Goal: Information Seeking & Learning: Find specific fact

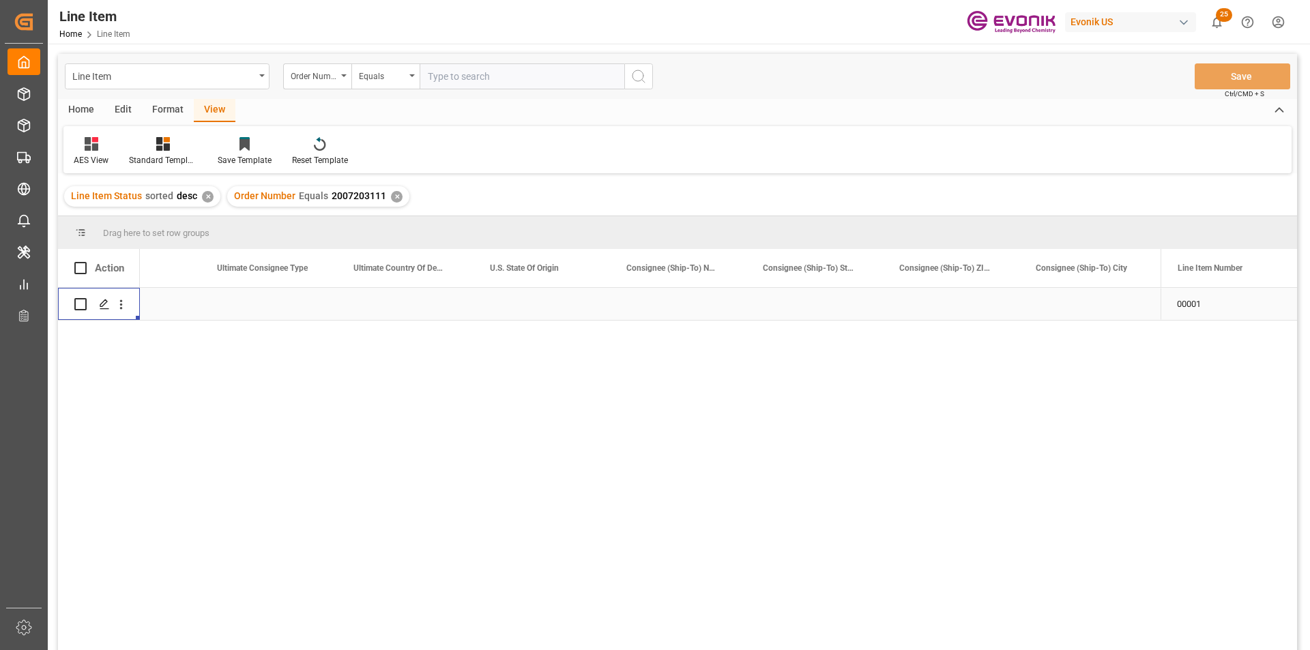
scroll to position [0, 1577]
click at [391, 195] on div "✕" at bounding box center [397, 197] width 12 height 12
click at [456, 72] on input "text" at bounding box center [522, 76] width 205 height 26
paste input "0046468211"
click at [379, 74] on div "Equals" at bounding box center [382, 75] width 46 height 16
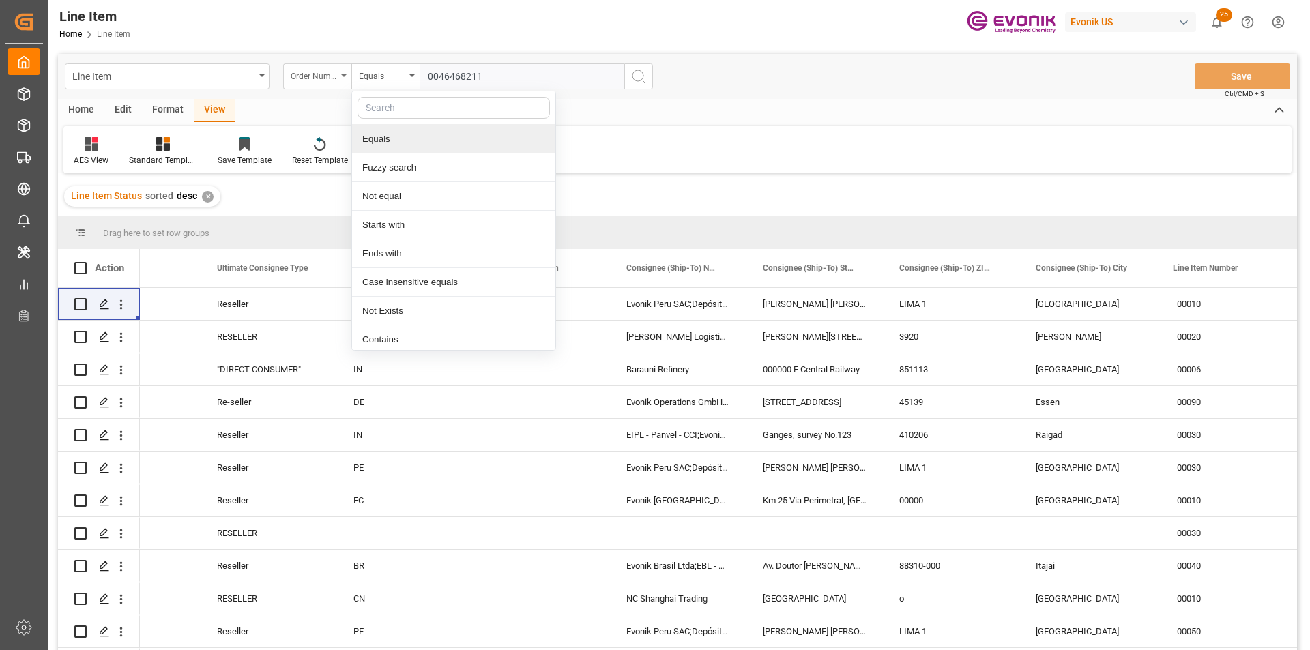
click at [330, 80] on div "Order Number" at bounding box center [314, 75] width 46 height 16
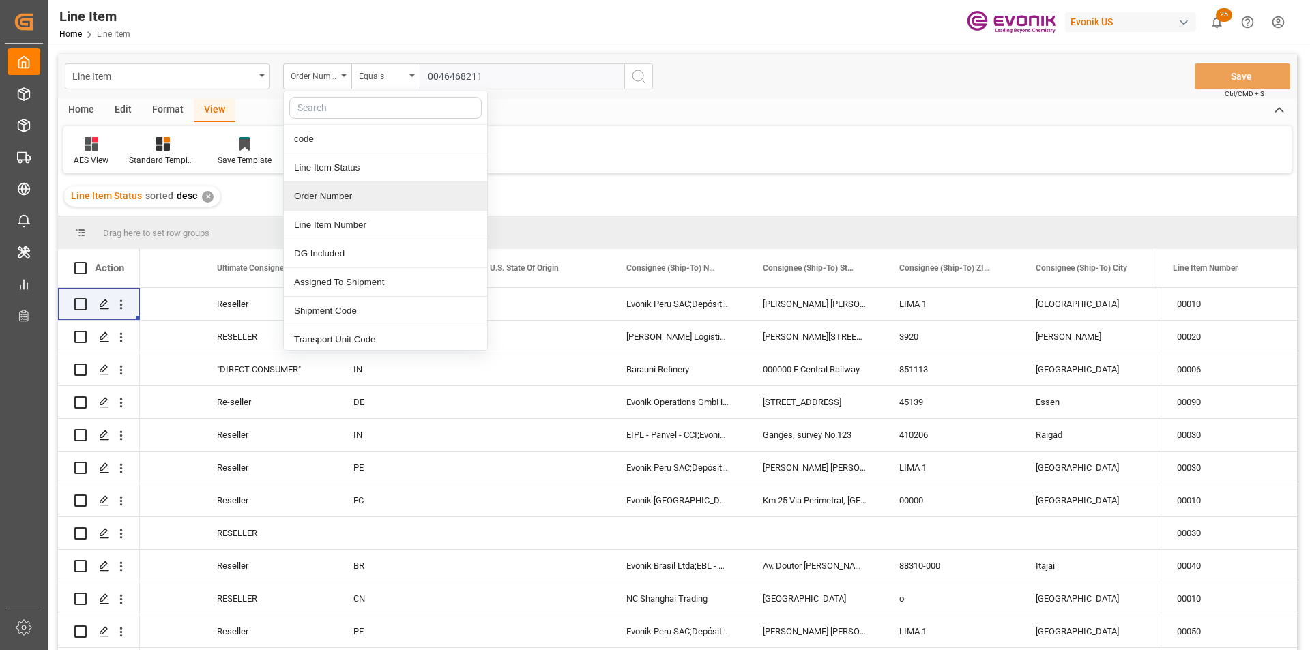
click at [345, 197] on div "Order Number" at bounding box center [385, 196] width 203 height 29
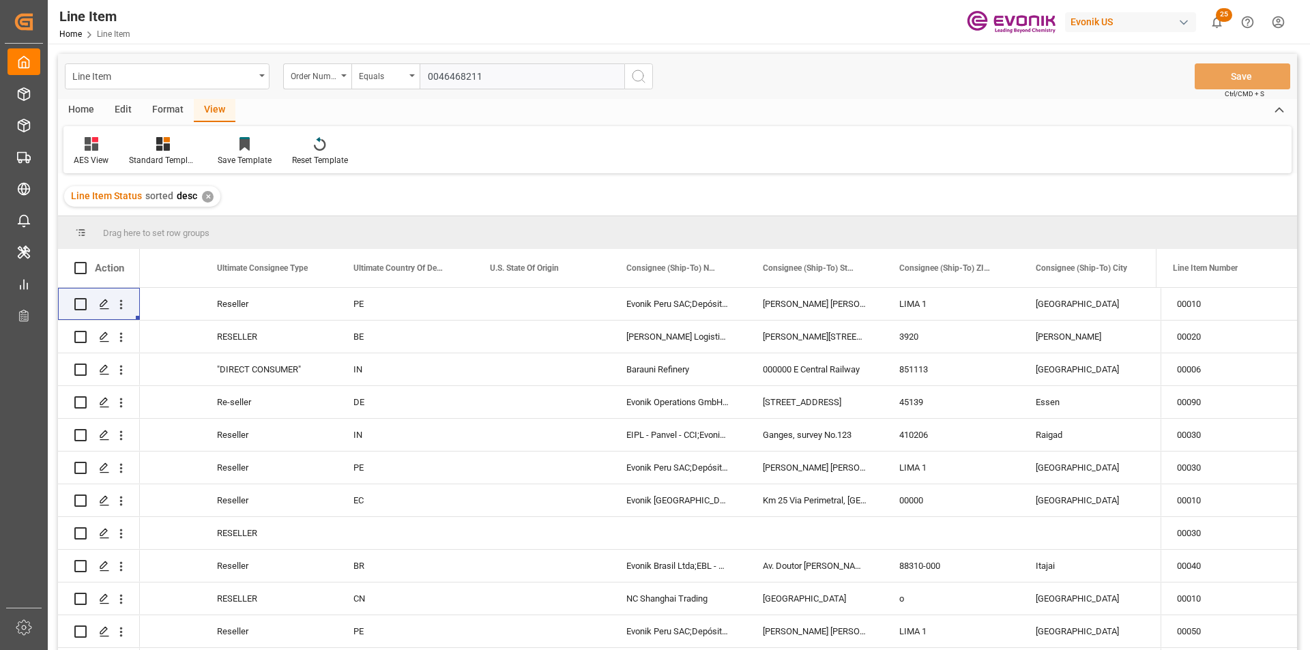
click at [502, 73] on input "0046468211" at bounding box center [522, 76] width 205 height 26
type input "0046468211"
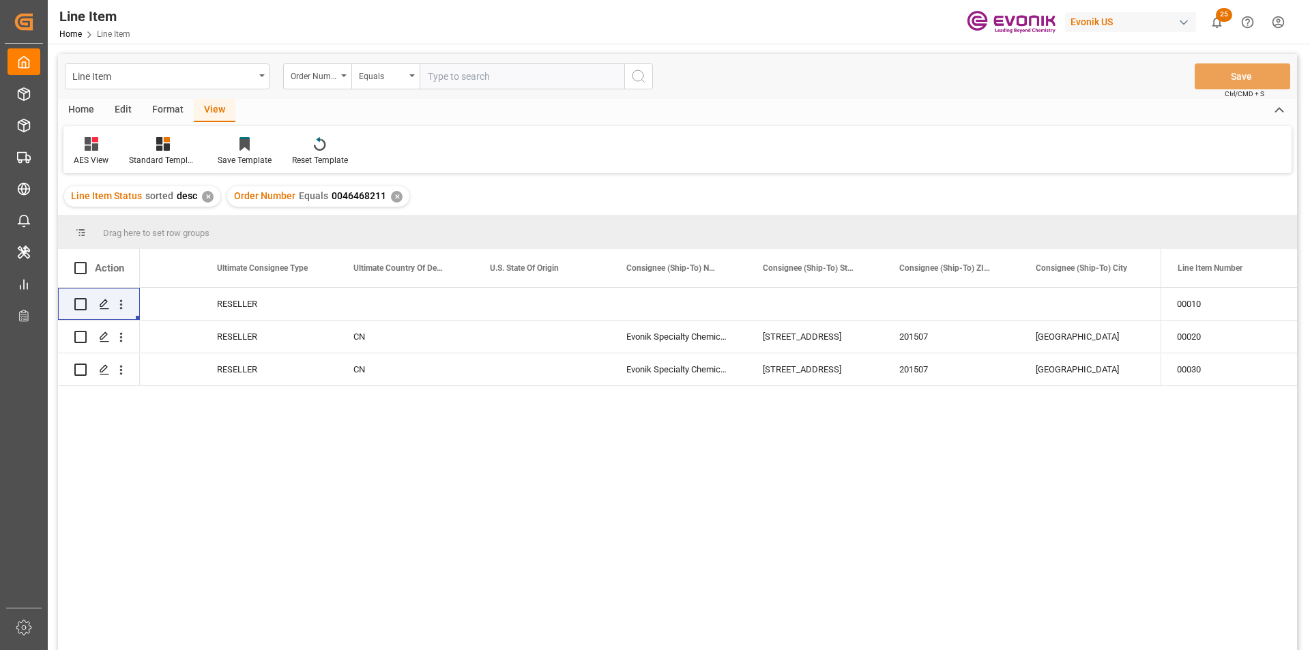
click at [212, 114] on div "View" at bounding box center [215, 110] width 42 height 23
click at [152, 142] on div at bounding box center [163, 143] width 68 height 14
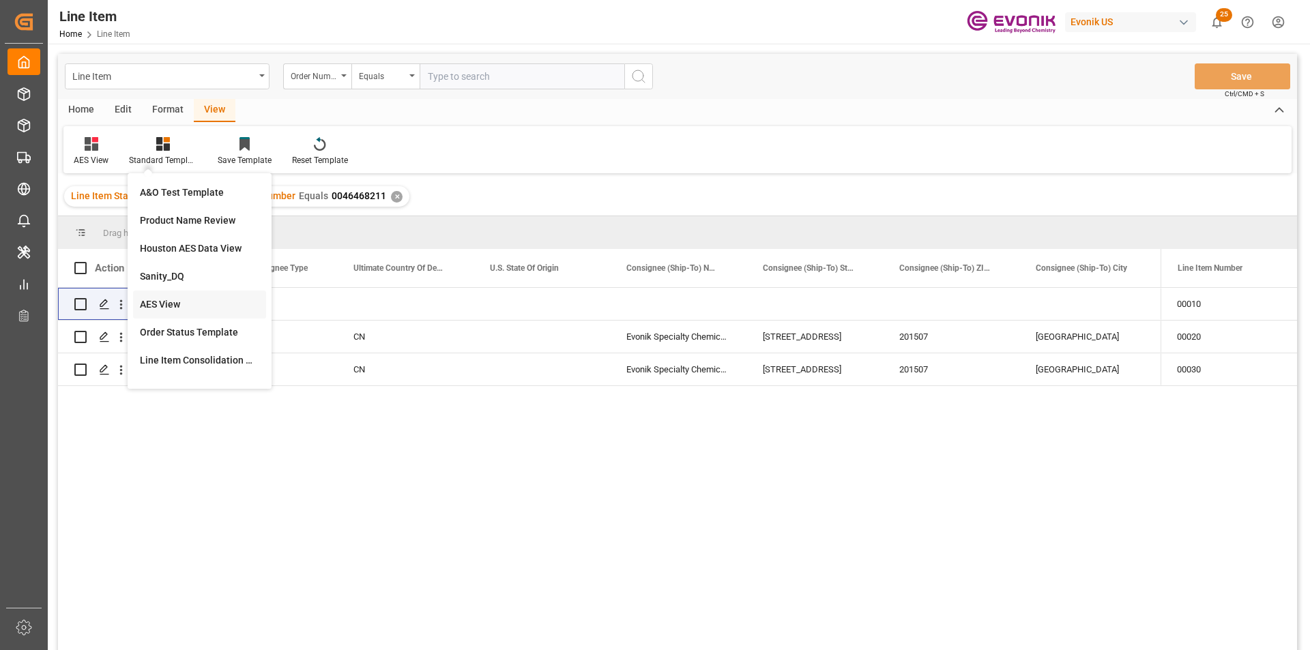
click at [211, 297] on div "AES View" at bounding box center [199, 304] width 119 height 14
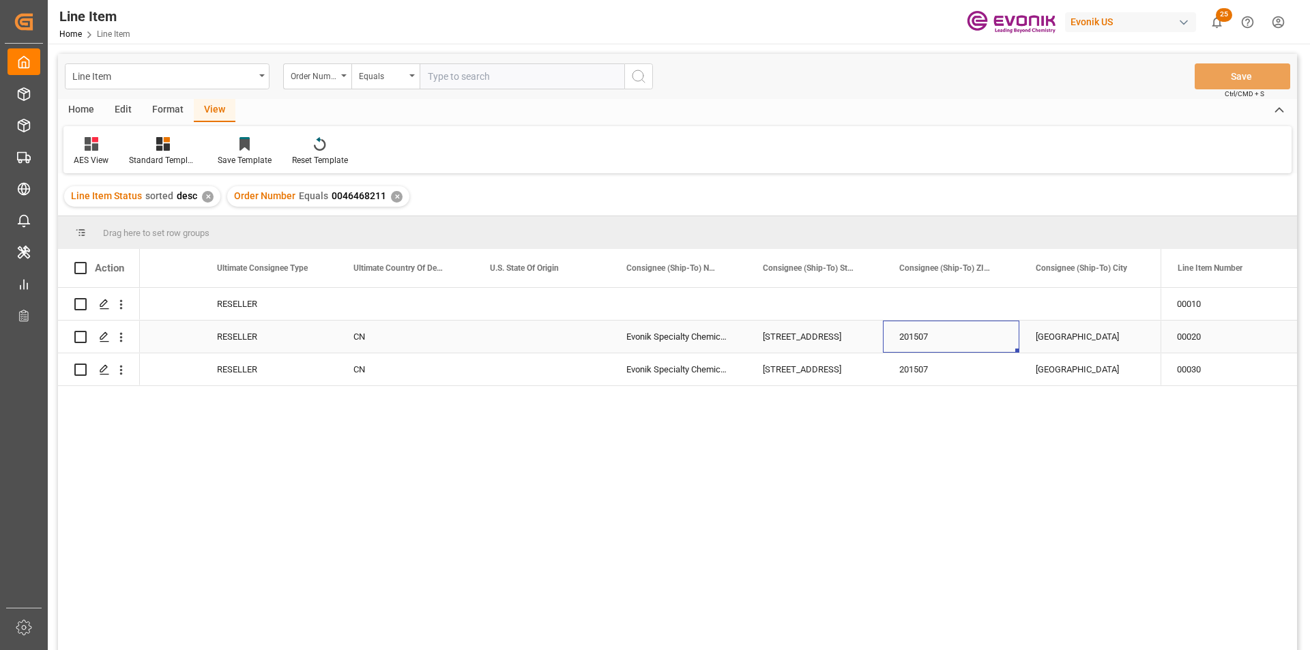
click at [949, 329] on div "201507" at bounding box center [951, 337] width 136 height 32
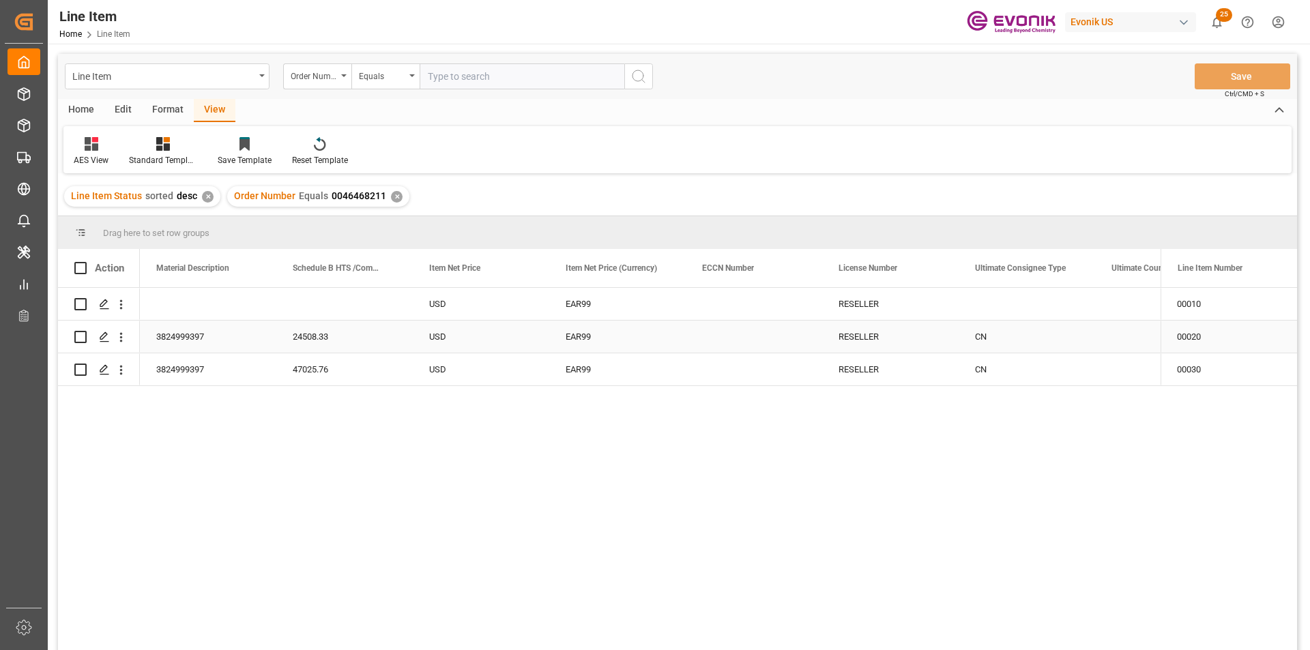
scroll to position [0, 819]
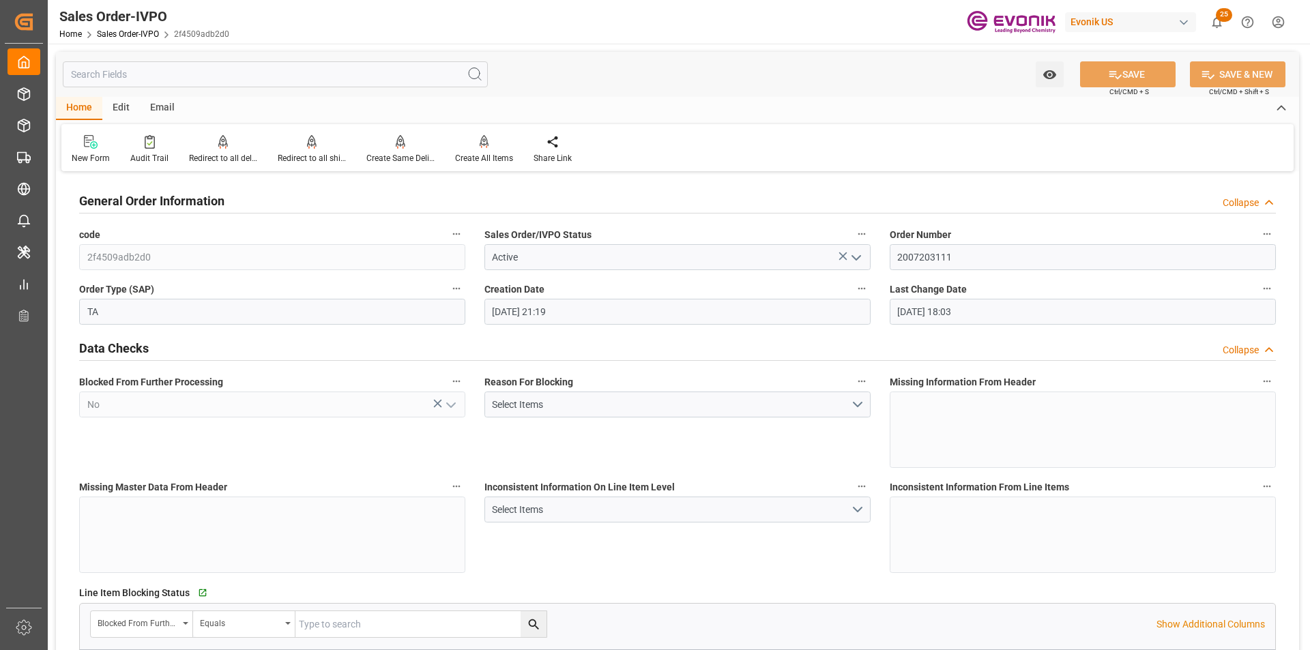
scroll to position [1023, 0]
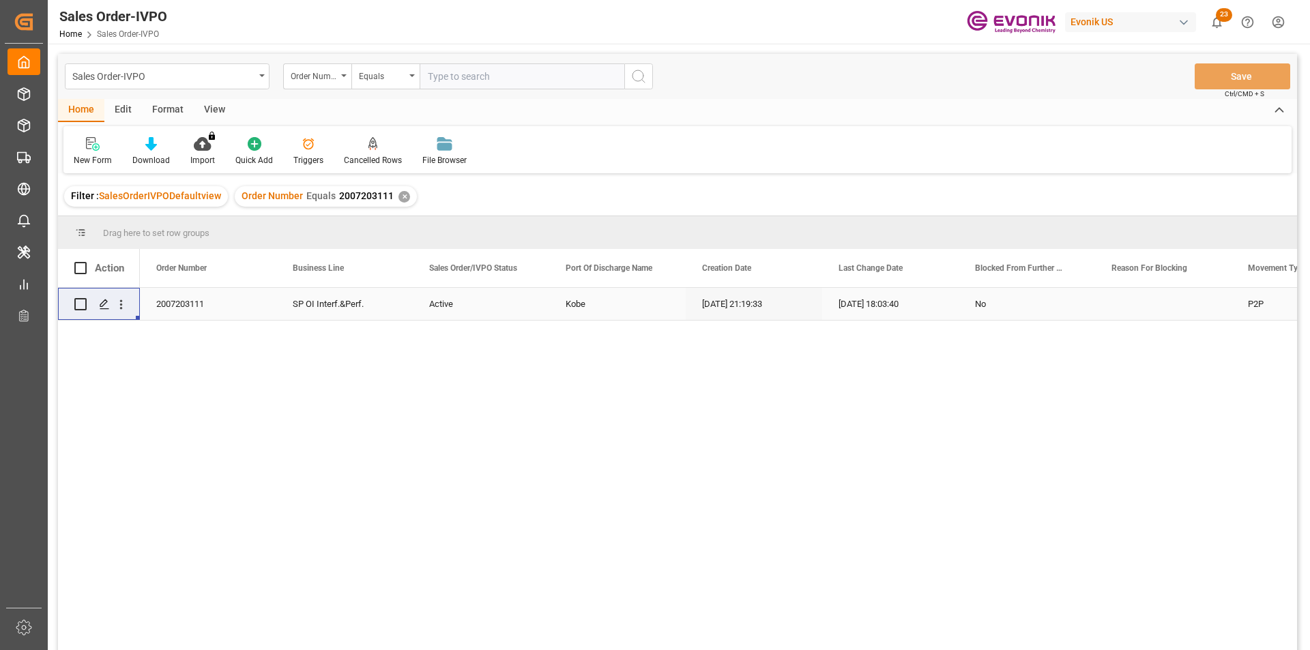
click at [398, 194] on div "✕" at bounding box center [404, 197] width 12 height 12
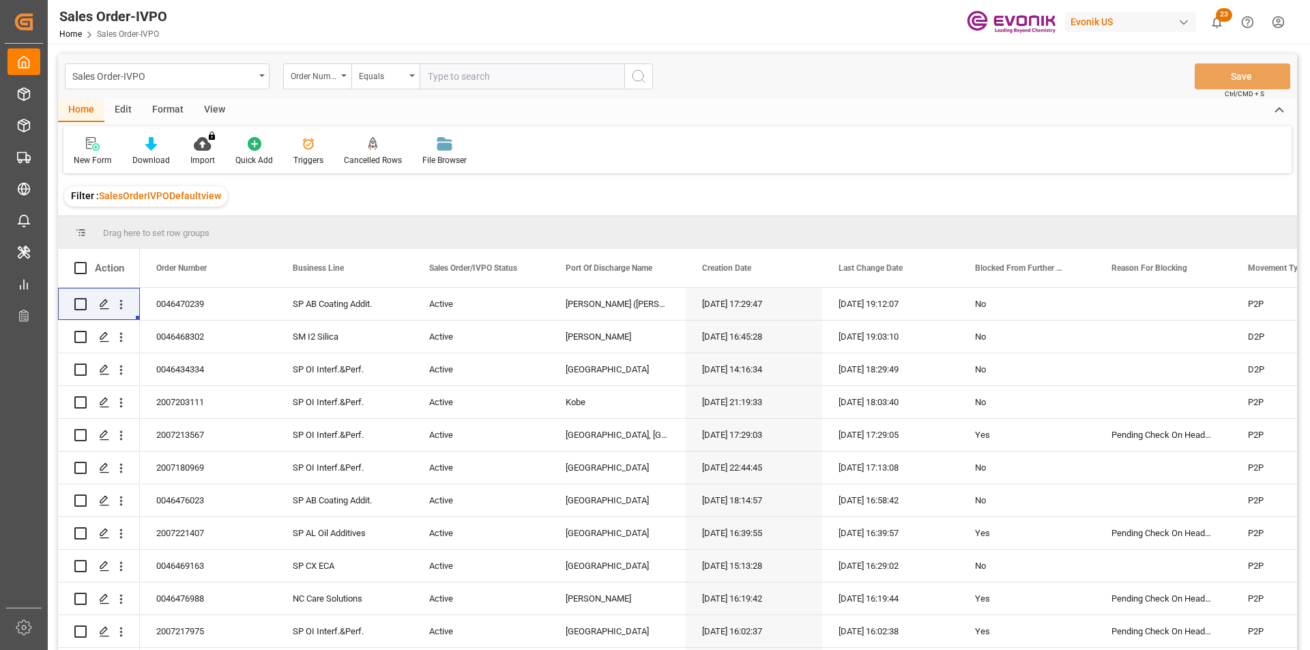
click at [465, 80] on input "text" at bounding box center [522, 76] width 205 height 26
paste input "0046473696"
type input "0046473696"
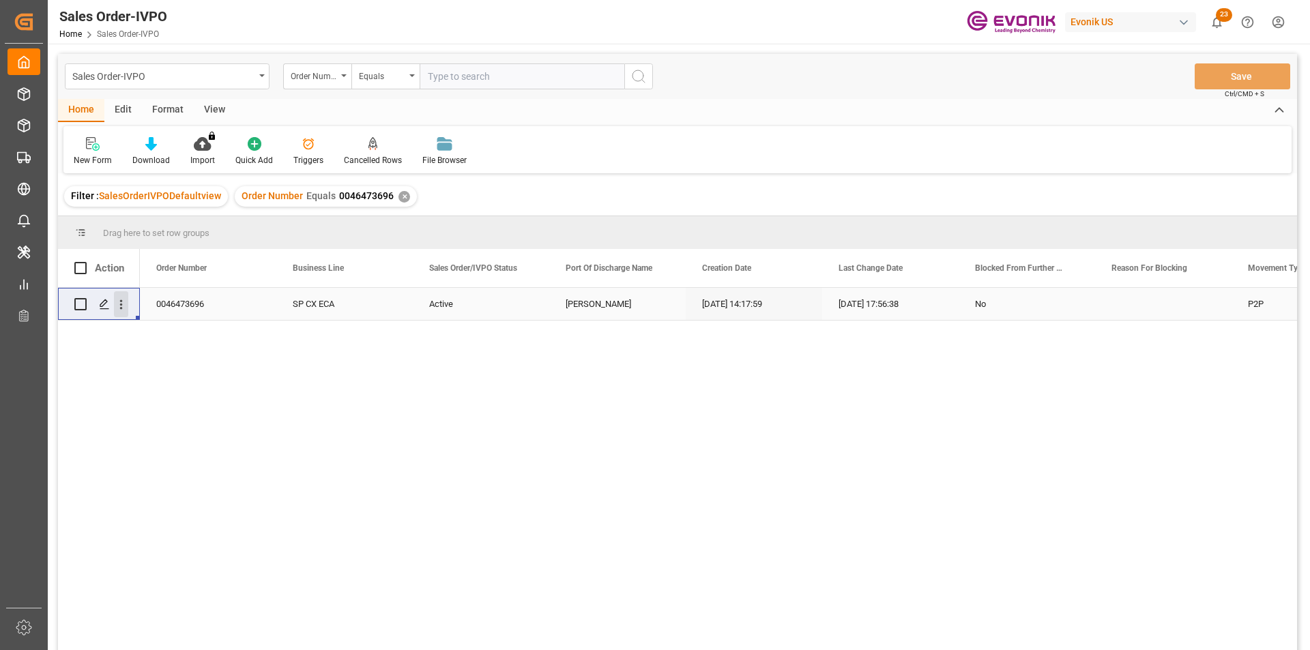
click at [123, 305] on icon "open menu" at bounding box center [121, 304] width 14 height 14
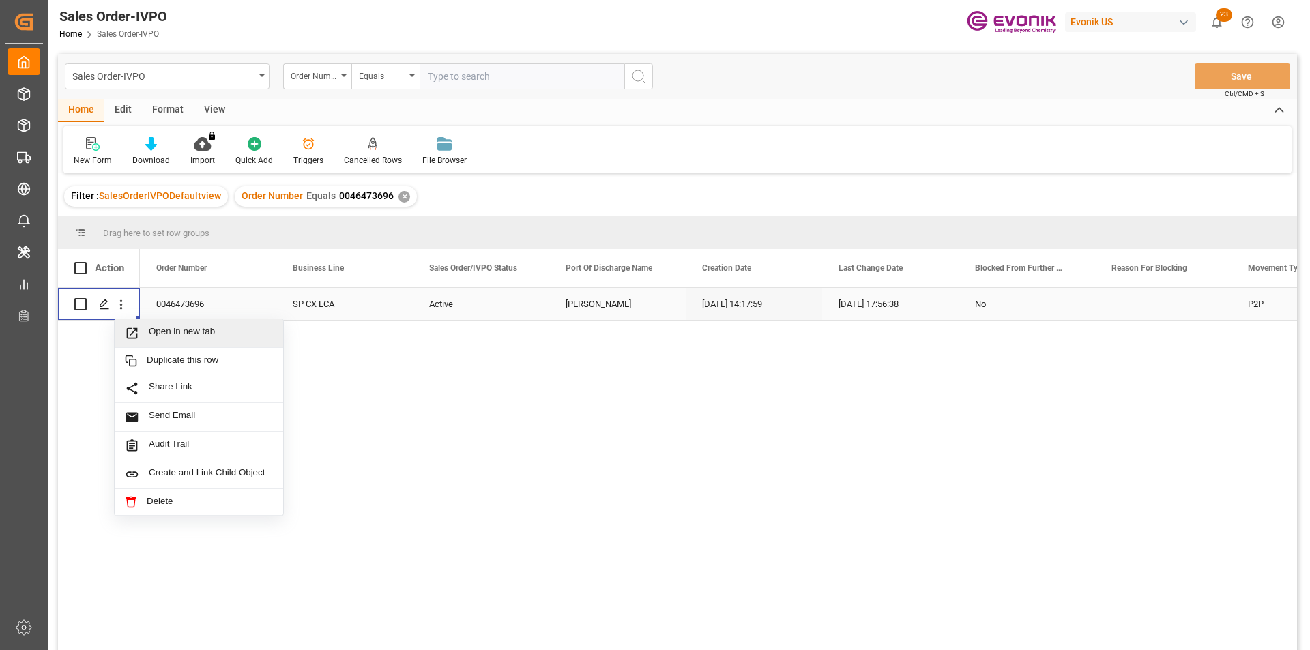
click at [205, 325] on div "Open in new tab" at bounding box center [199, 333] width 169 height 29
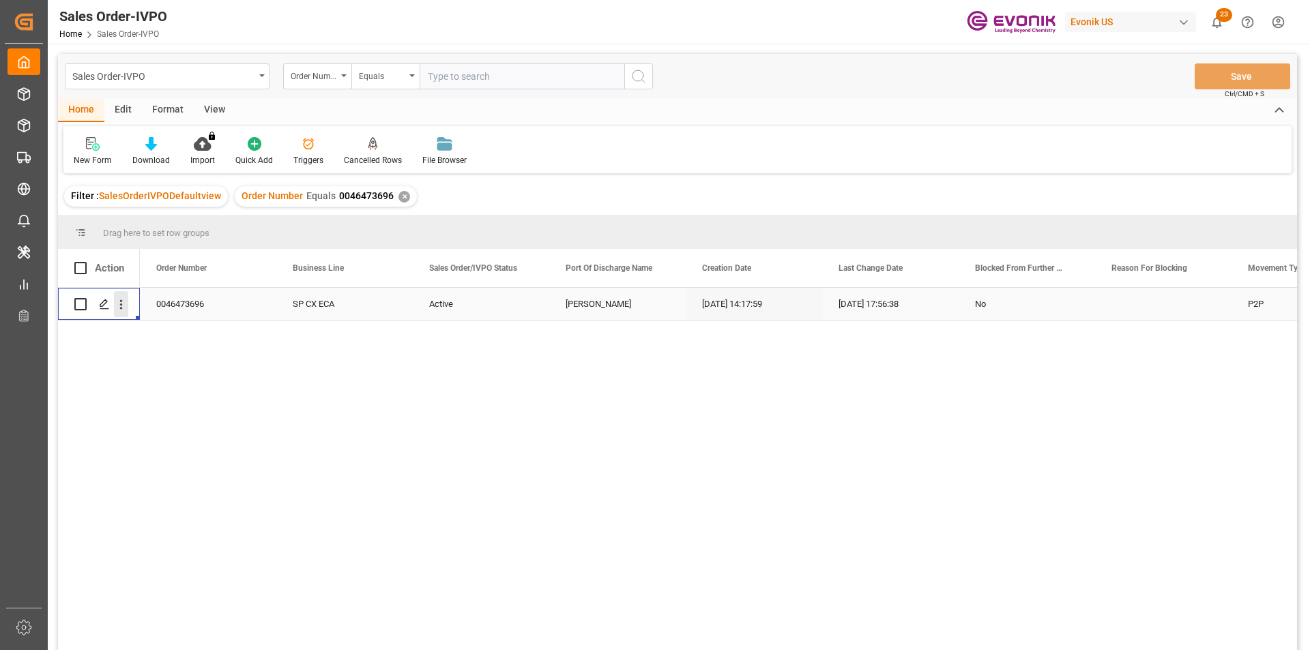
click at [118, 306] on icon "open menu" at bounding box center [121, 304] width 14 height 14
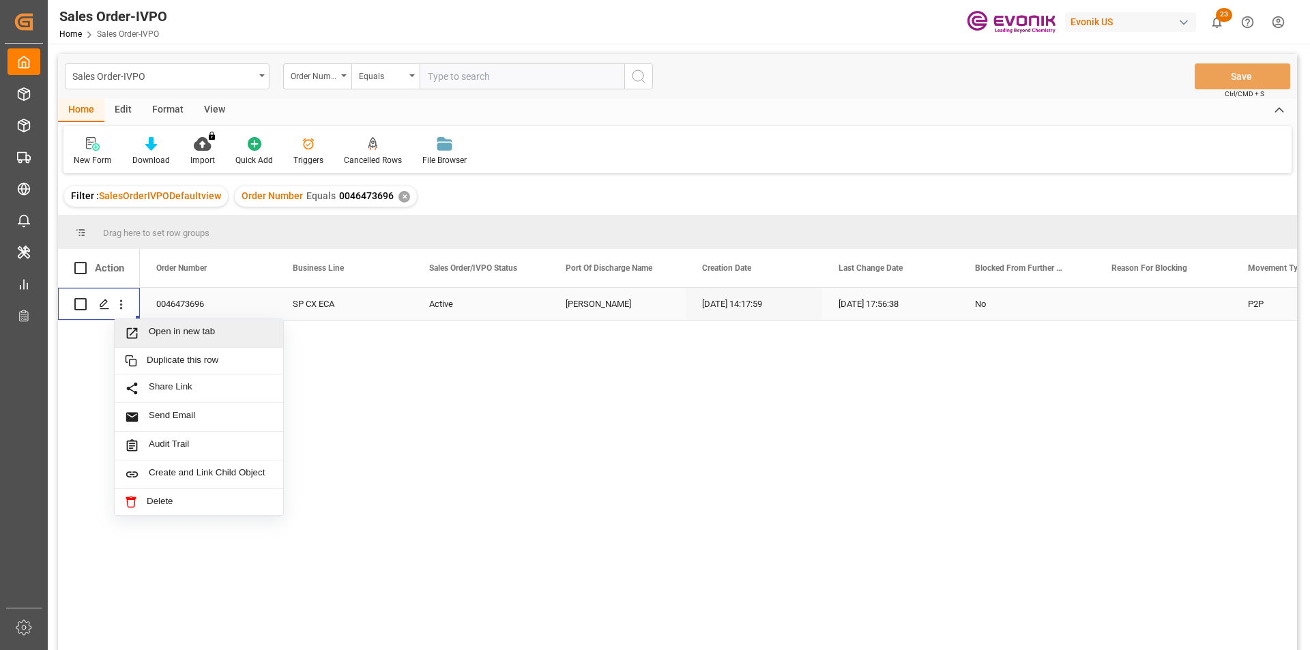
click at [228, 337] on span "Open in new tab" at bounding box center [211, 333] width 124 height 14
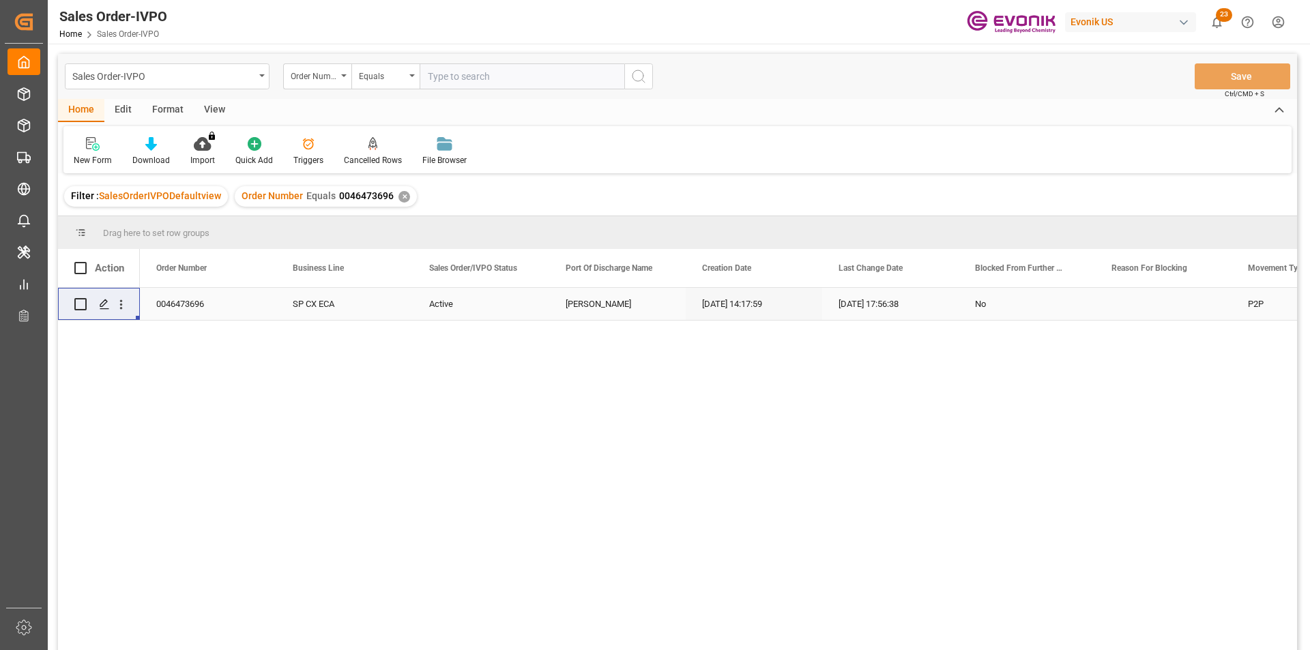
click at [398, 191] on div "✕" at bounding box center [404, 197] width 12 height 12
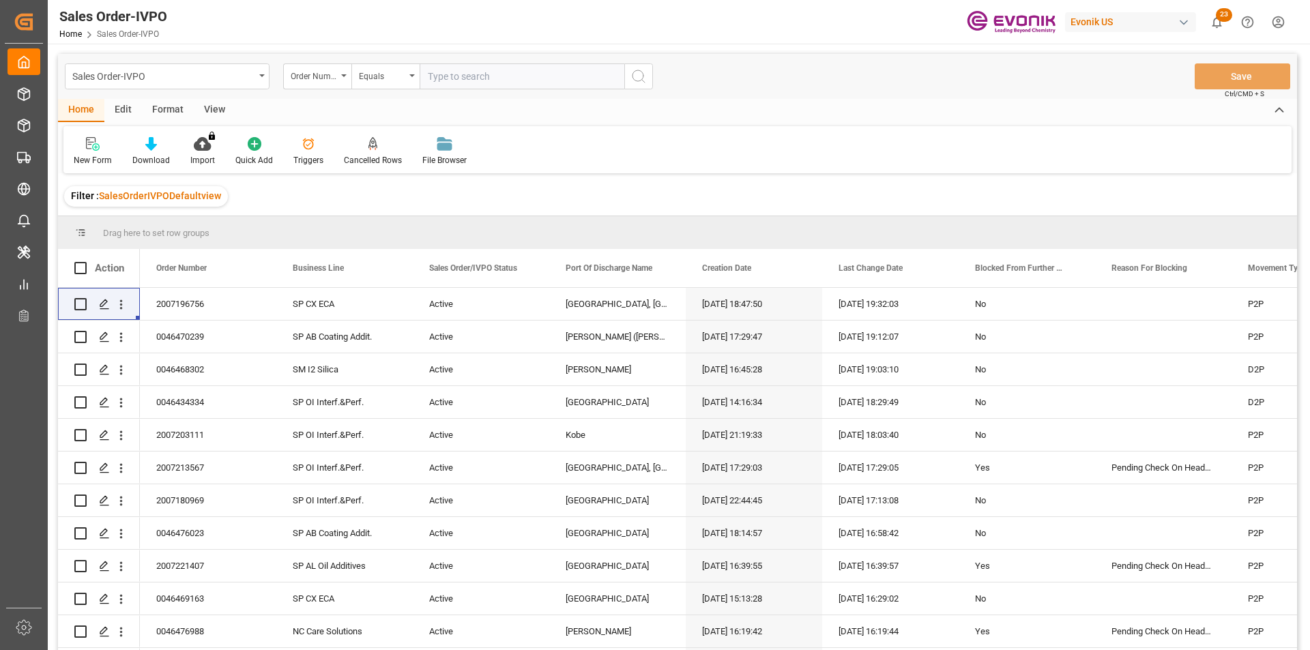
click at [476, 81] on input "text" at bounding box center [522, 76] width 205 height 26
paste input "2007203111"
type input "2007203111"
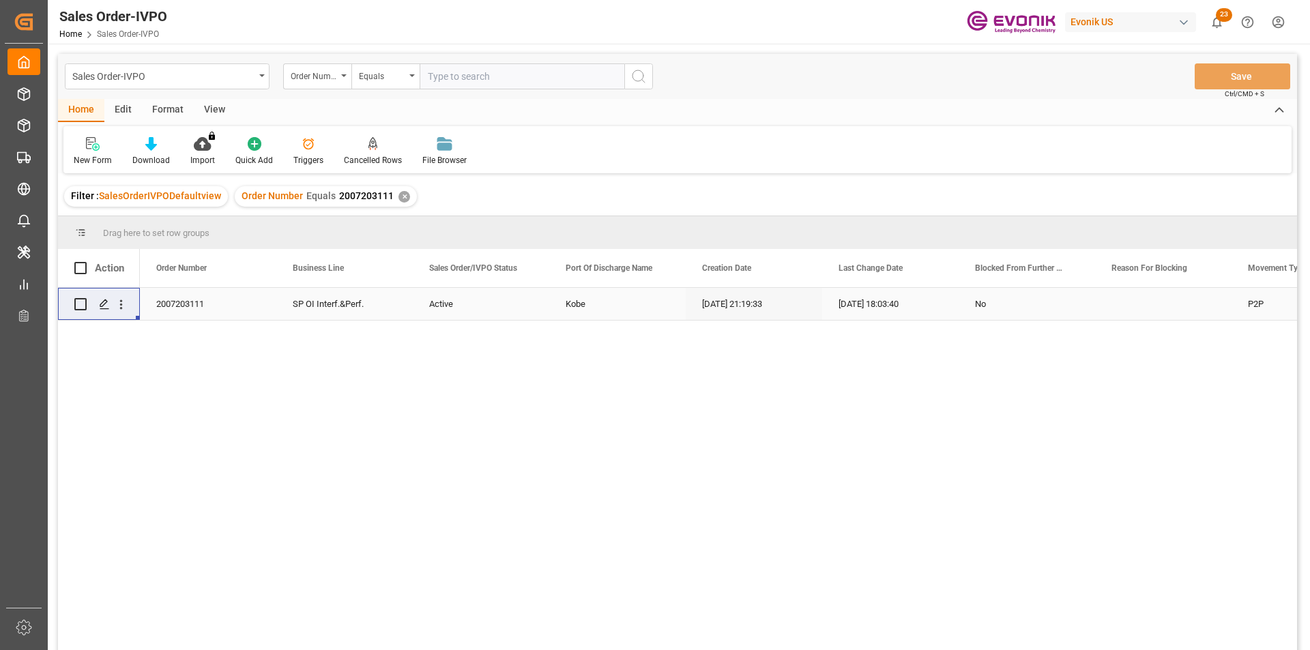
click at [694, 302] on div "[DATE] 21:19:33" at bounding box center [754, 304] width 136 height 32
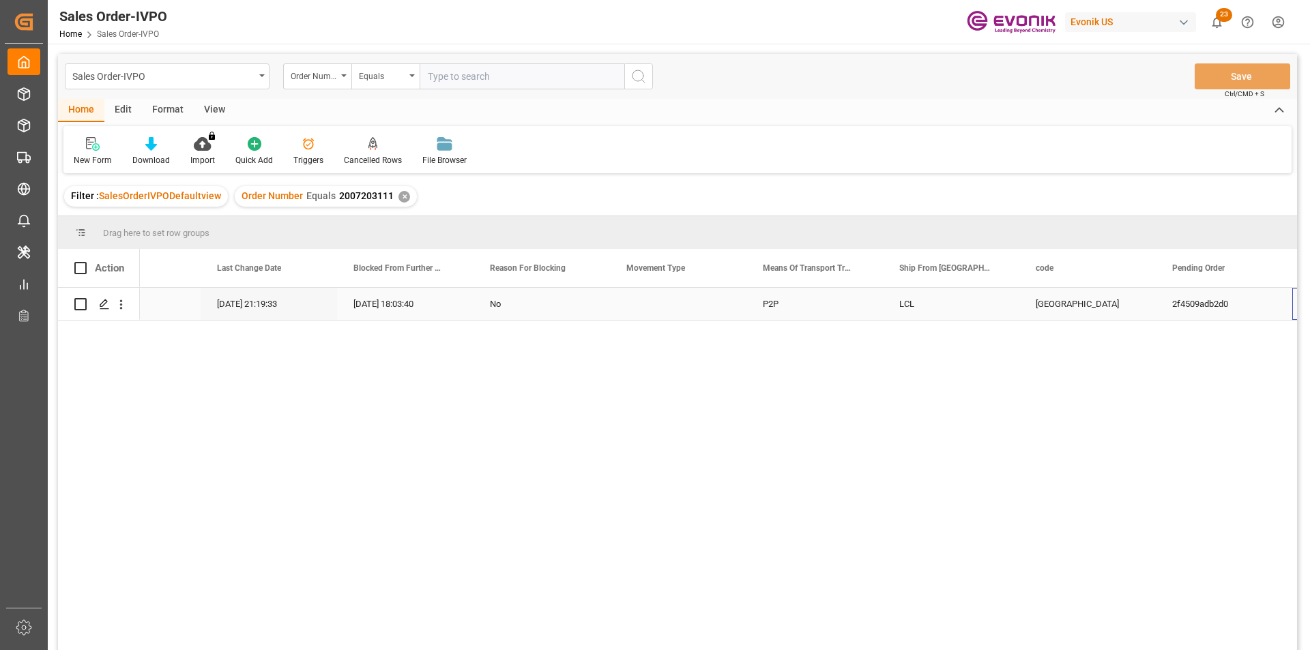
scroll to position [0, 617]
click at [126, 308] on icon "open menu" at bounding box center [121, 304] width 14 height 14
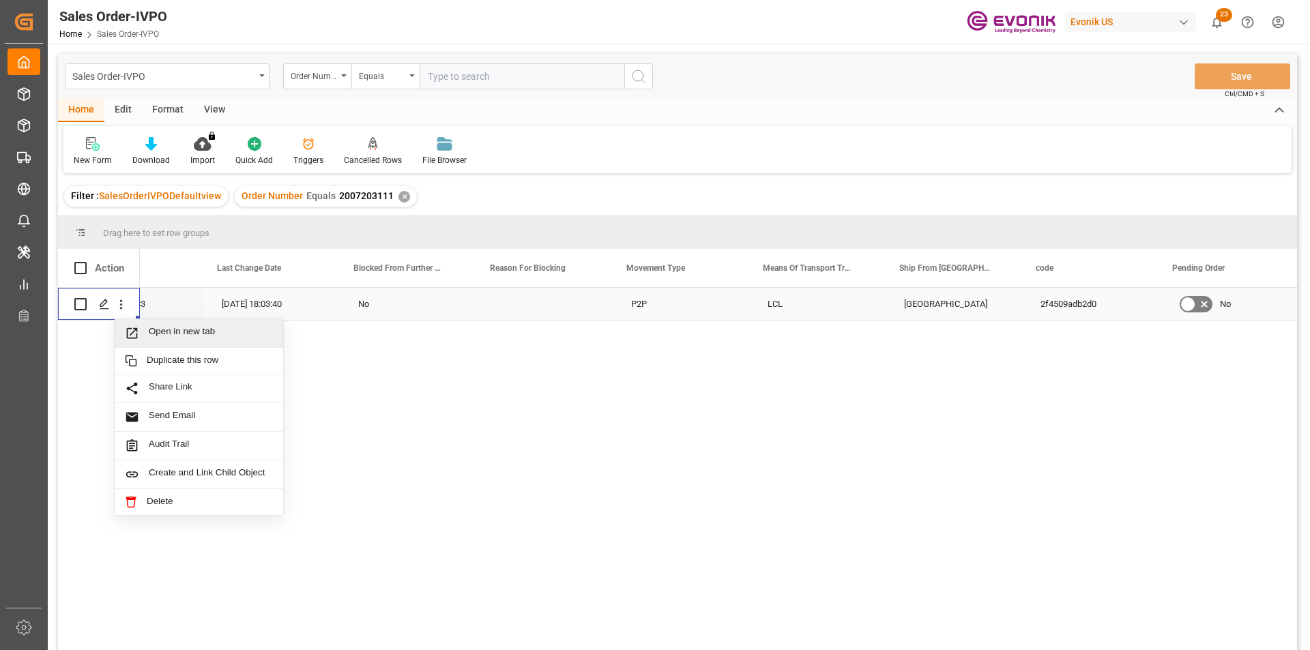
click at [198, 325] on div "Open in new tab" at bounding box center [199, 333] width 169 height 29
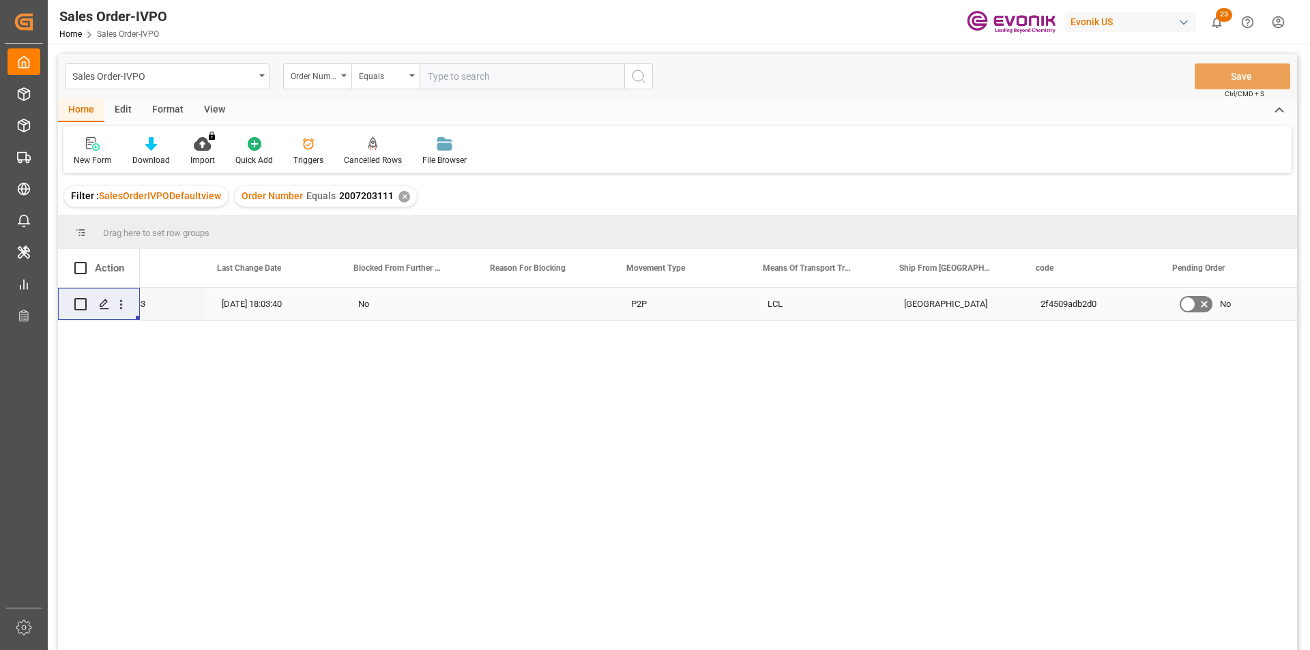
click at [403, 196] on div "✕" at bounding box center [404, 197] width 12 height 12
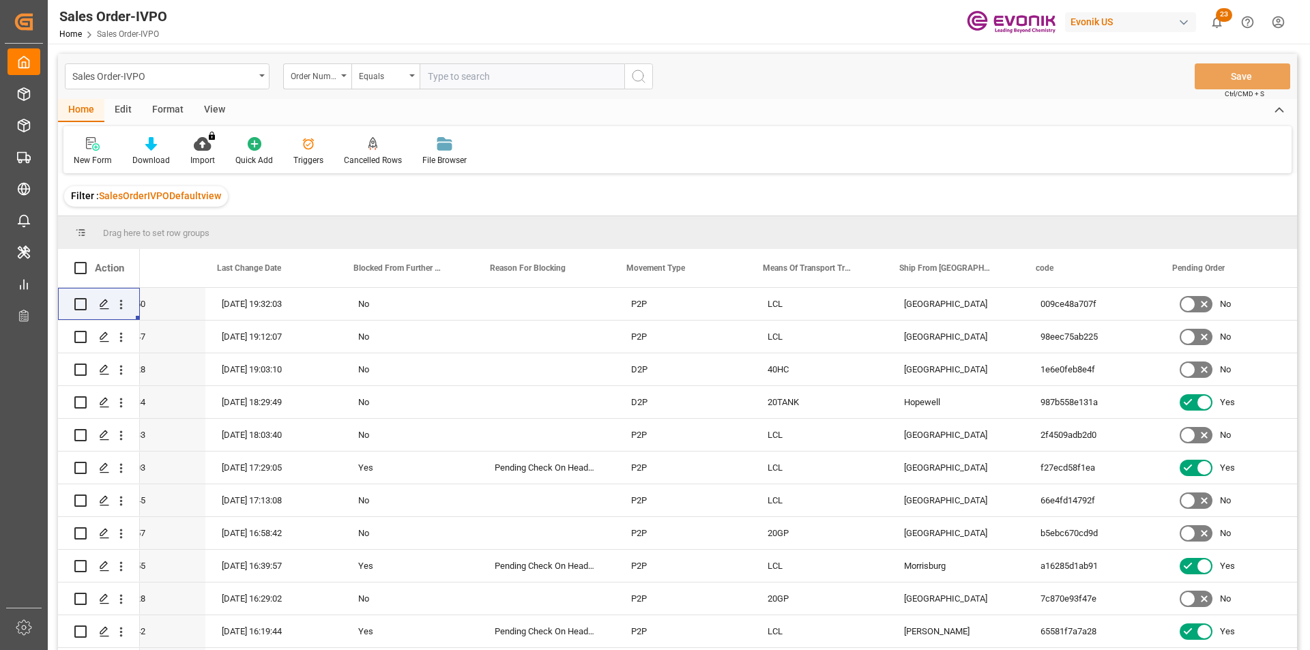
click at [461, 84] on input "text" at bounding box center [522, 76] width 205 height 26
paste input "0046470579"
type input "0046470579"
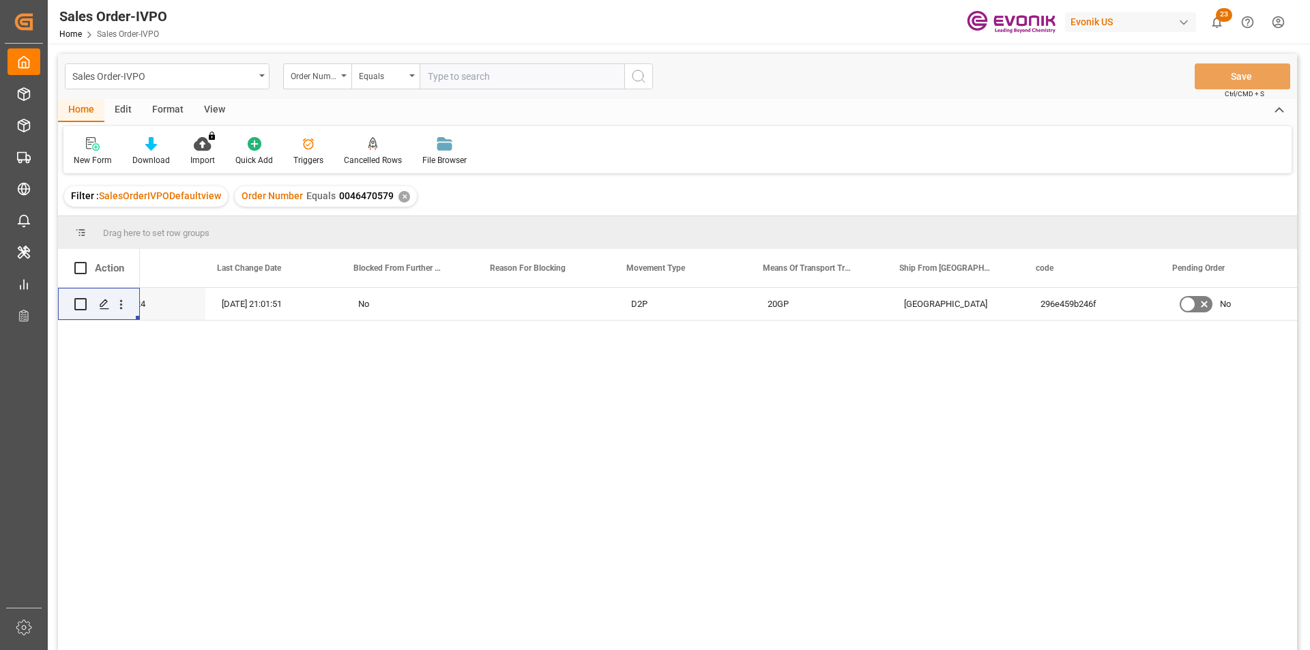
click at [403, 194] on div "✕" at bounding box center [404, 197] width 12 height 12
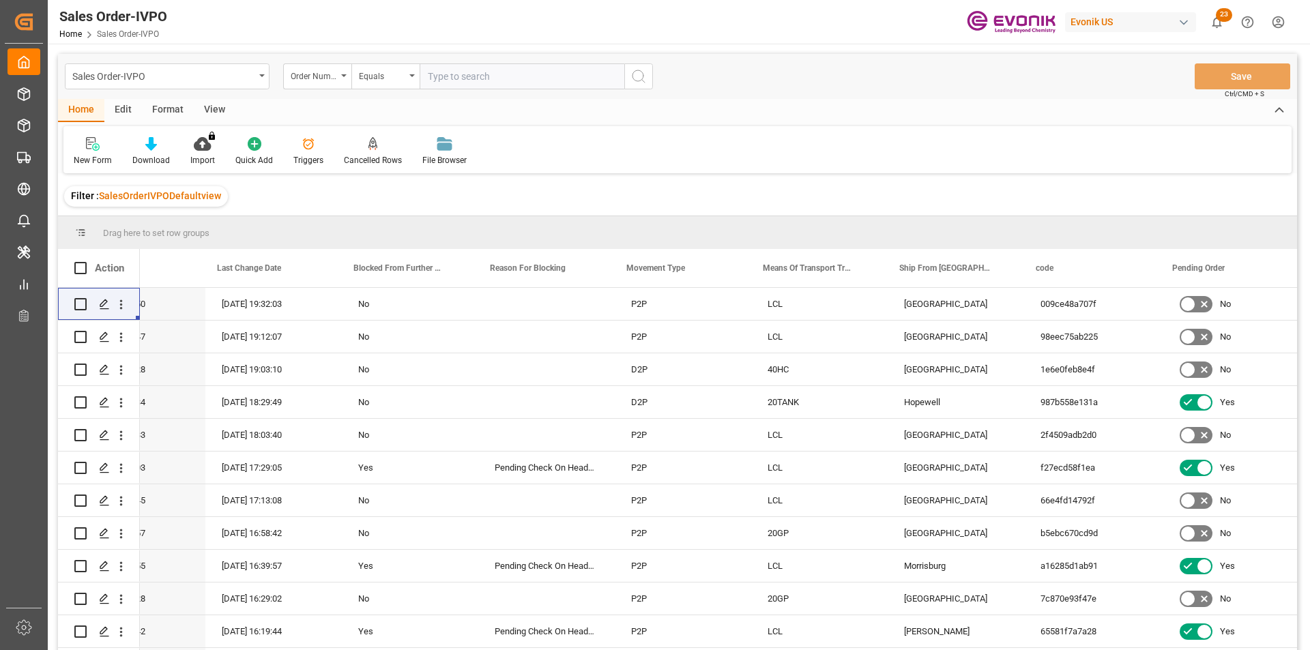
click at [462, 86] on input "text" at bounding box center [522, 76] width 205 height 26
paste input "0046470579"
type input "0046470579"
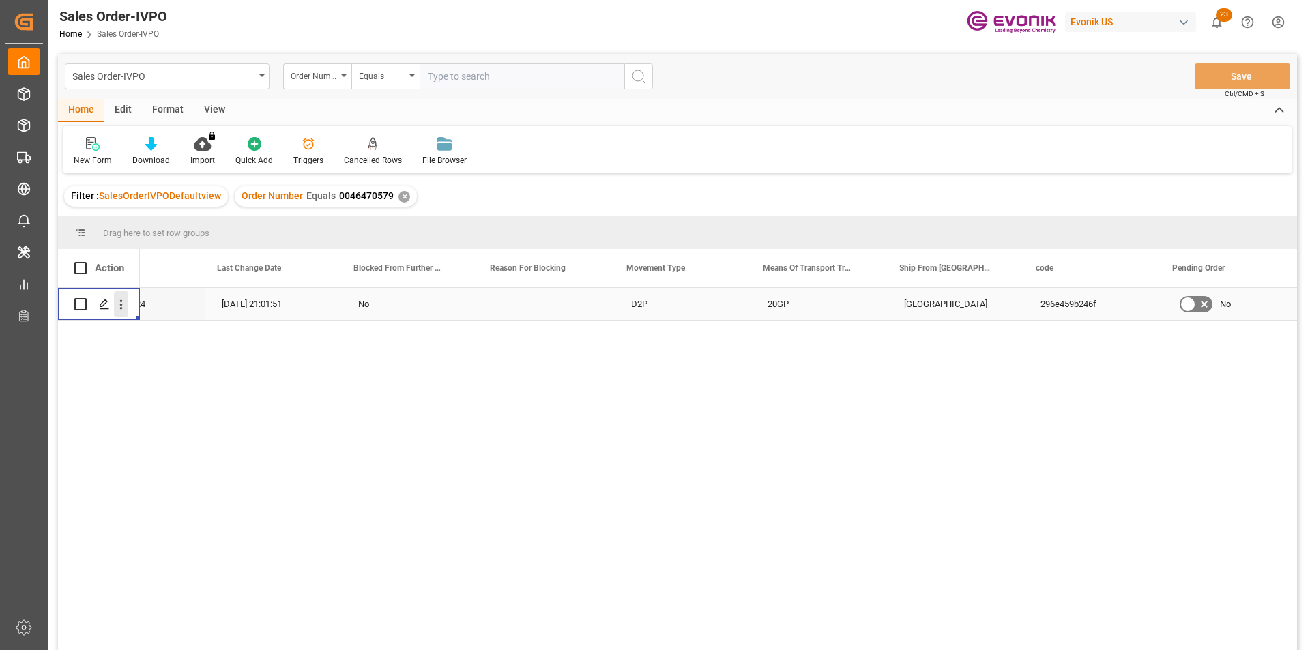
click at [123, 306] on icon "open menu" at bounding box center [121, 304] width 14 height 14
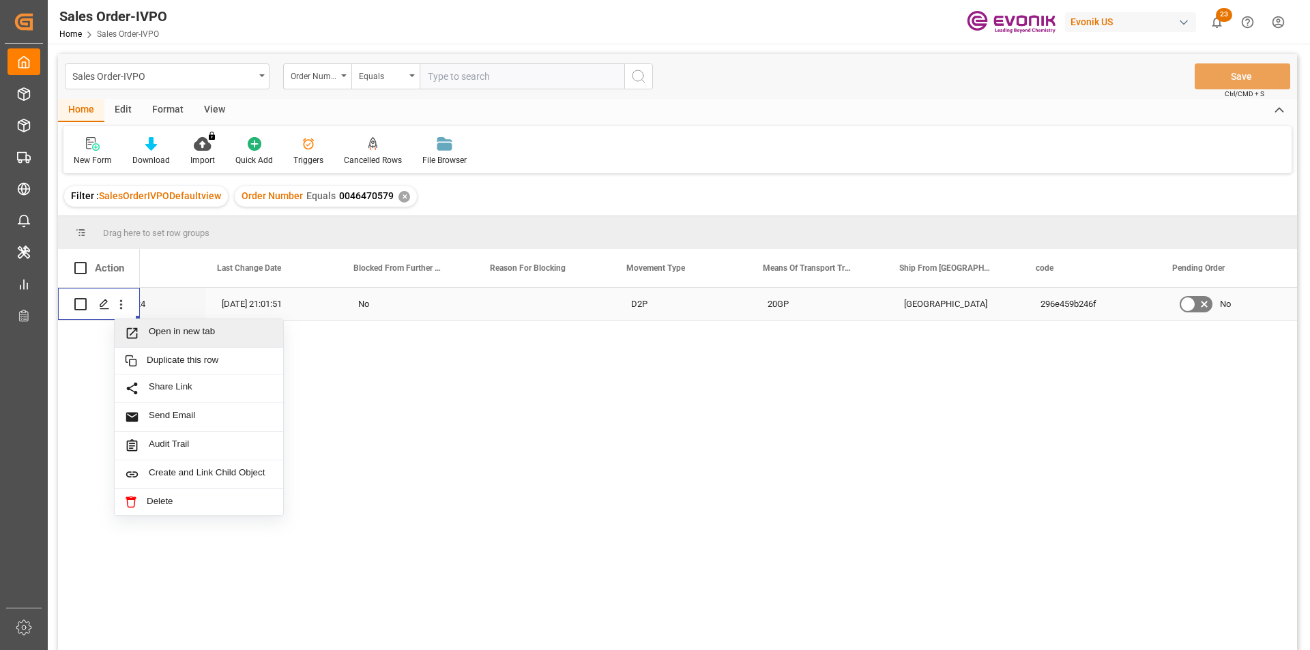
click at [199, 338] on span "Open in new tab" at bounding box center [211, 333] width 124 height 14
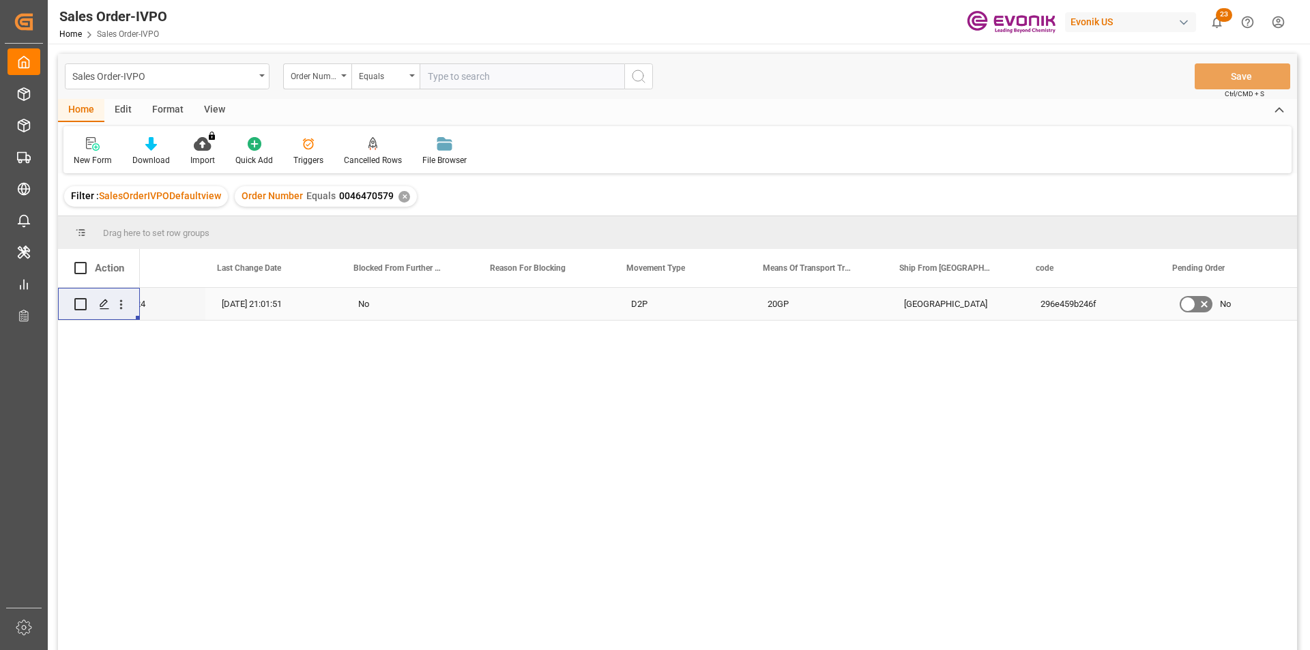
click at [406, 199] on div "Order Number Equals 0046470579 ✕" at bounding box center [326, 196] width 182 height 20
click at [398, 194] on div "✕" at bounding box center [404, 197] width 12 height 12
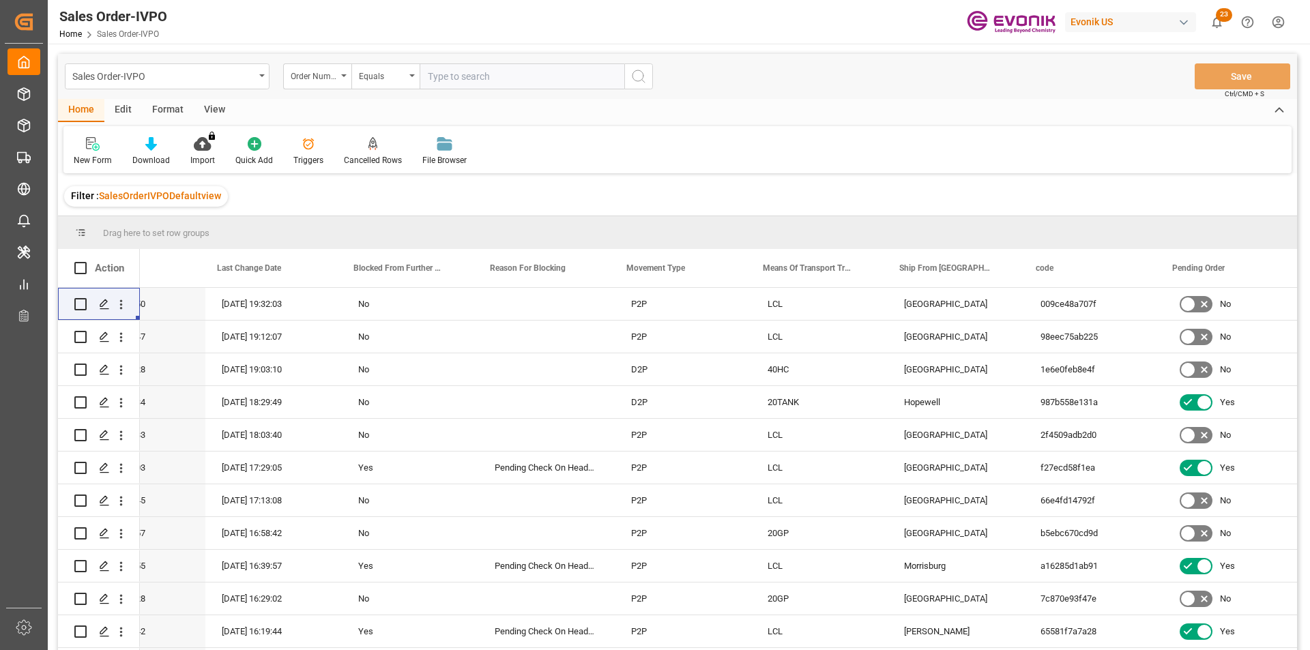
click at [491, 75] on input "text" at bounding box center [522, 76] width 205 height 26
paste input "0046473240"
type input "0046473240"
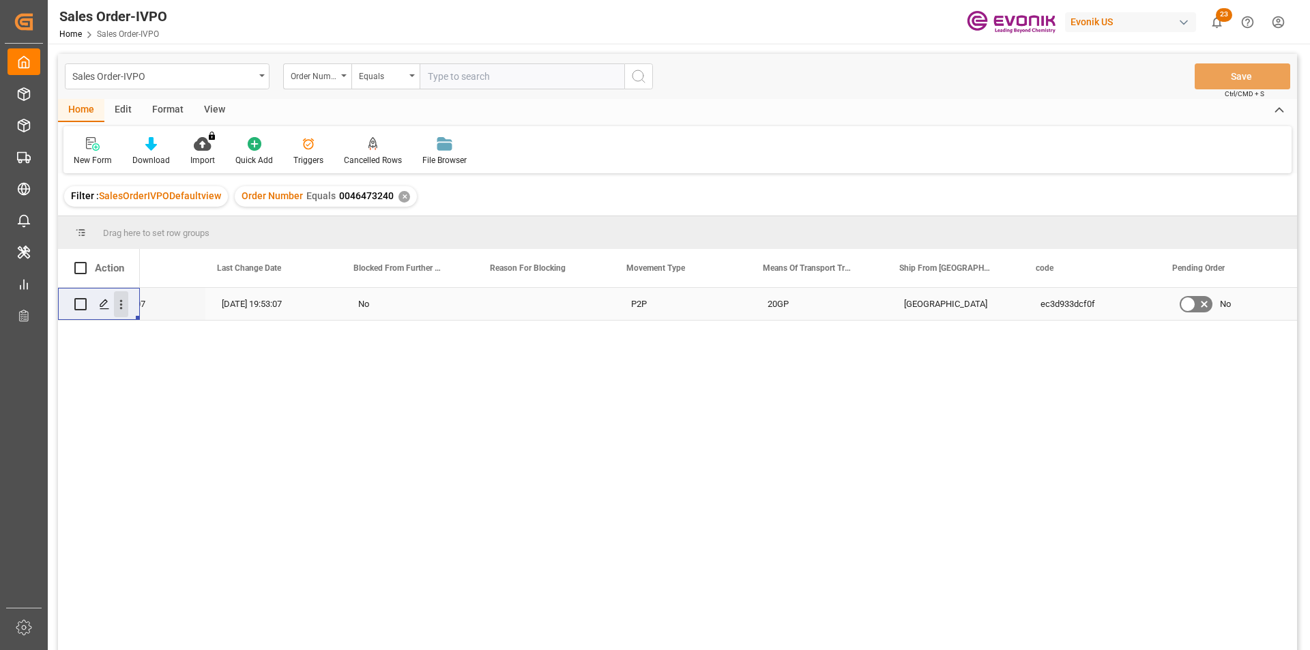
click at [126, 303] on icon "open menu" at bounding box center [121, 304] width 14 height 14
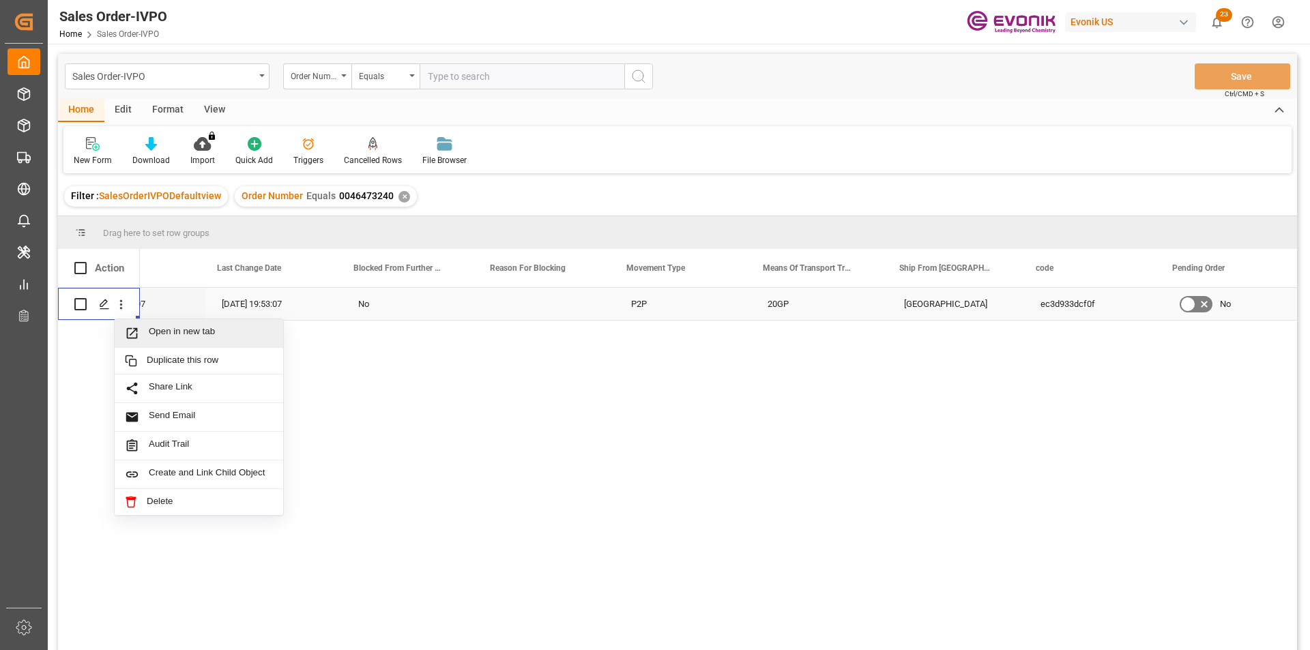
click at [154, 336] on span "Open in new tab" at bounding box center [211, 333] width 124 height 14
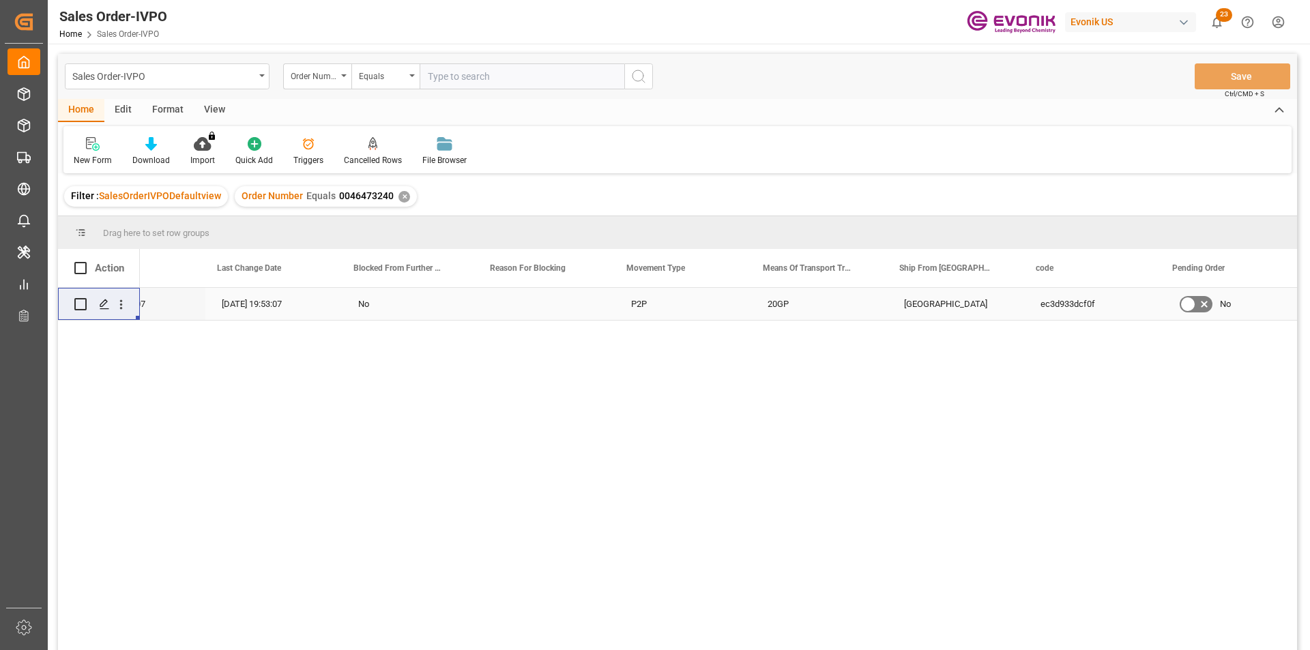
click at [398, 200] on div "✕" at bounding box center [404, 197] width 12 height 12
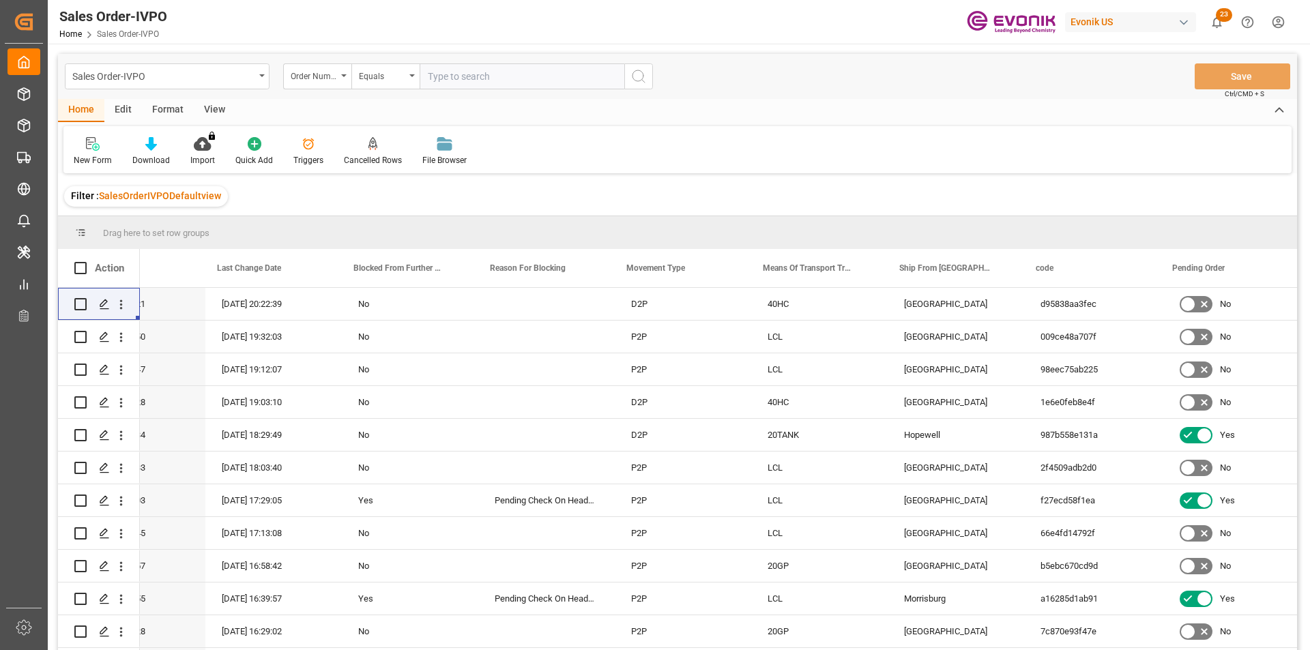
click at [481, 76] on input "text" at bounding box center [522, 76] width 205 height 26
paste input "0046471286"
type input "0046471286"
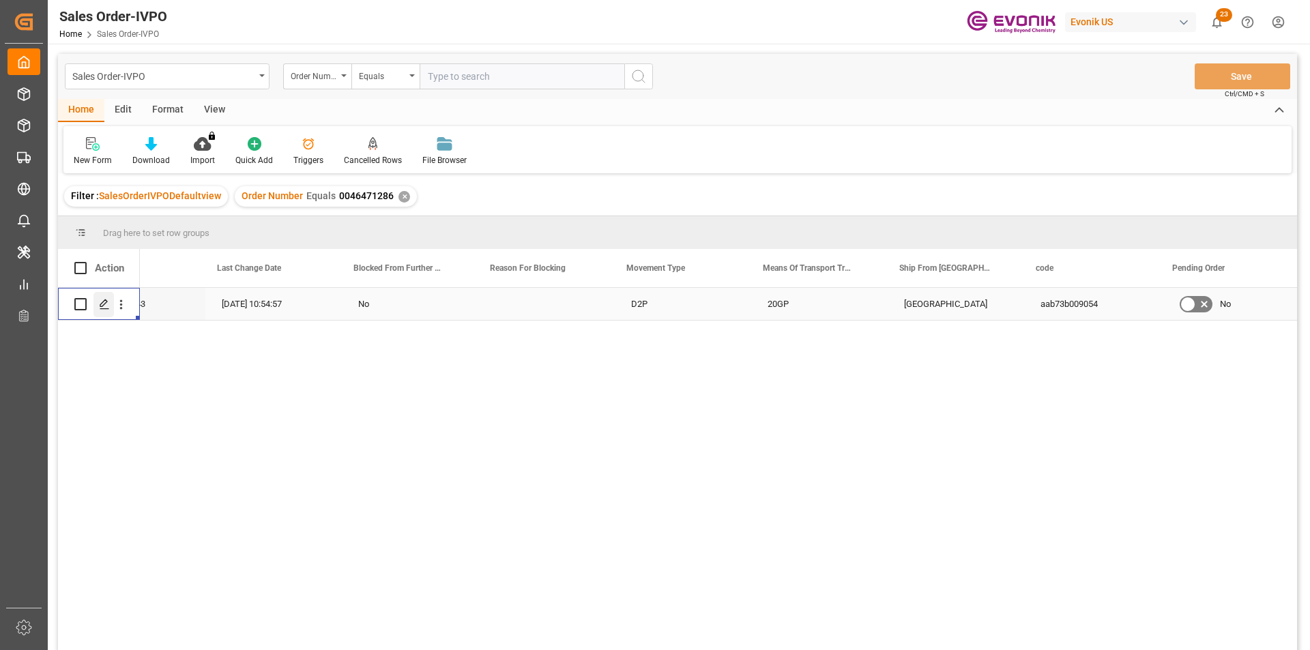
click at [113, 305] on div "Press SPACE to select this row." at bounding box center [103, 304] width 20 height 25
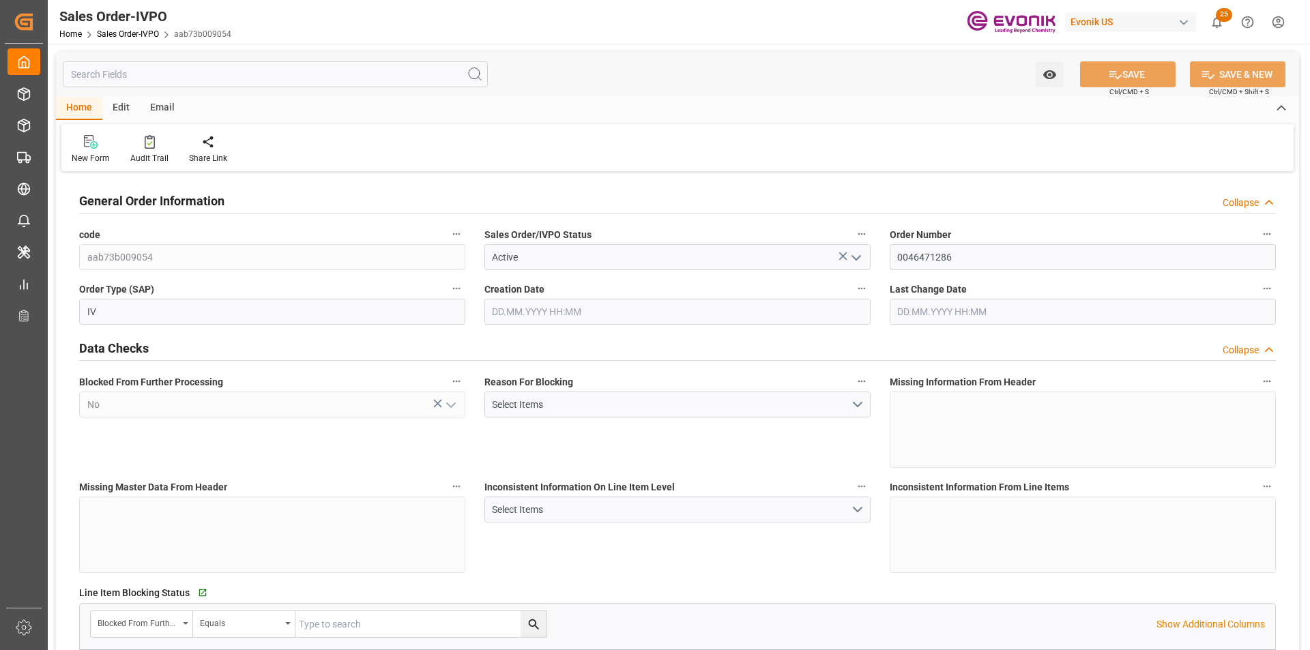
type input "SGSIN"
type input "0"
type input "1"
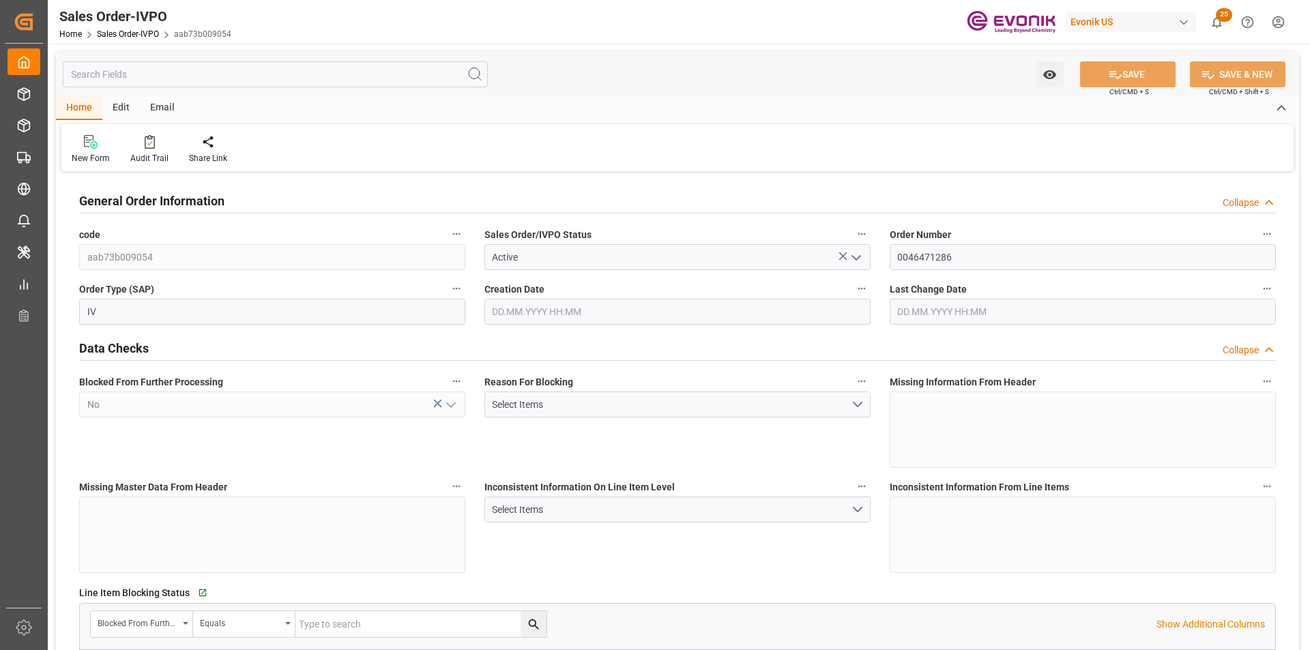
type input "11004.8"
type input "29.1506"
type input "17000"
type input "30"
type input "02.09.2025 14:27"
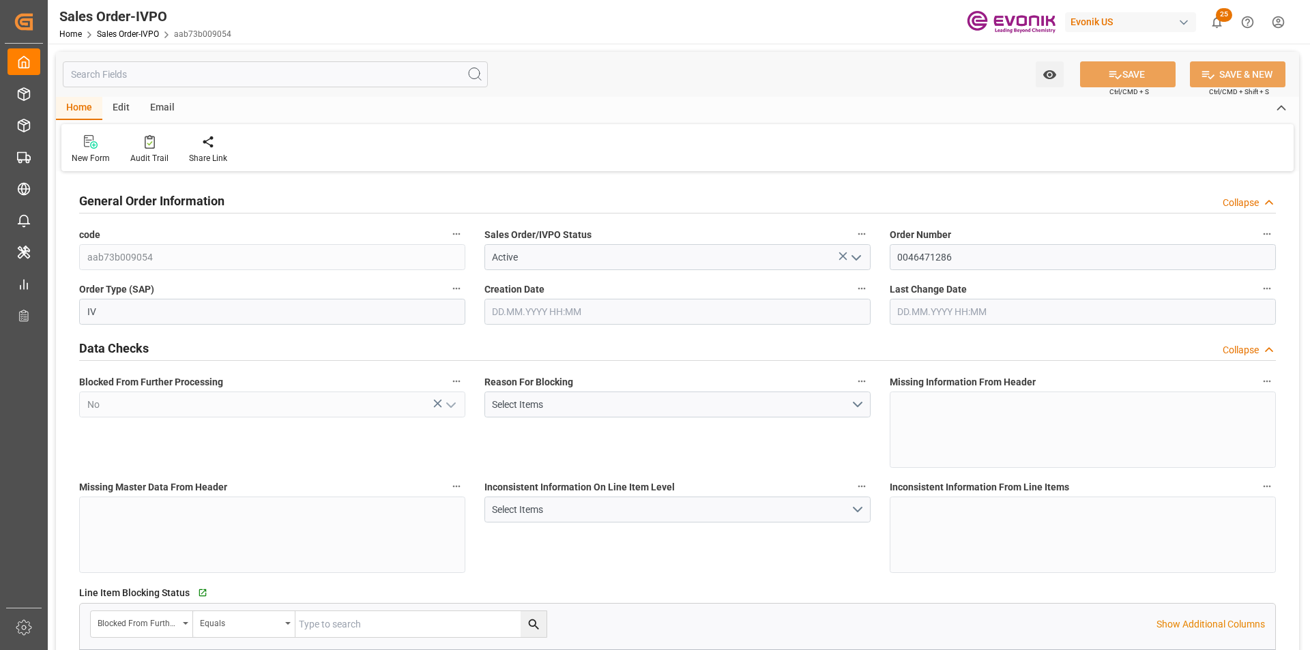
type input "01.10.2025 10:54"
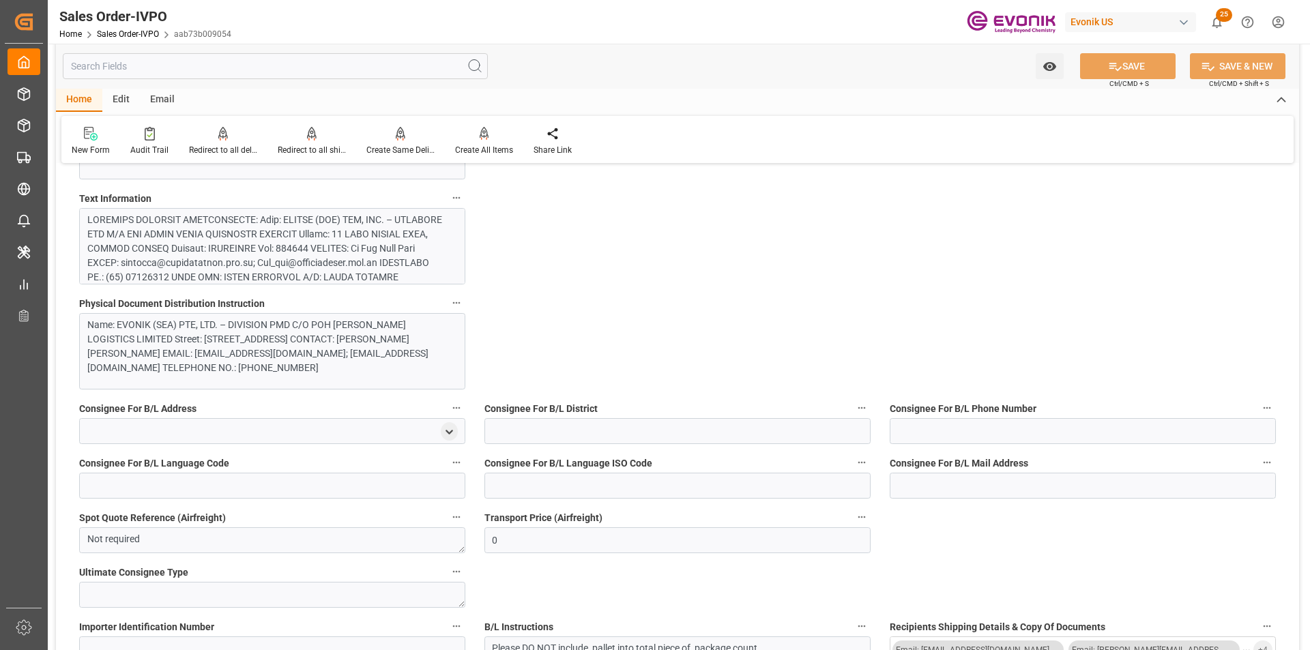
scroll to position [1364, 0]
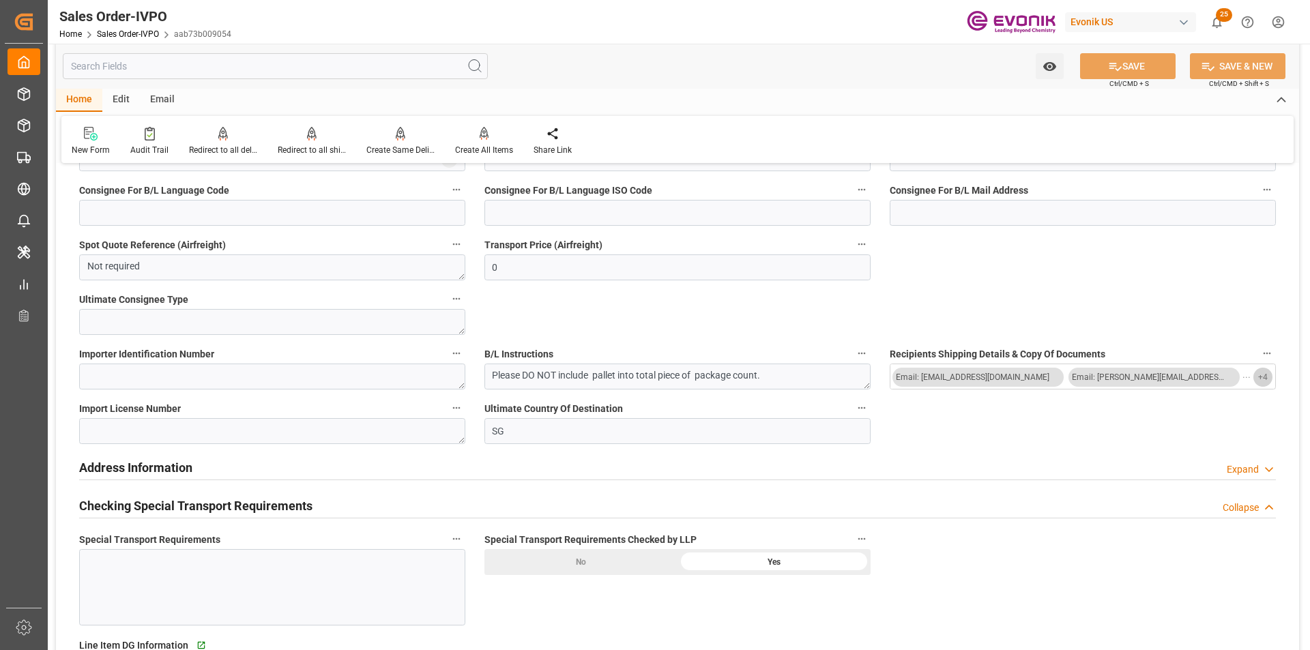
click at [1261, 381] on span "+ 4" at bounding box center [1263, 377] width 10 height 22
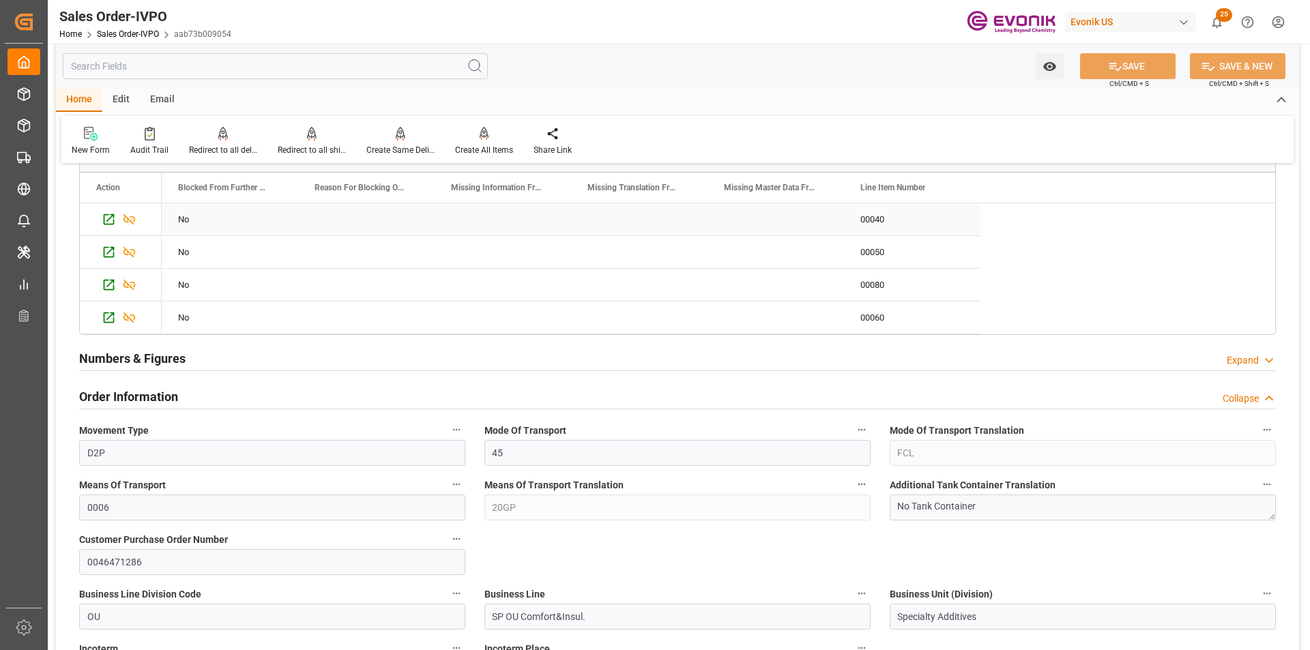
scroll to position [68, 0]
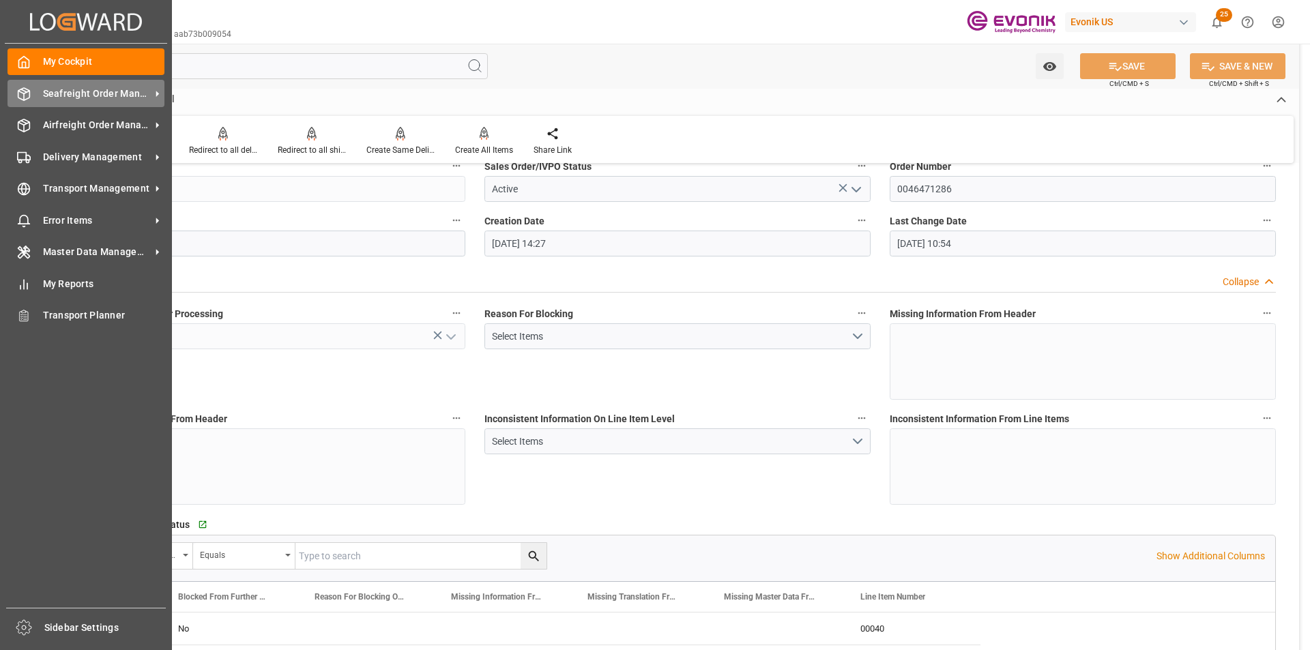
click at [70, 89] on span "Seafreight Order Management" at bounding box center [97, 94] width 108 height 14
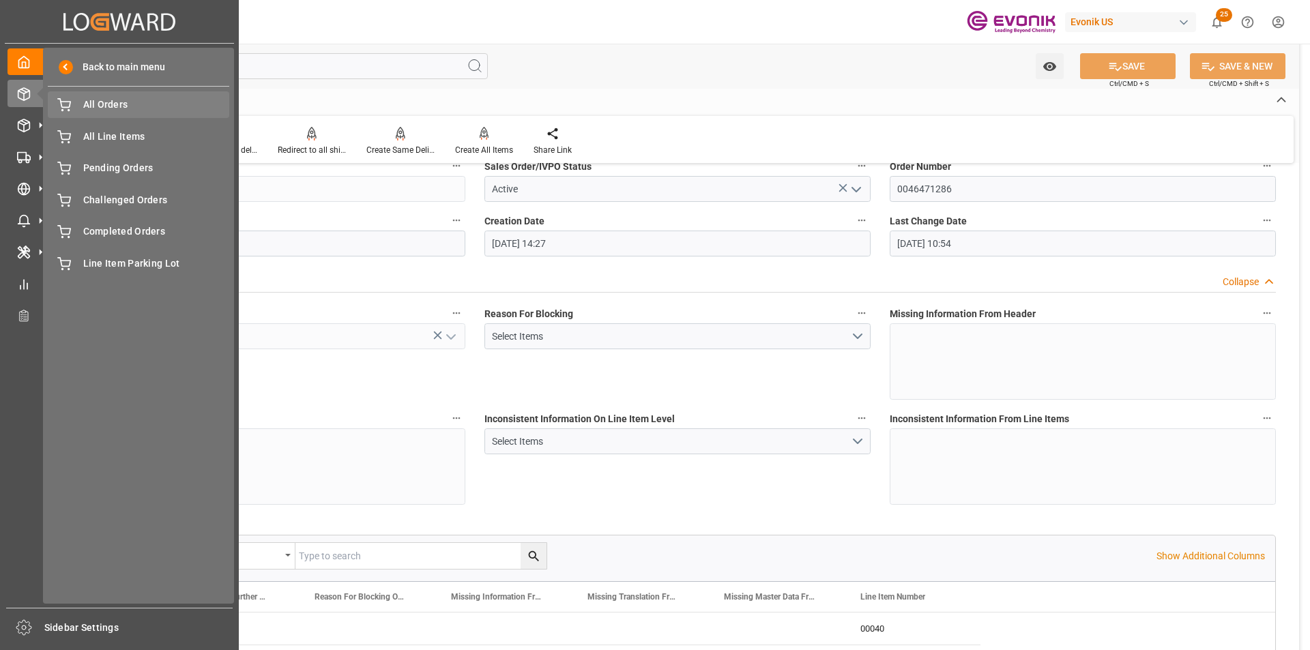
click at [123, 99] on span "All Orders" at bounding box center [156, 105] width 147 height 14
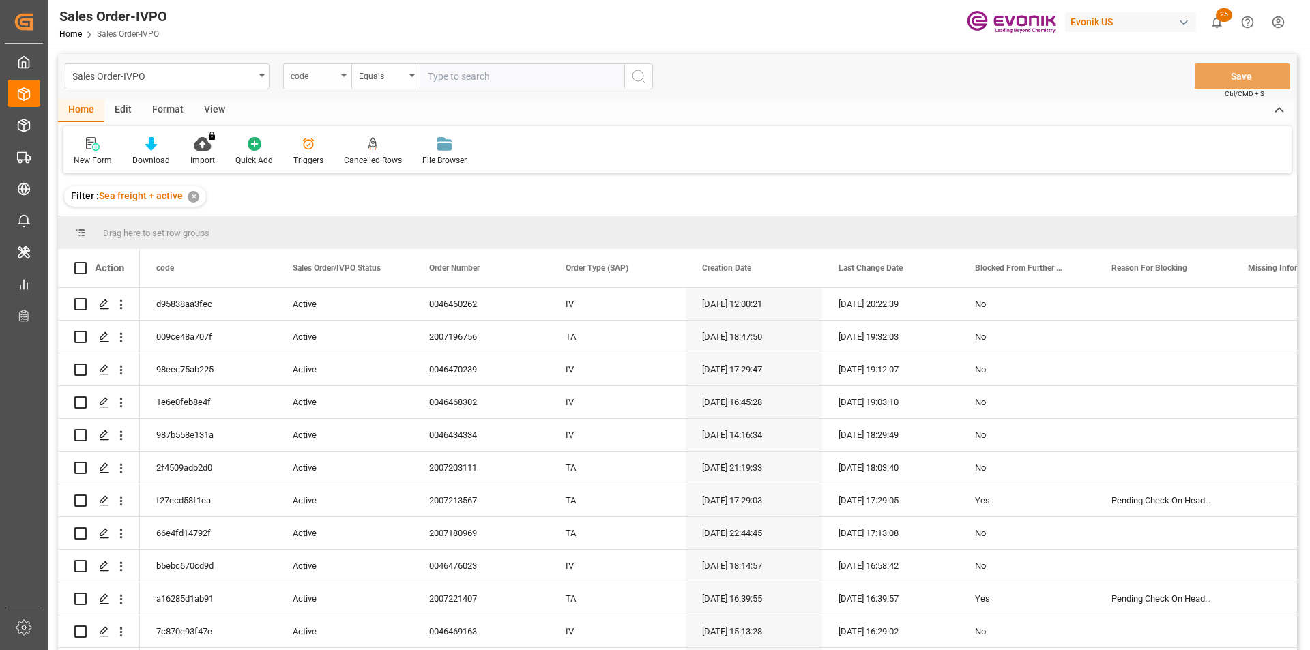
click at [337, 76] on div "code" at bounding box center [317, 76] width 68 height 26
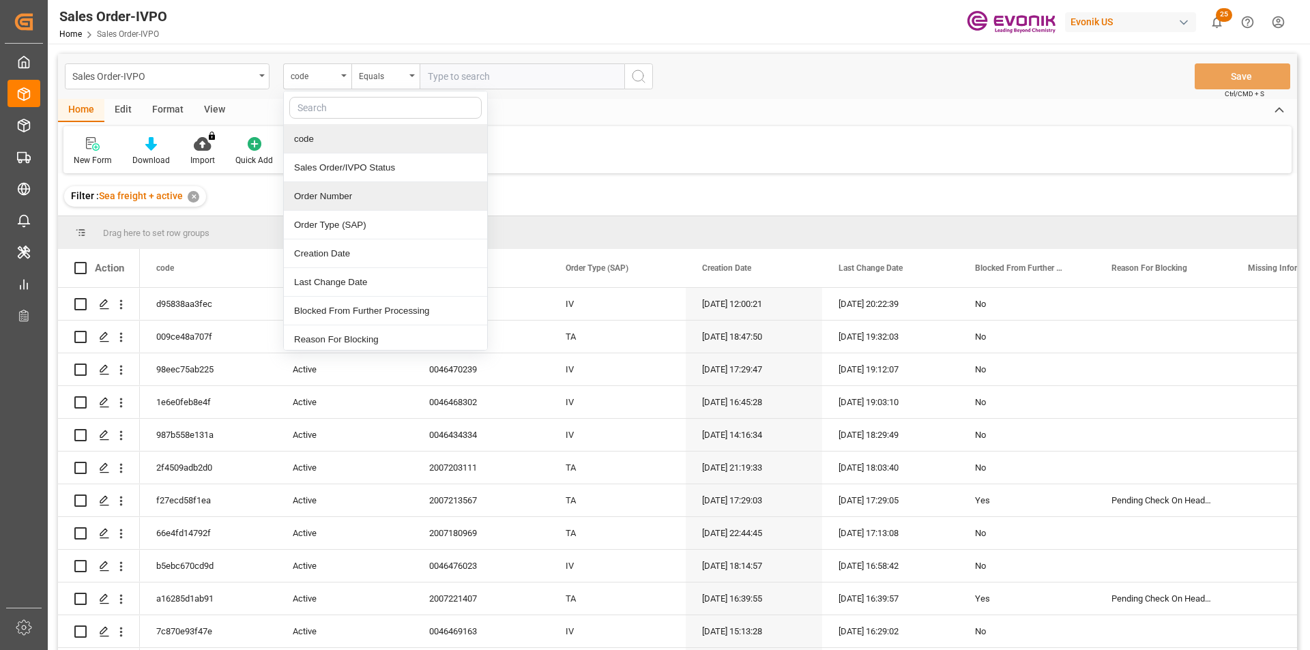
click at [330, 199] on div "Order Number" at bounding box center [385, 196] width 203 height 29
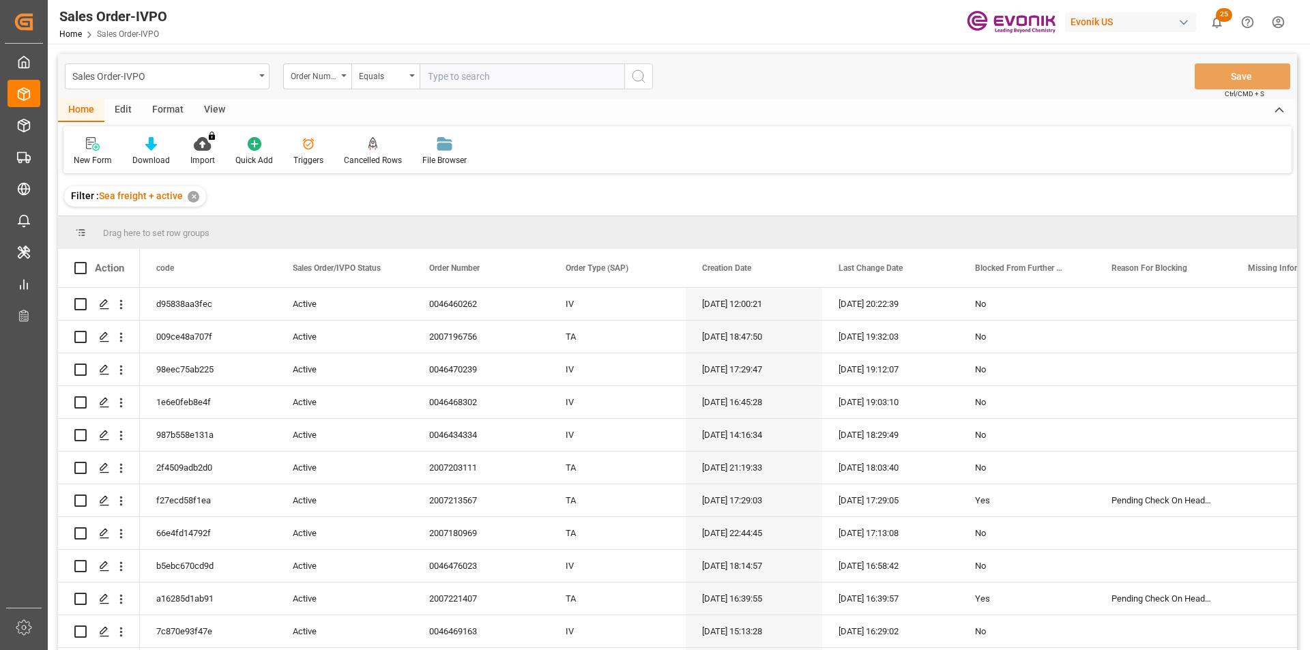
click at [470, 80] on input "text" at bounding box center [522, 76] width 205 height 26
paste input "0046434334"
type input "0046434334"
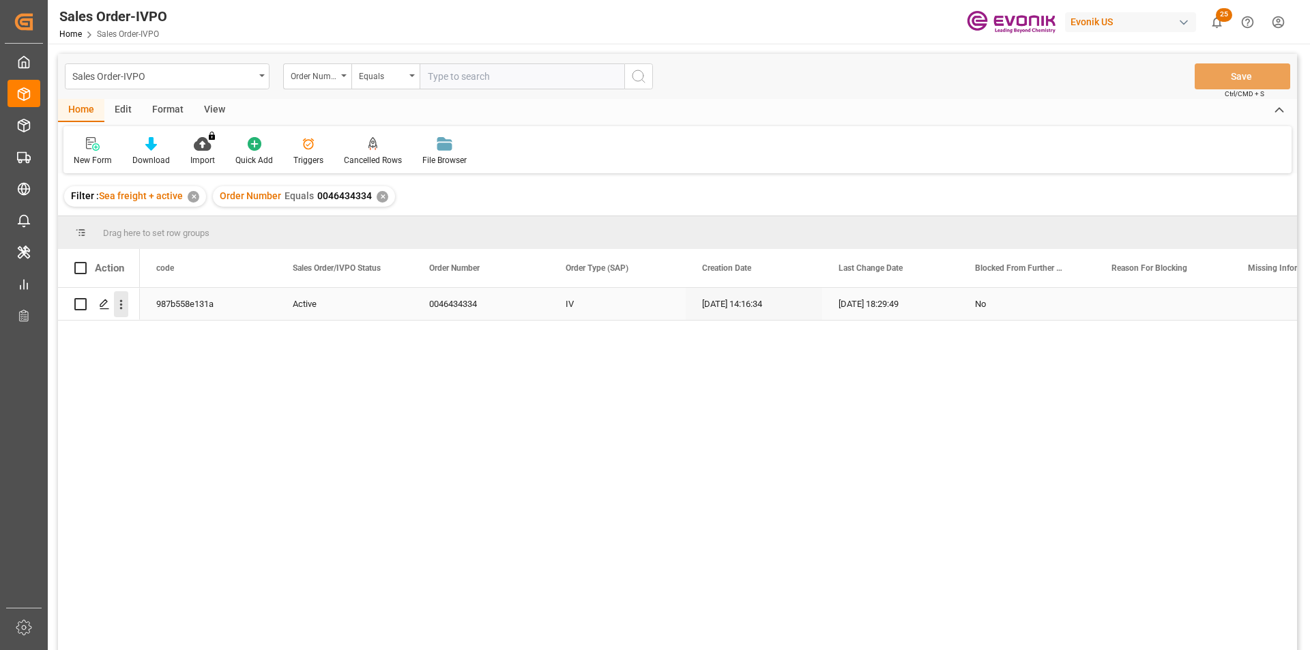
click at [117, 309] on icon "open menu" at bounding box center [121, 304] width 14 height 14
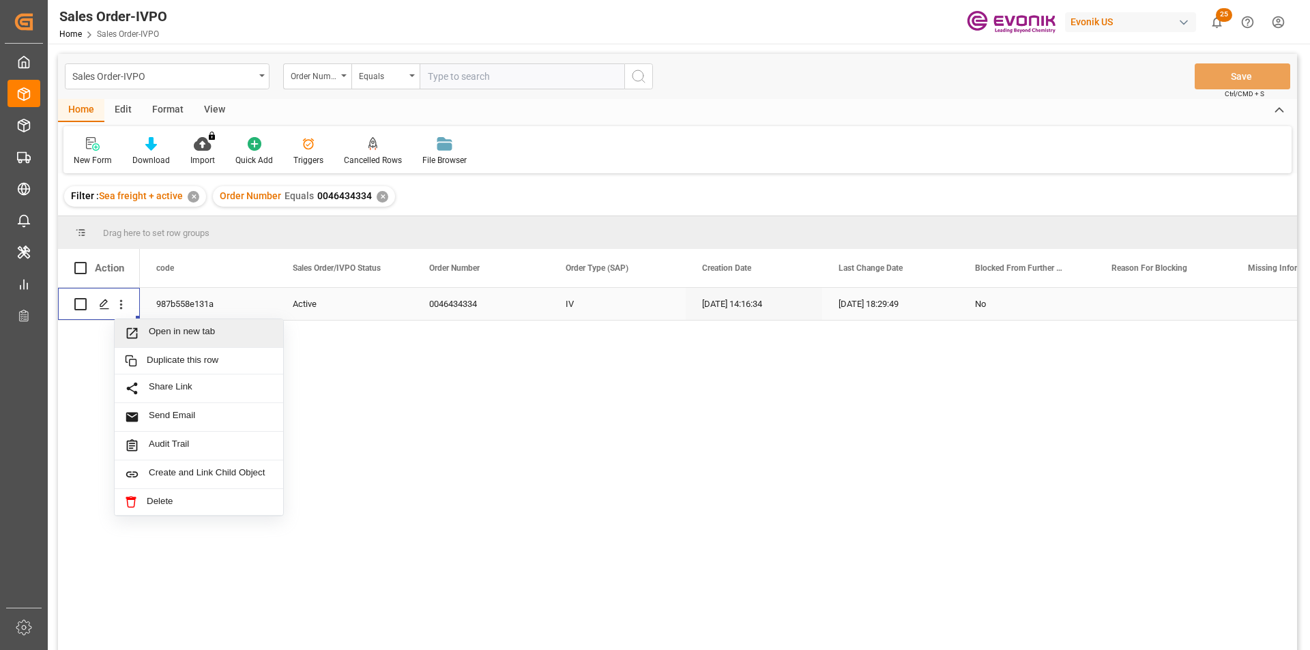
click at [206, 332] on span "Open in new tab" at bounding box center [211, 333] width 124 height 14
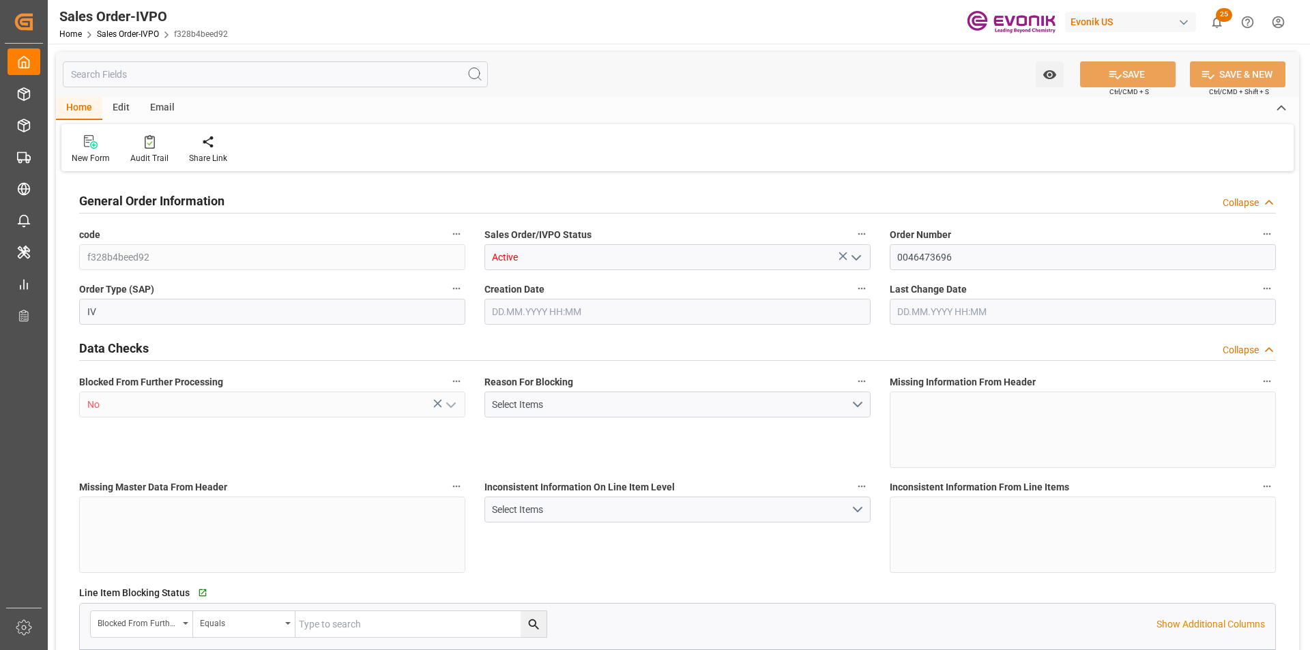
type input "BRSSZ"
type input "livia.leone@evonik.comTelephone No: 55 19 3475-3130"
type input "0"
type input "1"
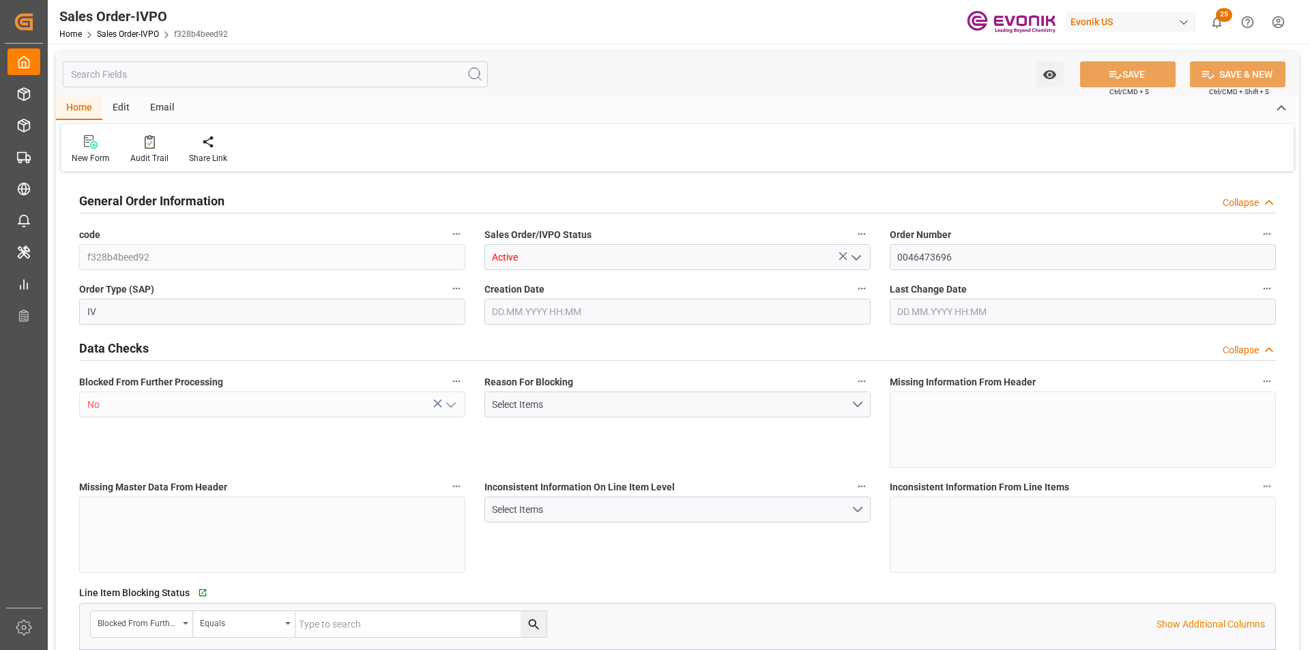
type input "1"
type input "9060.576"
type input "11.4711"
type input "17000"
type input "30"
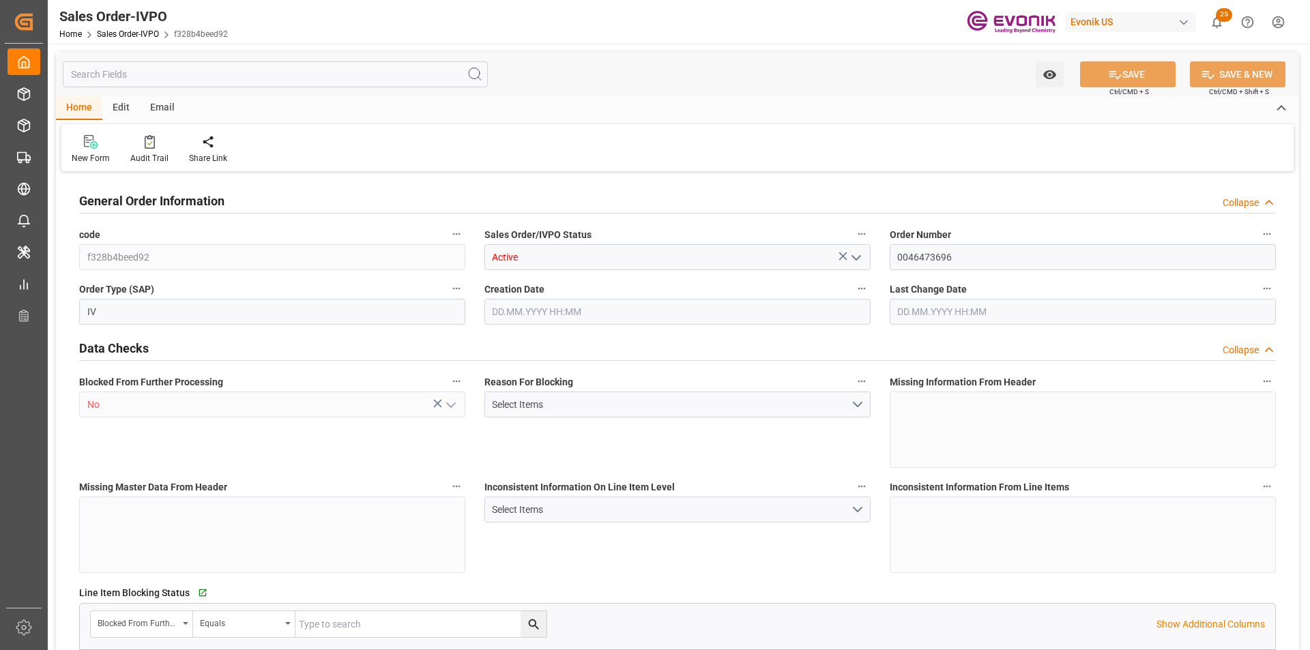
type input "17.09.2025 14:17"
type input "[DATE] 17:56"
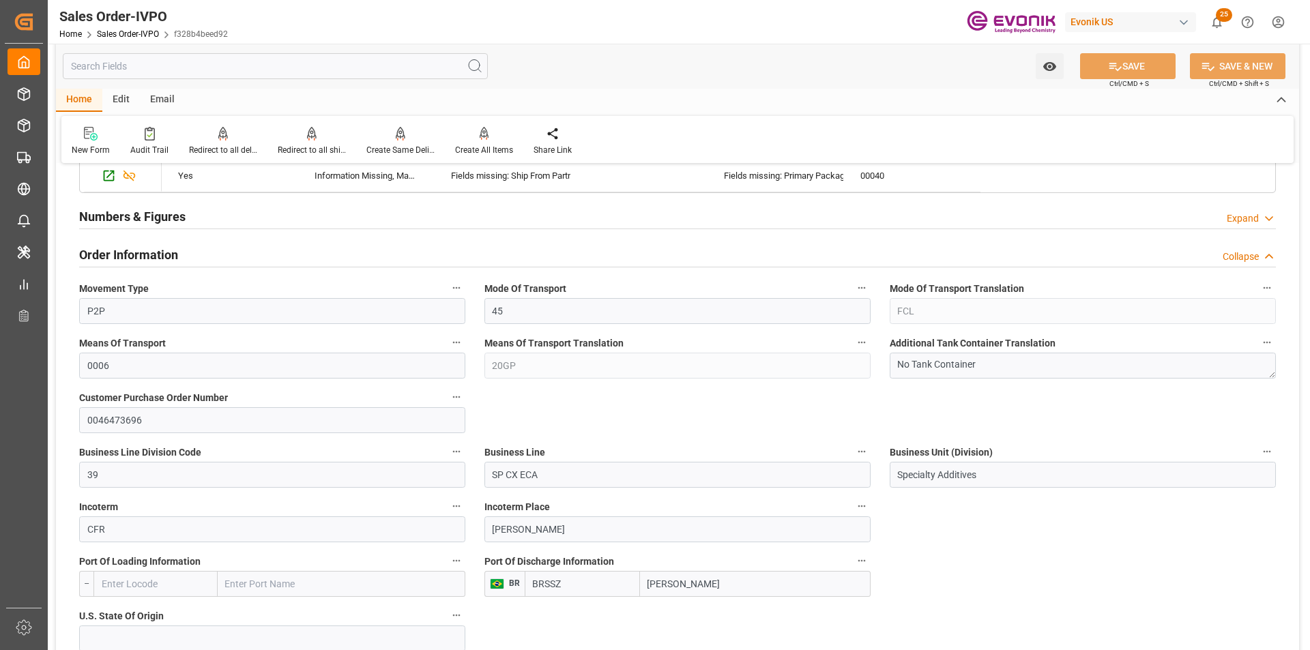
scroll to position [1023, 0]
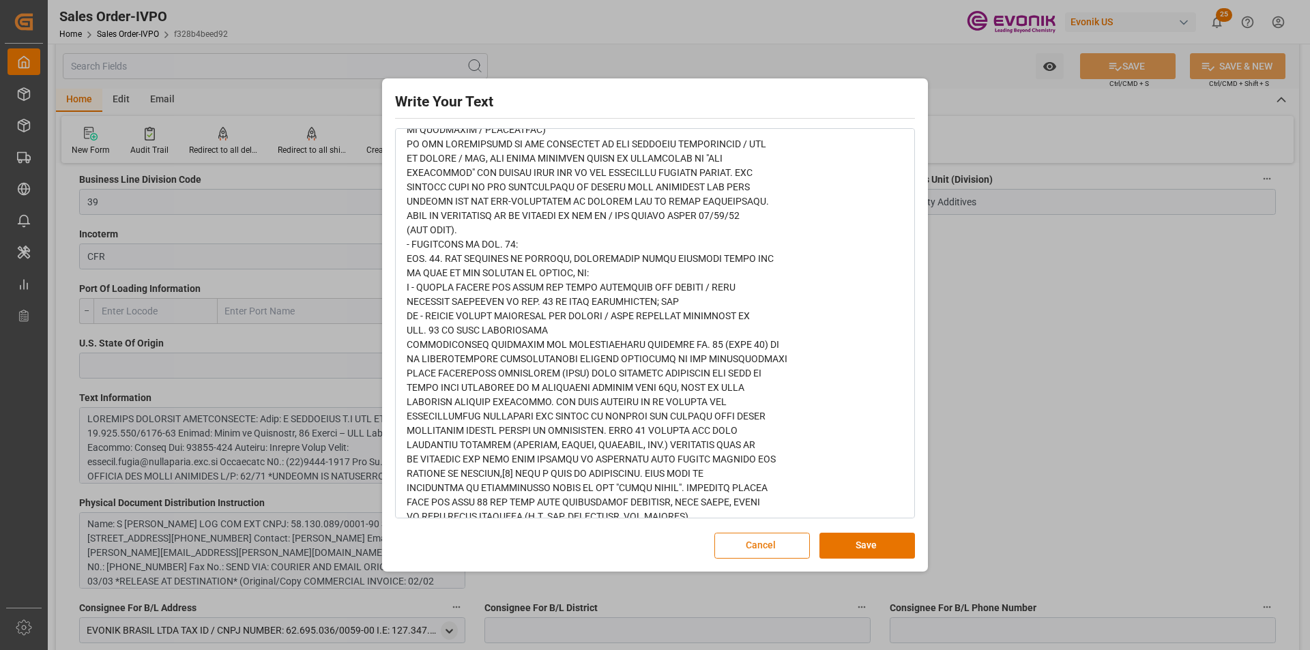
scroll to position [0, 0]
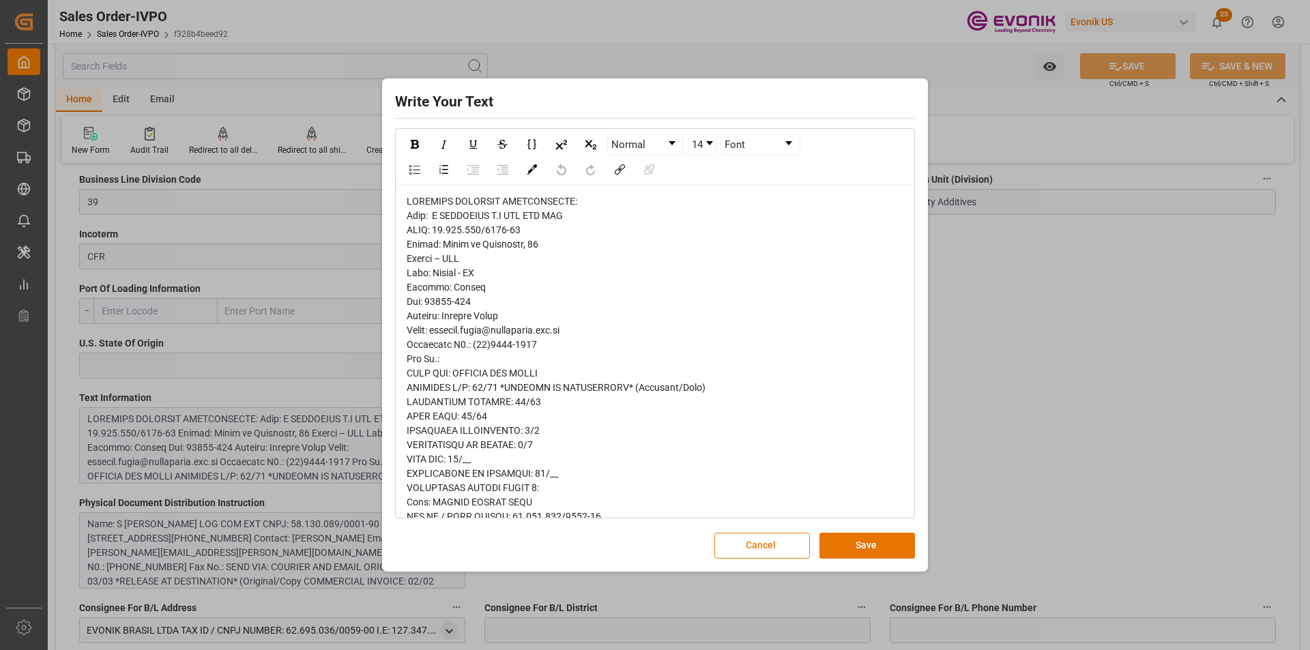
click at [744, 551] on button "Cancel" at bounding box center [762, 546] width 96 height 26
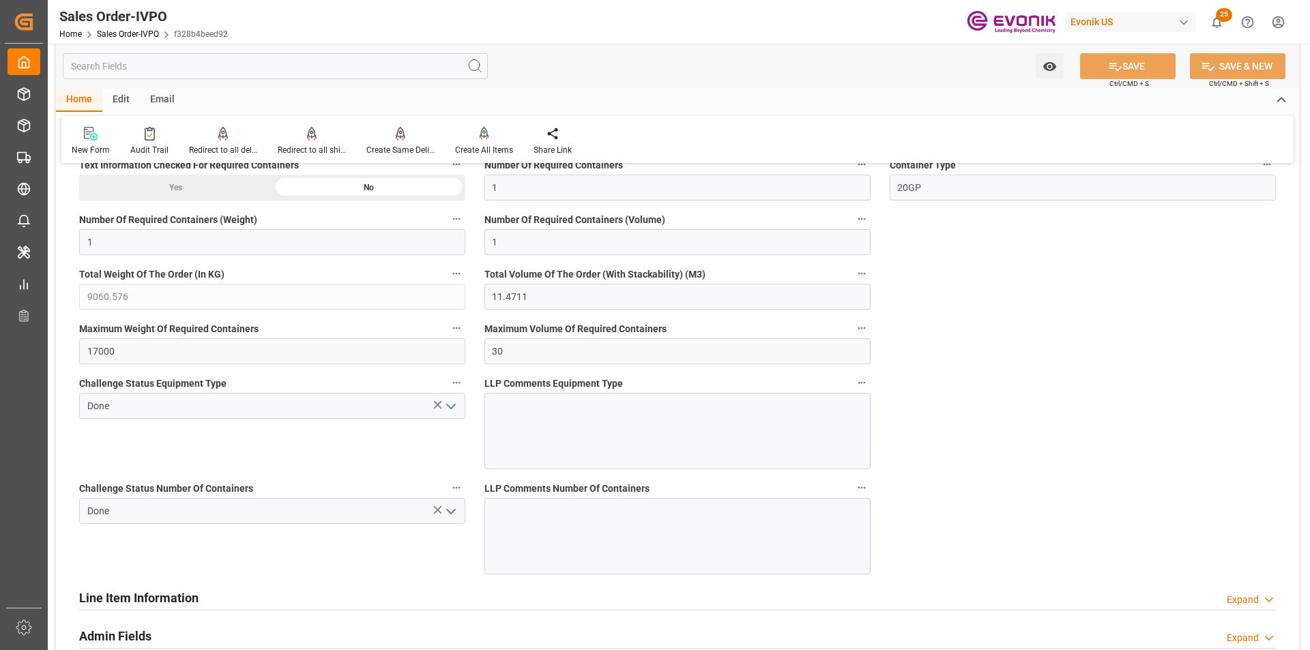
scroll to position [3548, 0]
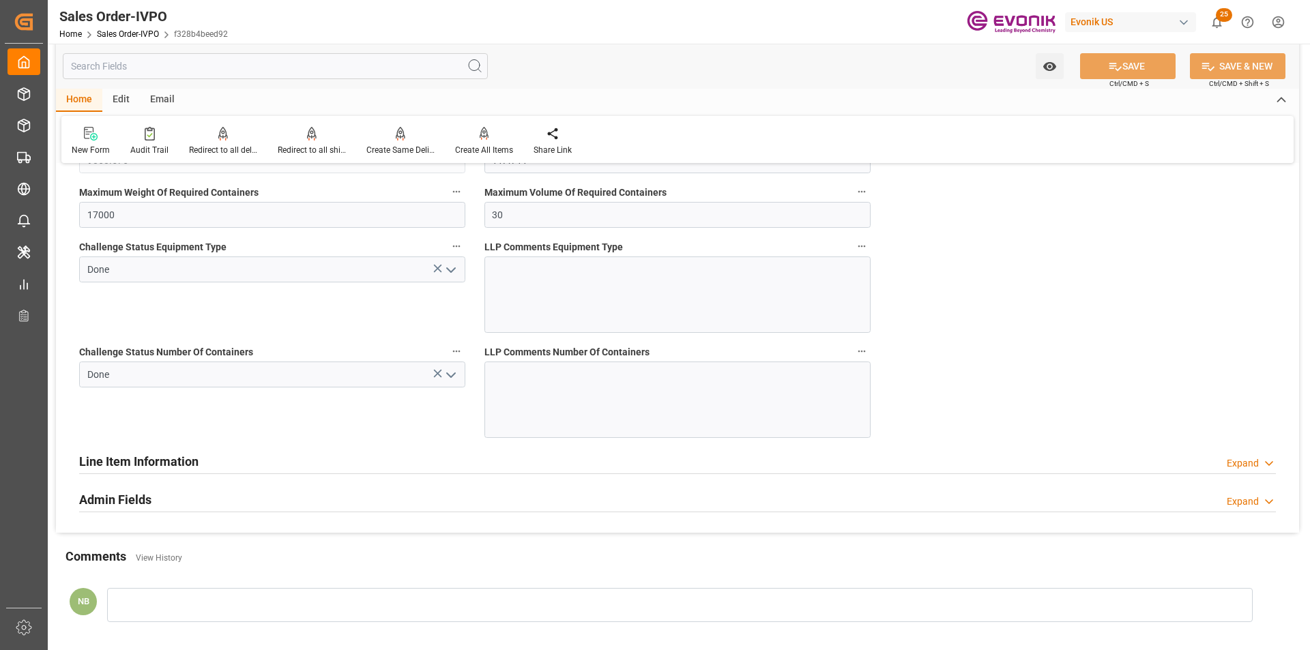
type input "livia.leone@evonik.comTelephone No: 55 19 3475-3130"
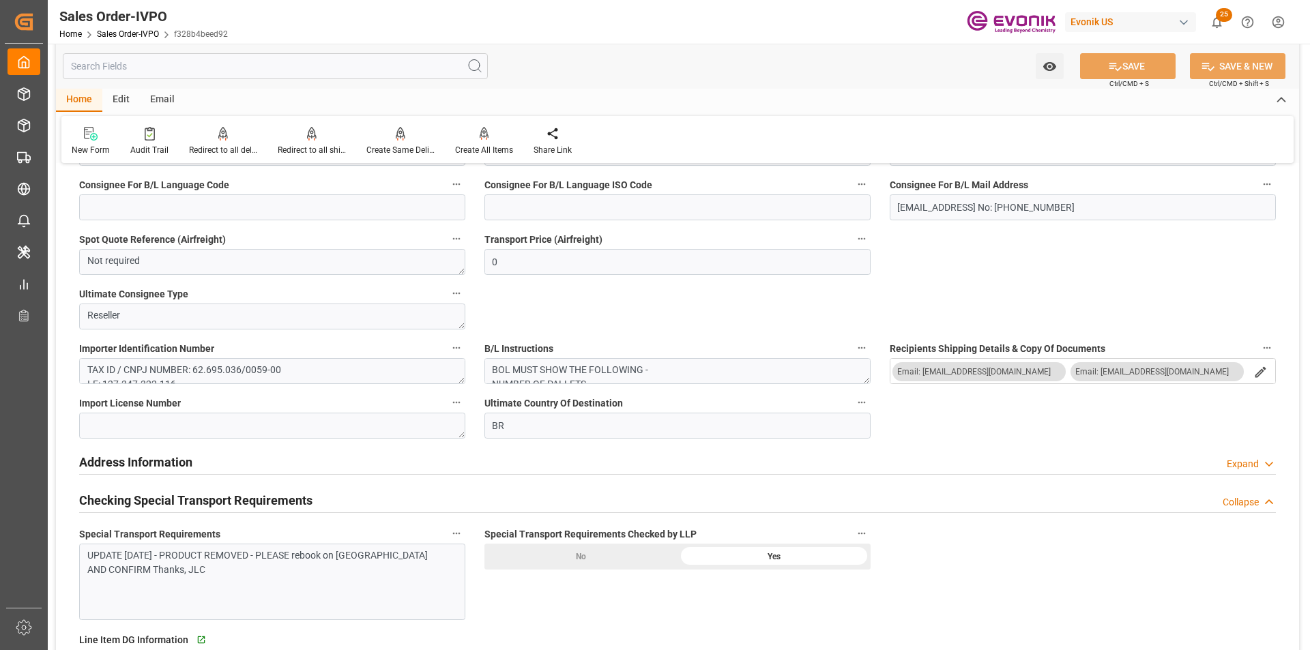
scroll to position [1296, 0]
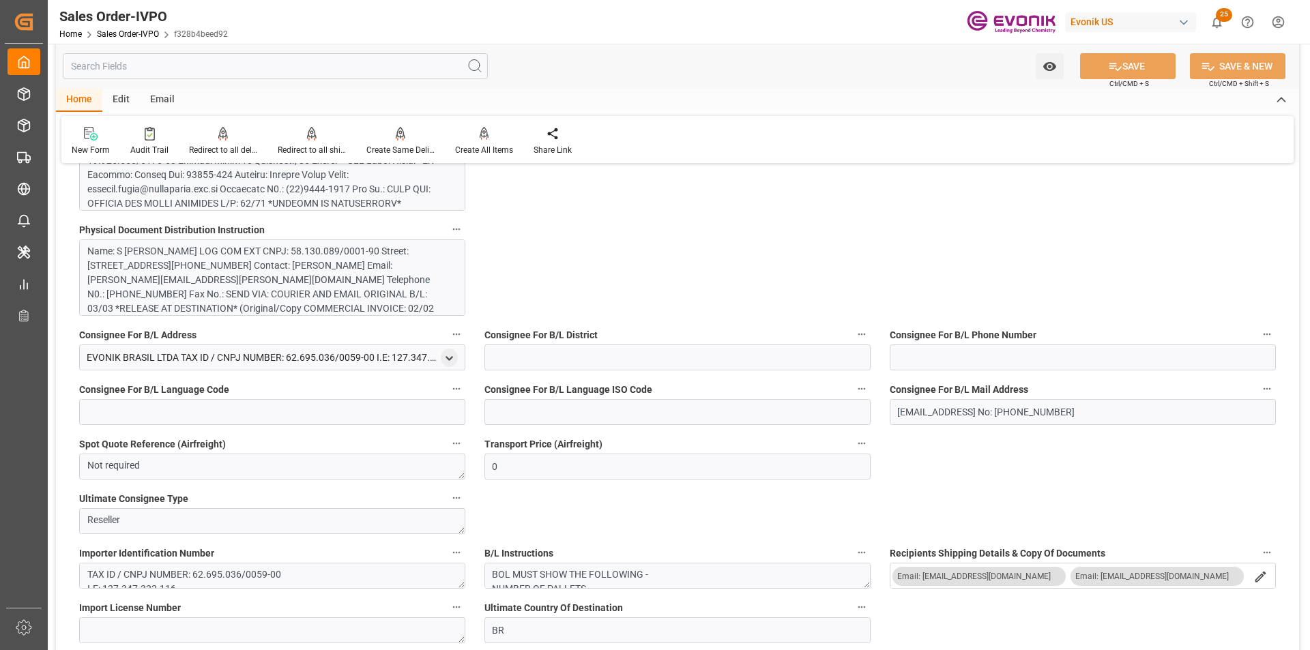
drag, startPoint x: 478, startPoint y: 223, endPoint x: 755, endPoint y: 216, distance: 277.1
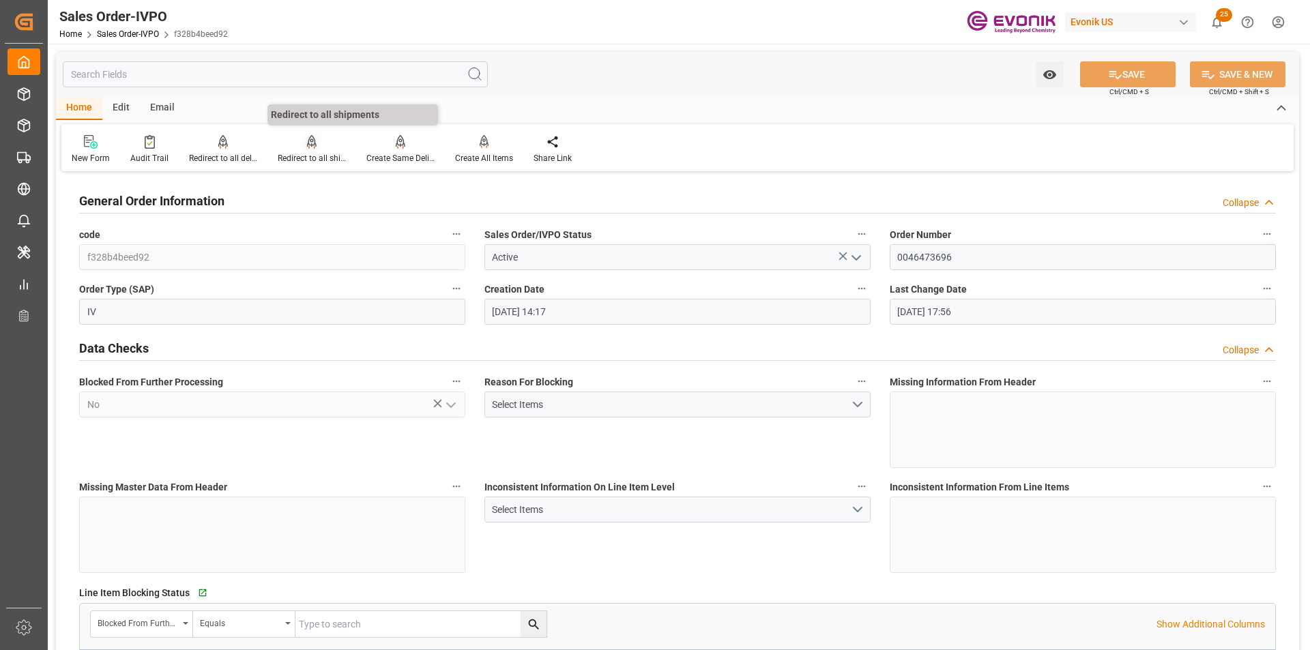
scroll to position [68, 0]
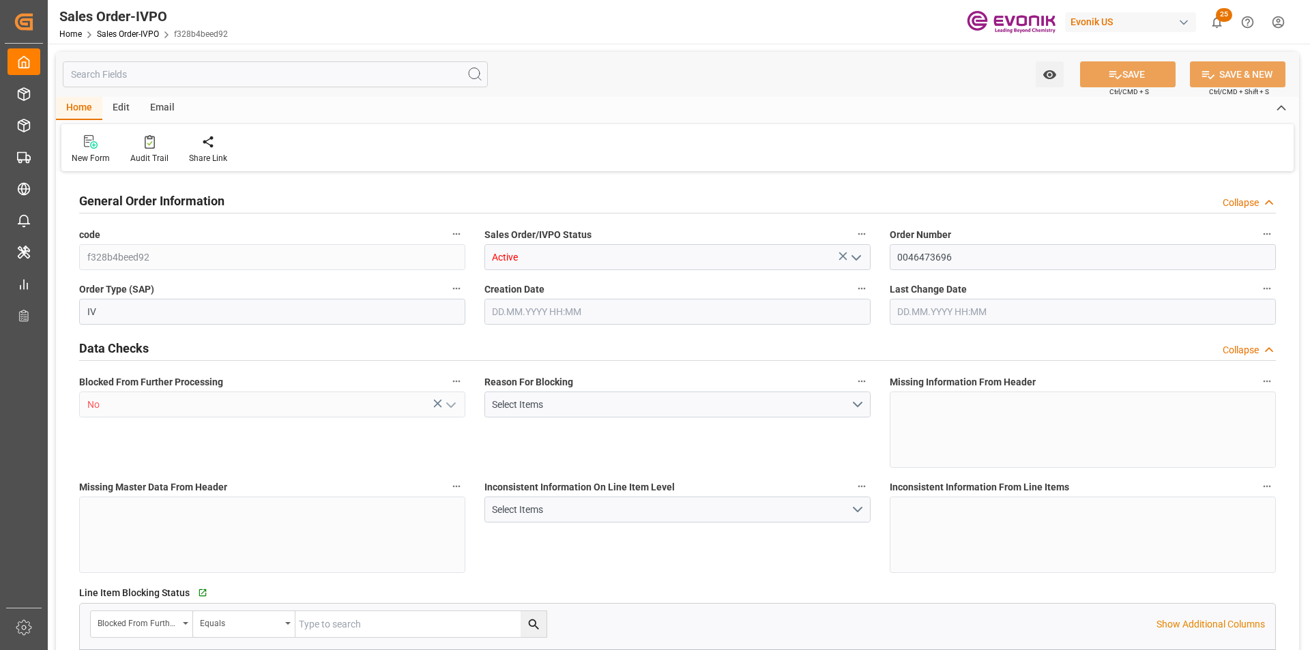
type input "BRSSZ"
type input "livia.leone@evonik.comTelephone No: 55 19 3475-3130"
type input "0"
type input "1"
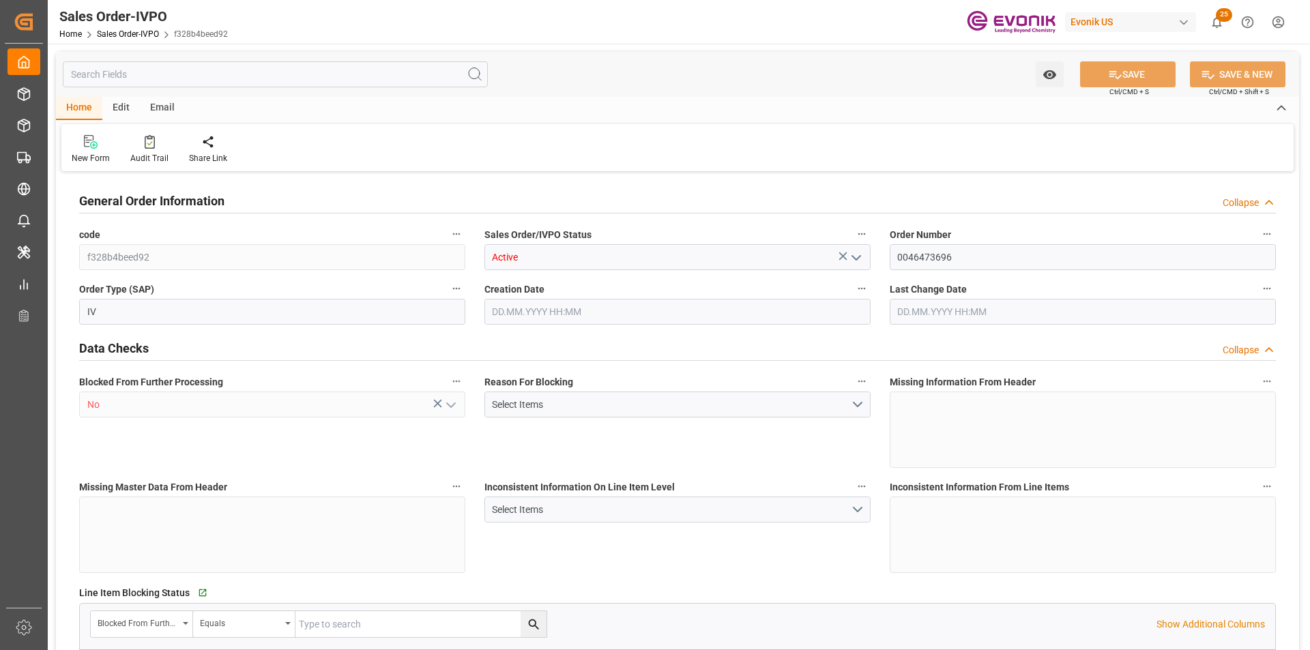
type input "1"
type input "9060.576"
type input "11.4711"
type input "17000"
type input "30"
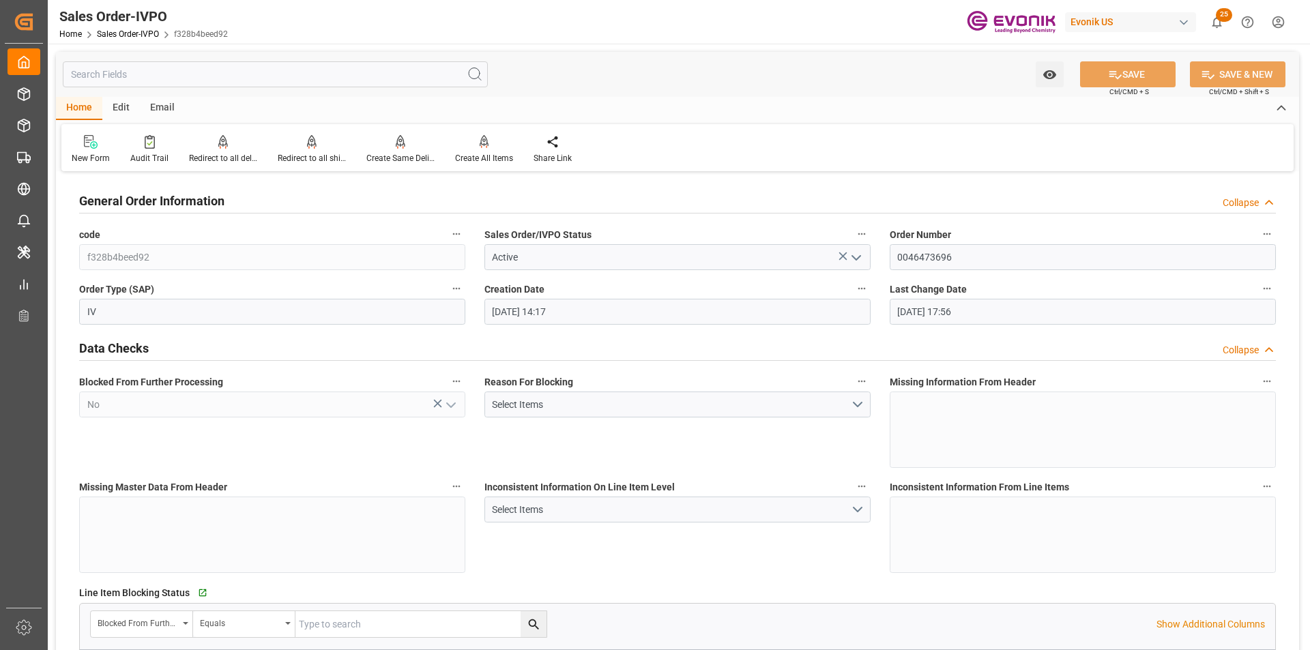
type input "17.09.2025 14:17"
type input "09.10.2025 17:56"
type input "livia.leone@evonik.comTelephone No: 55 19 3475-3130"
click at [307, 145] on icon at bounding box center [312, 141] width 10 height 12
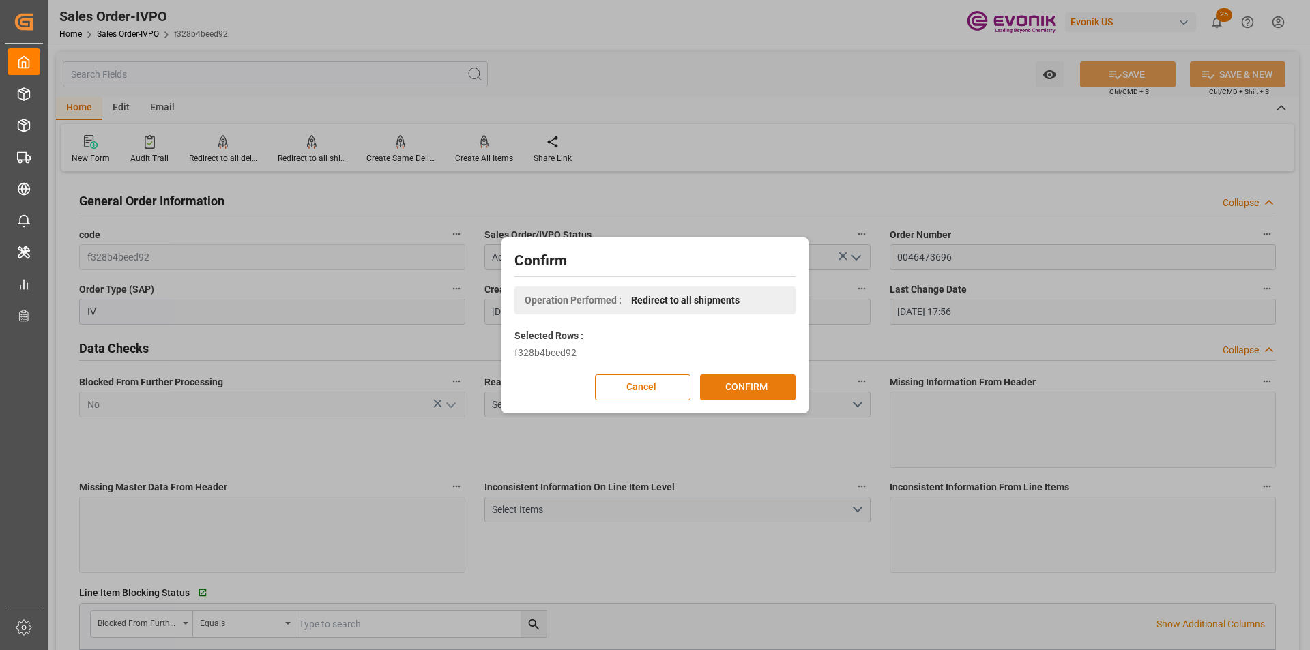
click at [765, 383] on button "CONFIRM" at bounding box center [748, 388] width 96 height 26
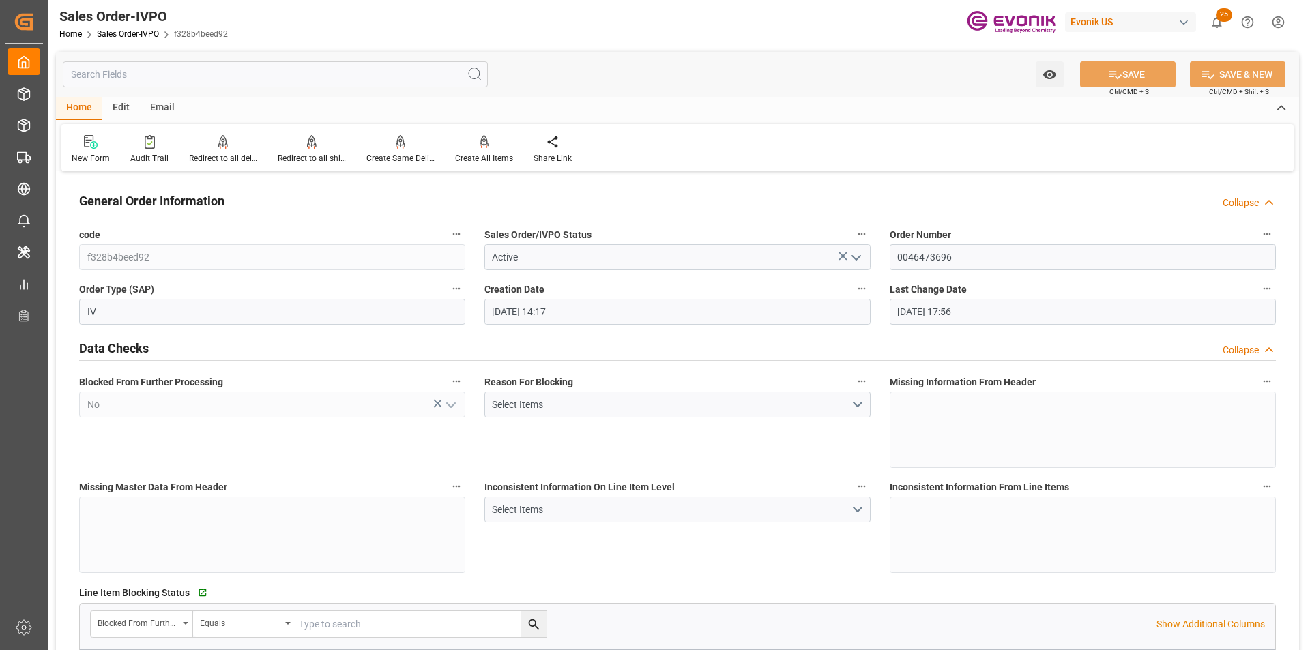
type input "livia.leone@evonik.comTelephone No: 55 19 3475-3130"
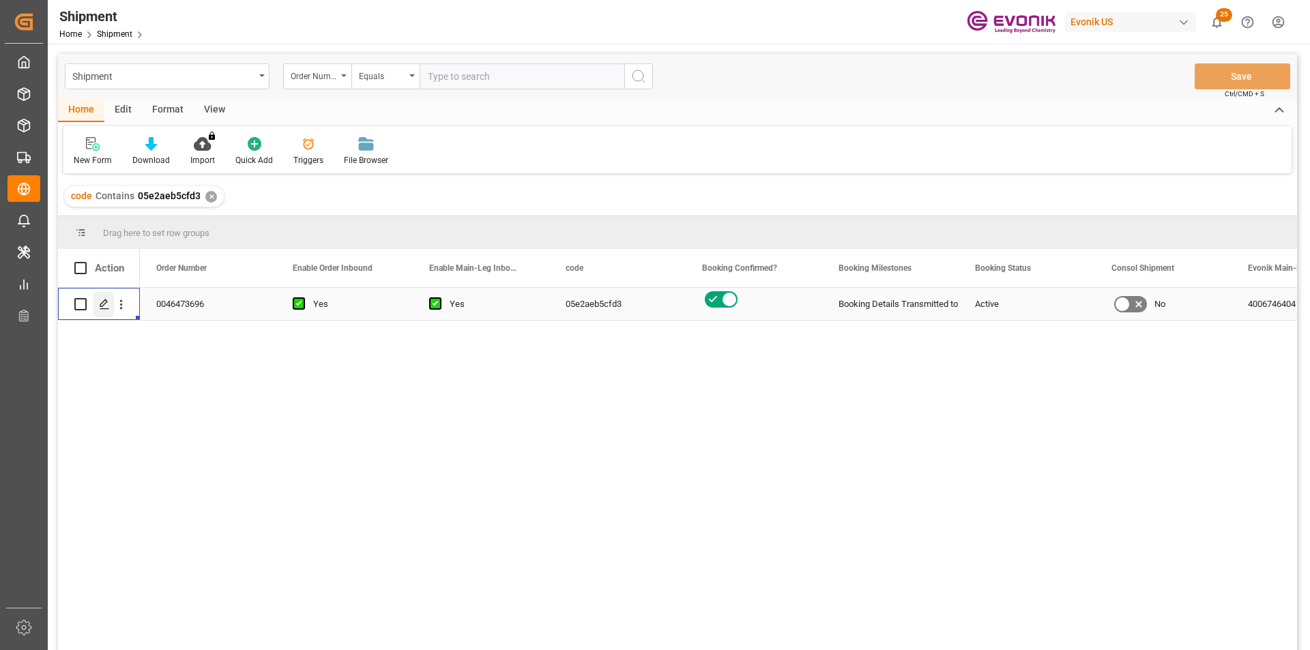
click at [105, 306] on icon "Press SPACE to select this row." at bounding box center [104, 304] width 11 height 11
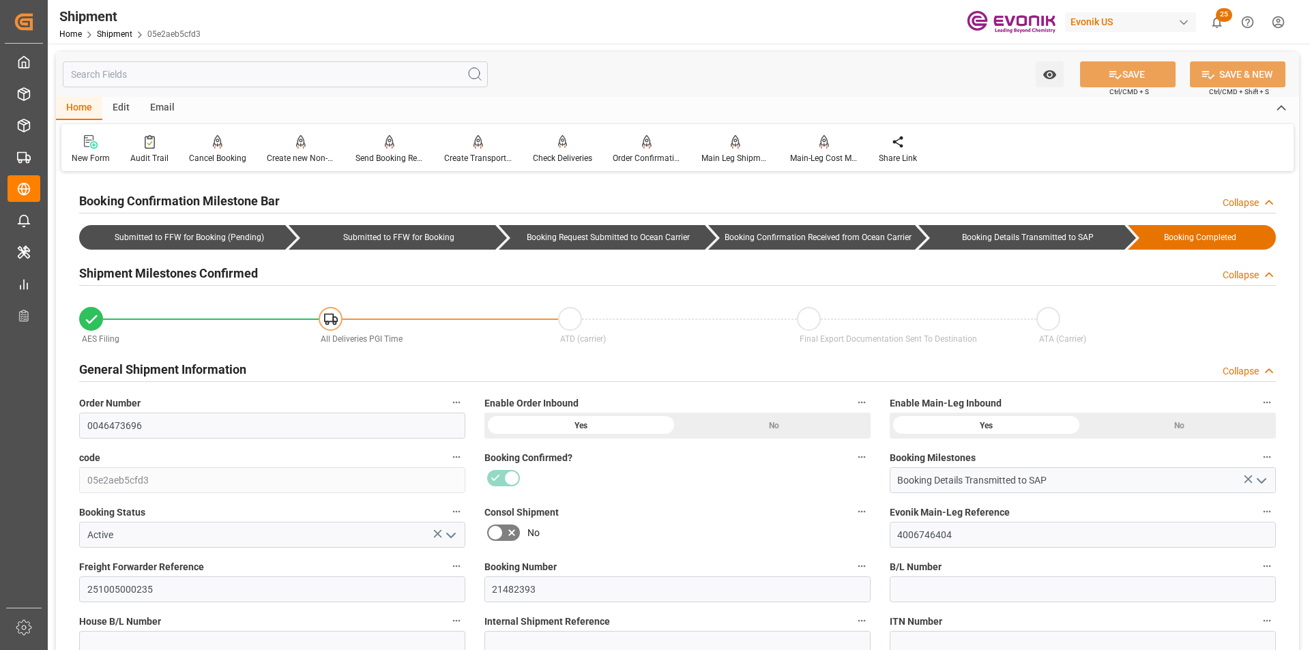
click at [194, 83] on input "text" at bounding box center [275, 74] width 425 height 26
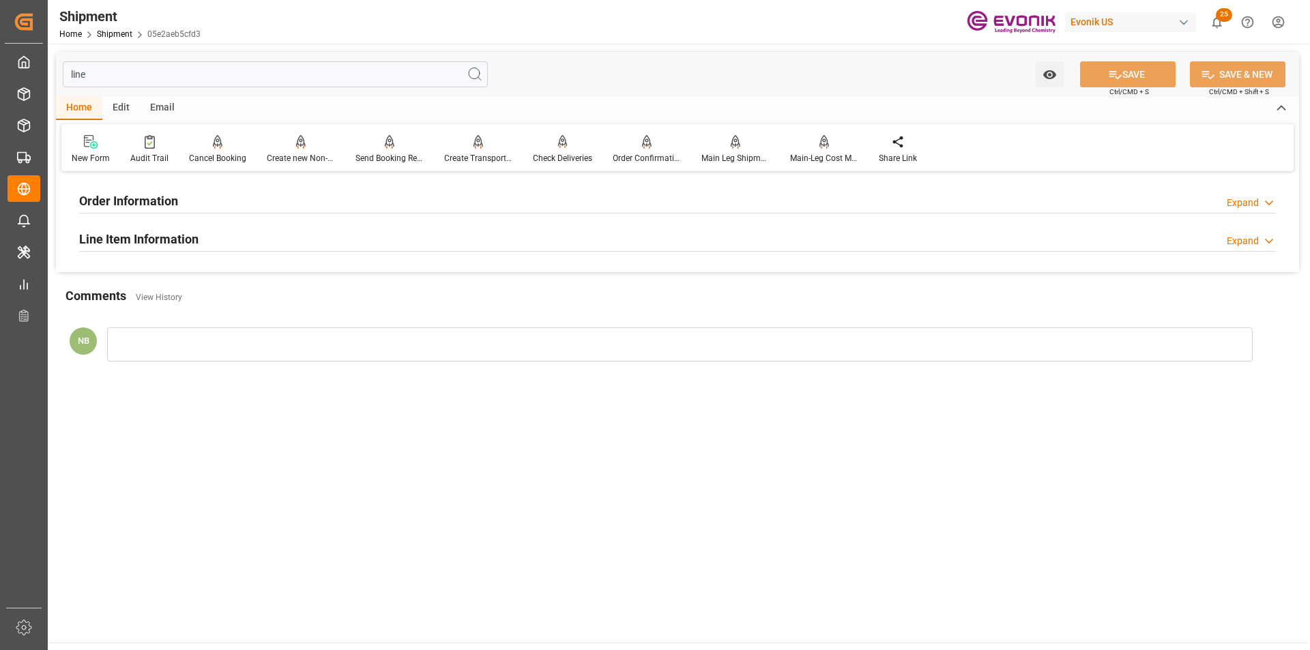
click at [1257, 241] on div "Expand" at bounding box center [1243, 241] width 32 height 14
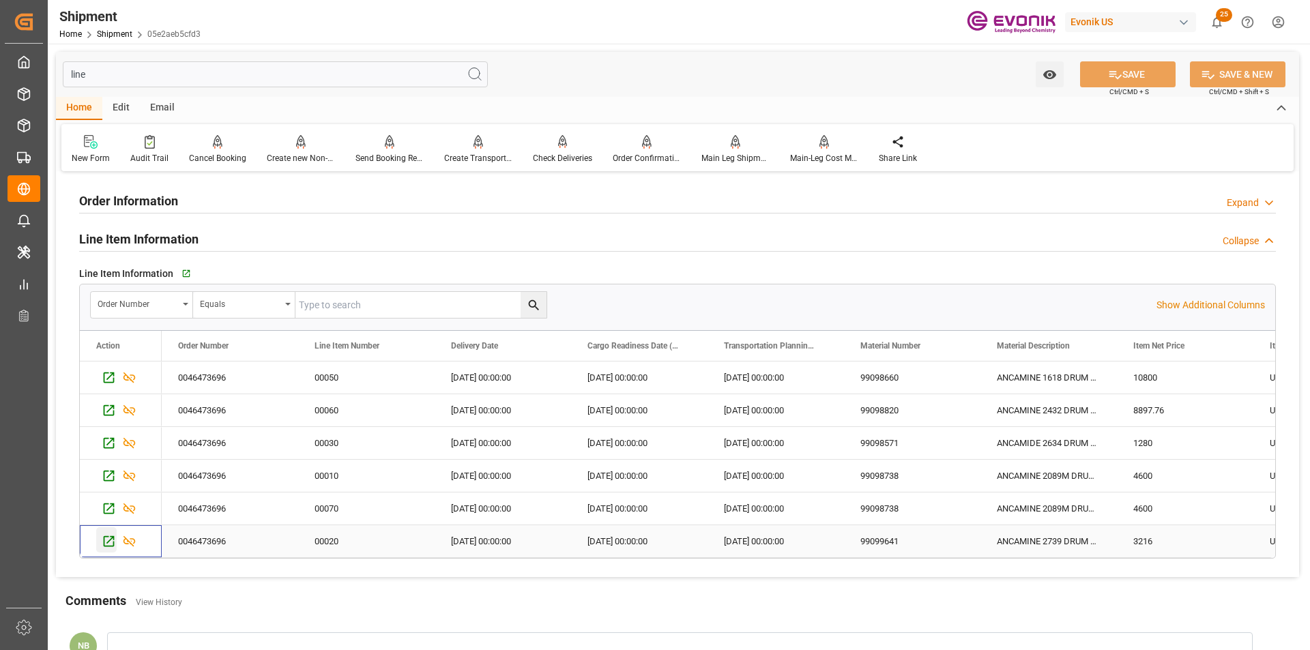
click at [103, 544] on icon "Press SPACE to select this row." at bounding box center [109, 541] width 14 height 14
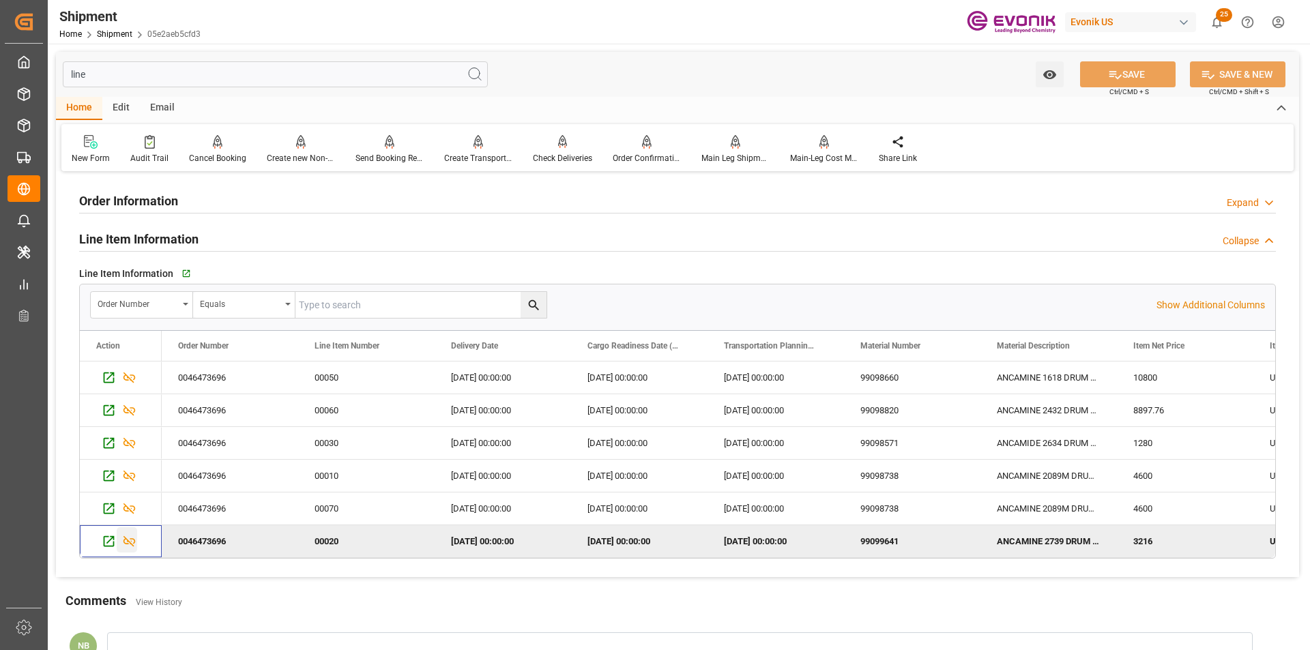
click at [131, 544] on icon "Press SPACE to deselect this row." at bounding box center [129, 541] width 12 height 11
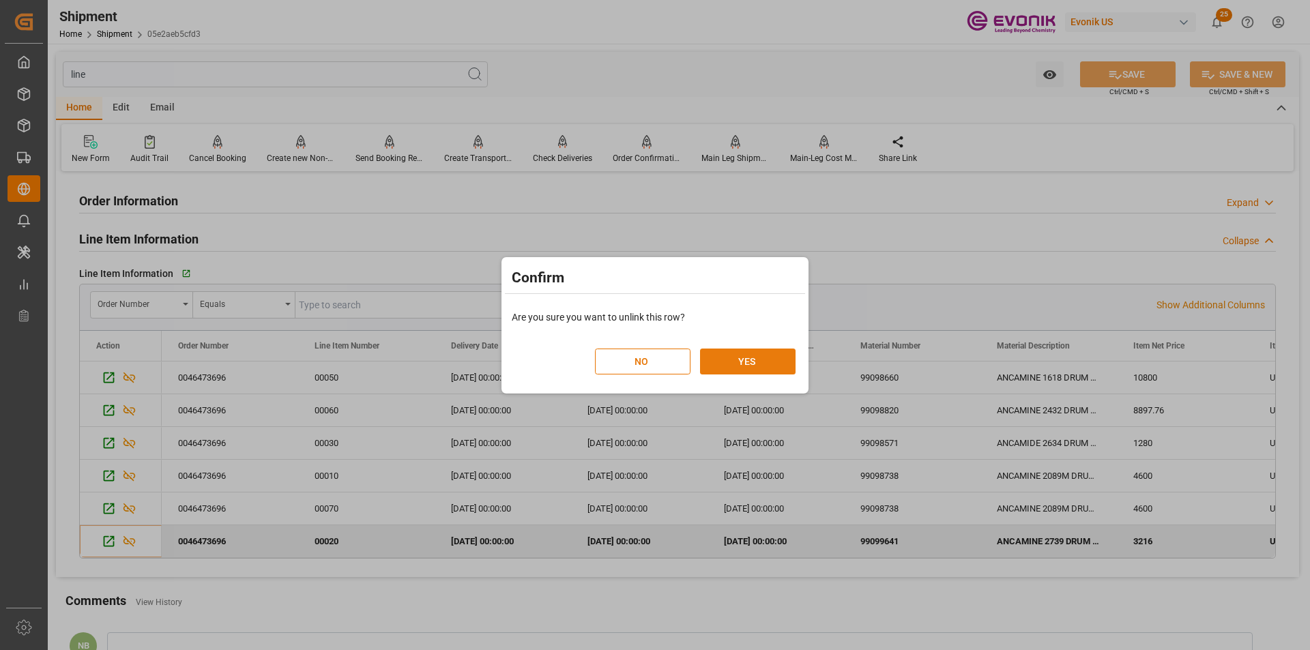
click at [768, 362] on button "YES" at bounding box center [748, 362] width 96 height 26
click at [748, 362] on button "YES" at bounding box center [748, 362] width 96 height 26
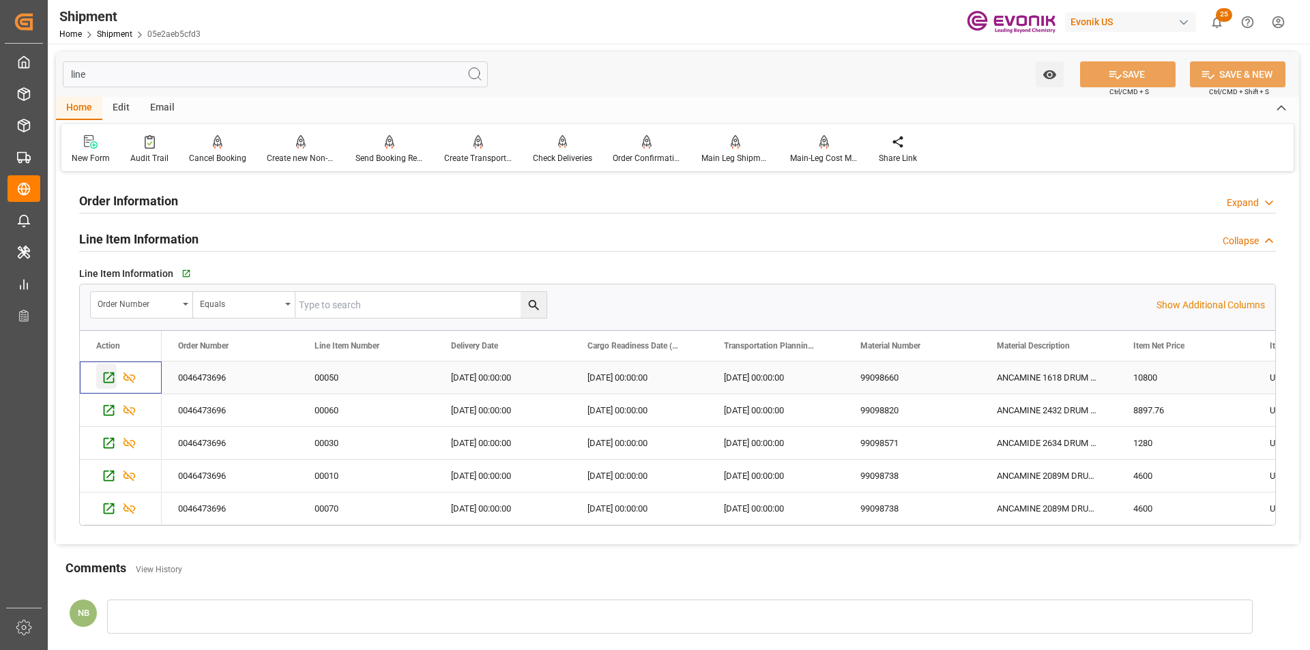
click at [107, 377] on icon "Press SPACE to select this row." at bounding box center [109, 377] width 14 height 14
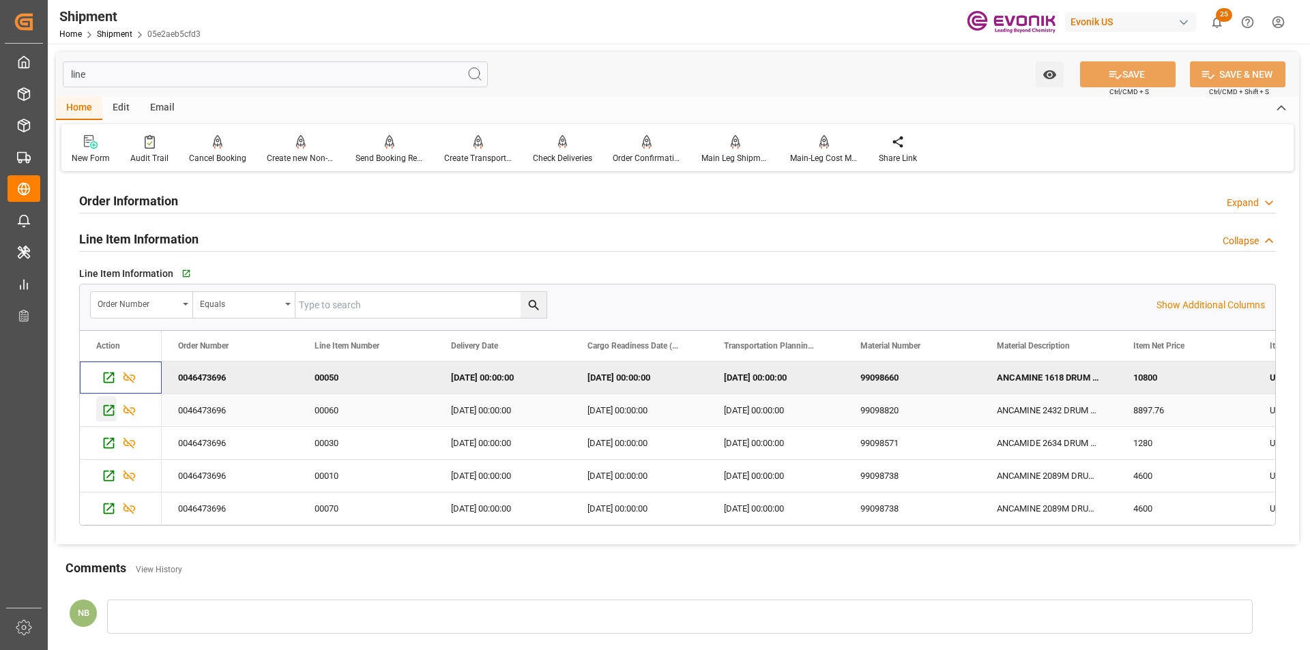
click at [109, 407] on icon "Press SPACE to select this row." at bounding box center [109, 410] width 14 height 14
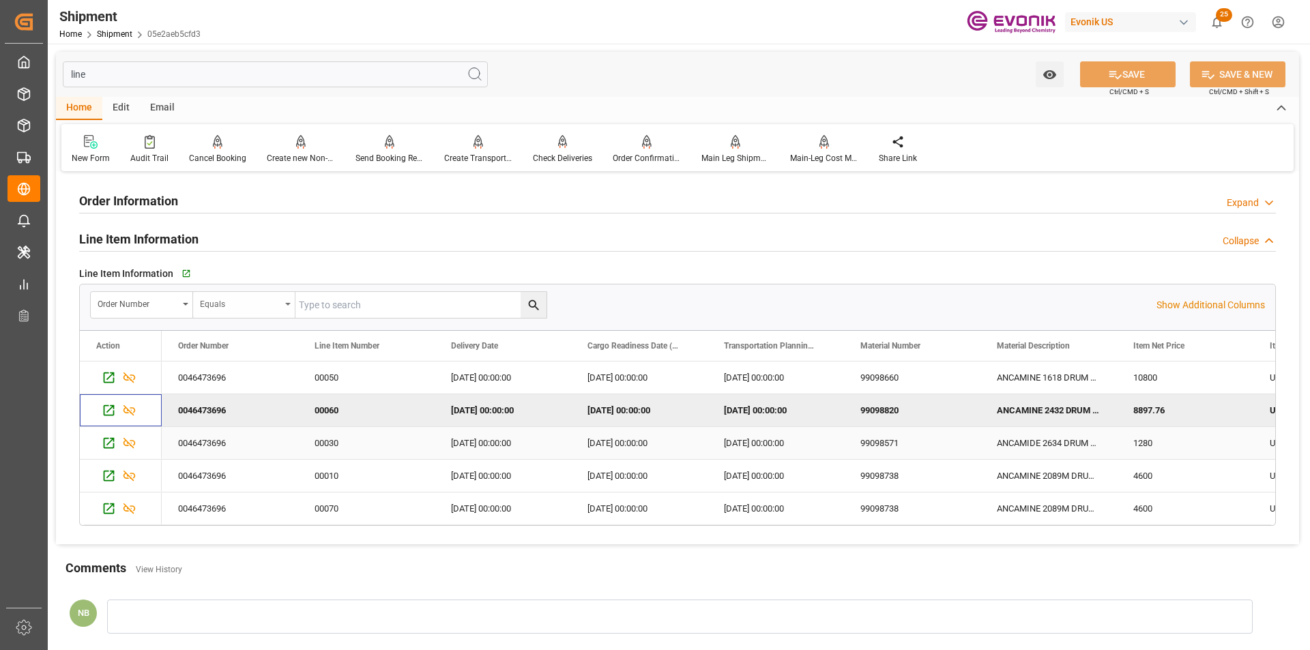
click at [110, 440] on icon "Press SPACE to select this row." at bounding box center [109, 443] width 14 height 14
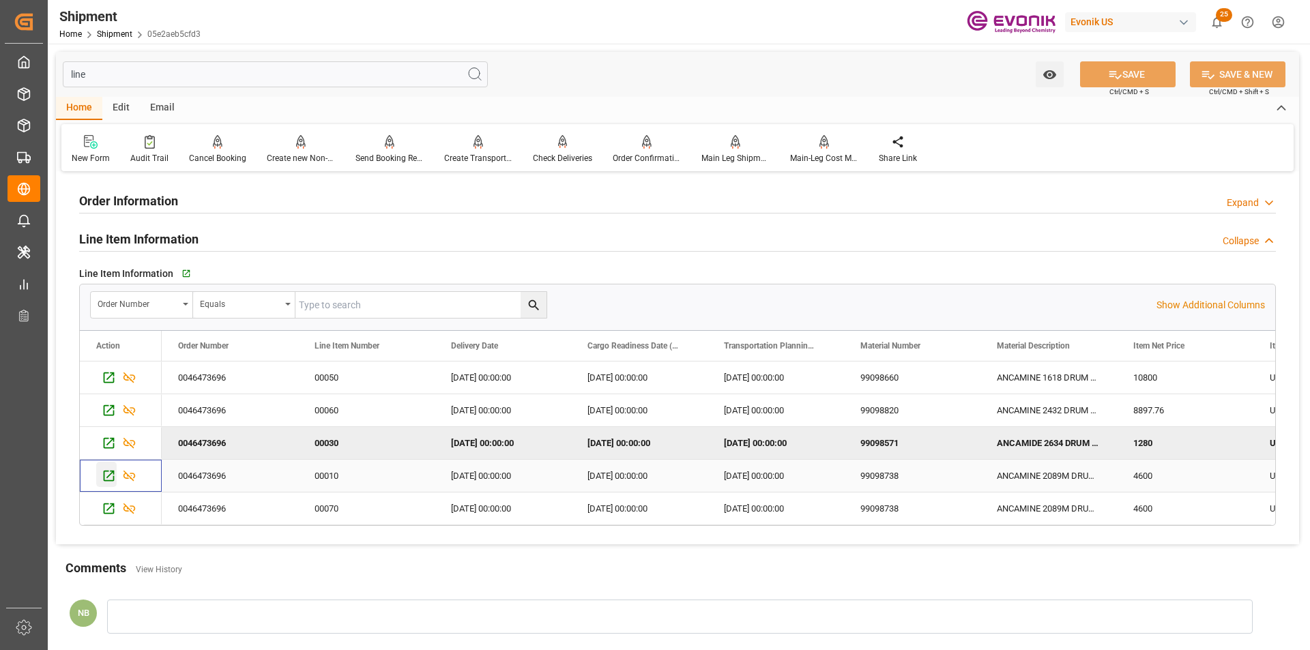
click at [107, 476] on icon "Press SPACE to select this row." at bounding box center [109, 476] width 14 height 14
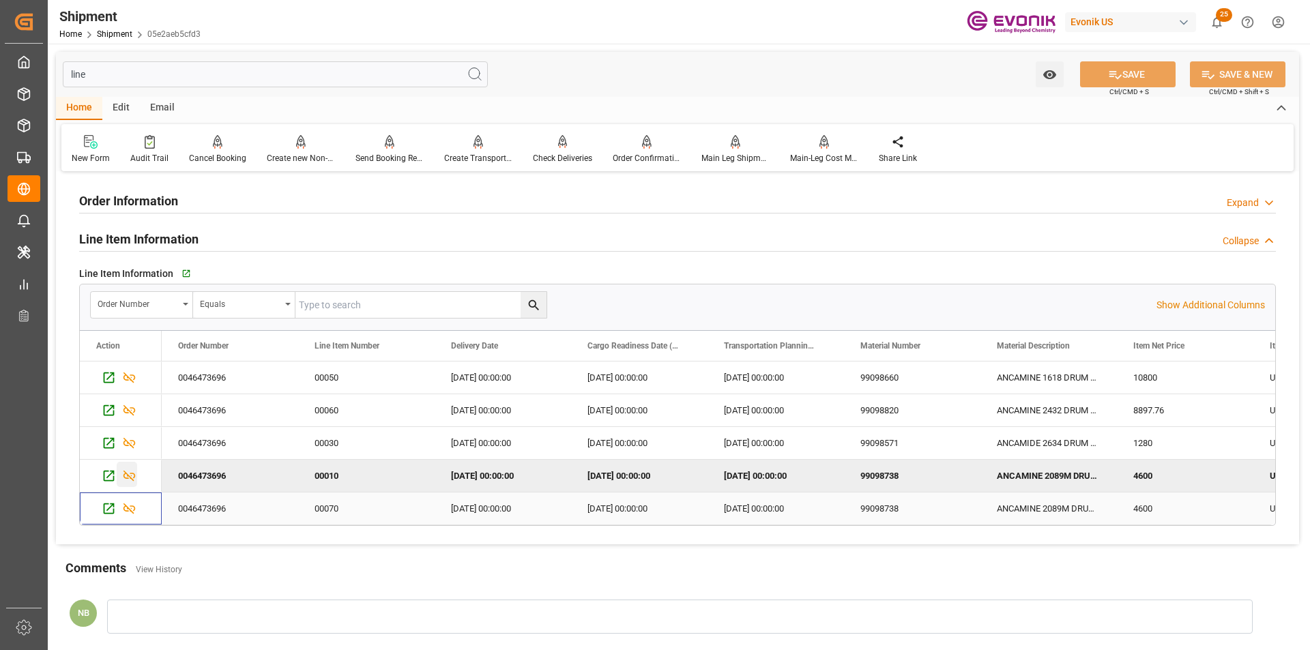
drag, startPoint x: 106, startPoint y: 503, endPoint x: 119, endPoint y: 484, distance: 23.7
click at [107, 501] on icon "Press SPACE to select this row." at bounding box center [109, 508] width 14 height 14
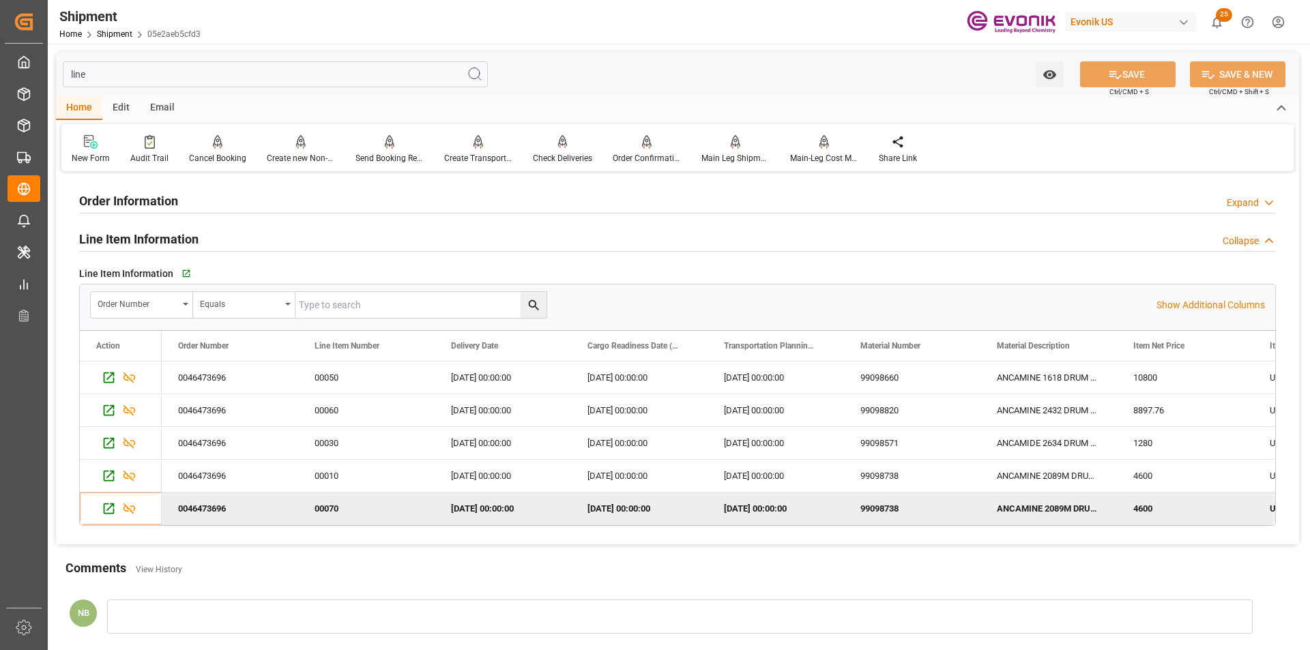
drag, startPoint x: 121, startPoint y: 77, endPoint x: 58, endPoint y: 76, distance: 62.8
click at [58, 76] on div "line Watch Option SAVE Ctrl/CMD + S SAVE & NEW Ctrl/CMD + Shift + S" at bounding box center [677, 74] width 1243 height 45
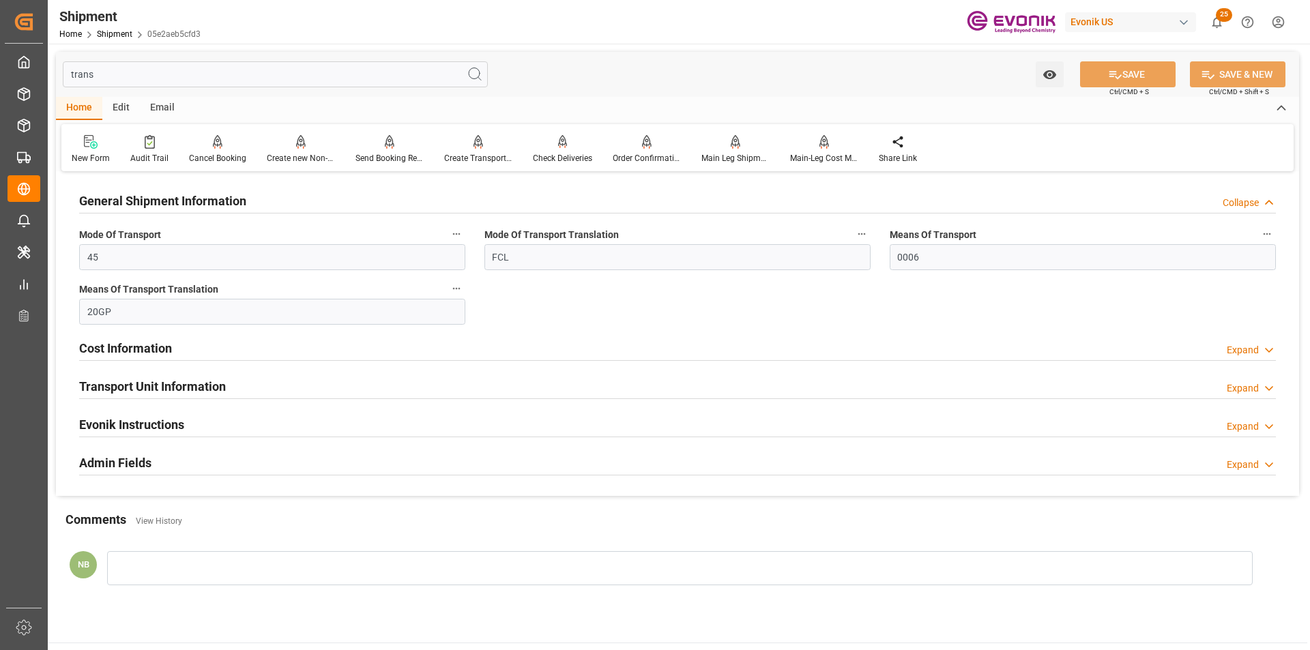
type input "trans"
click at [1253, 385] on div "Expand" at bounding box center [1243, 388] width 32 height 14
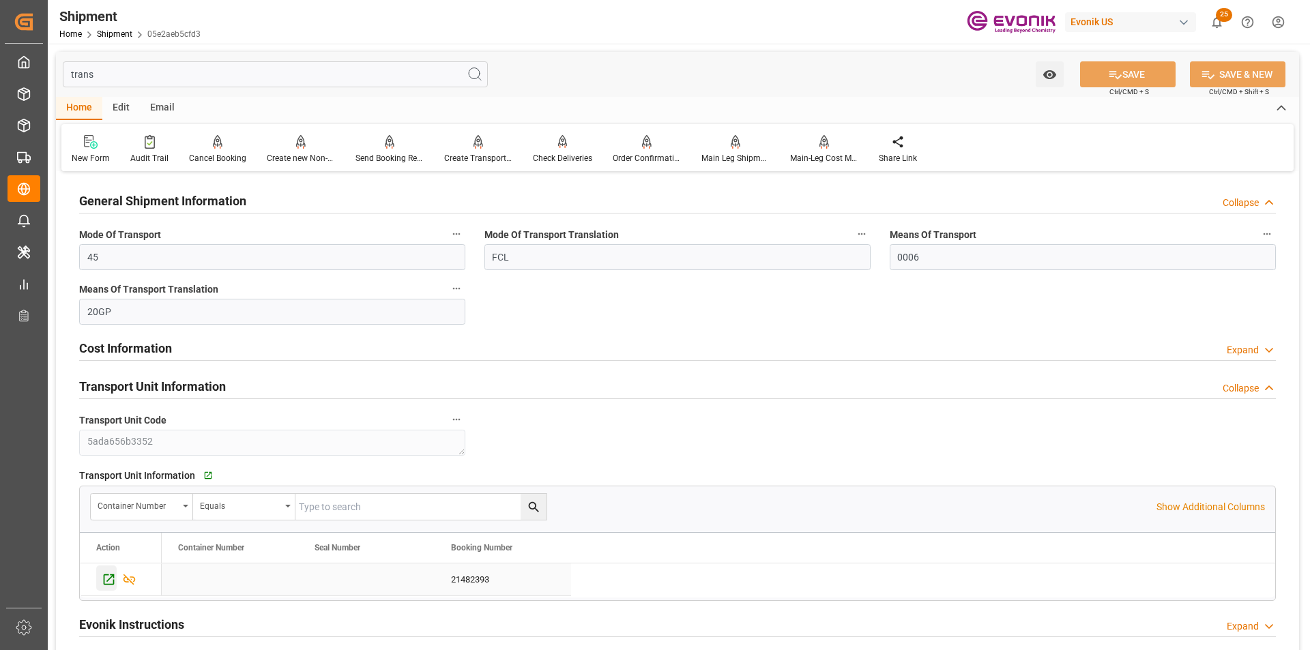
click at [106, 581] on icon "Press SPACE to select this row." at bounding box center [109, 579] width 14 height 14
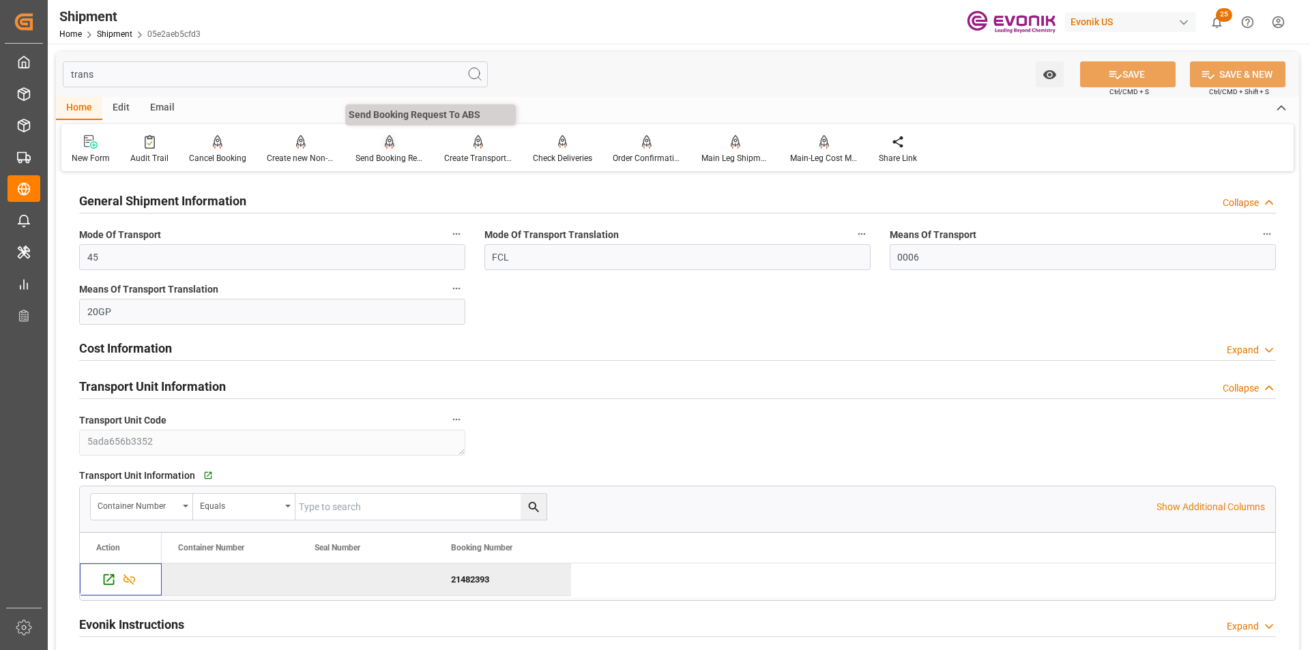
click at [393, 144] on div at bounding box center [389, 141] width 68 height 14
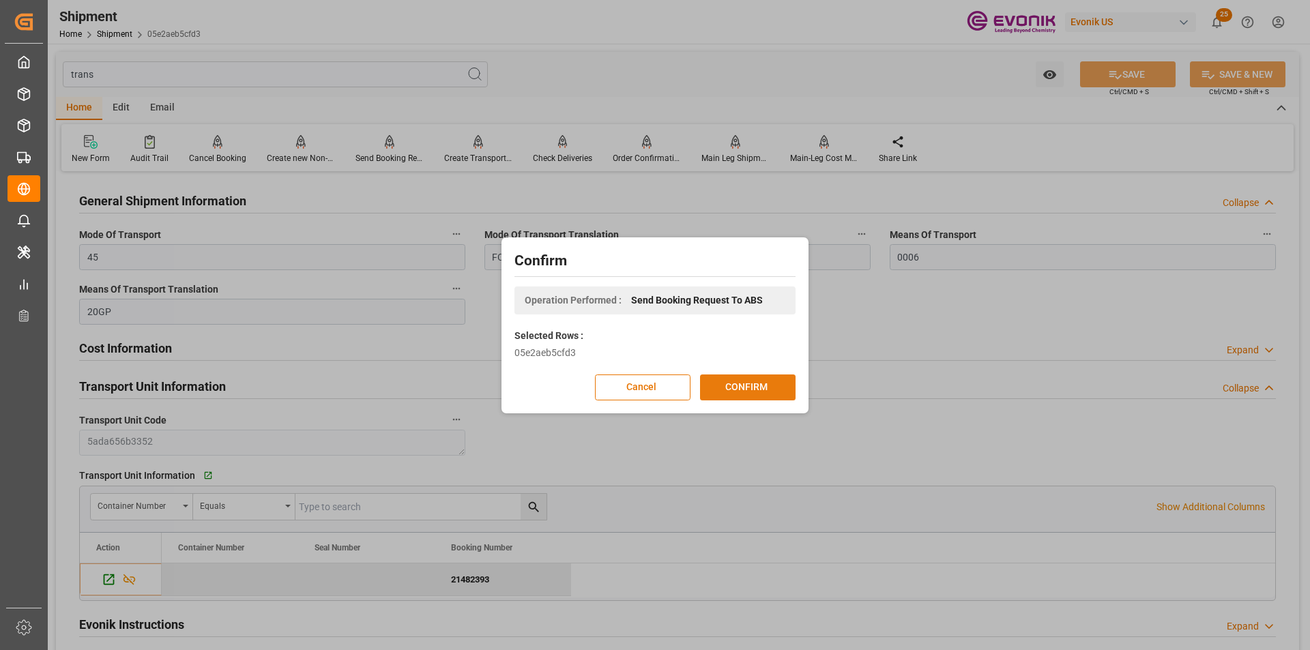
click at [759, 383] on button "CONFIRM" at bounding box center [748, 388] width 96 height 26
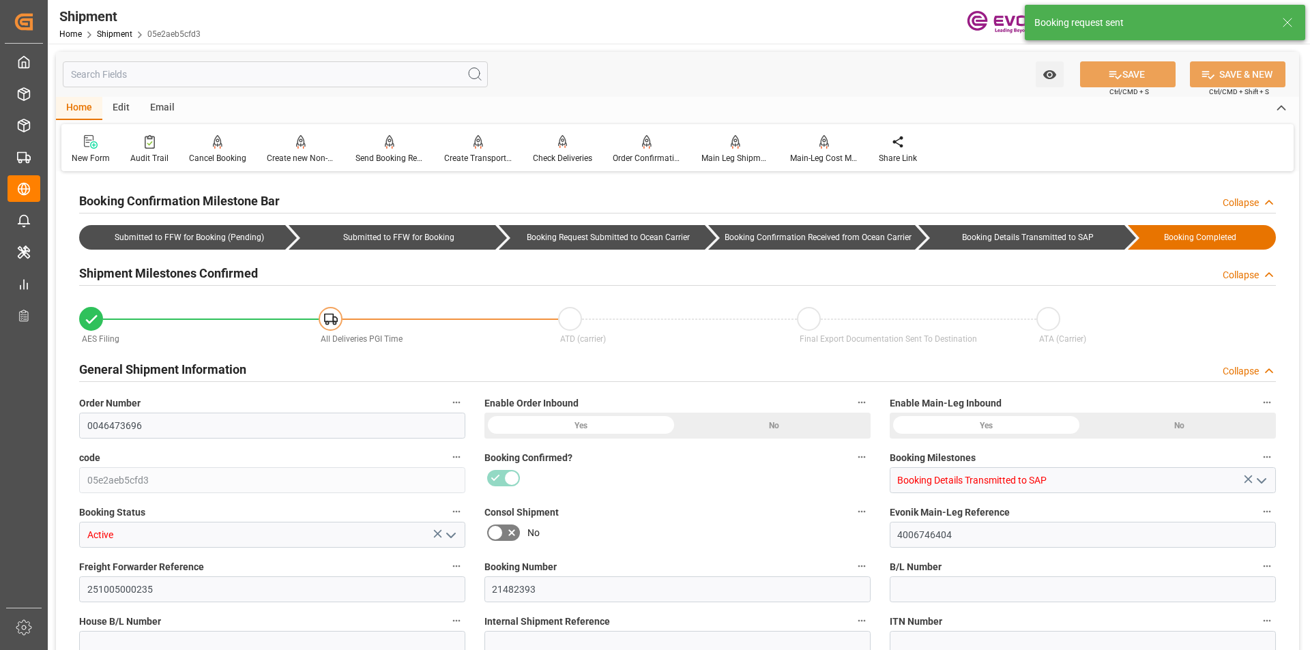
type input "Hapag Lloyd"
type input "Hapag Lloyd Aktiengesellschaft"
type input "10"
type input "212"
type input "9060.576"
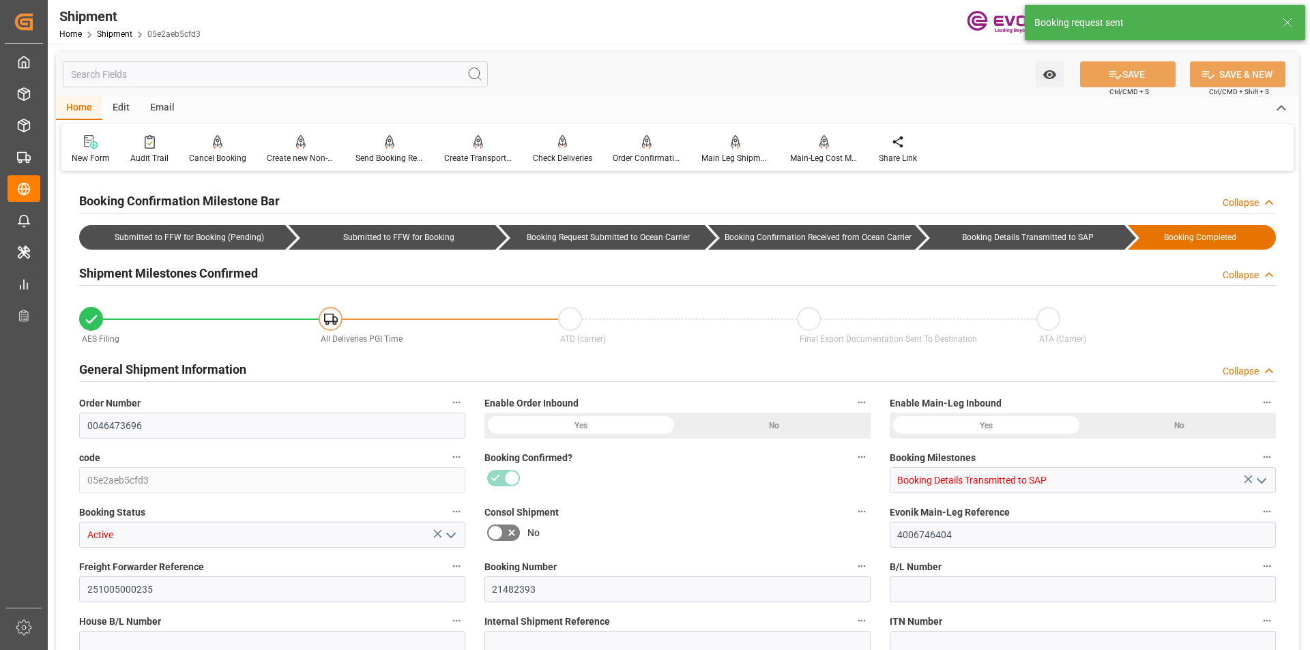
type input "13.2617"
type input "USHOU"
type input "BRSSZ"
type input "9349540"
type input "9229829"
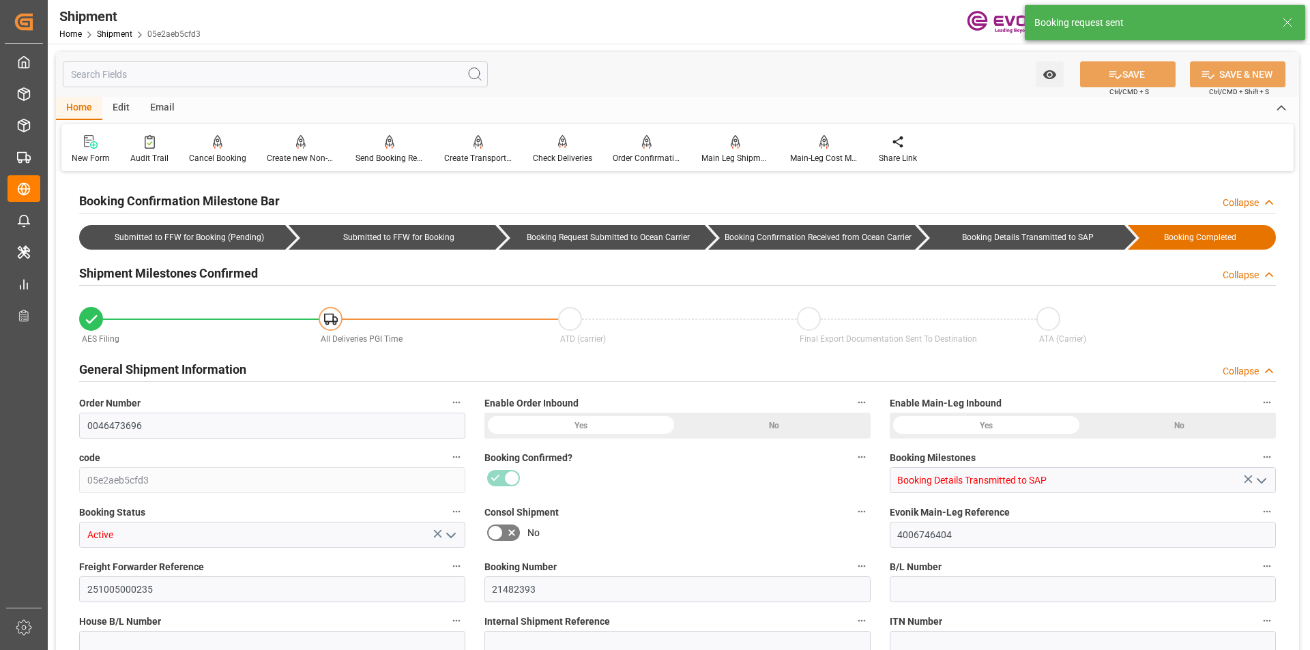
type input "9349540"
type input "1128"
type input "603"
type input "0"
type input "525"
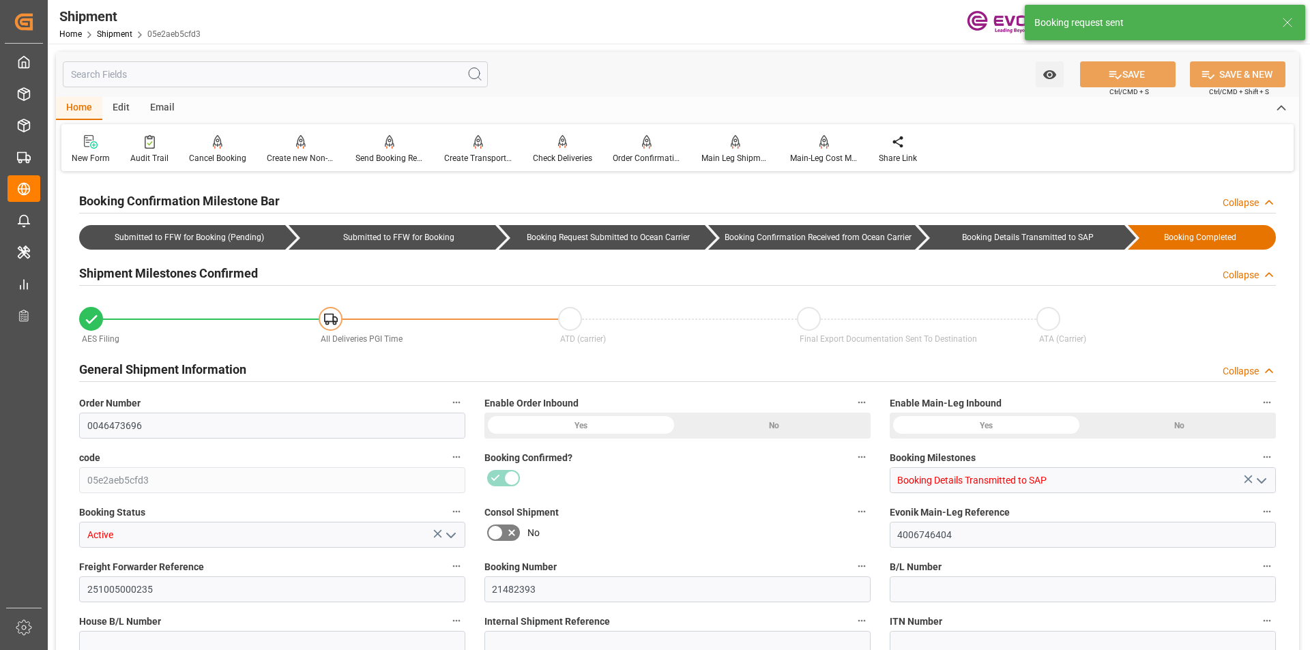
type input "40"
type input "DR"
type input "0"
type input "Hapag [PERSON_NAME]"
type input "Hapag Lloyd Aktiengesellschaft"
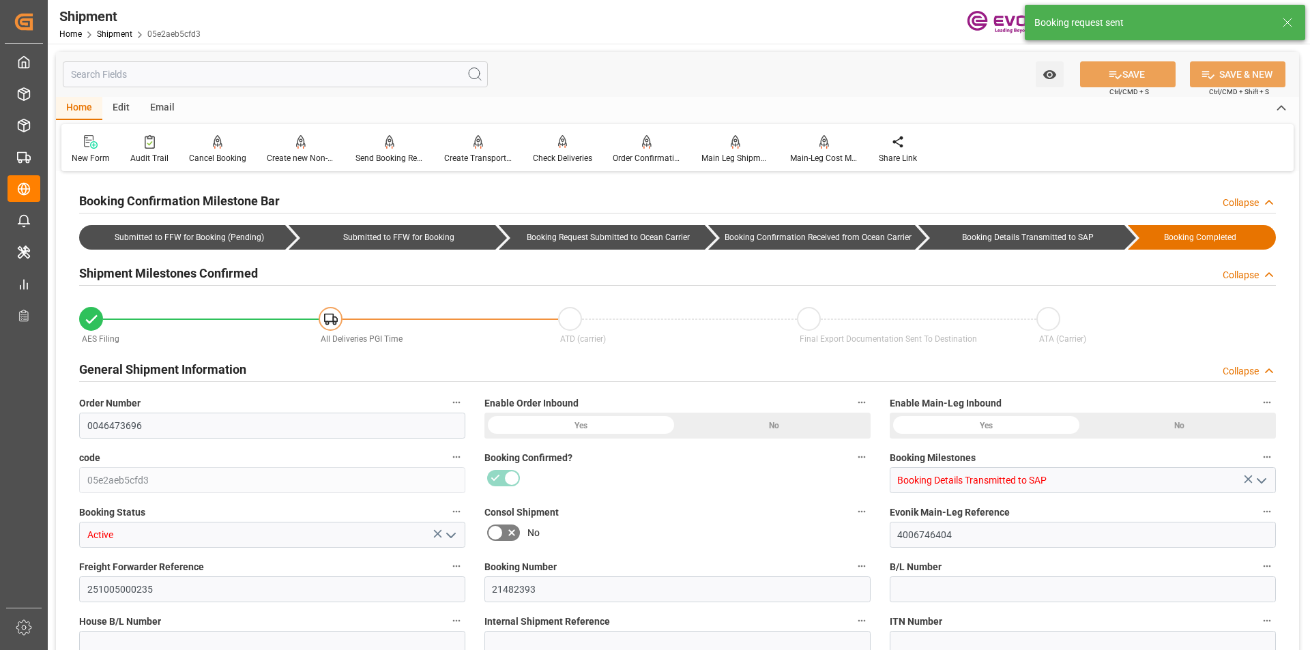
type input "-12.88"
type input "1"
type input "[DATE] 00:00"
type input "31.10.2025 13:00"
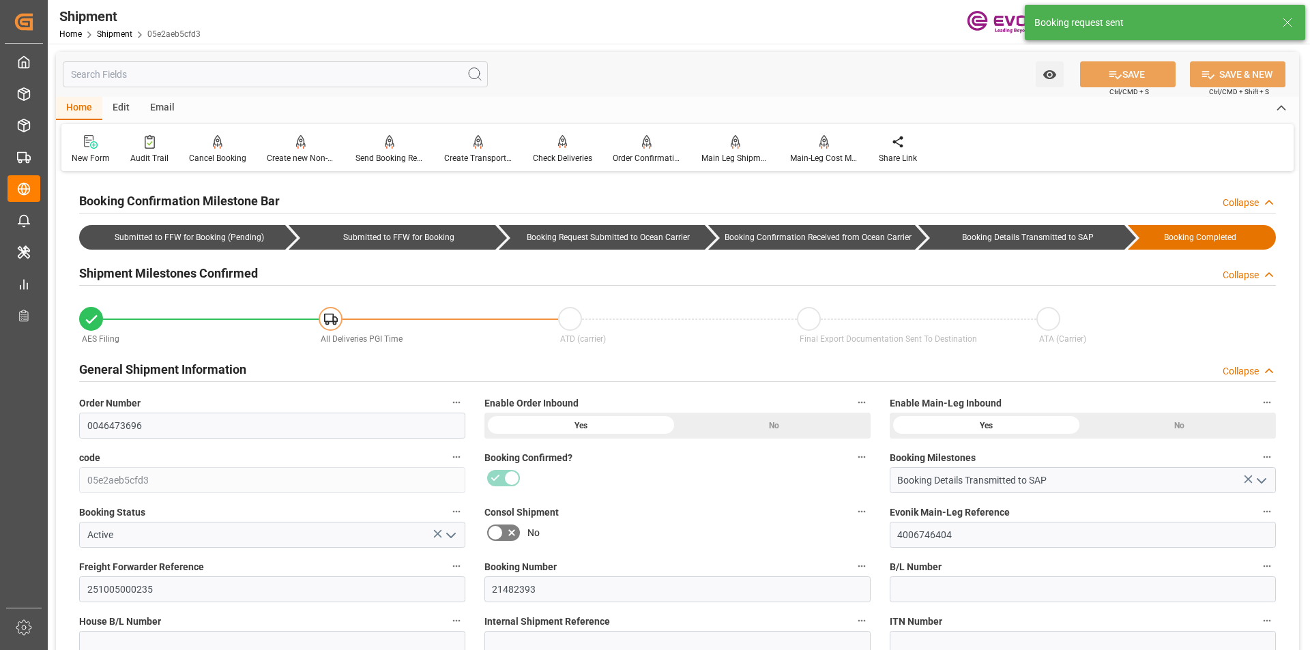
type input "07.11.2025 17:00"
type input "28.10.2025 00:00"
type input "31.10.2025 13:00"
type input "[DATE]"
type input "18.09.2025 00:00"
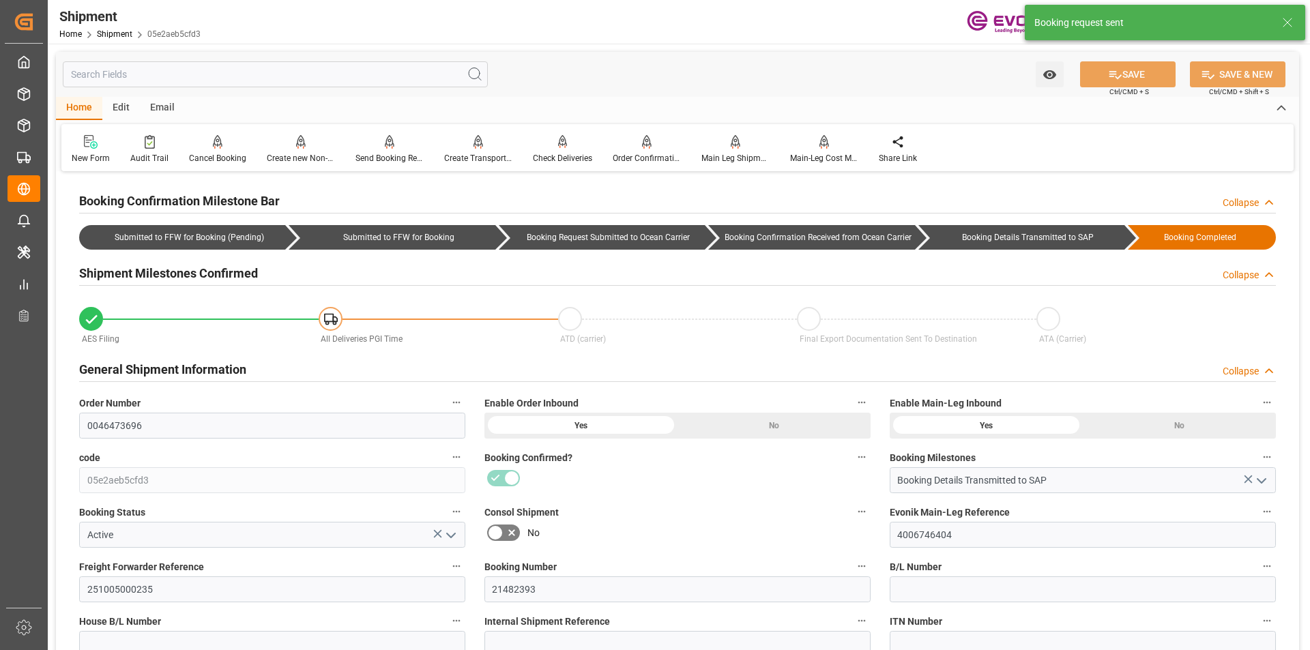
type input "07.10.2025 00:00"
type input "18.09.2025 00:00"
type input "02.10.2025 00:00"
type input "10.10.2025 19:36"
type input "18.09.2025 02:33"
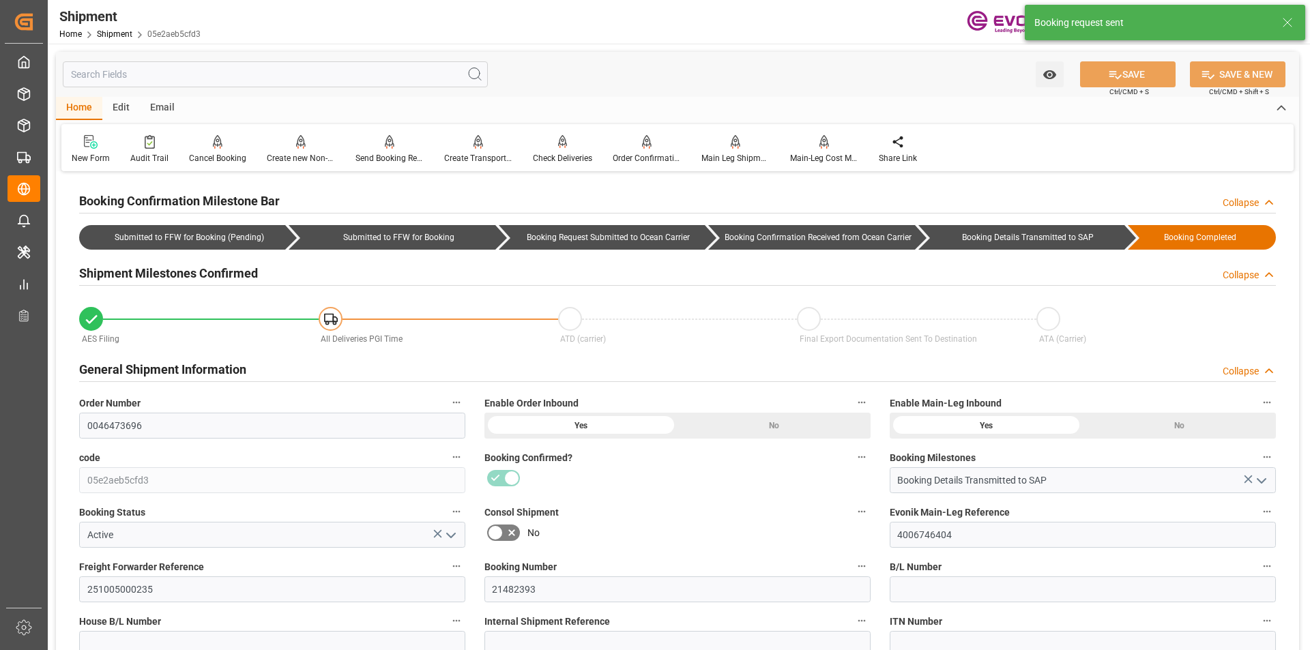
type input "09.10.2025 05:45"
type input "18.09.2025 15:26"
type input "30.09.2025 15:19"
type input "18.09.2025 02:26"
type input "10.10.2025 19:36"
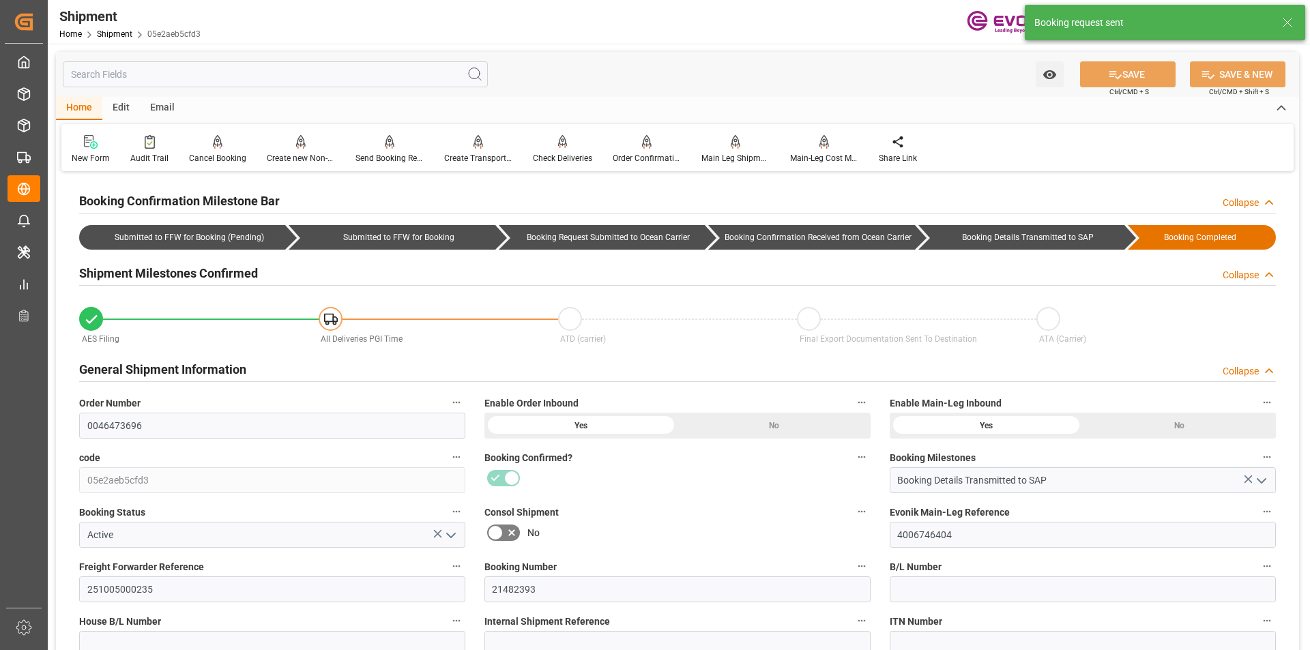
type input "10.10.2025 00:00"
type input "18.09.2025 00:00"
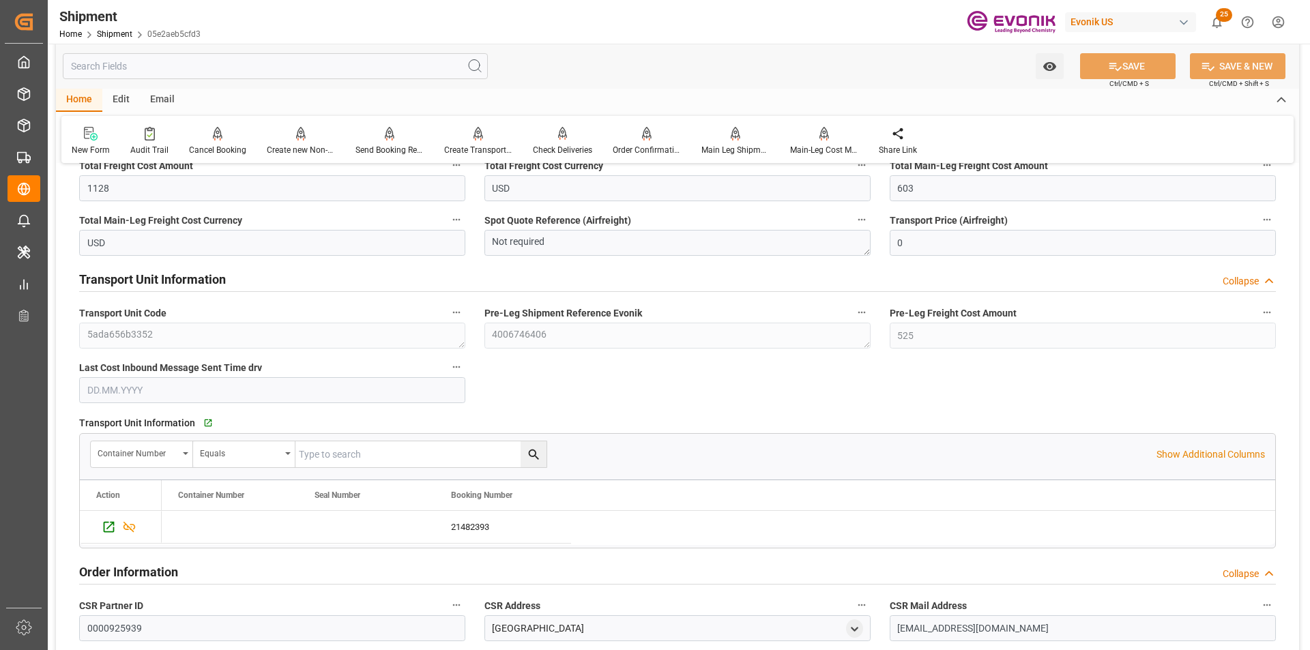
scroll to position [1228, 0]
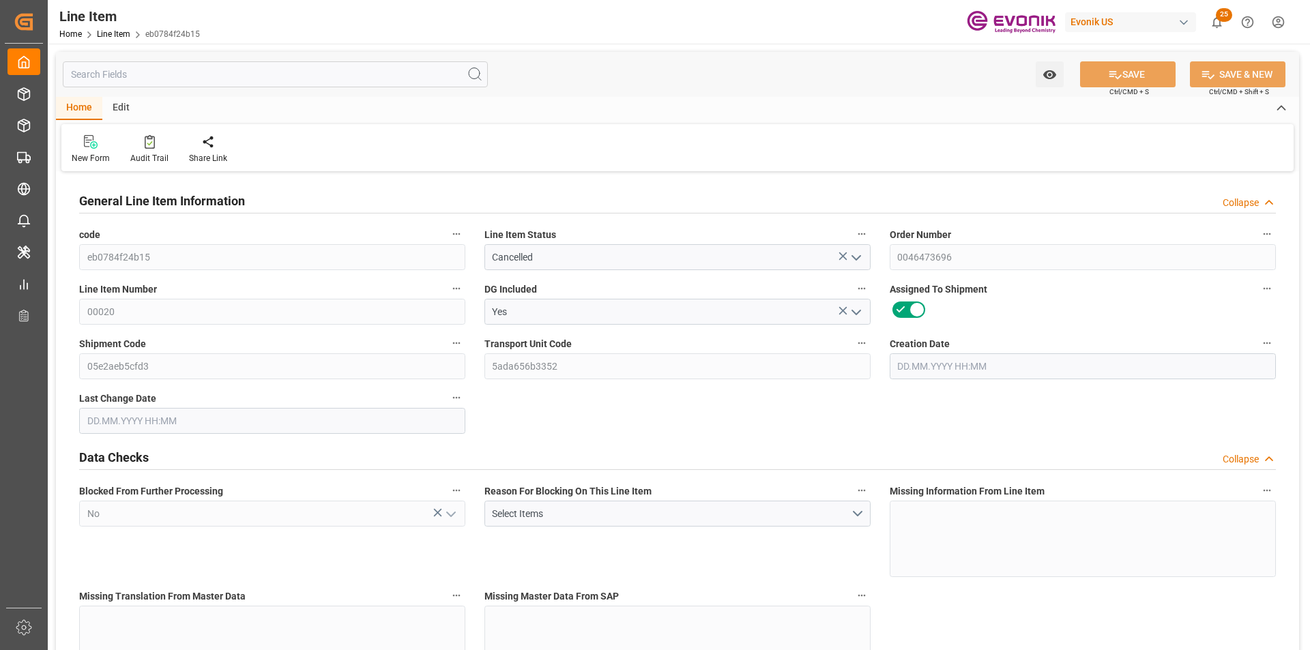
type input "1"
type input "867.2"
type input "800"
type input "1.1464"
type input "4"
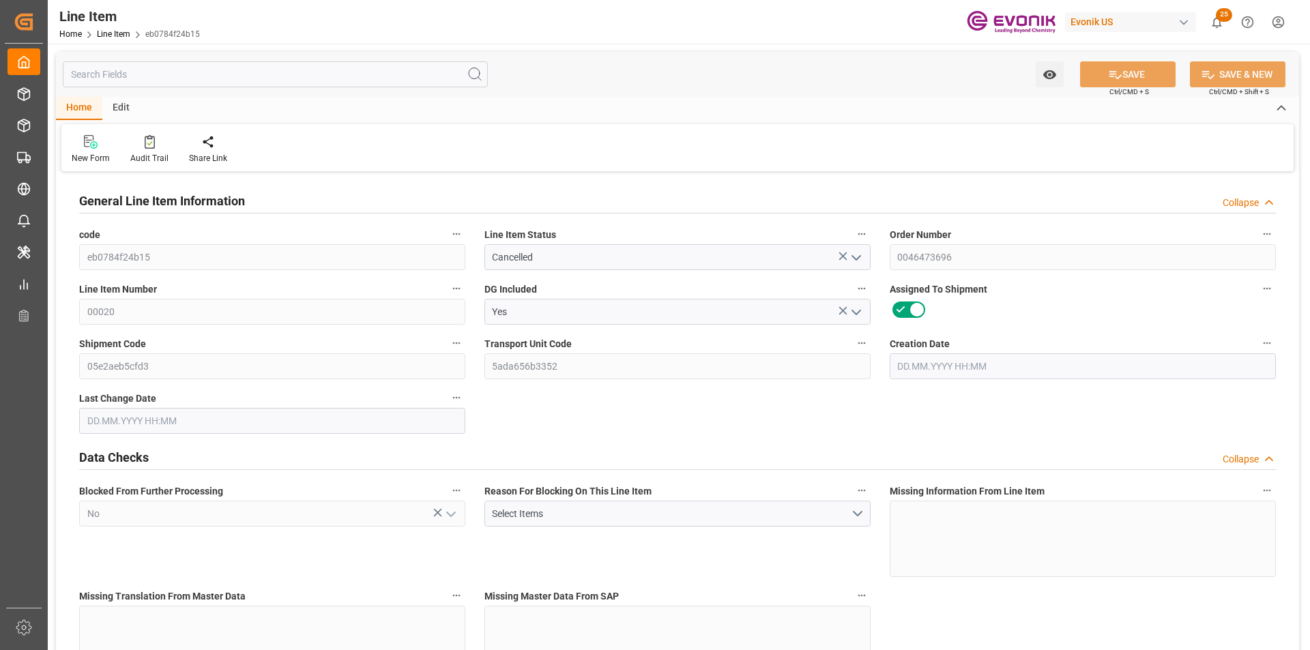
type input "3216"
type input "4"
type input "800"
type input "867.2"
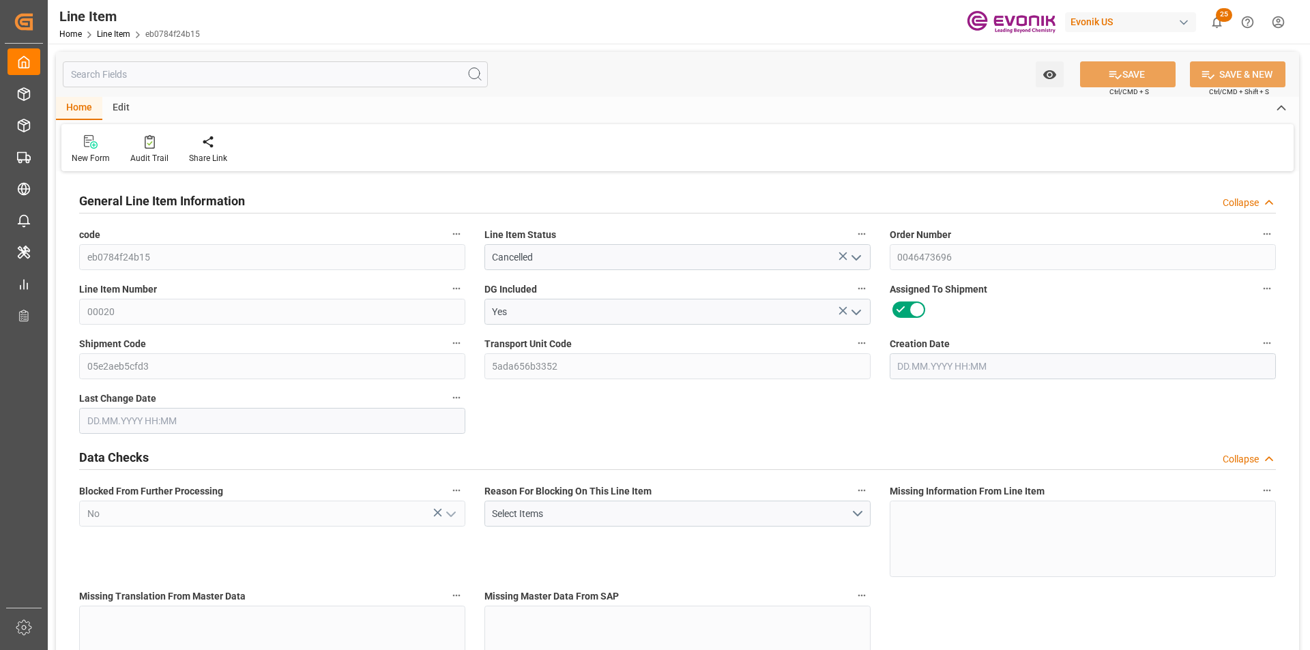
type input "887.2"
type input "800"
type input "1.1464"
type input "1146.4"
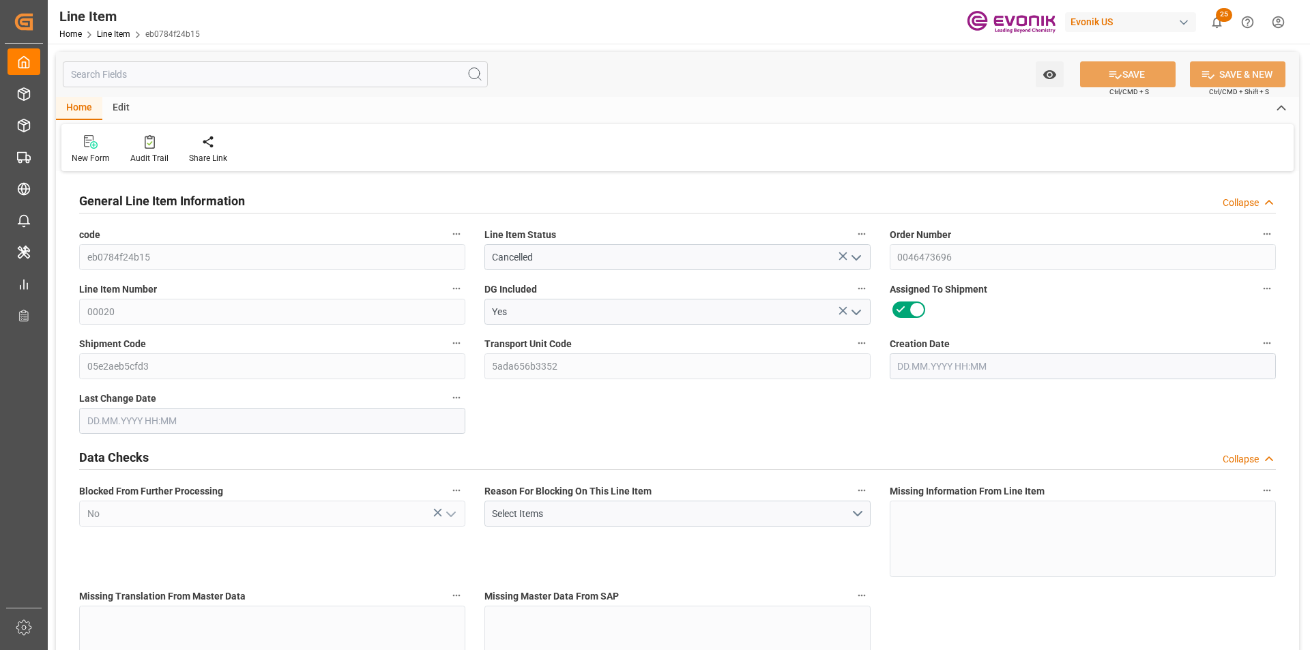
type input "0"
type input "[DATE] 14:17"
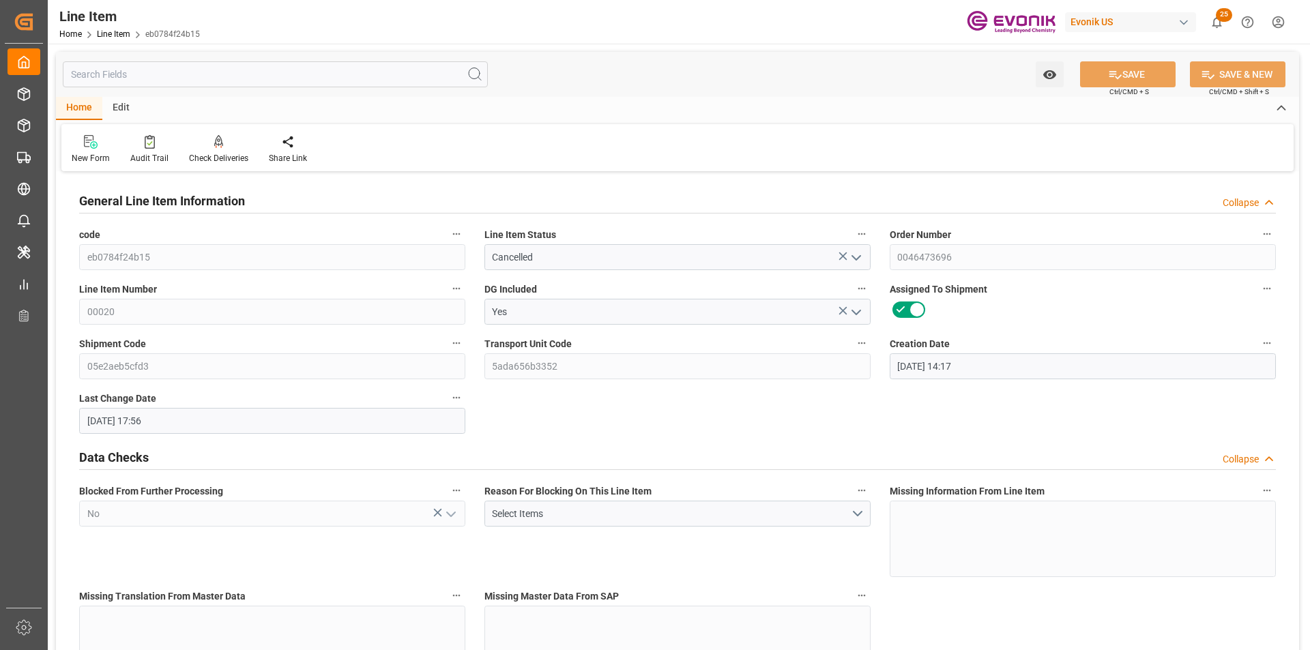
type input "[DATE] 17:56"
type input "[DATE]"
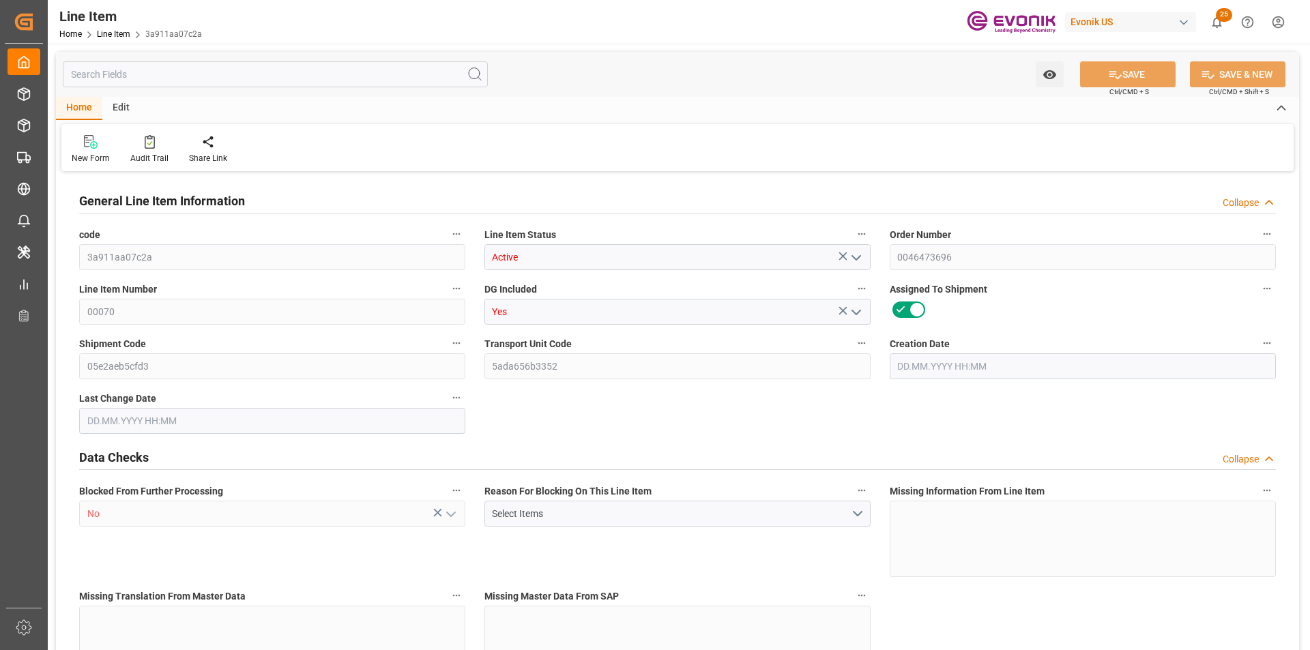
type input "1"
type input "867.2"
type input "800"
type input "1.1464"
type input "4"
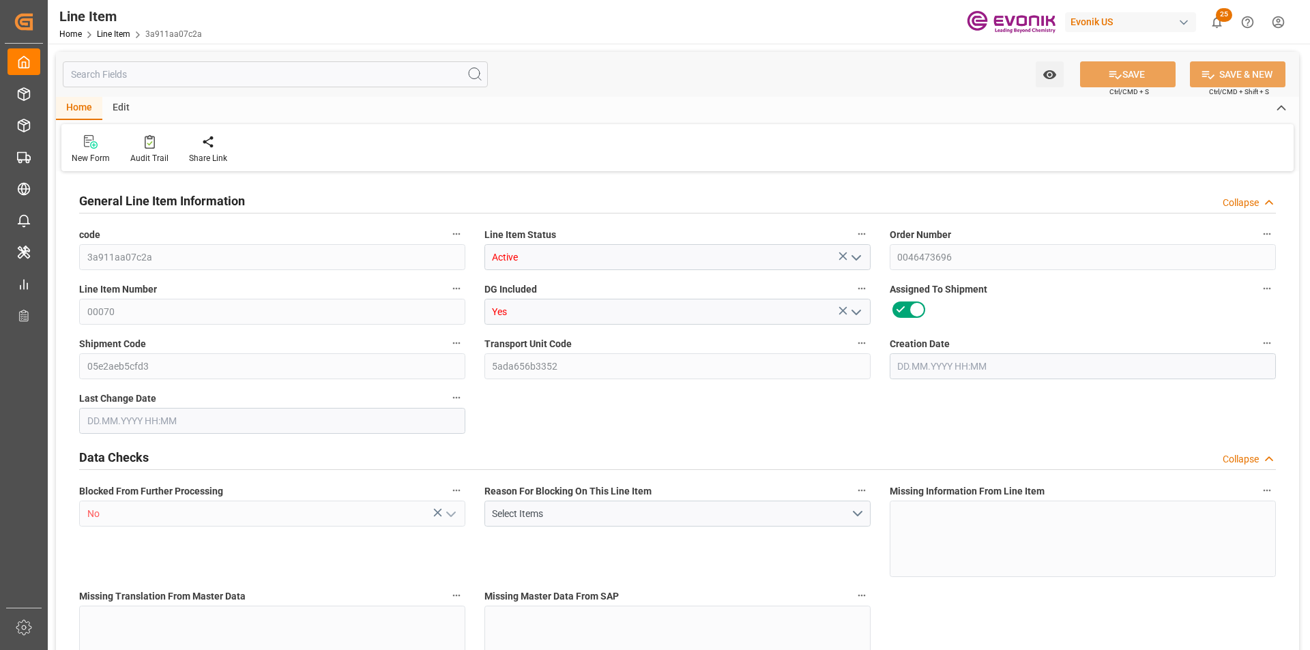
type input "4600"
type input "4"
type input "800"
type input "867.2"
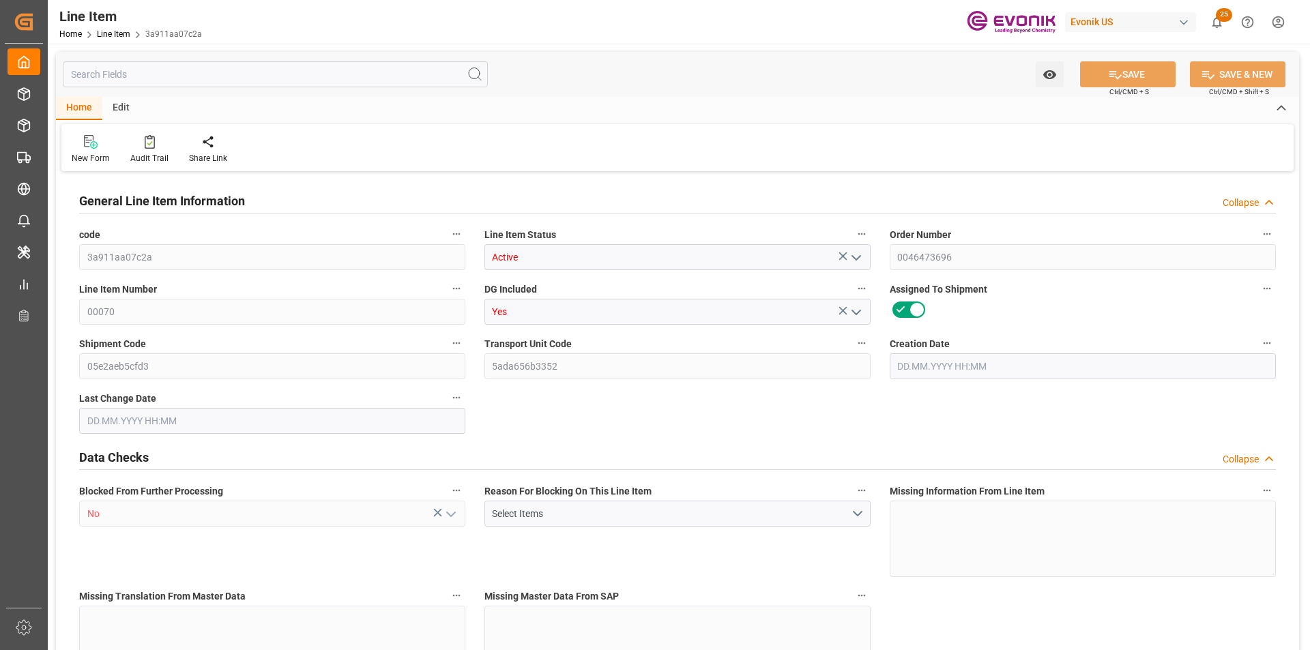
type input "887.2"
type input "800"
type input "1.1464"
type input "1146.4"
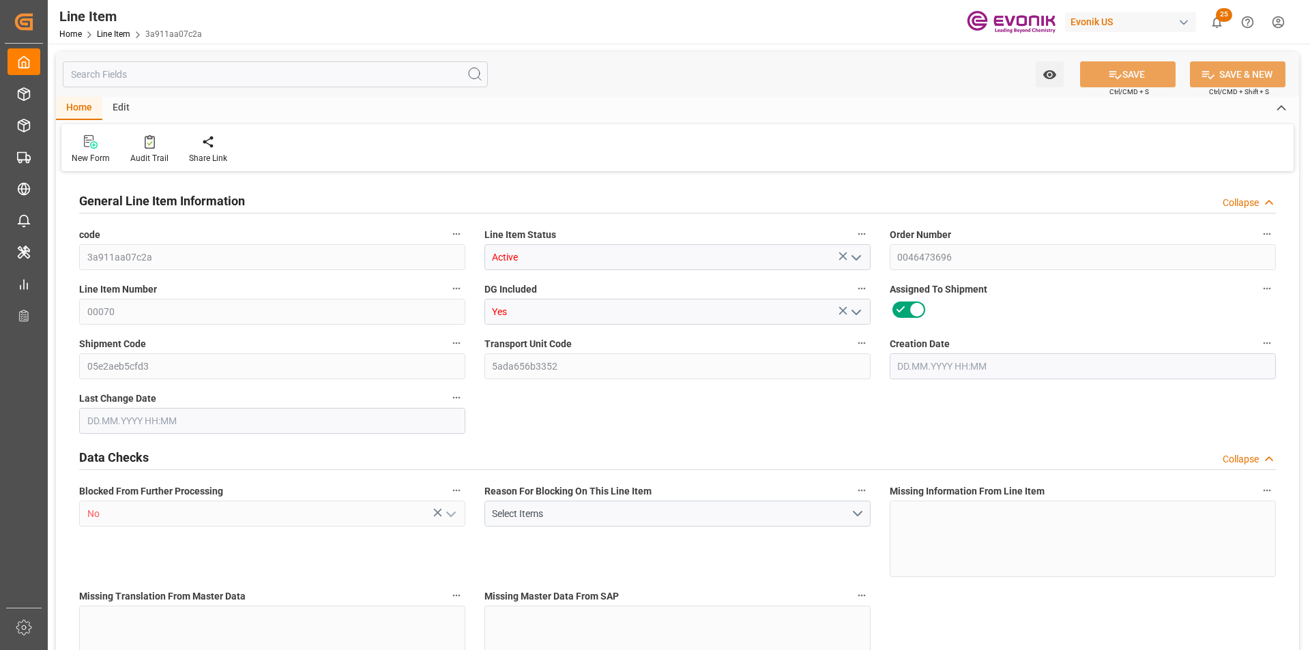
type input "0"
type input "[DATE] 14:17"
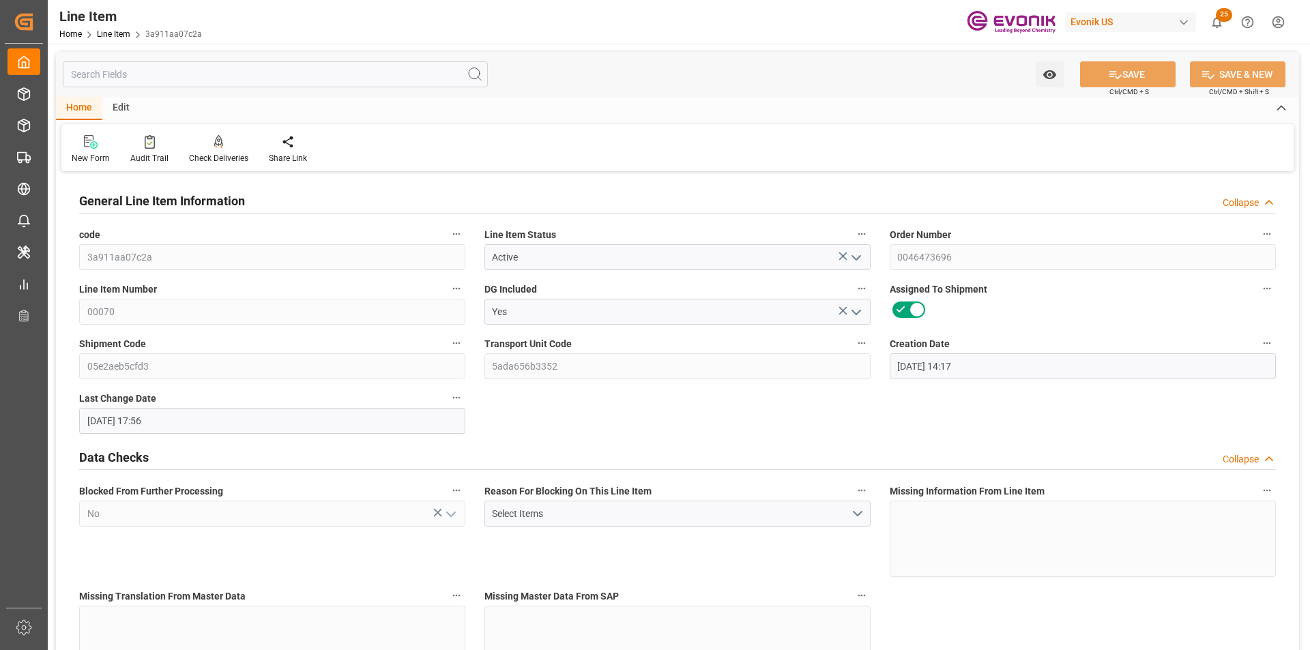
type input "[DATE] 17:56"
type input "[DATE]"
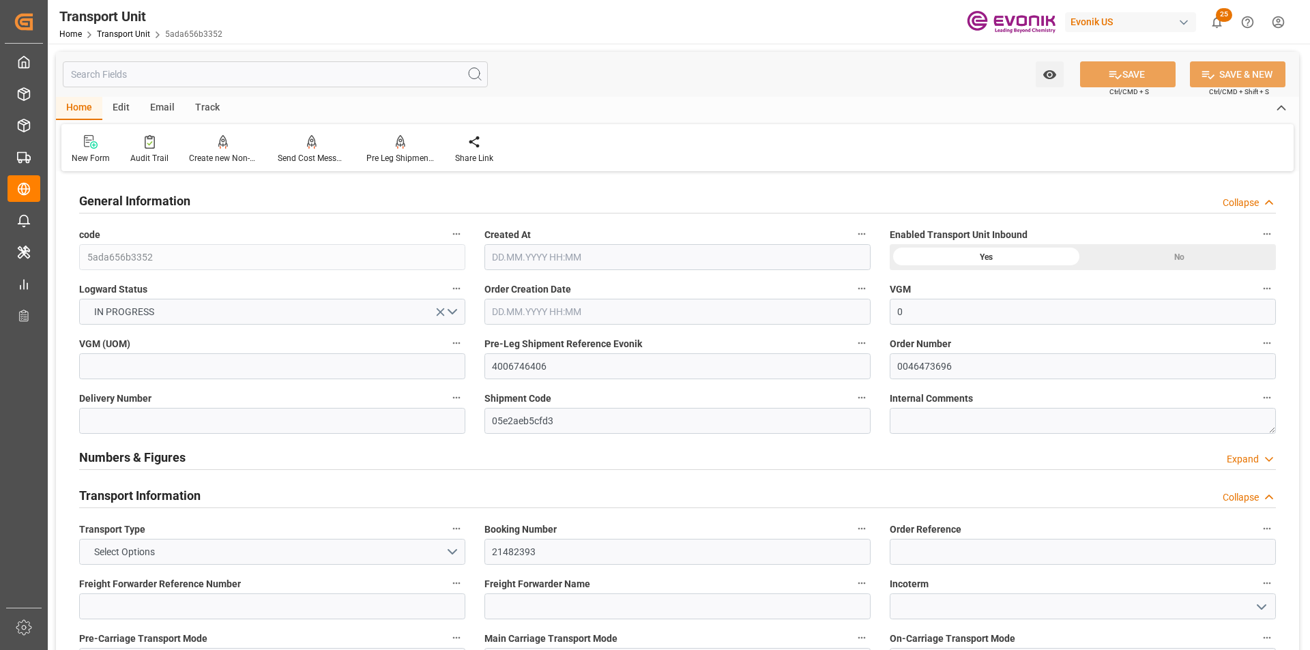
type input "0"
type input "Hapag [PERSON_NAME]"
type input "Hapag Lloyd Aktiengesellschaft"
type input "USHOU"
type input "BRSSZ"
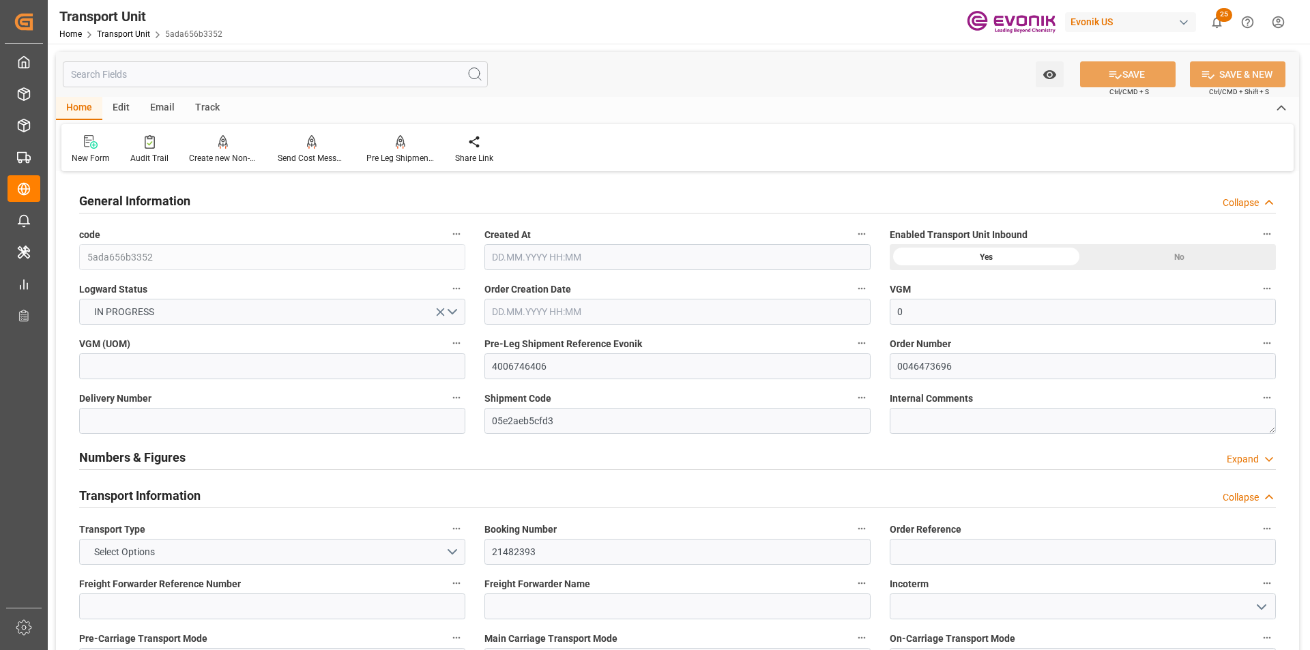
type input "9060.576"
type input "[DATE] 02:26"
type input "[DATE]"
type input "[DATE] 00:00"
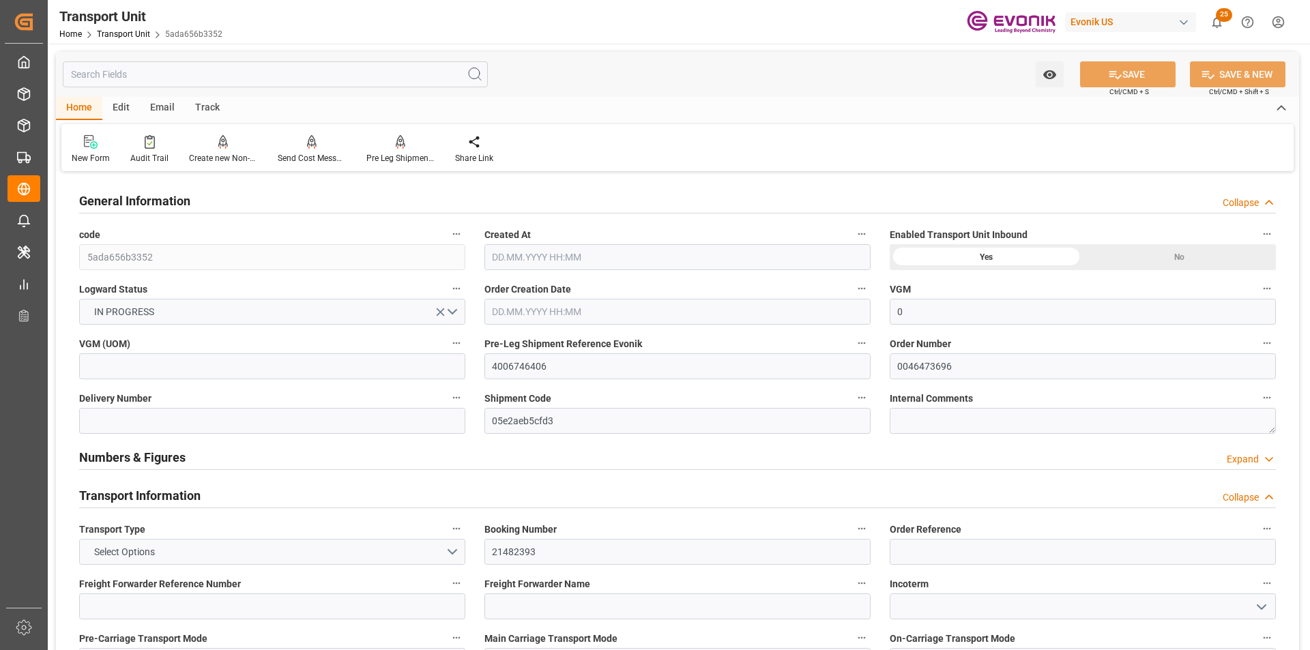
type input "[DATE] 00:00"
type input "[DATE] 17:00"
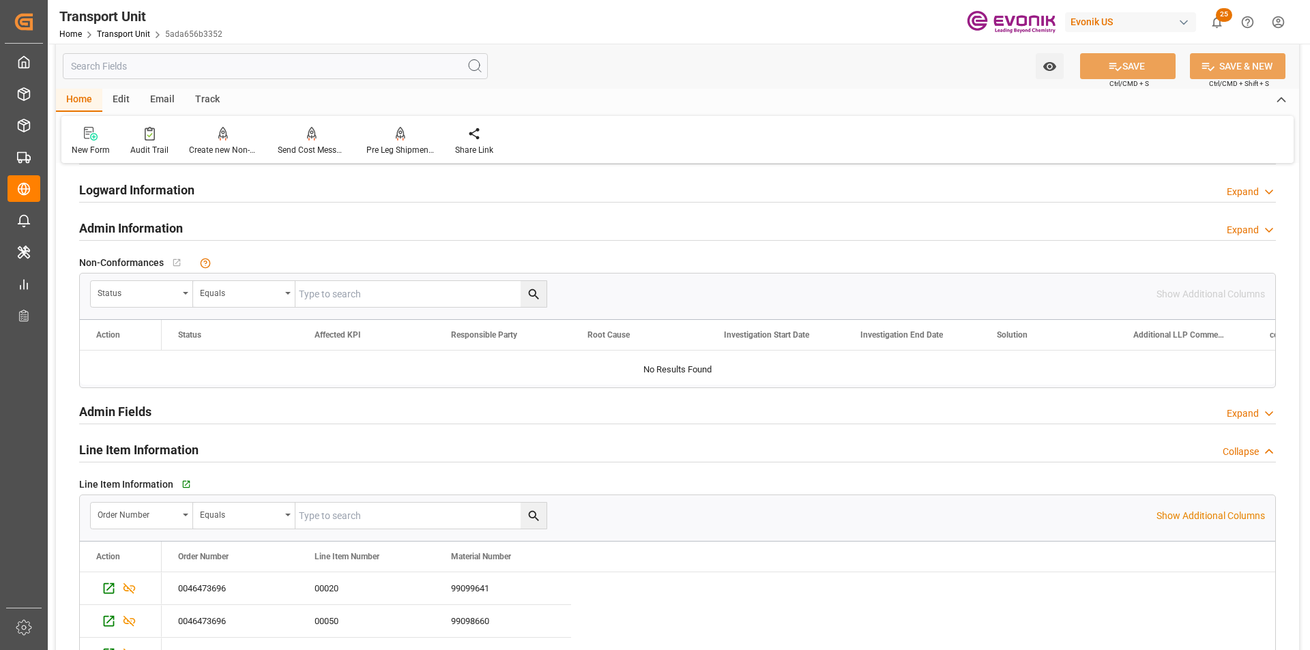
scroll to position [1978, 0]
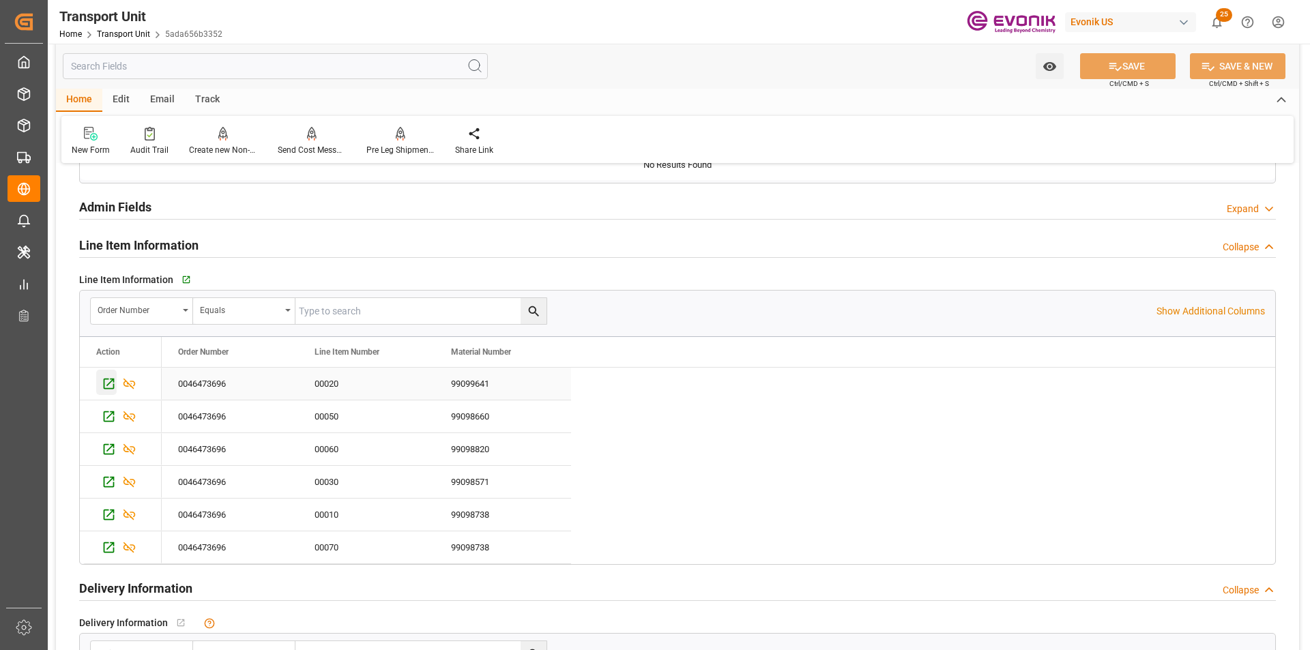
click at [110, 385] on icon "Press SPACE to select this row." at bounding box center [109, 384] width 14 height 14
click at [132, 383] on icon "Press SPACE to deselect this row." at bounding box center [129, 384] width 14 height 14
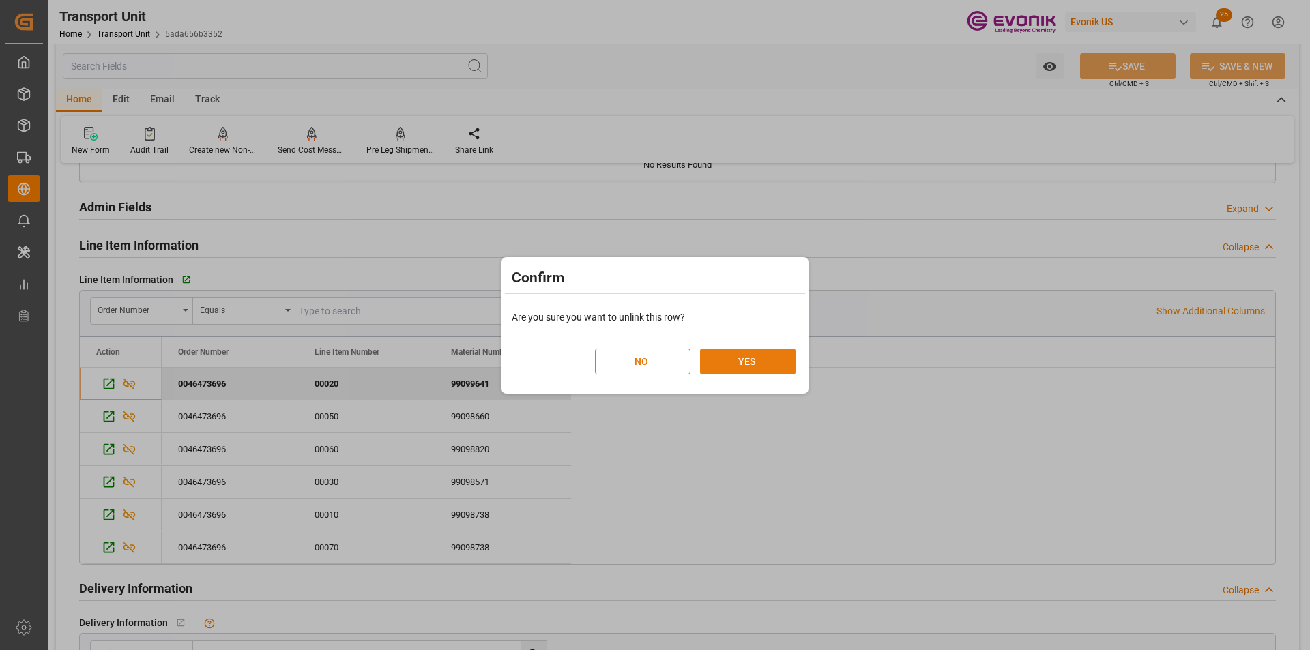
click at [757, 360] on button "YES" at bounding box center [748, 362] width 96 height 26
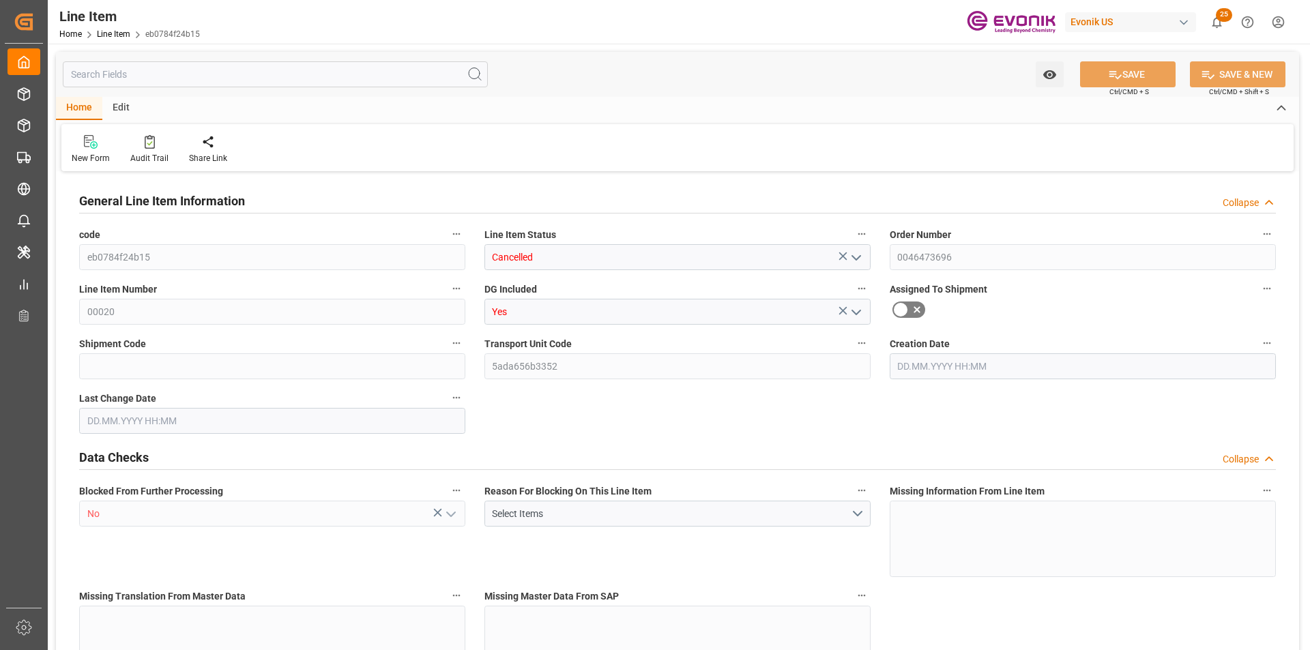
type input "1"
type input "867.2"
type input "800"
type input "1.1464"
type input "4"
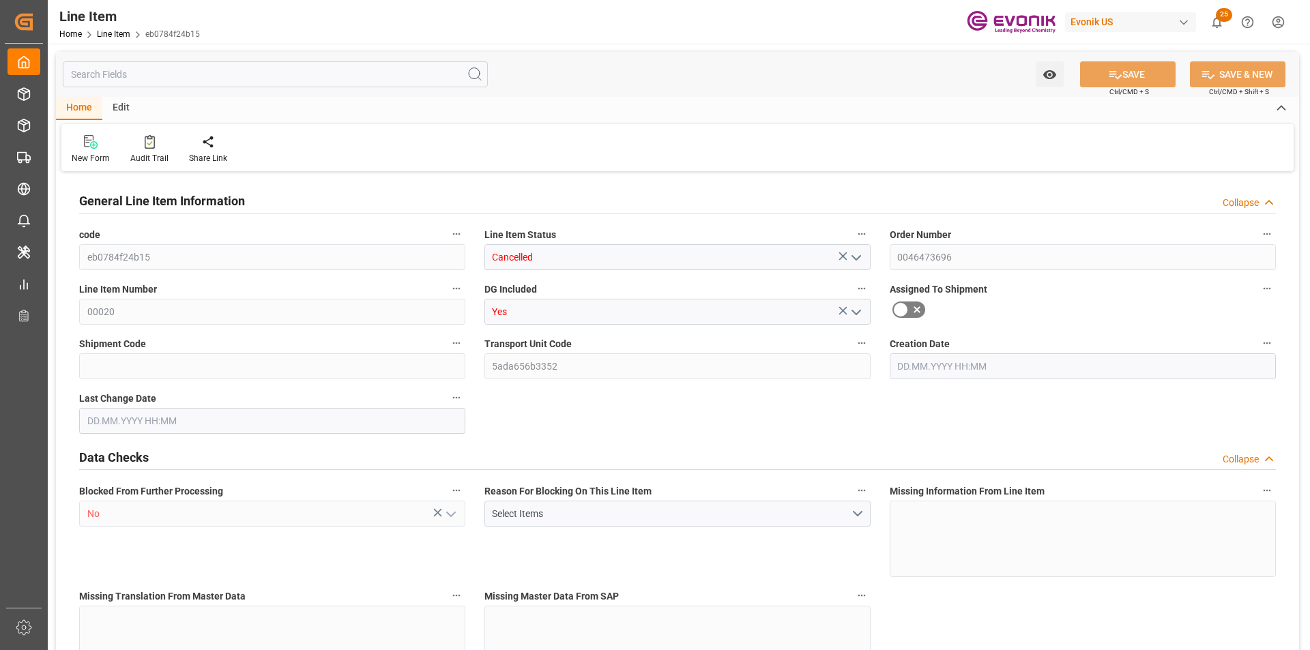
type input "3216"
type input "4"
type input "800"
type input "867.2"
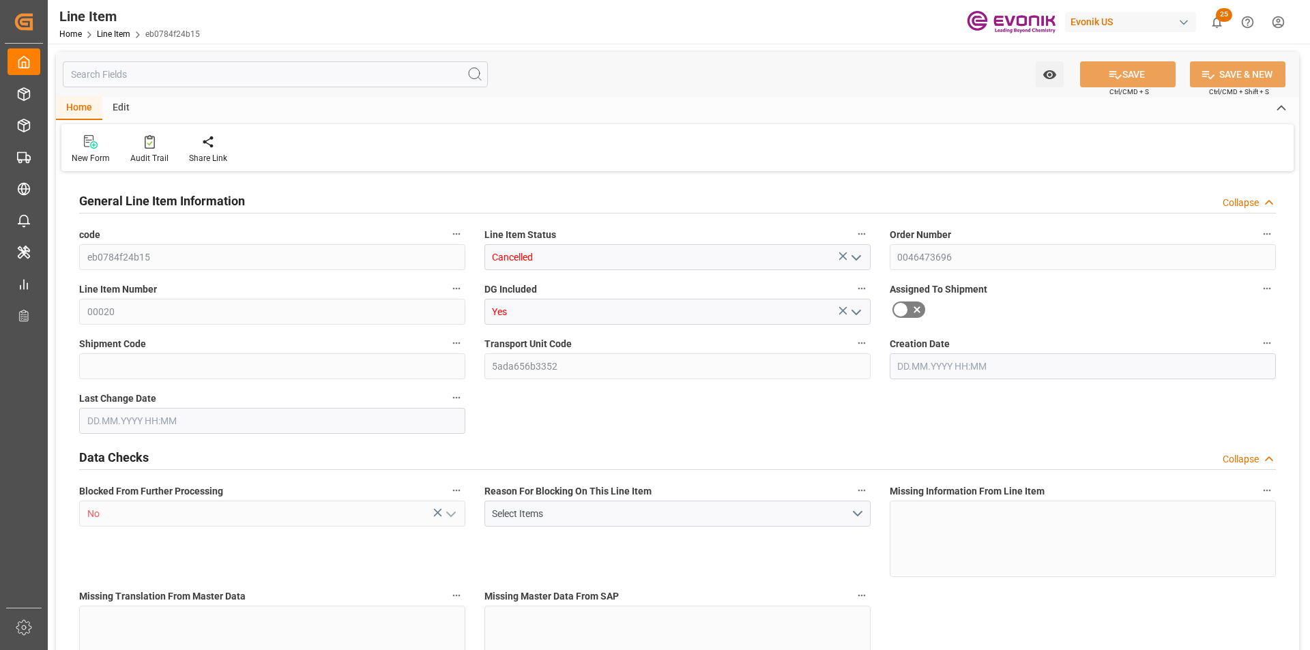
type input "887.2"
type input "800"
type input "1.1464"
type input "1146.4"
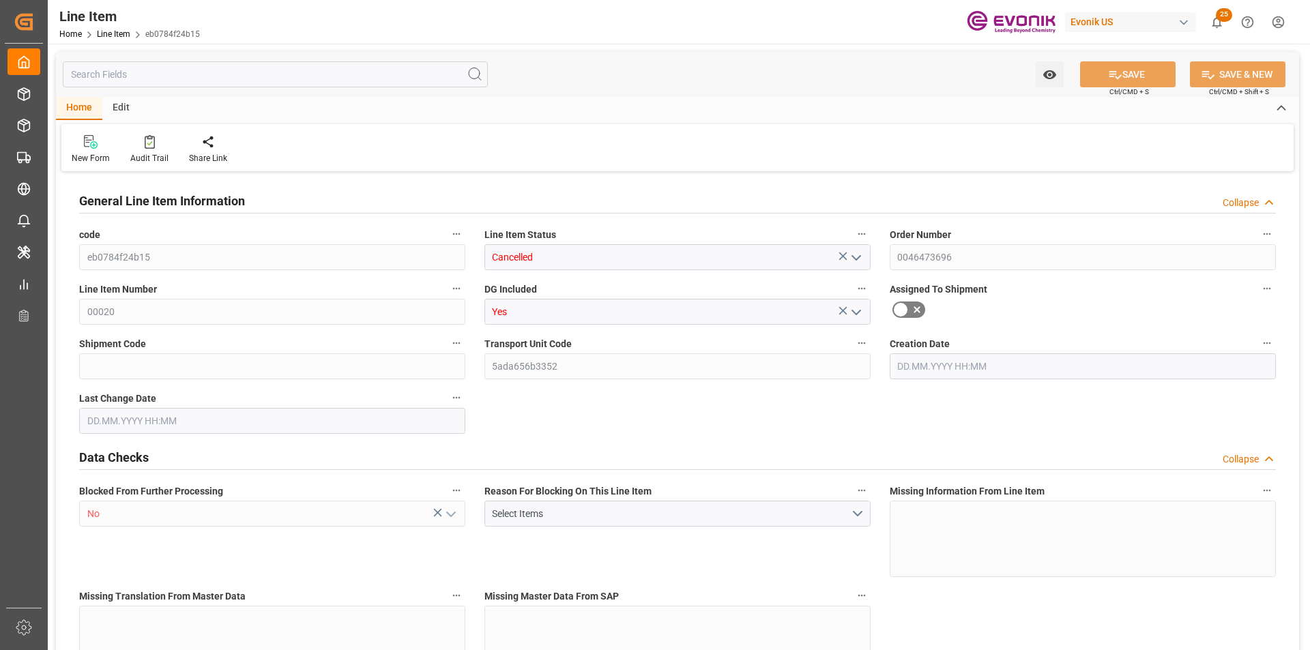
type input "0"
type input "[DATE] 14:17"
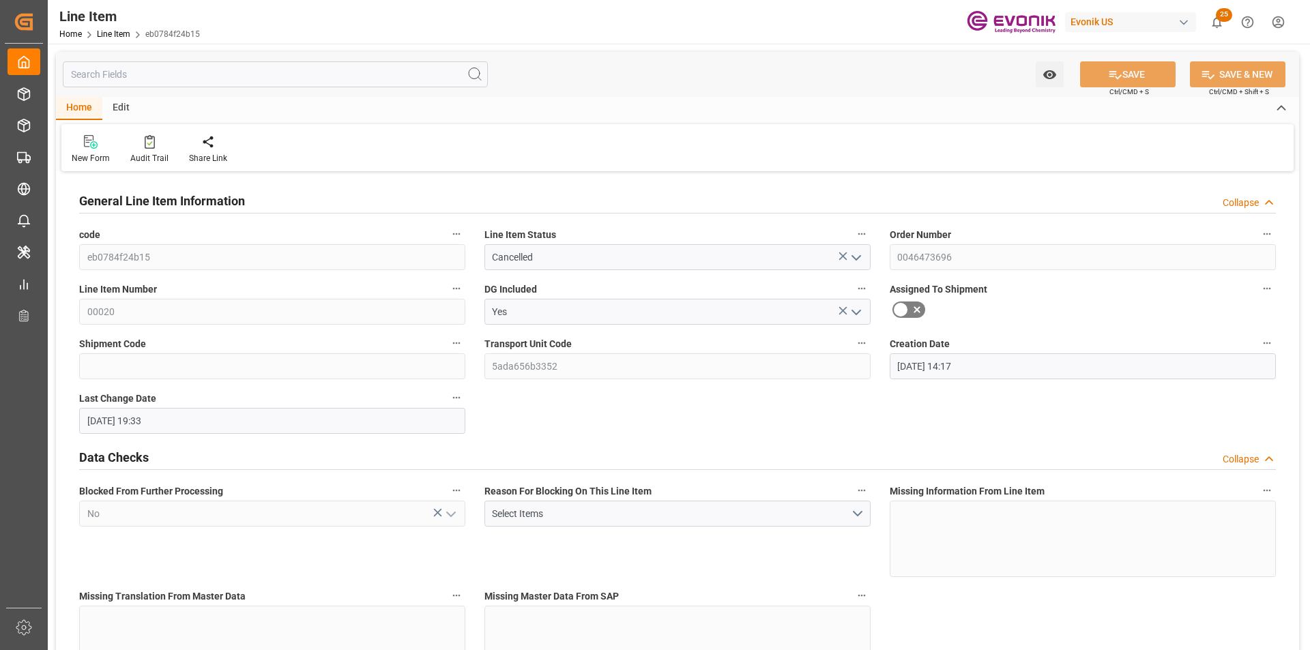
type input "10.10.2025 19:33"
type input "[DATE]"
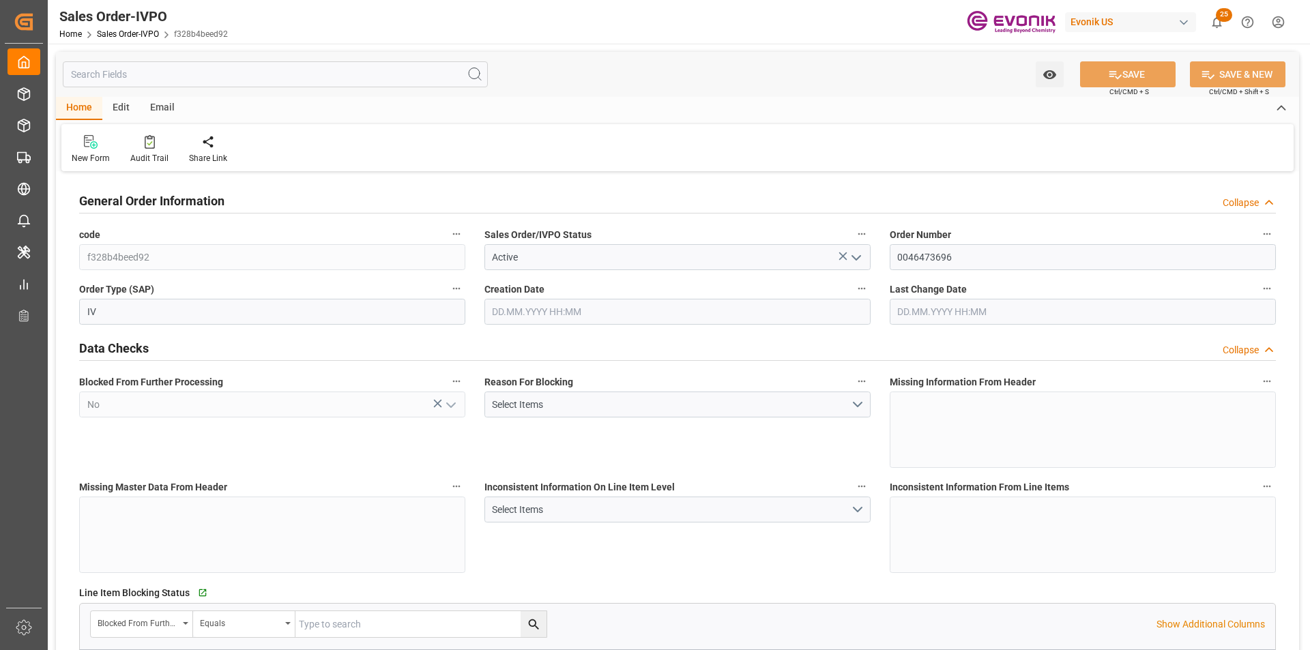
type input "BRSSZ"
type input "[EMAIL_ADDRESS] No: [PHONE_NUMBER]"
type input "0"
type input "1"
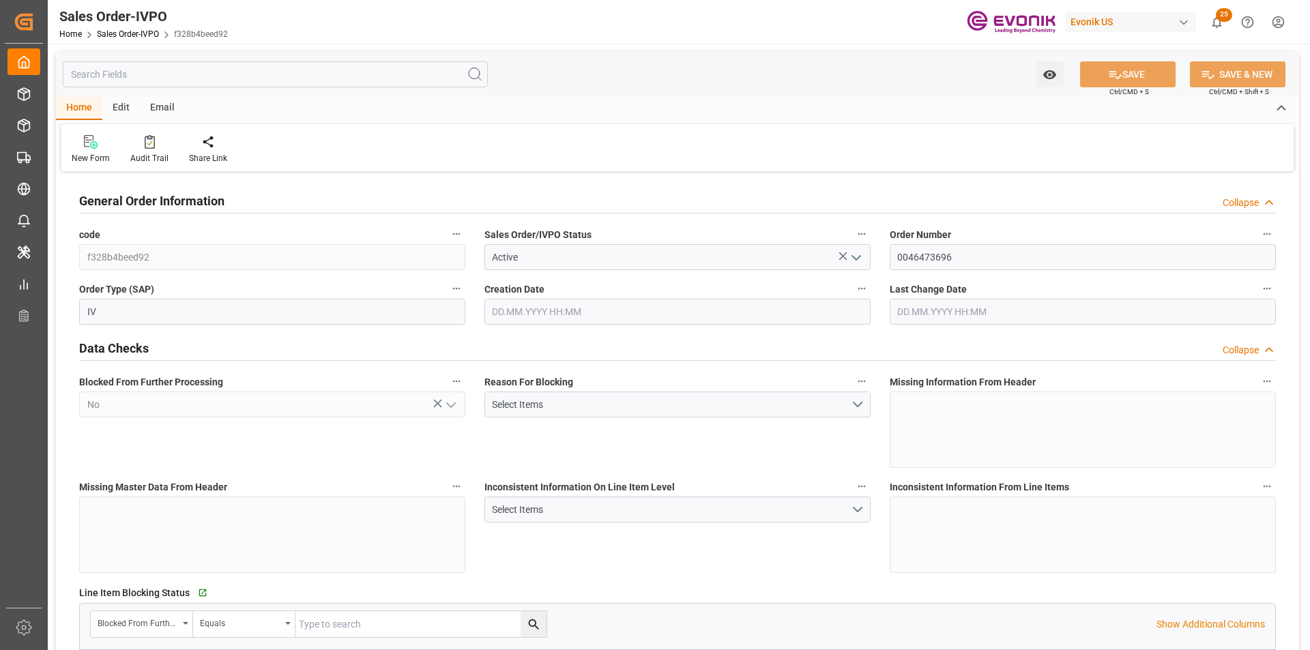
type input "1"
type input "9060.576"
type input "11.4711"
type input "17000"
type input "30"
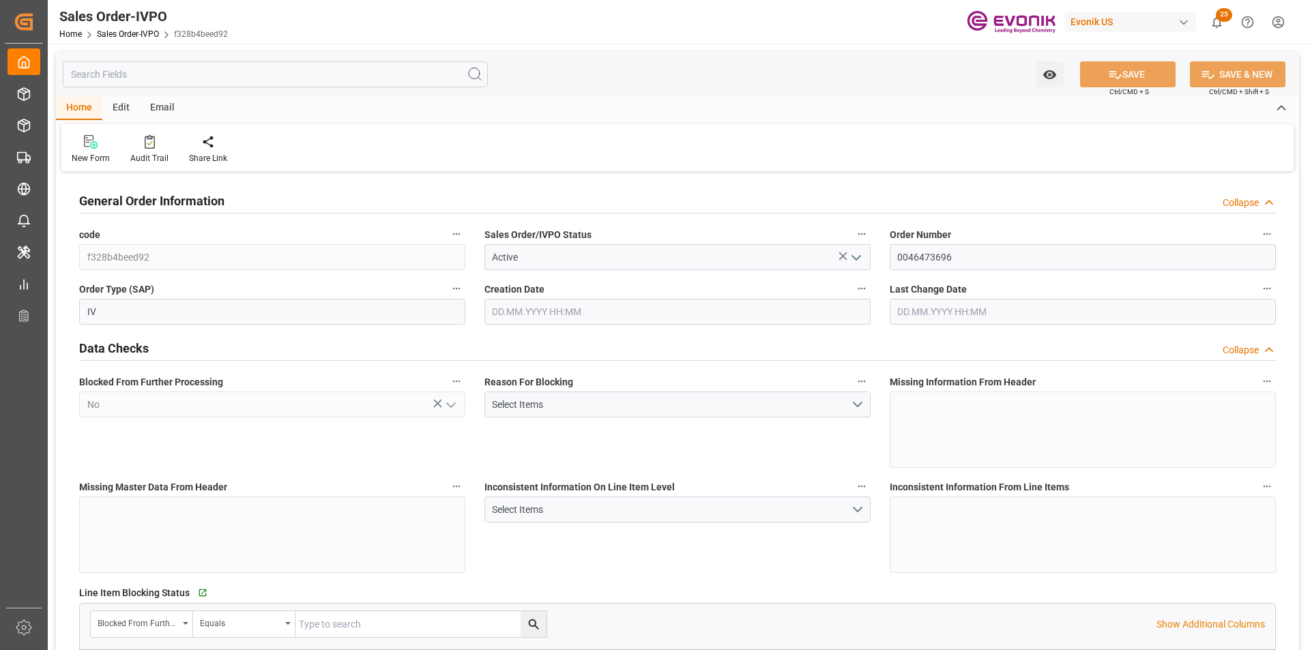
type input "[DATE] 14:17"
type input "[DATE] 17:56"
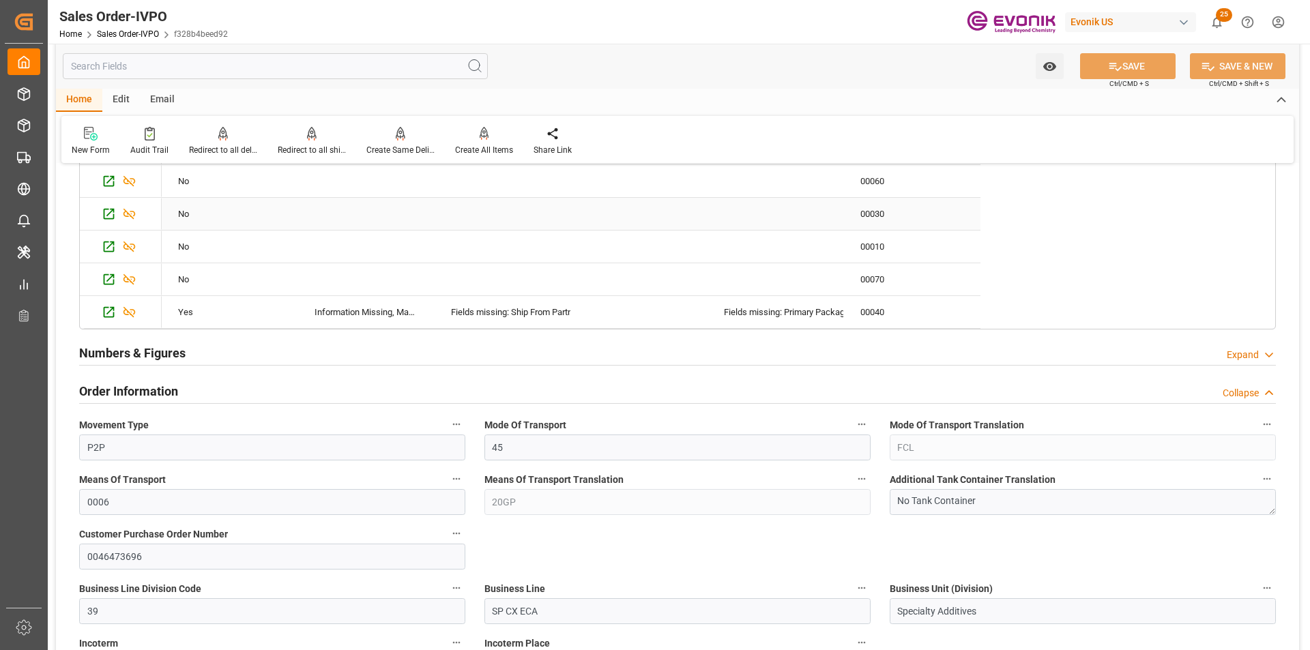
scroll to position [478, 0]
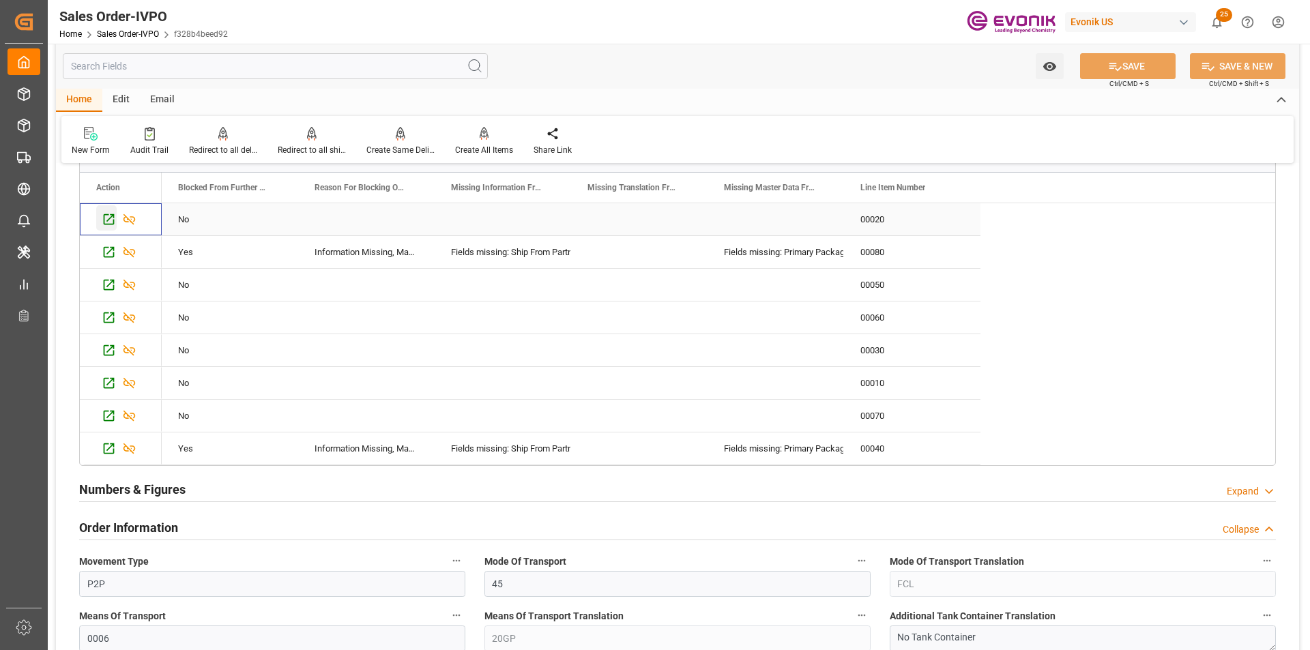
click at [107, 224] on icon "Press SPACE to select this row." at bounding box center [109, 219] width 11 height 11
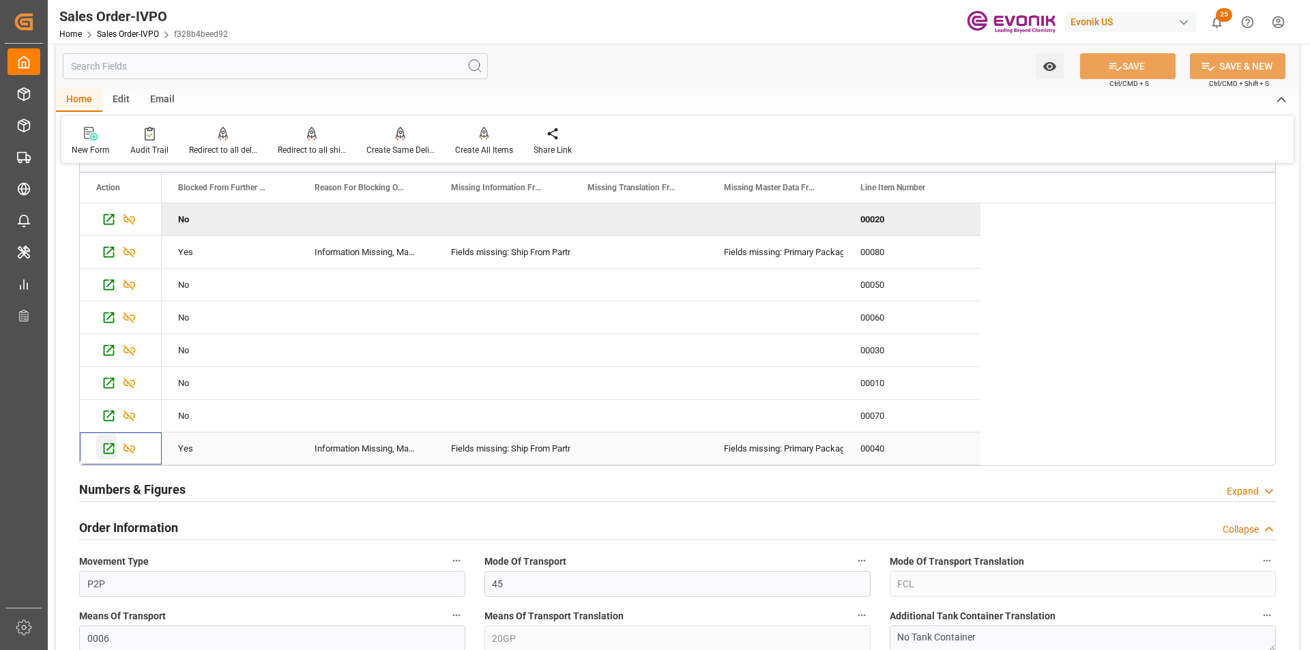
click at [108, 451] on icon "Press SPACE to select this row." at bounding box center [109, 448] width 14 height 14
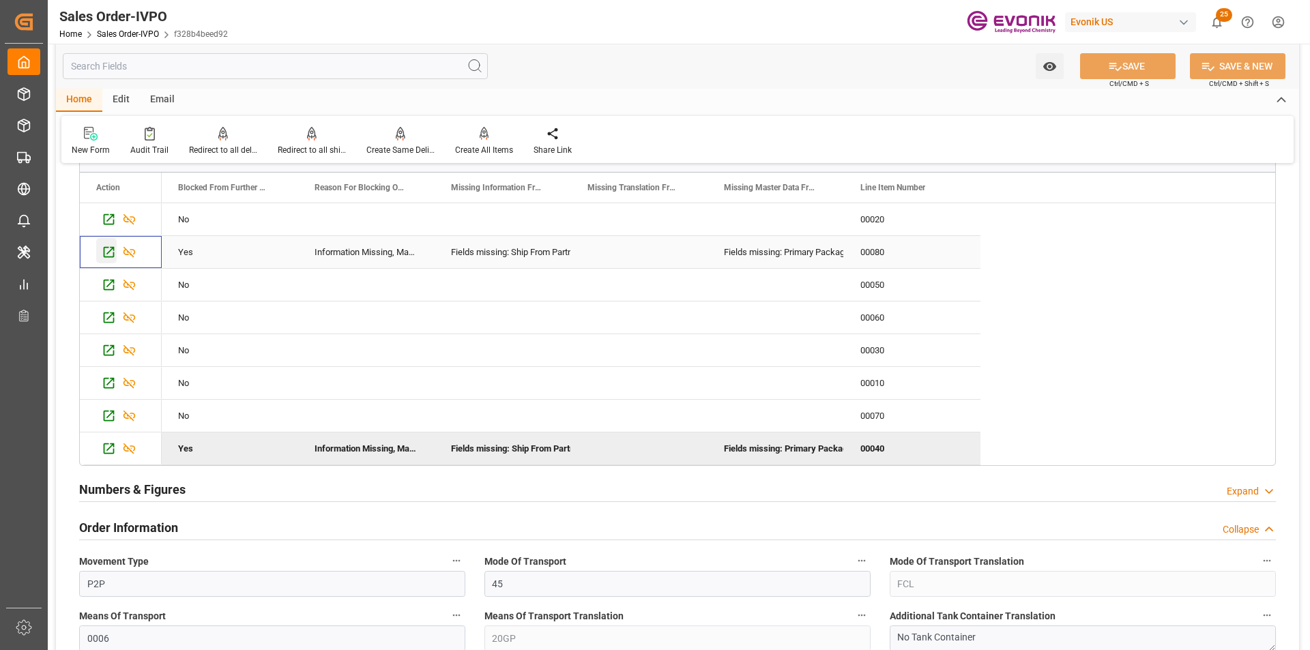
click at [108, 252] on icon "Press SPACE to select this row." at bounding box center [109, 252] width 14 height 14
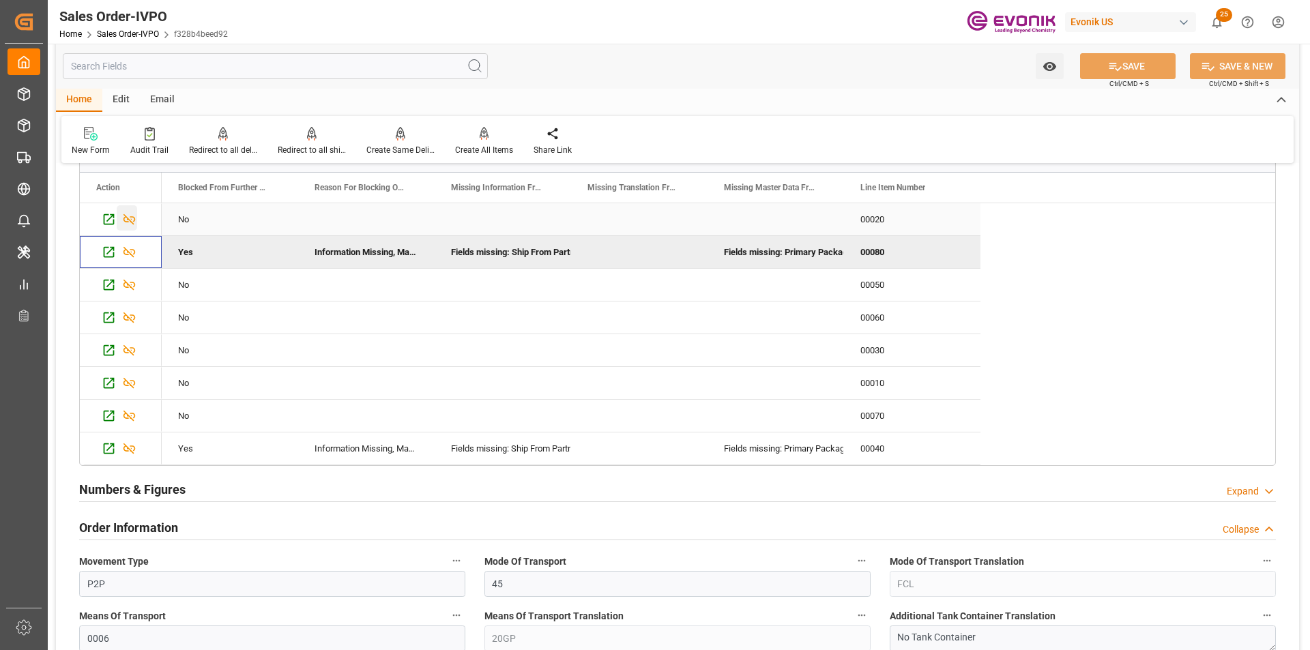
click at [124, 220] on icon "Press SPACE to select this row." at bounding box center [129, 219] width 12 height 11
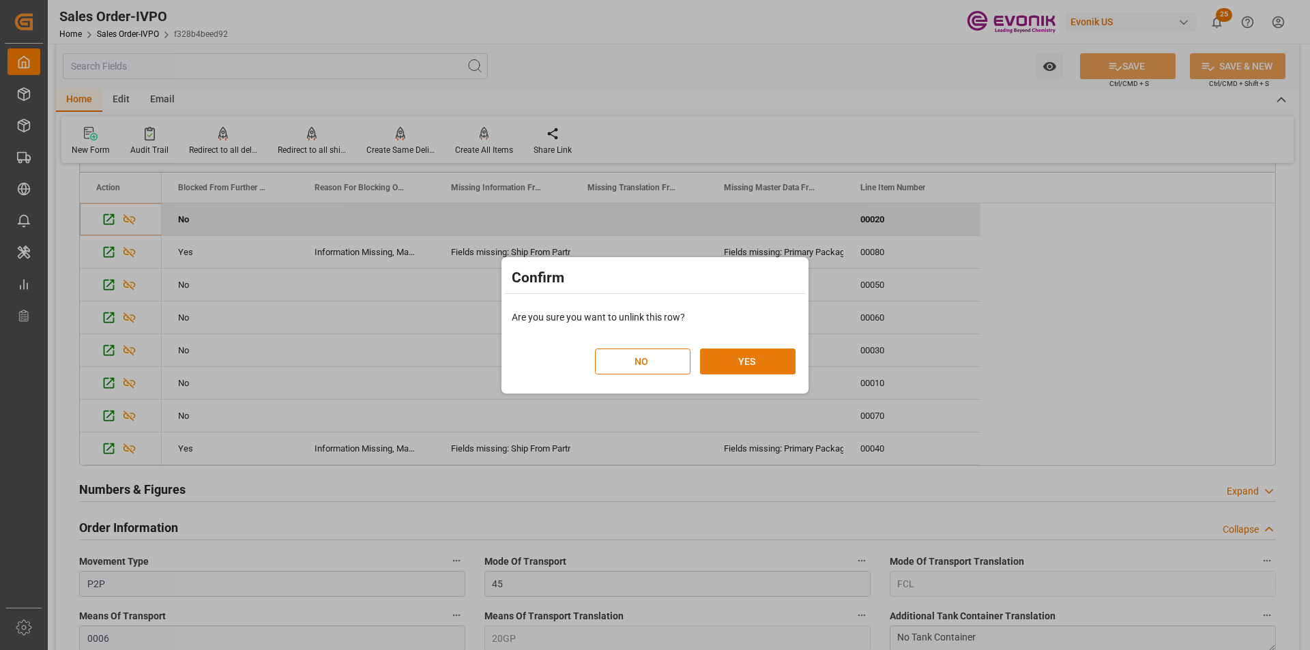
click at [782, 366] on button "YES" at bounding box center [748, 362] width 96 height 26
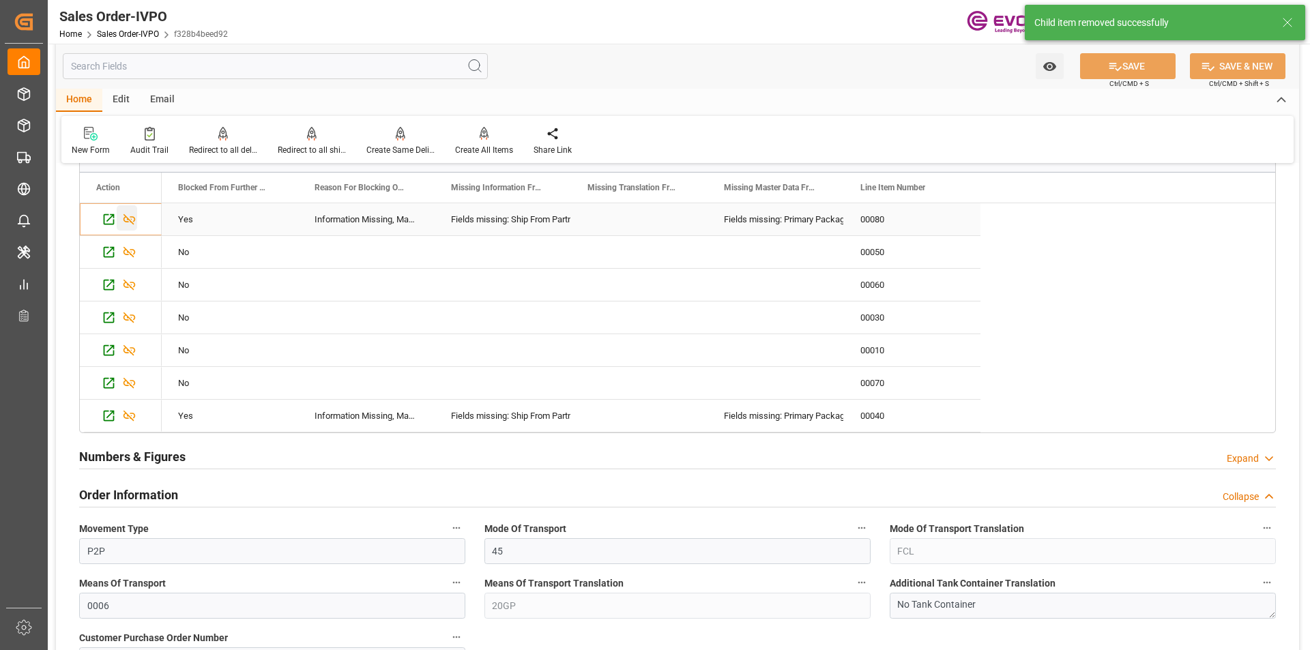
click at [126, 220] on icon "Press SPACE to select this row." at bounding box center [129, 219] width 14 height 14
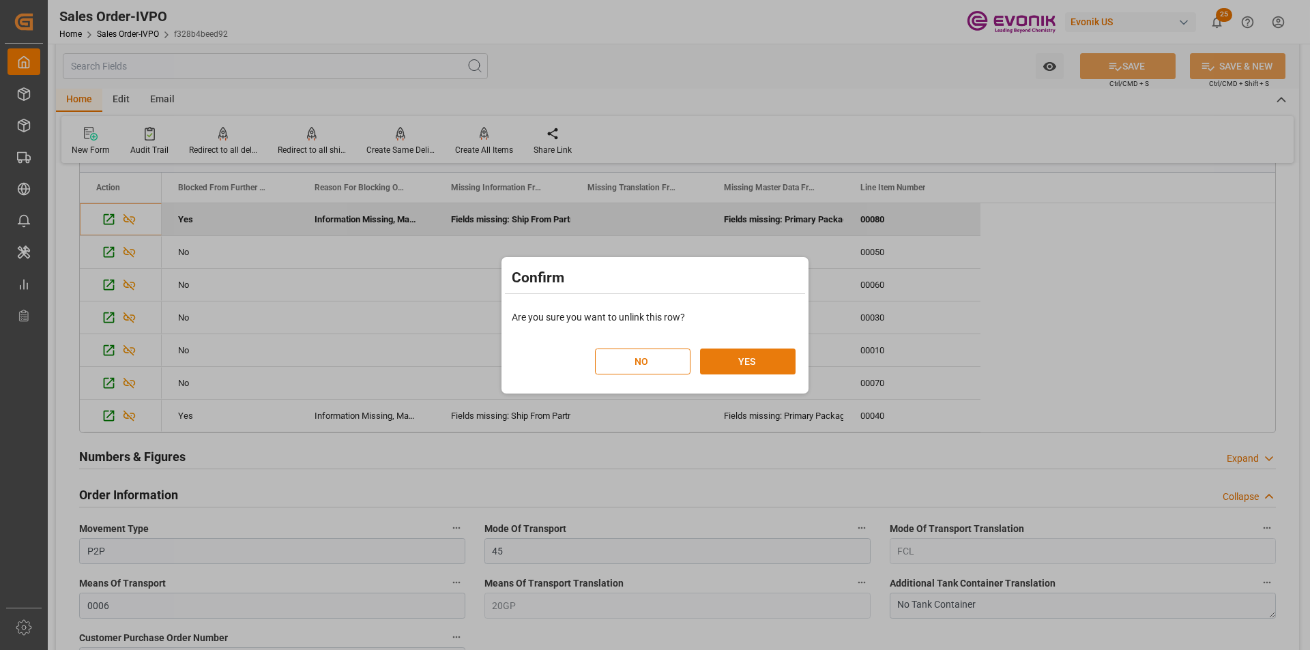
click at [738, 362] on button "YES" at bounding box center [748, 362] width 96 height 26
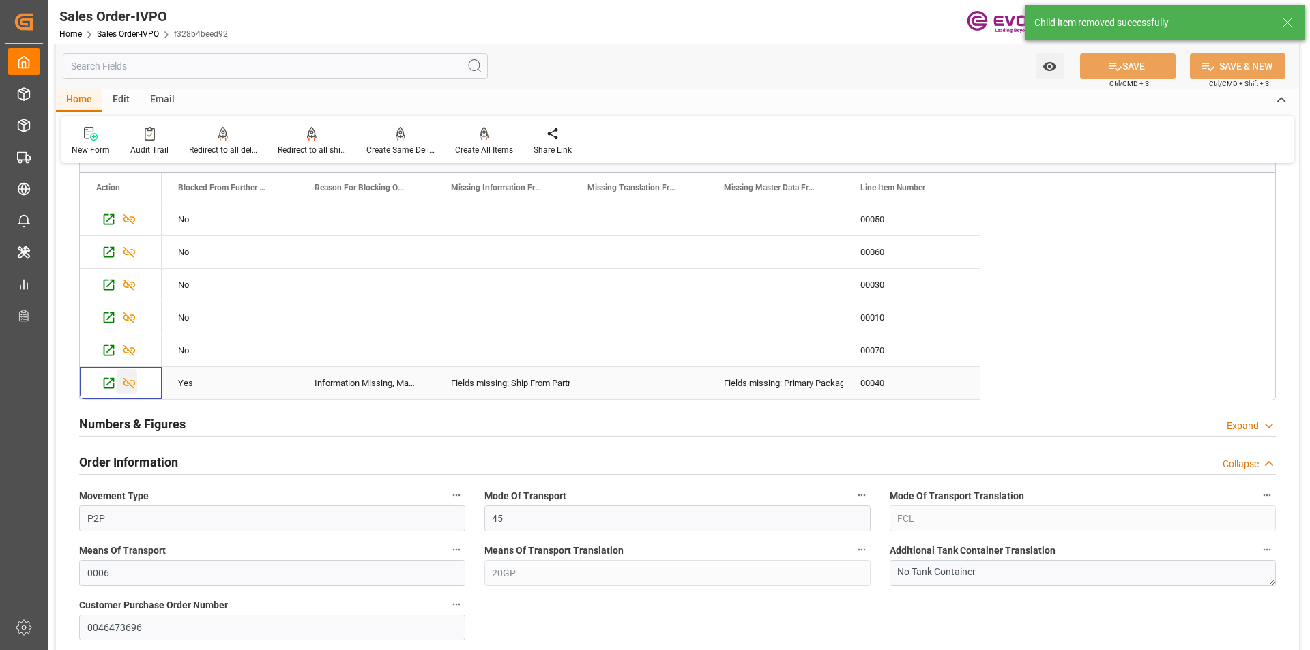
click at [127, 380] on icon "Press SPACE to select this row." at bounding box center [129, 383] width 14 height 14
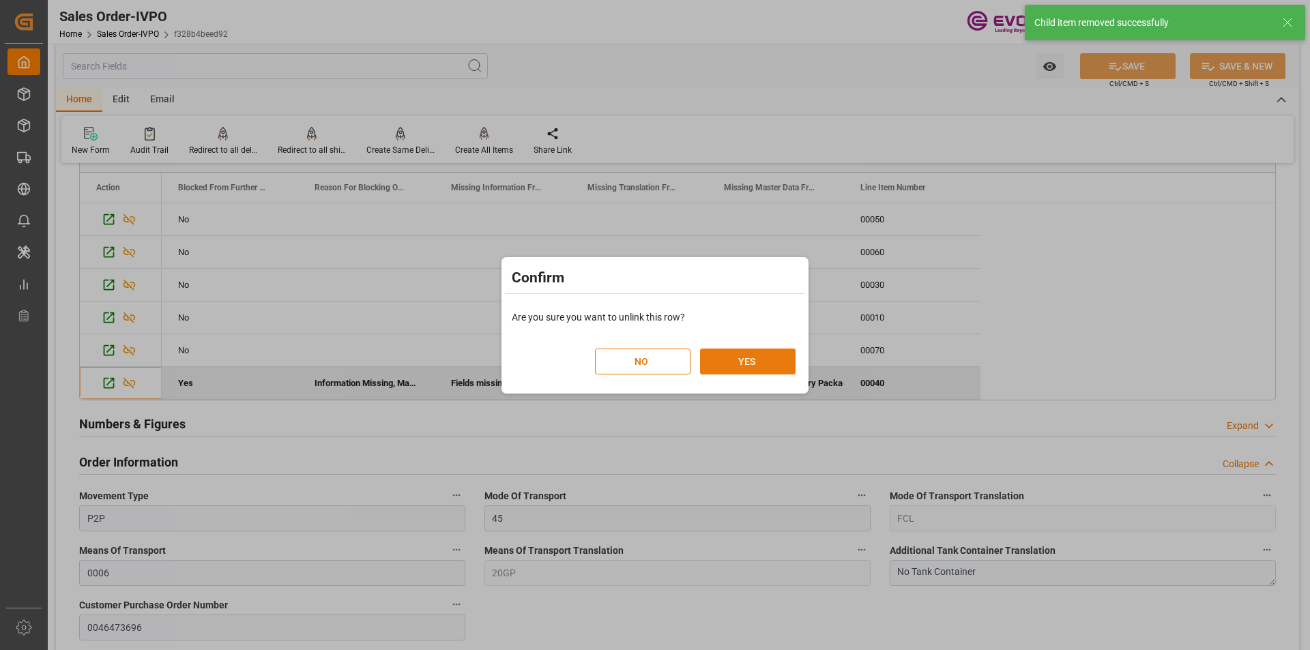
click at [723, 365] on button "YES" at bounding box center [748, 362] width 96 height 26
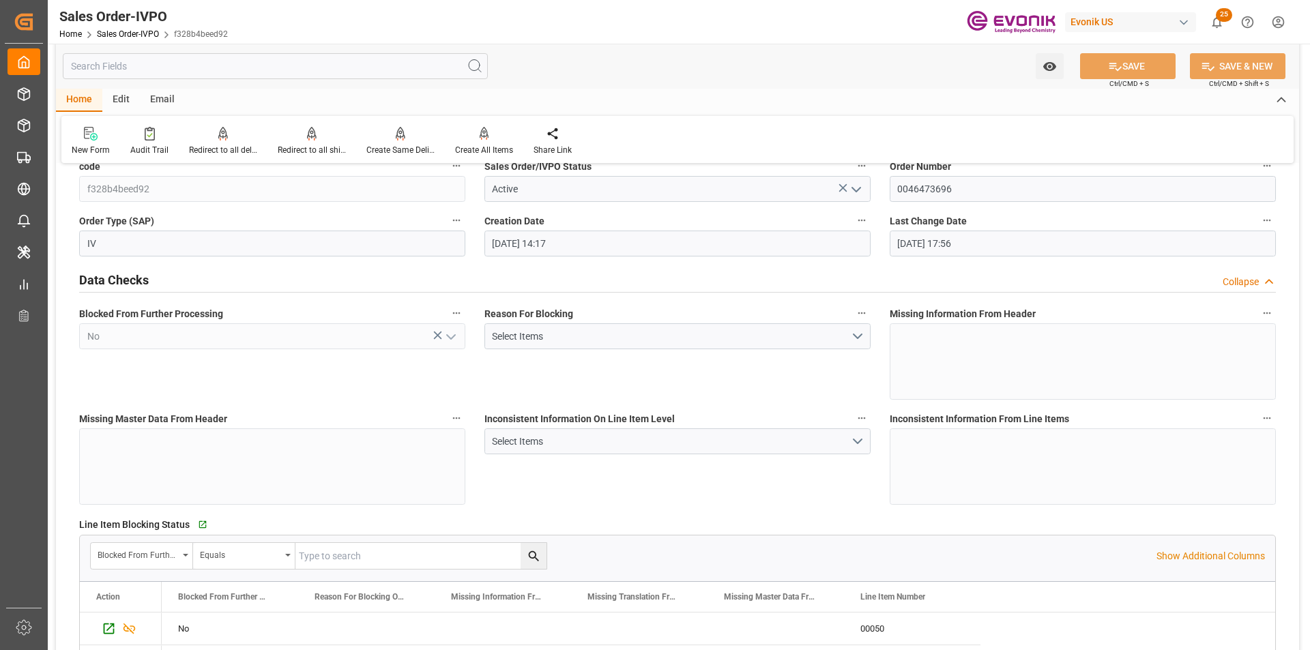
scroll to position [0, 0]
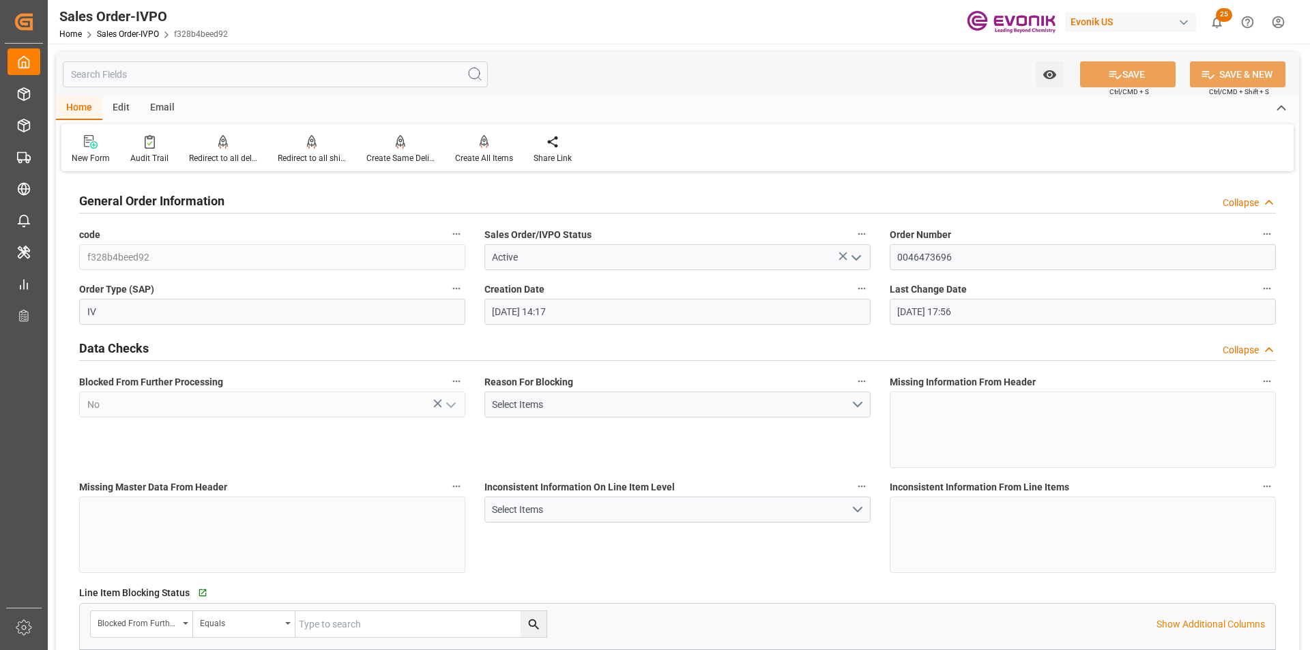
type input "livia.leone@evonik.comTelephone No: 55 19 3475-3130"
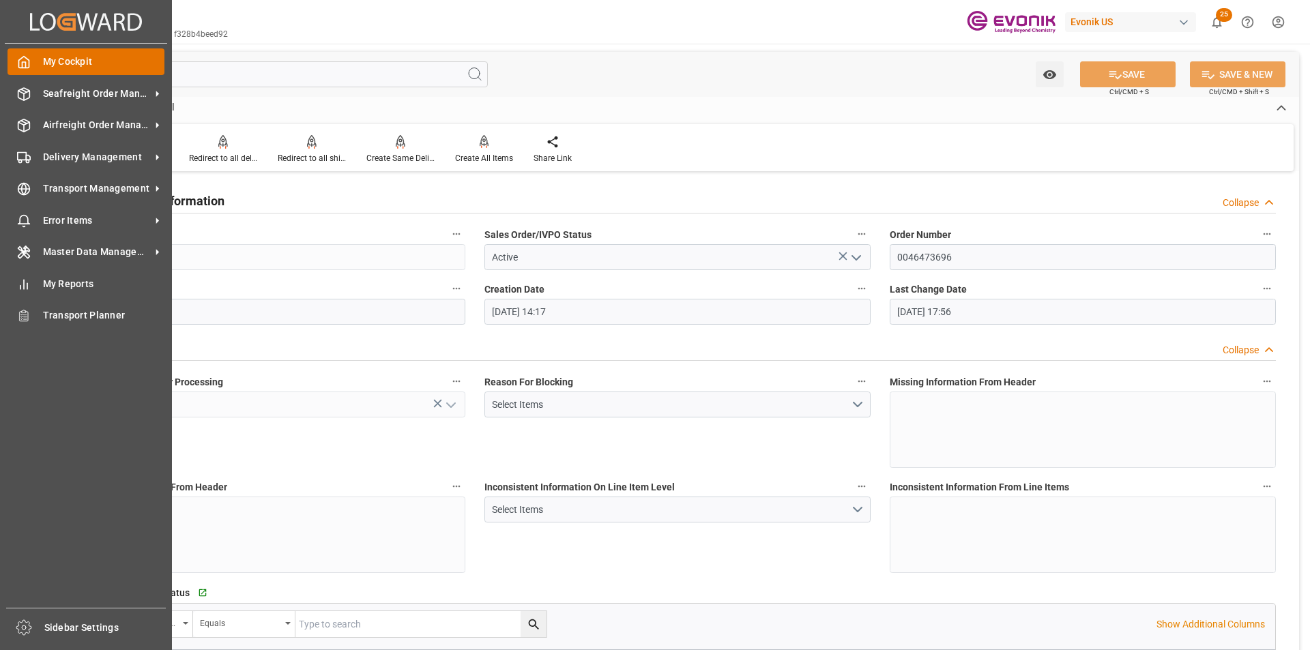
click at [35, 68] on div "My Cockpit My Cockpit" at bounding box center [86, 61] width 157 height 27
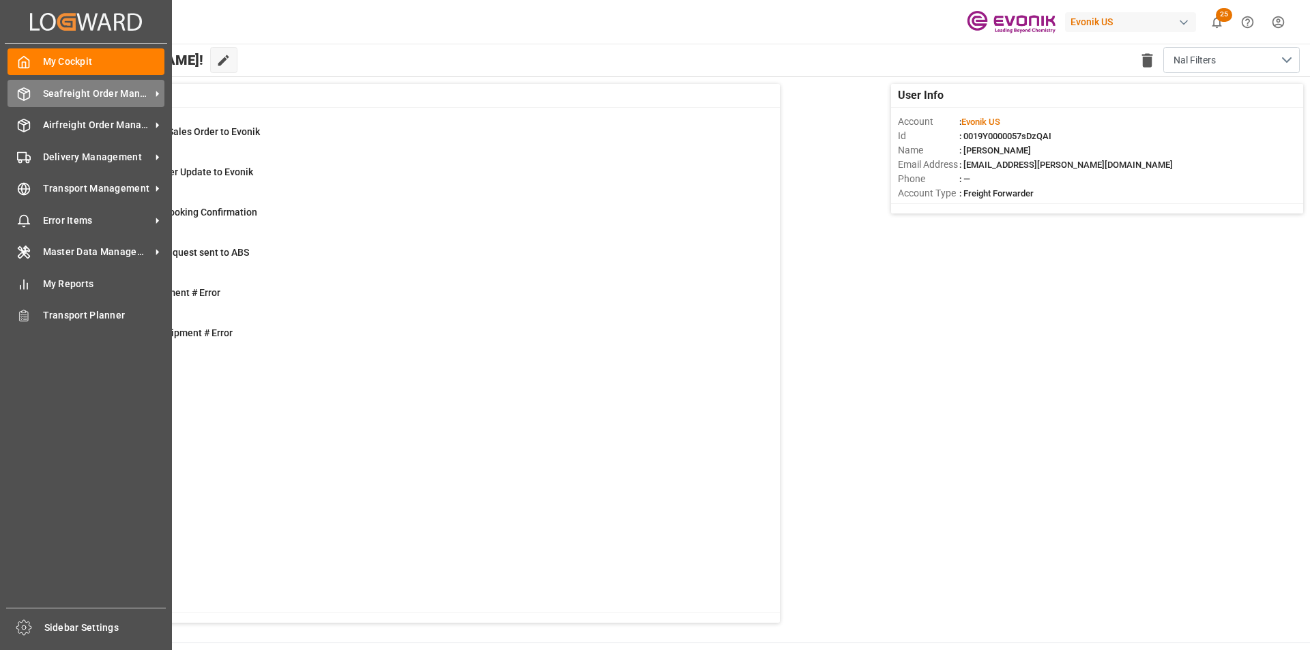
click at [81, 90] on span "Seafreight Order Management" at bounding box center [97, 94] width 108 height 14
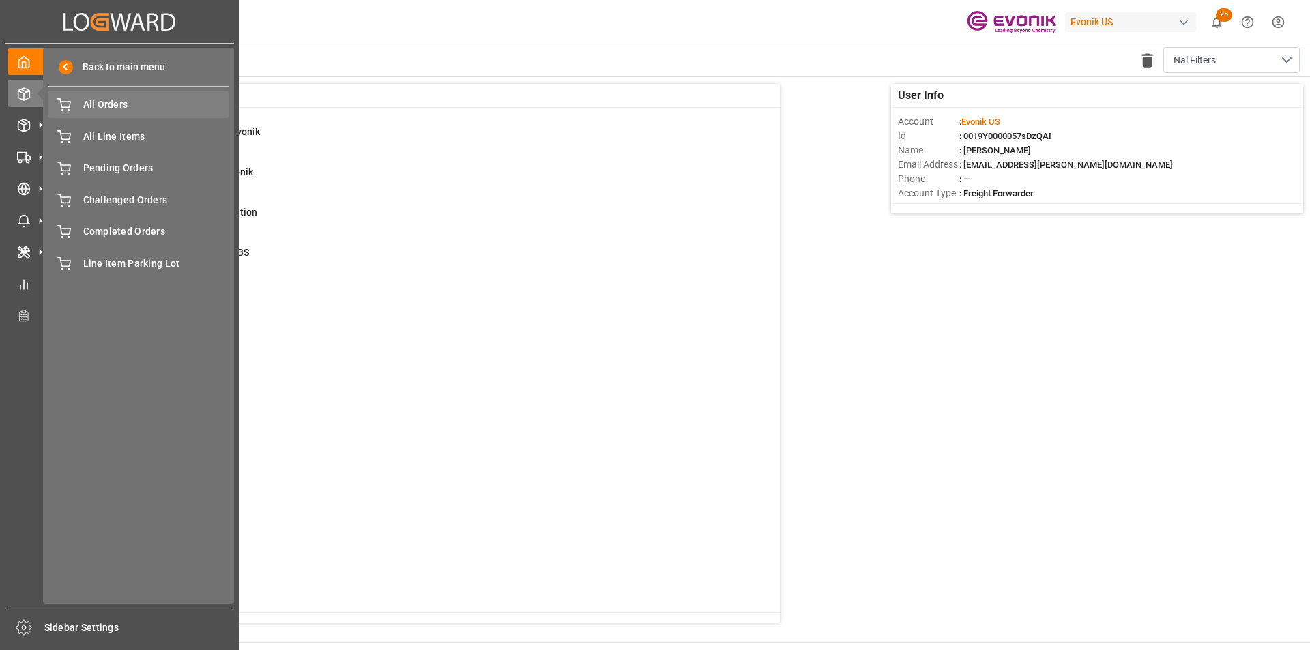
click at [101, 100] on span "All Orders" at bounding box center [156, 105] width 147 height 14
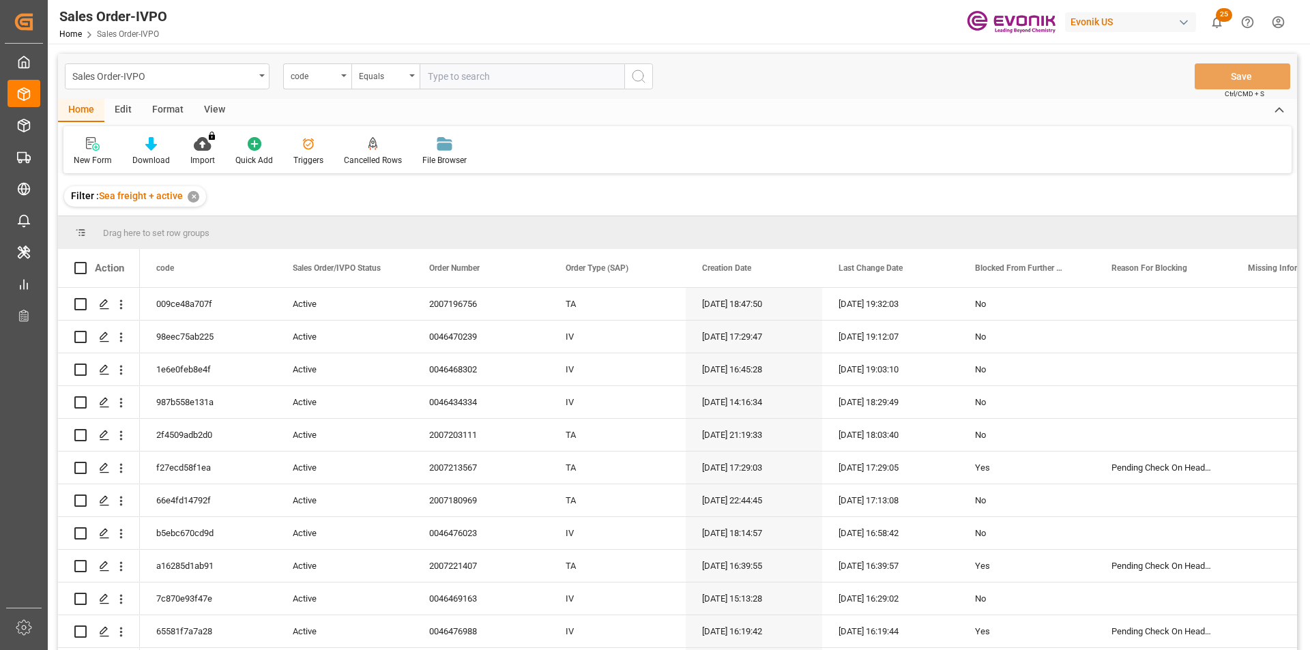
click at [328, 78] on div "code" at bounding box center [314, 75] width 46 height 16
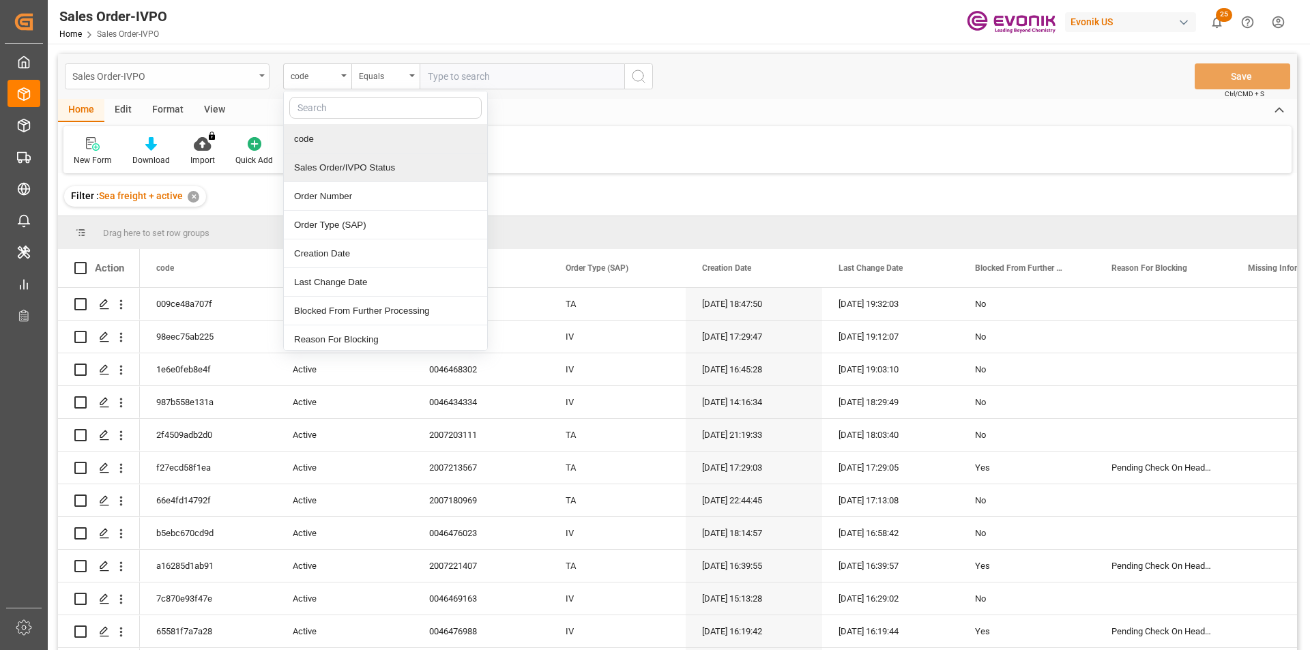
click at [119, 78] on div "Sales Order-IVPO" at bounding box center [163, 75] width 182 height 17
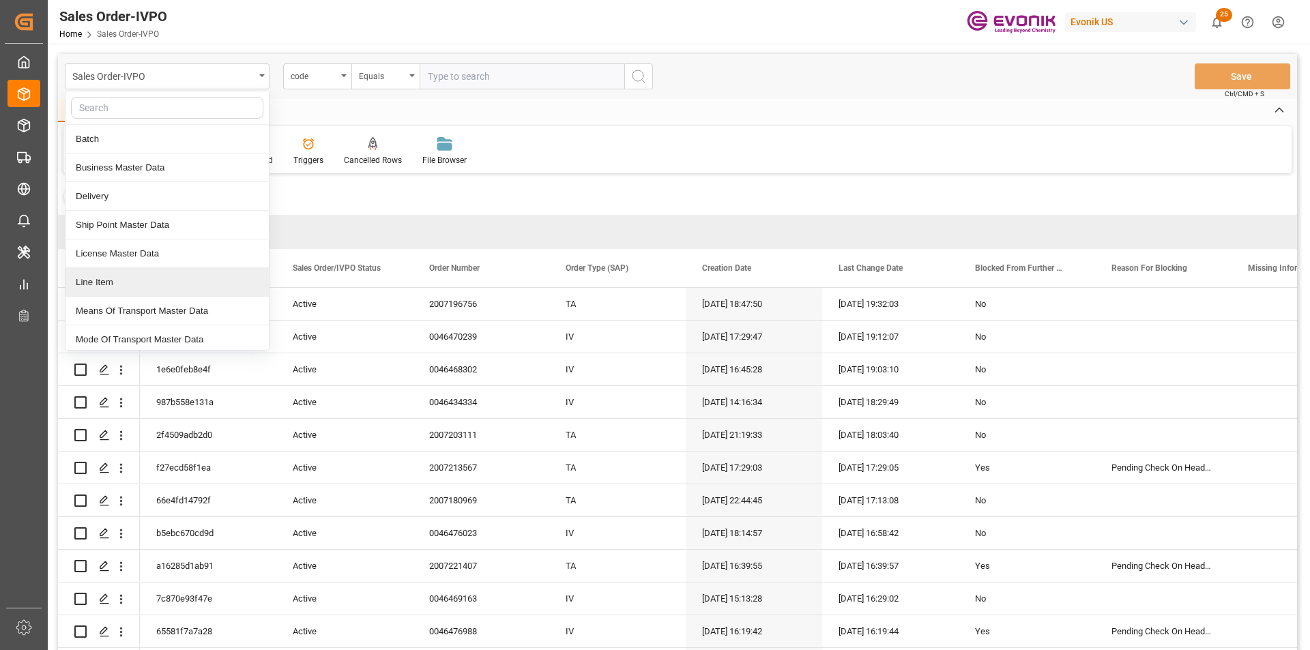
click at [115, 287] on div "Line Item" at bounding box center [166, 282] width 203 height 29
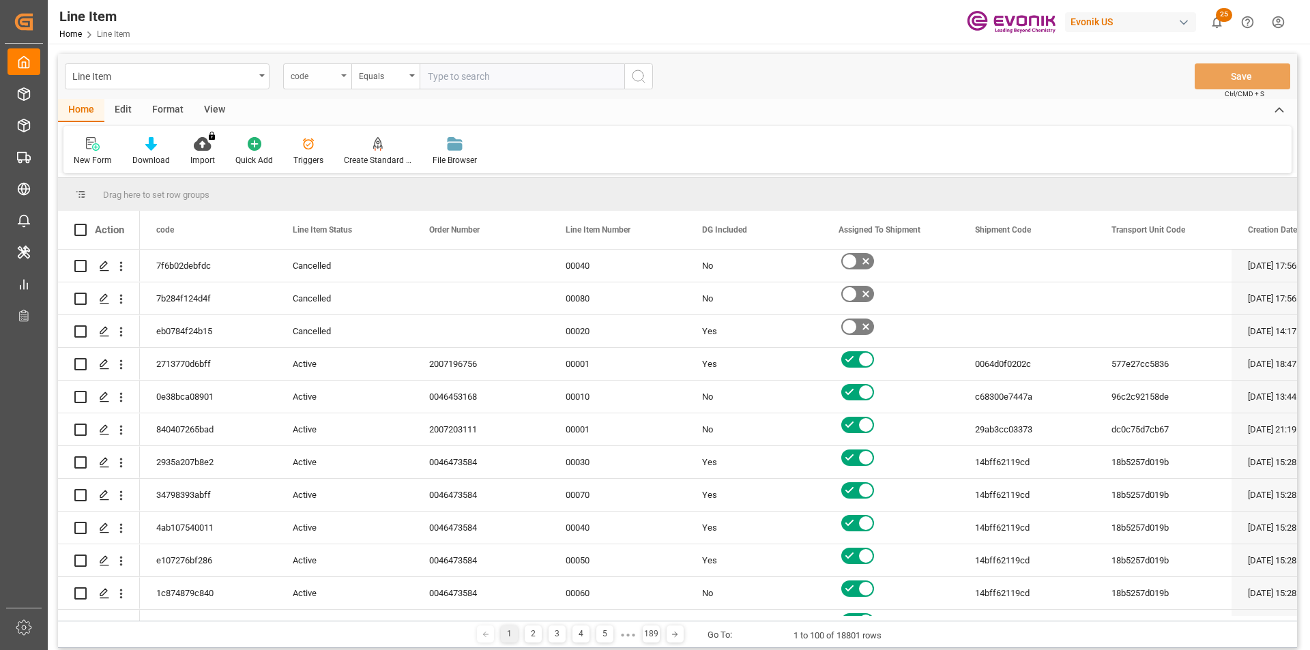
click at [308, 74] on div "code" at bounding box center [314, 75] width 46 height 16
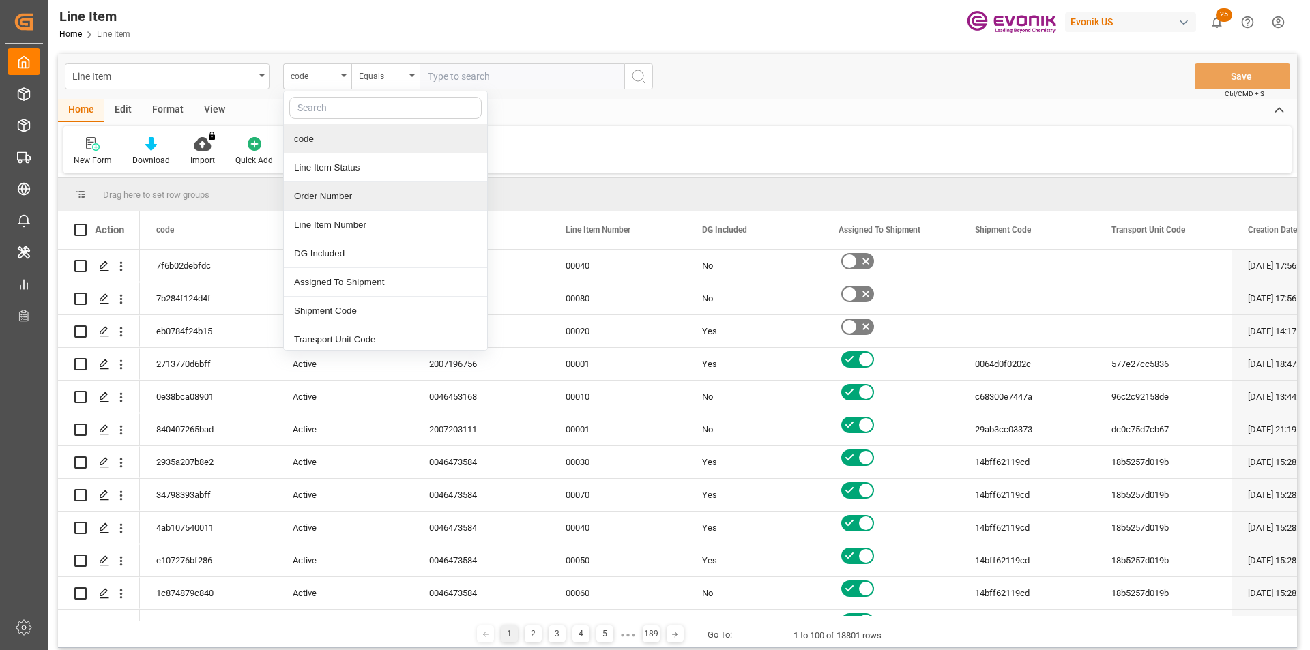
click at [360, 201] on div "Order Number" at bounding box center [385, 196] width 203 height 29
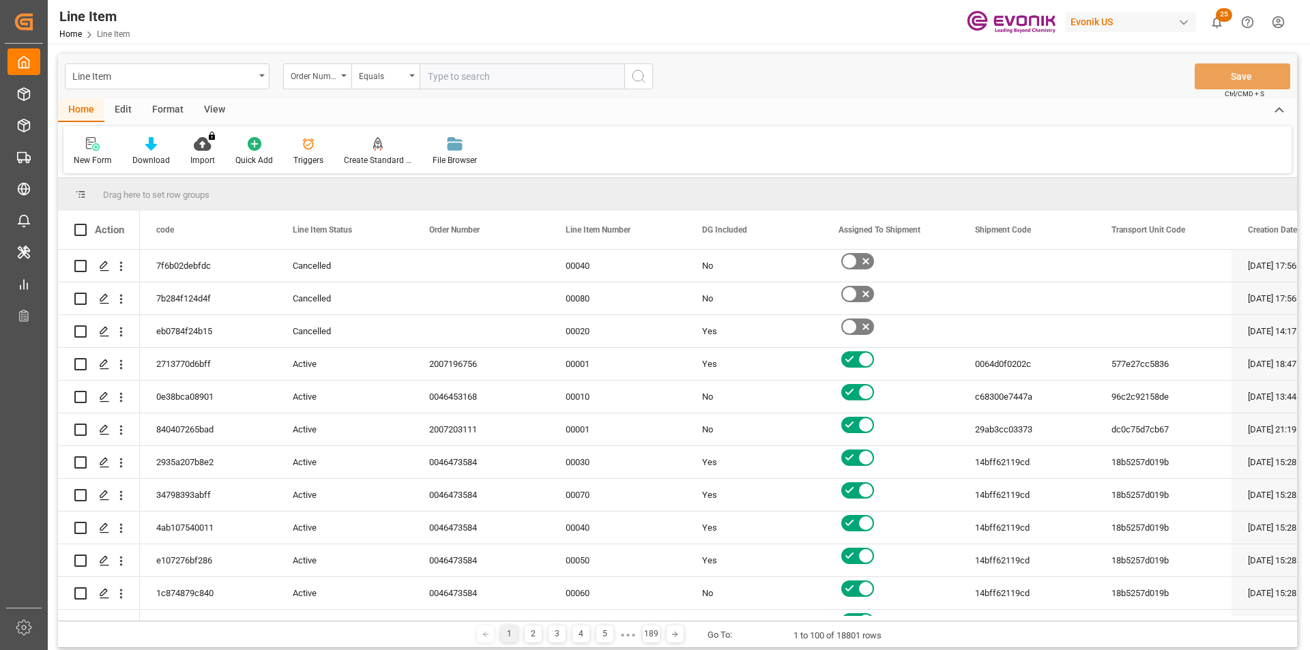
click at [482, 75] on input "text" at bounding box center [522, 76] width 205 height 26
paste input "2007203111"
type input "2007203111"
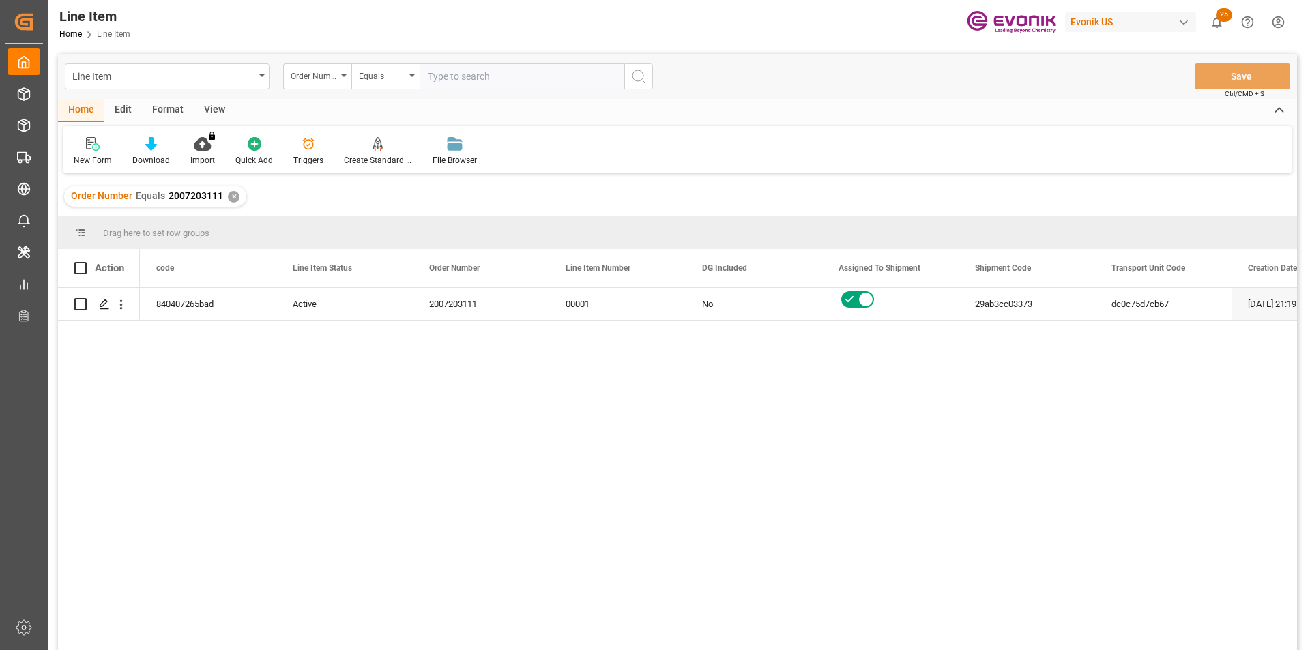
click at [218, 103] on div "View" at bounding box center [215, 110] width 42 height 23
click at [158, 145] on icon at bounding box center [155, 144] width 14 height 14
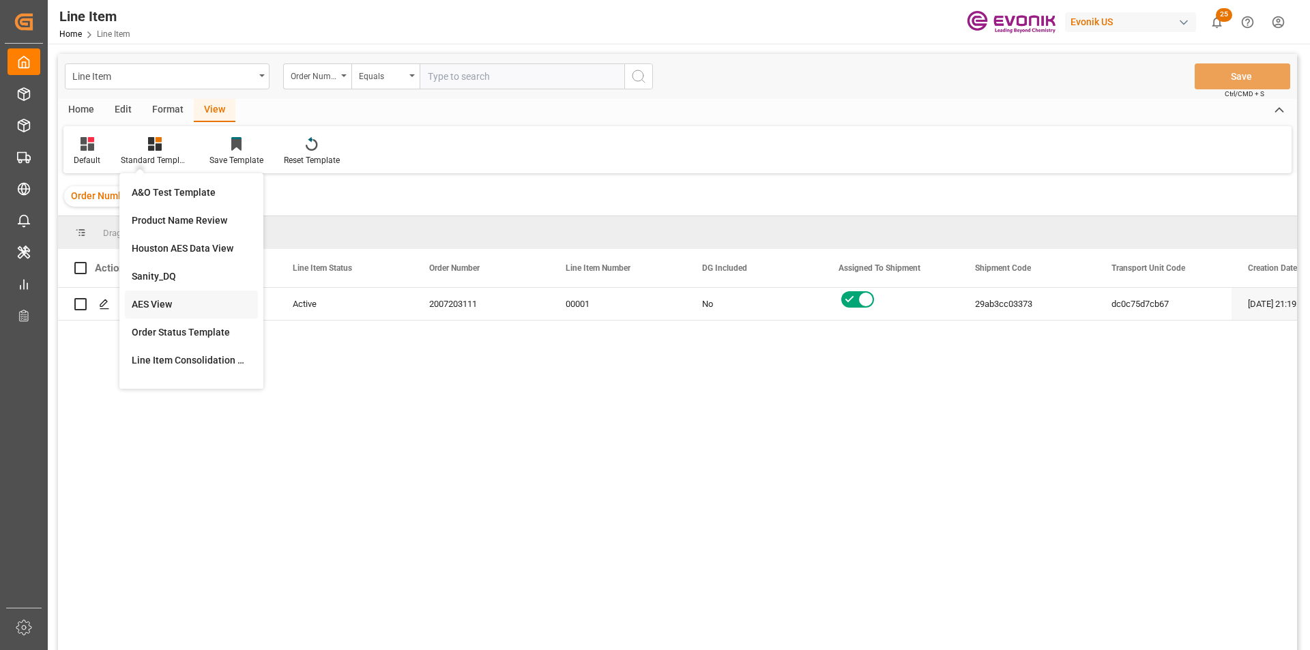
click at [169, 297] on div "AES View" at bounding box center [191, 305] width 133 height 28
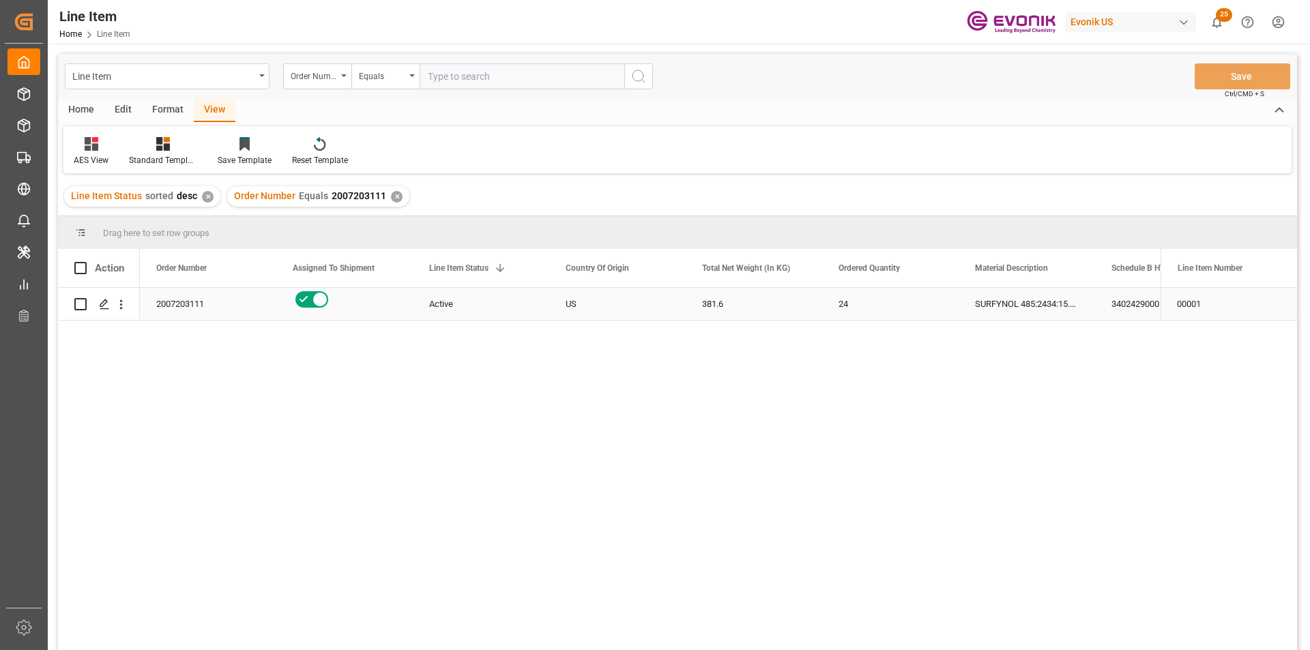
click at [666, 308] on div "US" at bounding box center [617, 304] width 136 height 32
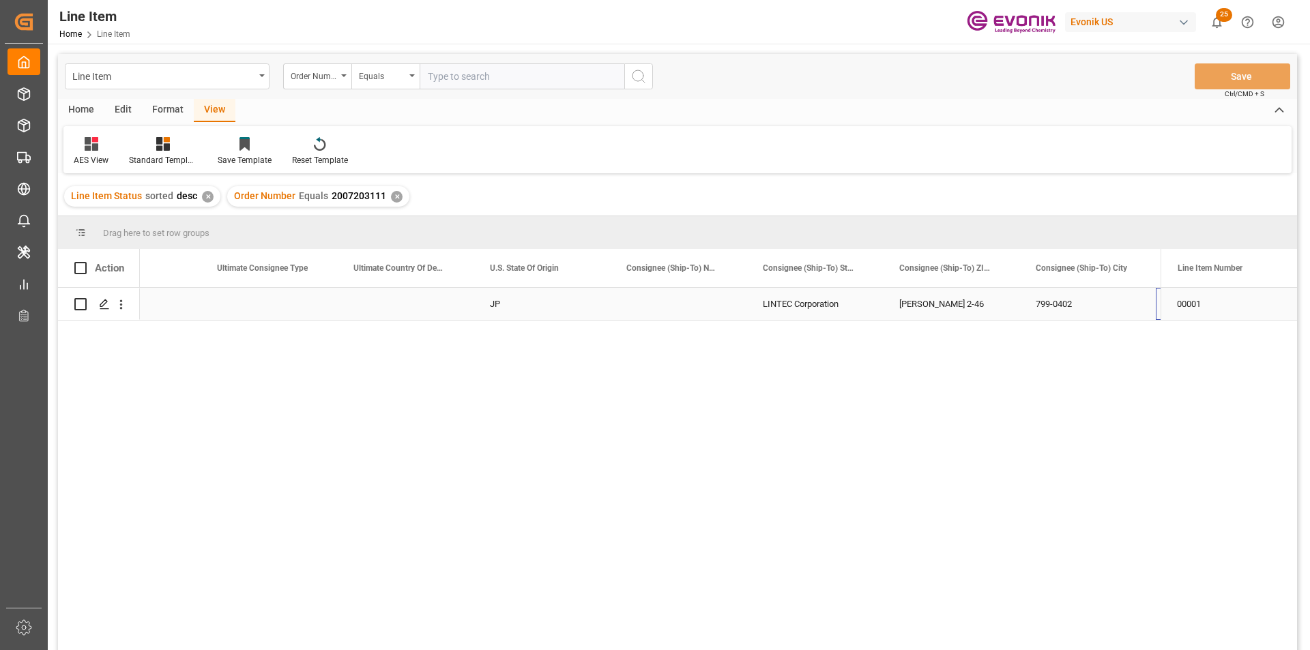
scroll to position [0, 1577]
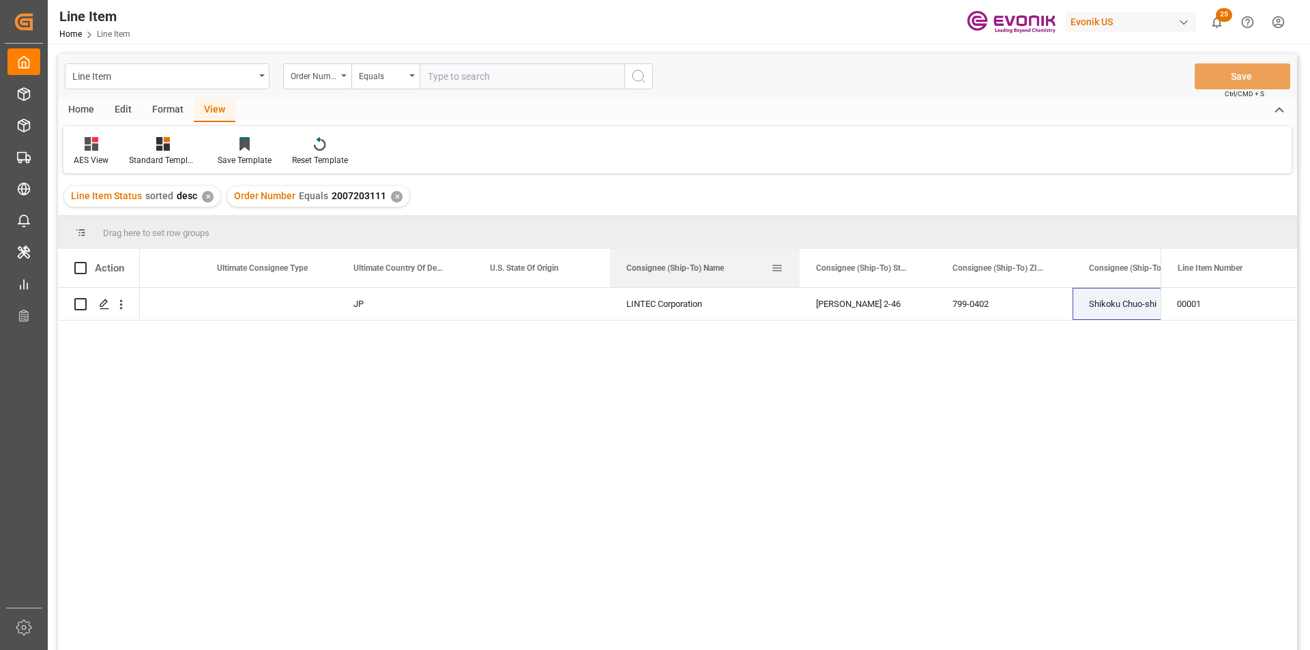
drag, startPoint x: 744, startPoint y: 269, endPoint x: 797, endPoint y: 269, distance: 53.2
click at [797, 269] on div at bounding box center [799, 268] width 5 height 38
click at [750, 310] on div "LINTEC Corporation" at bounding box center [705, 304] width 190 height 32
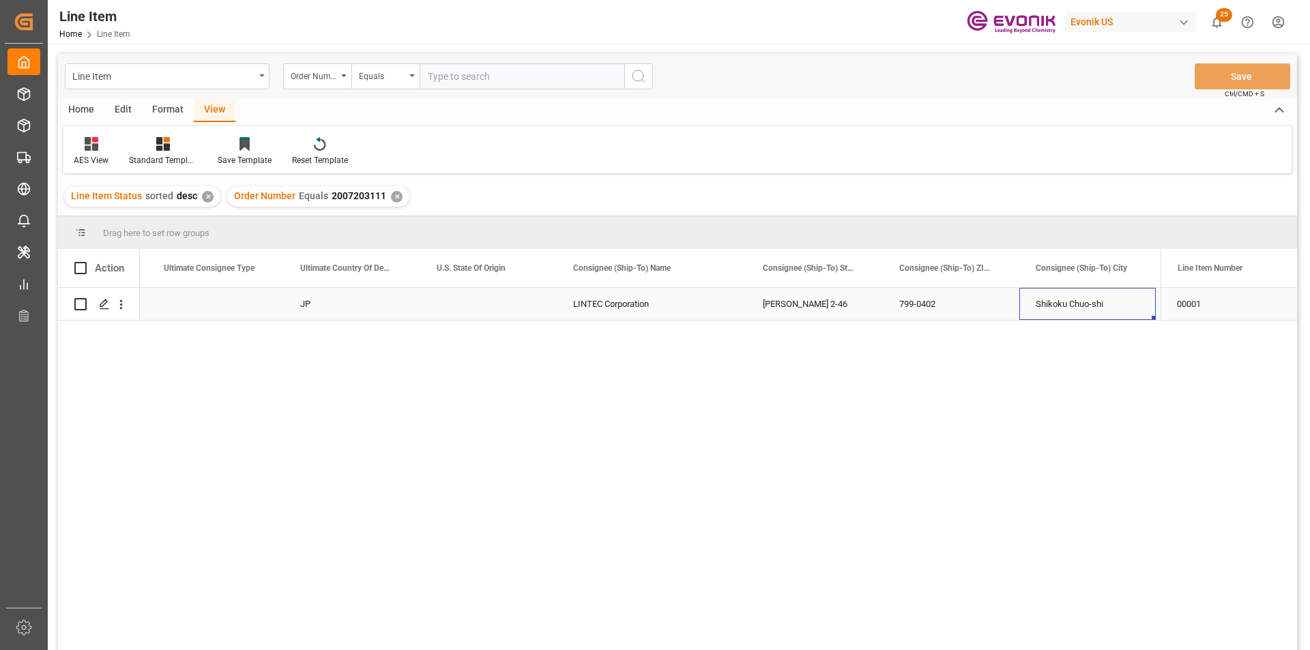
scroll to position [0, 1762]
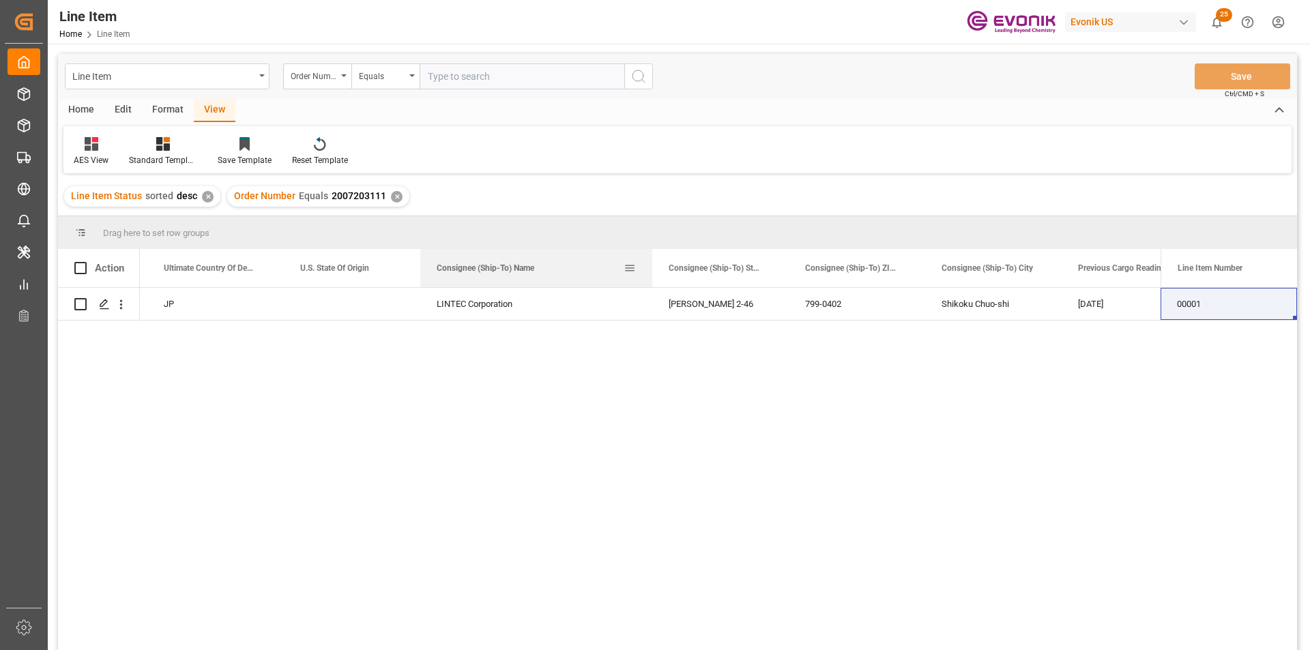
drag, startPoint x: 615, startPoint y: 265, endPoint x: 651, endPoint y: 259, distance: 35.9
click at [651, 259] on div at bounding box center [651, 268] width 5 height 38
drag, startPoint x: 1060, startPoint y: 269, endPoint x: 1123, endPoint y: 259, distance: 63.7
click at [1123, 259] on div at bounding box center [1122, 268] width 5 height 38
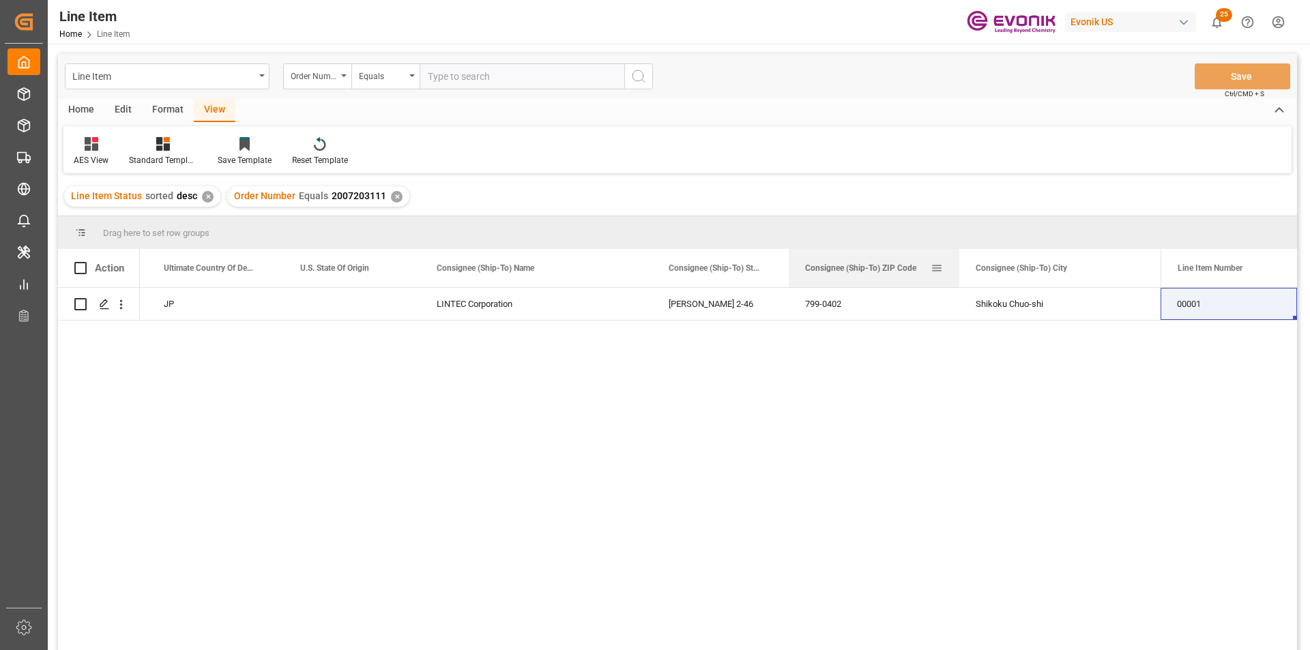
drag, startPoint x: 924, startPoint y: 263, endPoint x: 958, endPoint y: 262, distance: 34.1
click at [958, 262] on div at bounding box center [958, 268] width 5 height 38
click at [121, 307] on icon "open menu" at bounding box center [121, 304] width 14 height 14
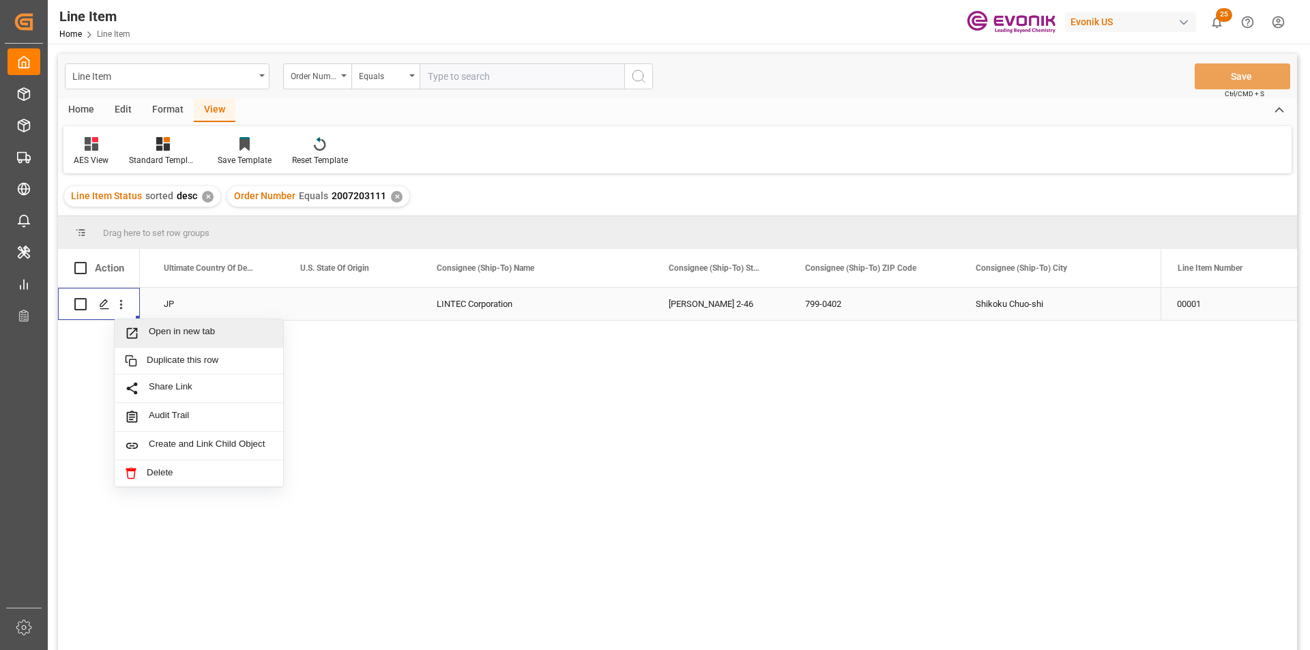
click at [219, 331] on span "Open in new tab" at bounding box center [211, 333] width 124 height 14
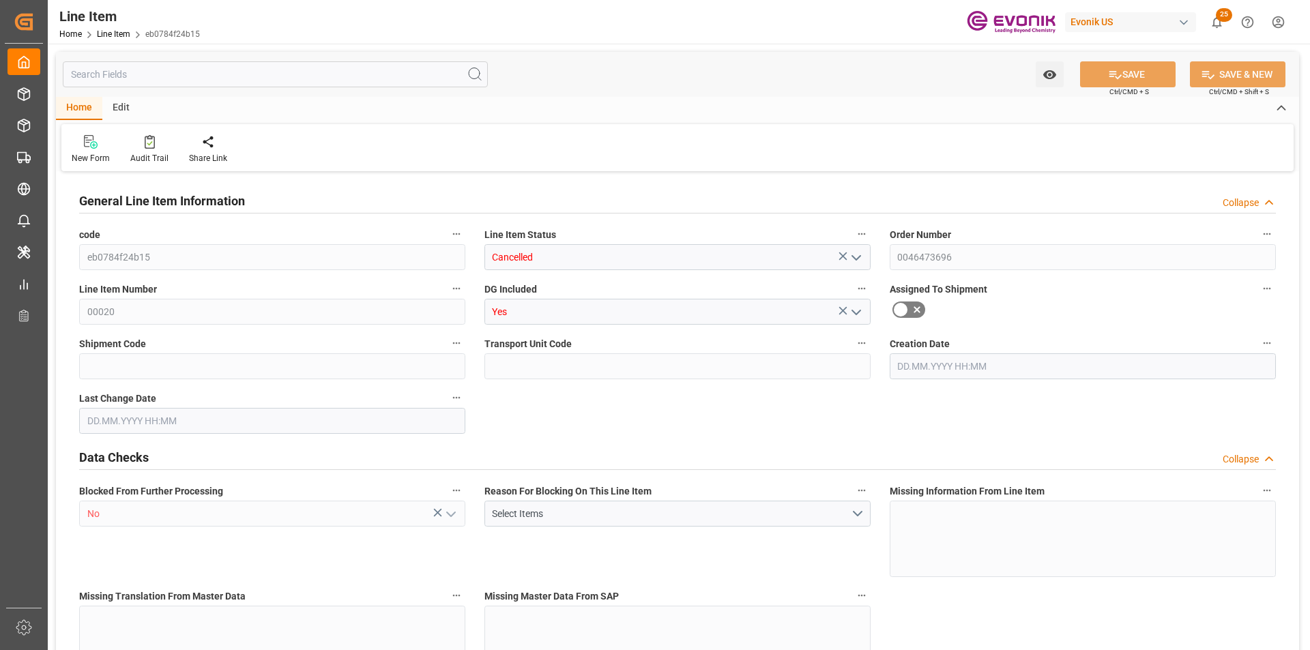
type input "1"
type input "867.2"
type input "800"
type input "1.1464"
type input "4"
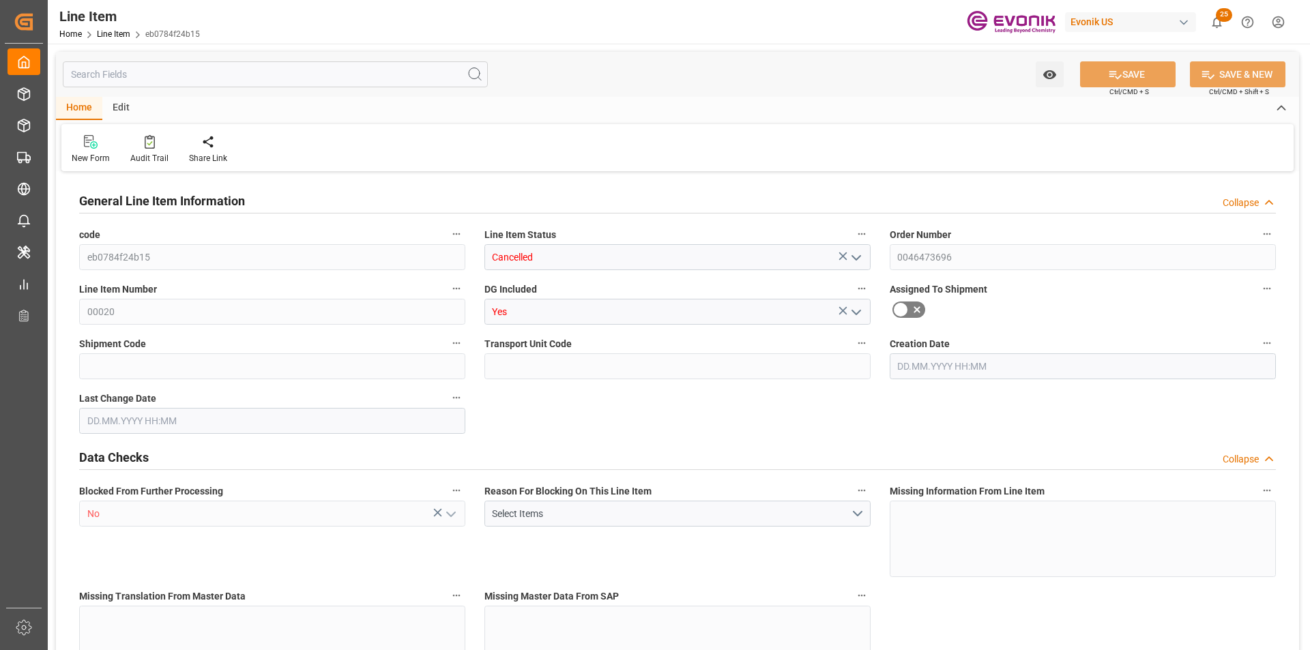
type input "3216"
type input "4"
type input "800"
type input "867.2"
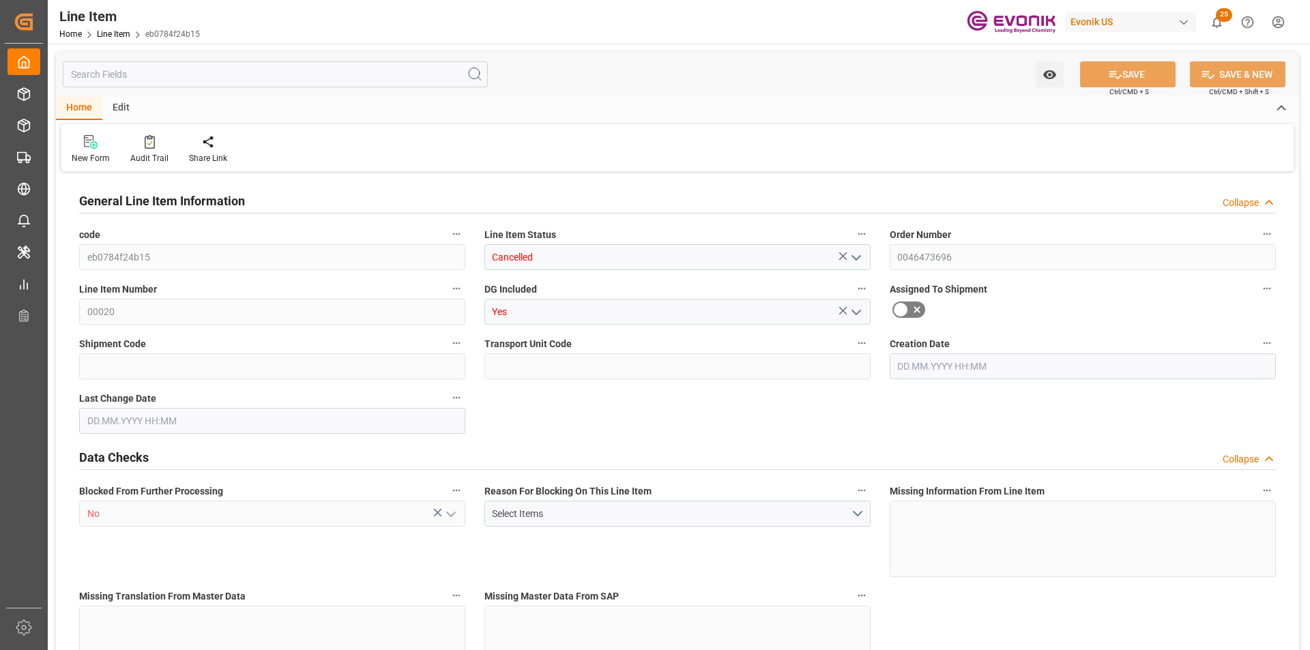
type input "887.2"
type input "800"
type input "1.1464"
type input "1146.4"
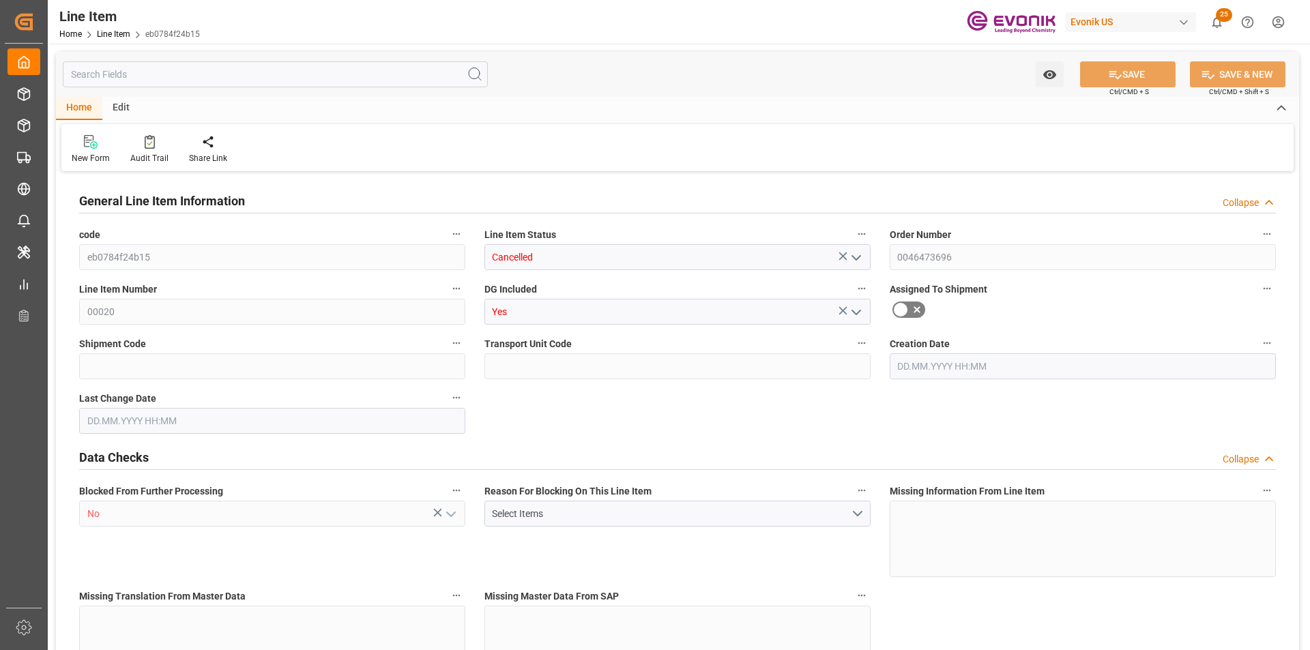
type input "0"
type input "17.09.2025 14:17"
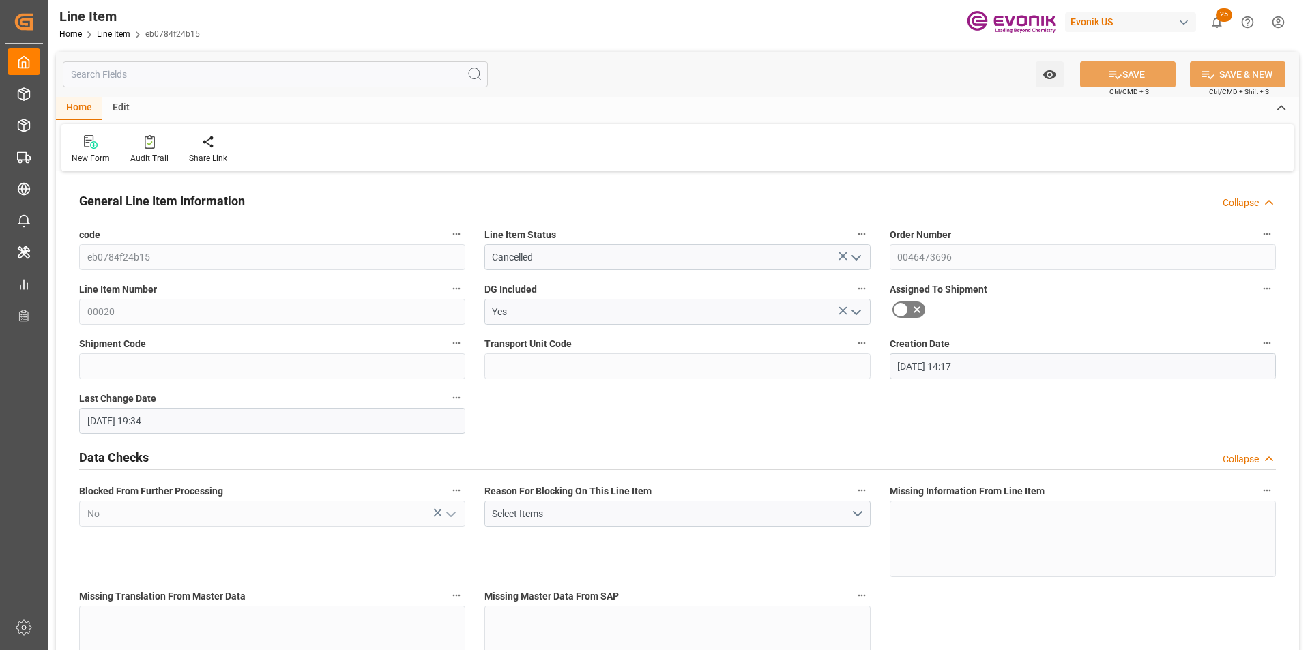
type input "10.10.2025 19:34"
type input "30.11.2025"
type input "01.10.2025"
type input "08.10.2025"
type input "23.09.2025"
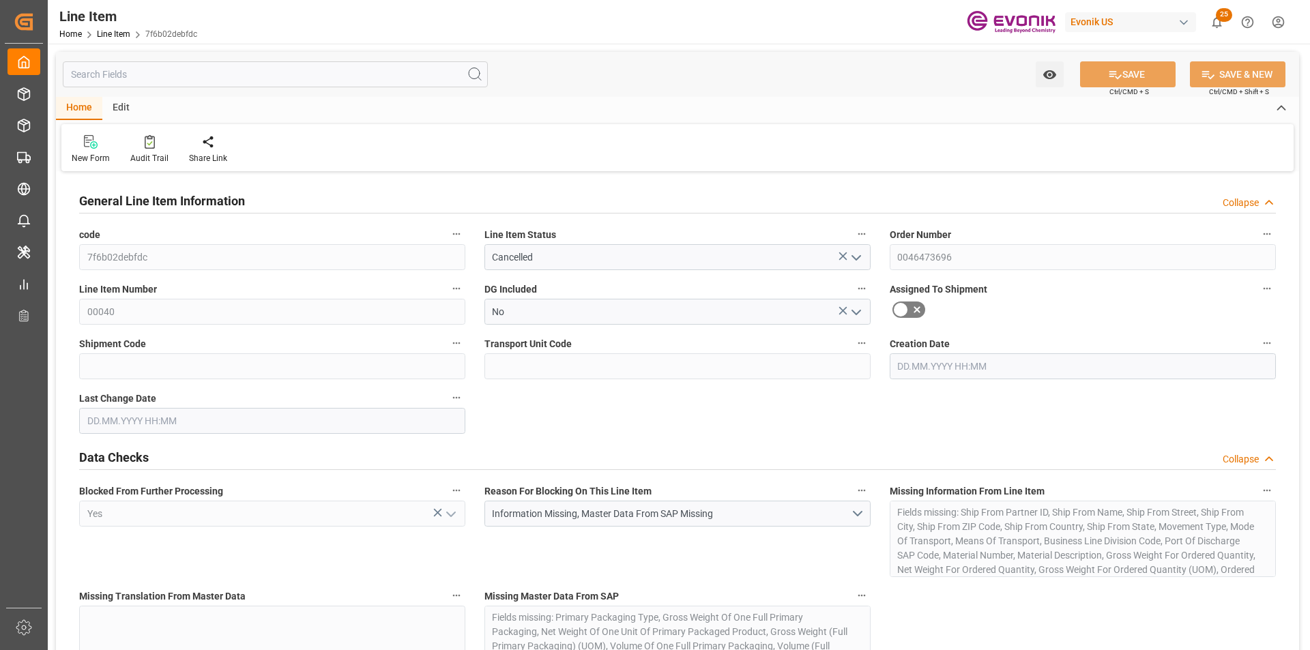
type input "0"
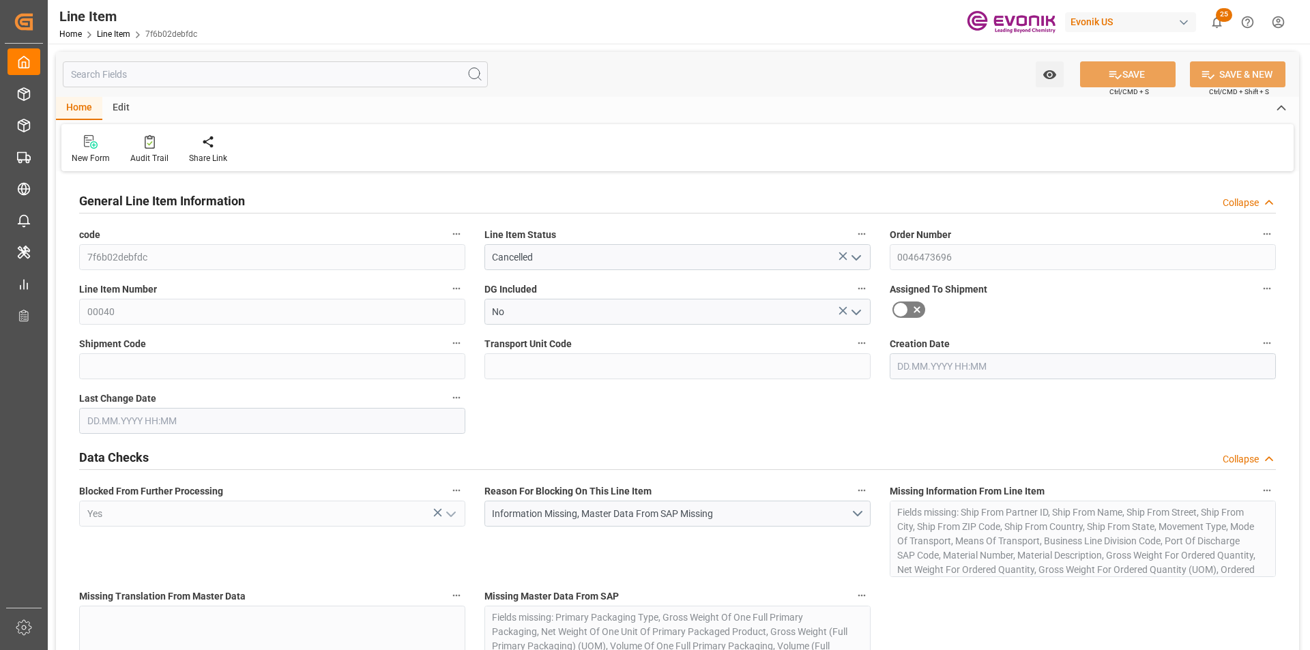
type input "0"
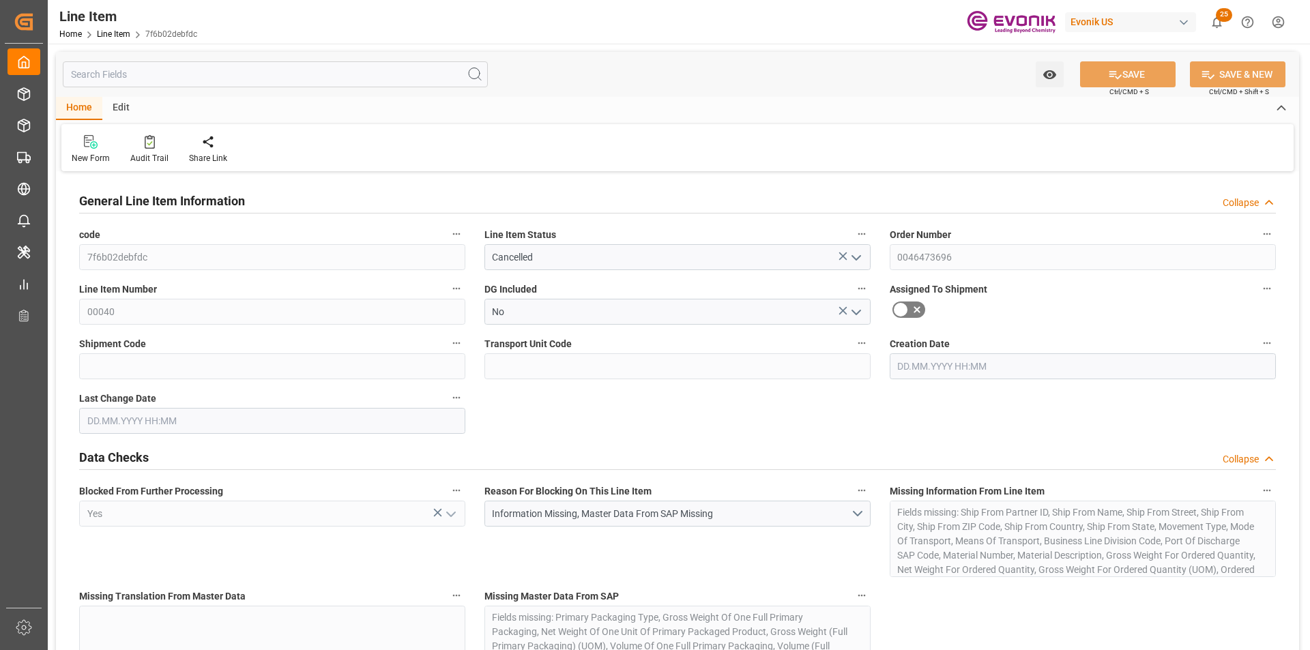
type input "[DATE] 17:56"
type input "[DATE]"
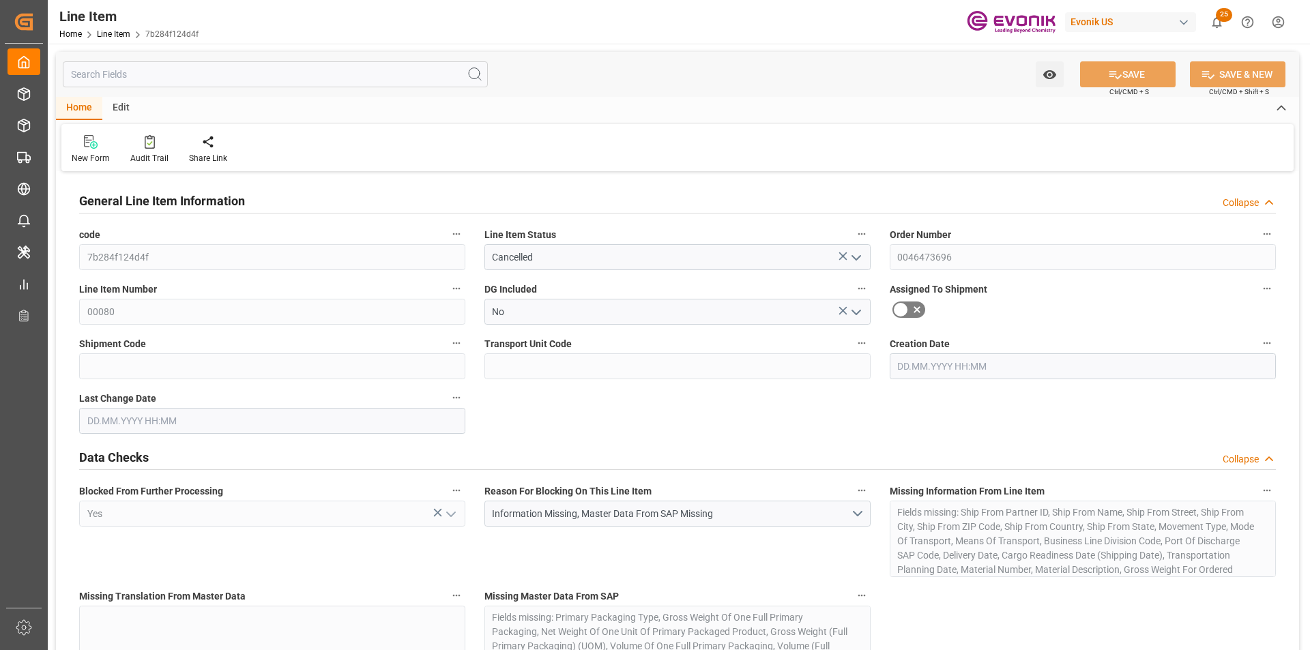
type input "0"
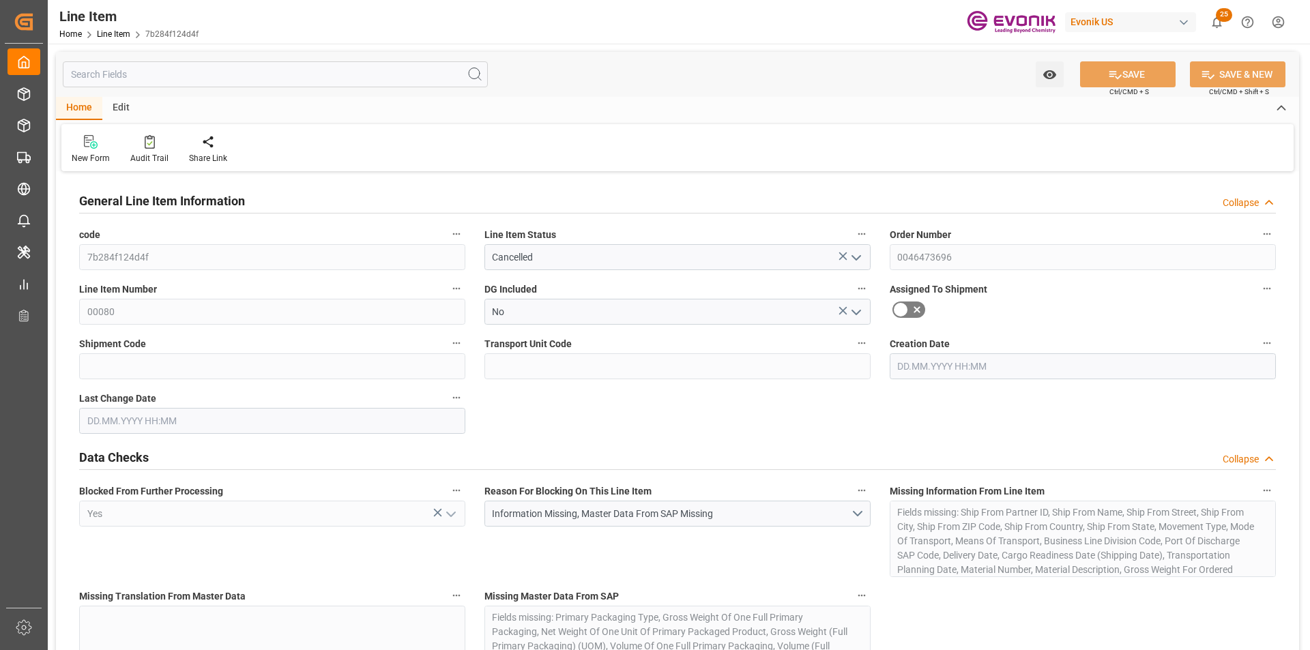
type input "0"
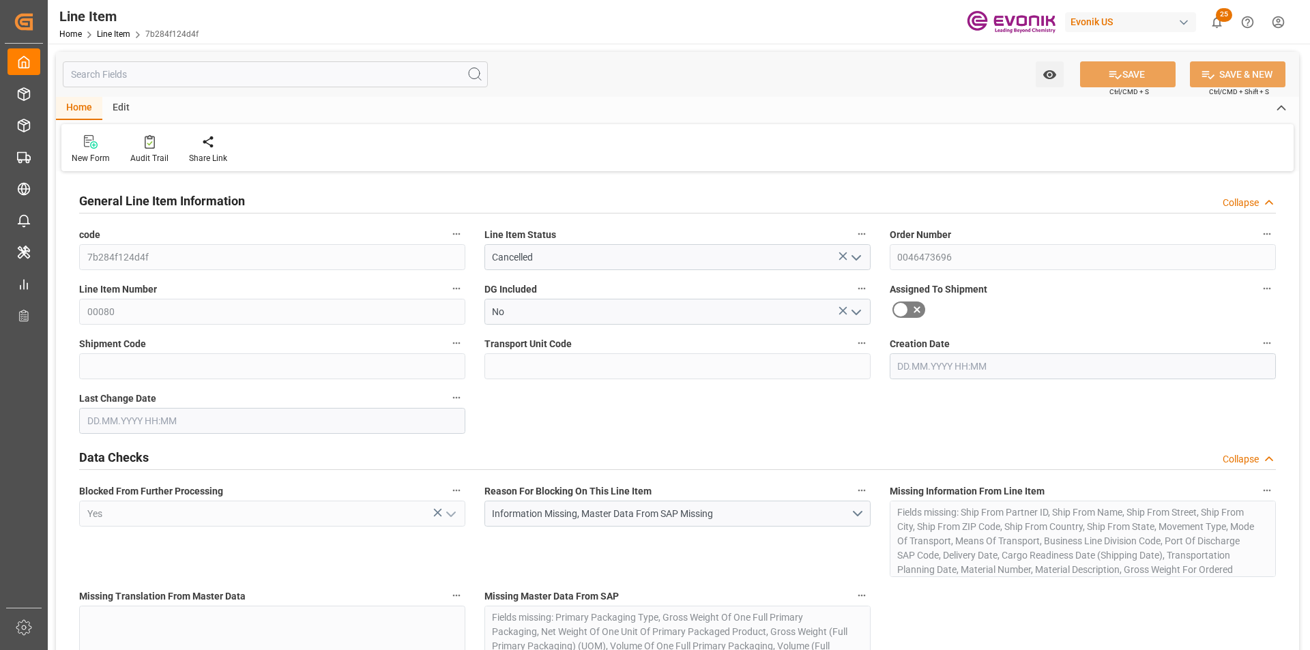
type input "09.10.2025 17:56"
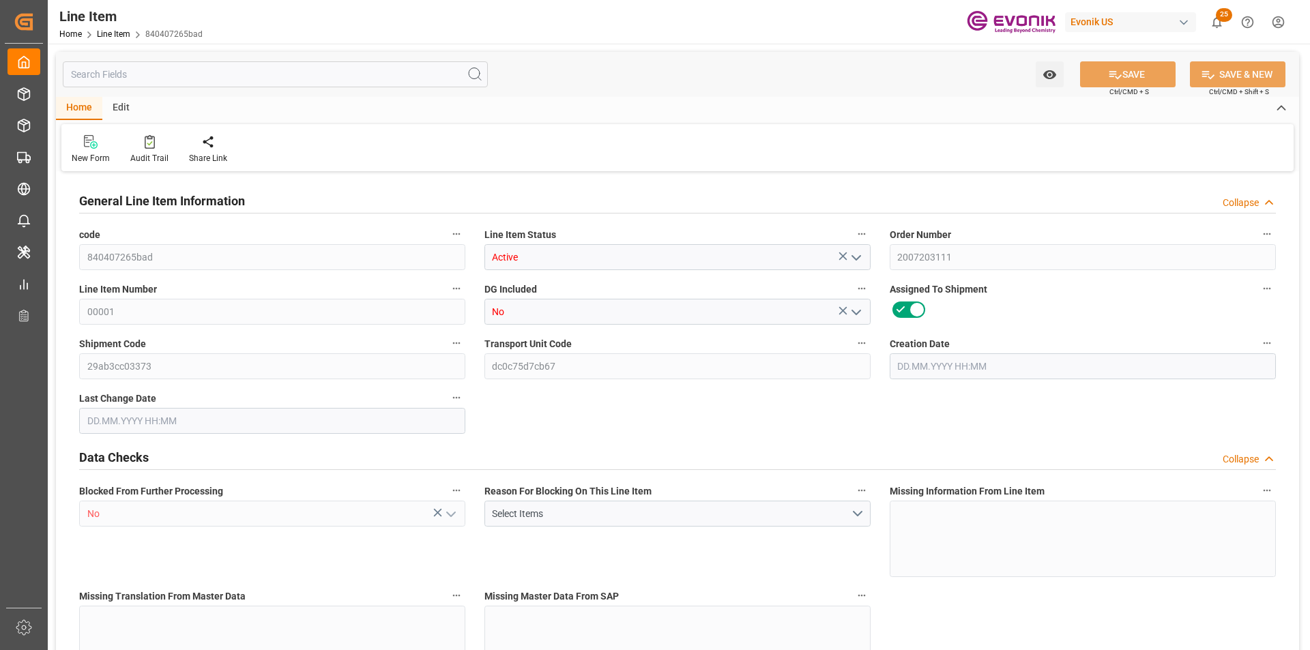
type input "1"
type input "430.08"
type input "381.6"
type input "1.0135"
type input "24"
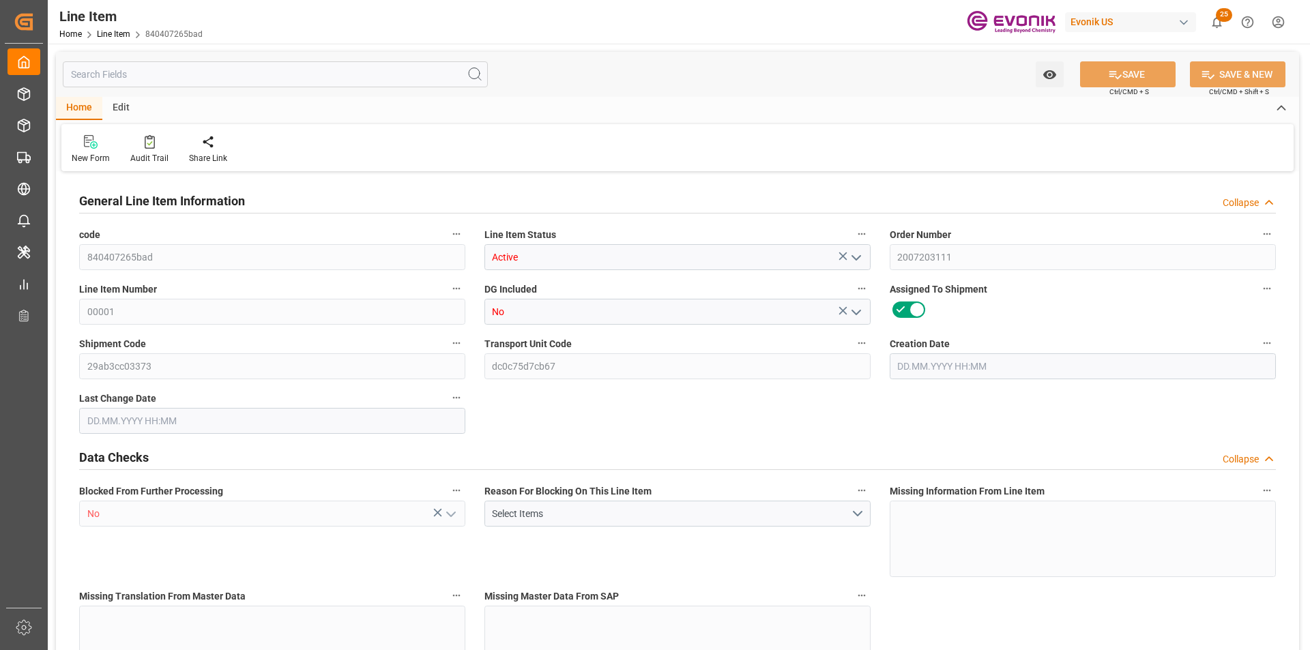
type input "1015056"
type input "24"
type input "381.6"
type input "430.08"
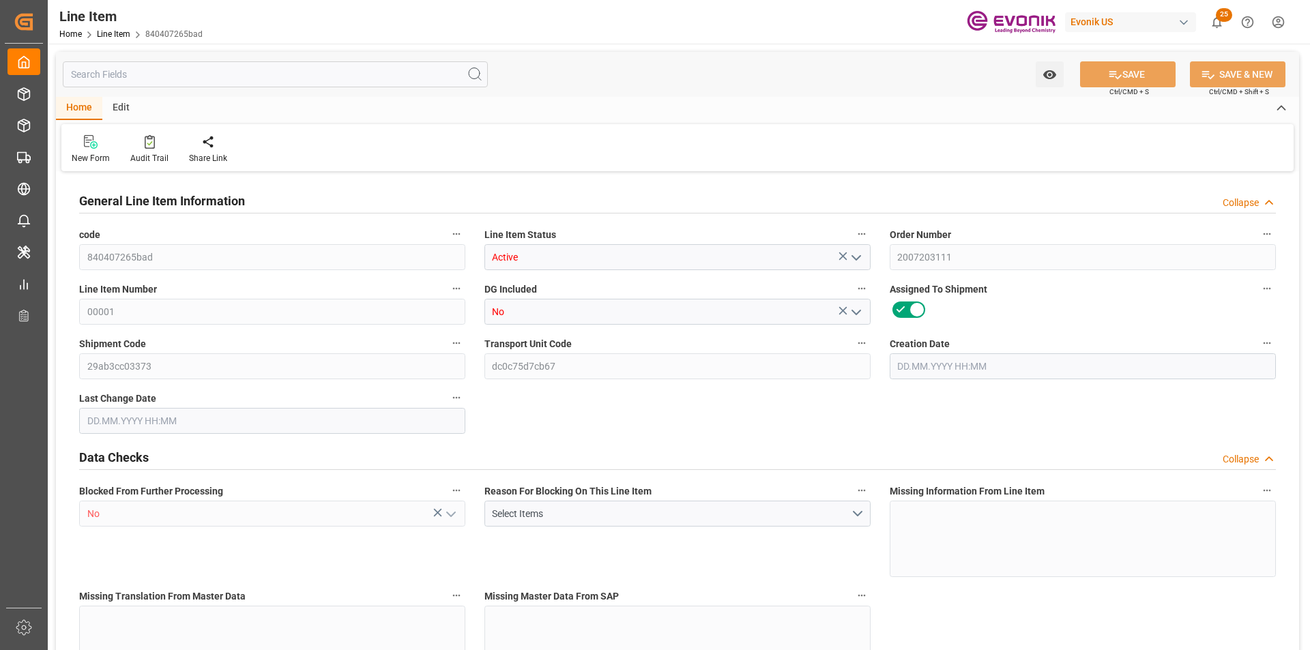
type input "455.08"
type input "381.6"
type input "1.0134"
type input "1013.424"
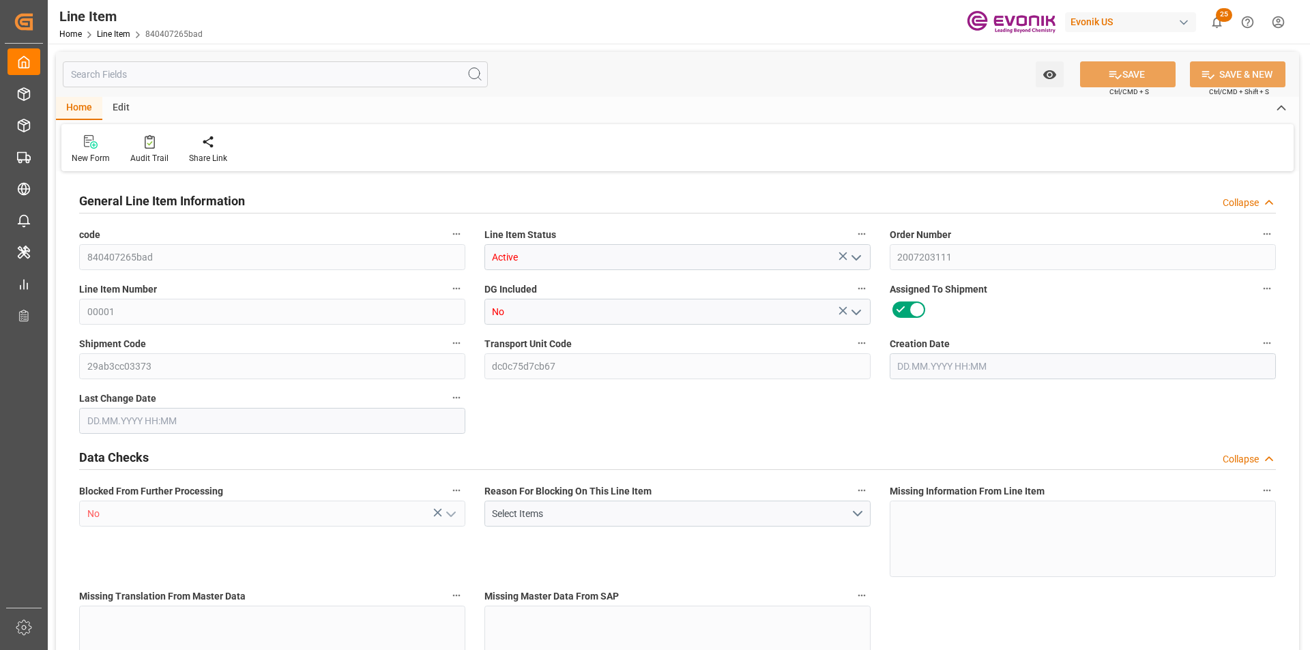
type input "24"
type input "430.08"
type input "381.6"
type input "1.0135"
type input "30.09.2025 21:19"
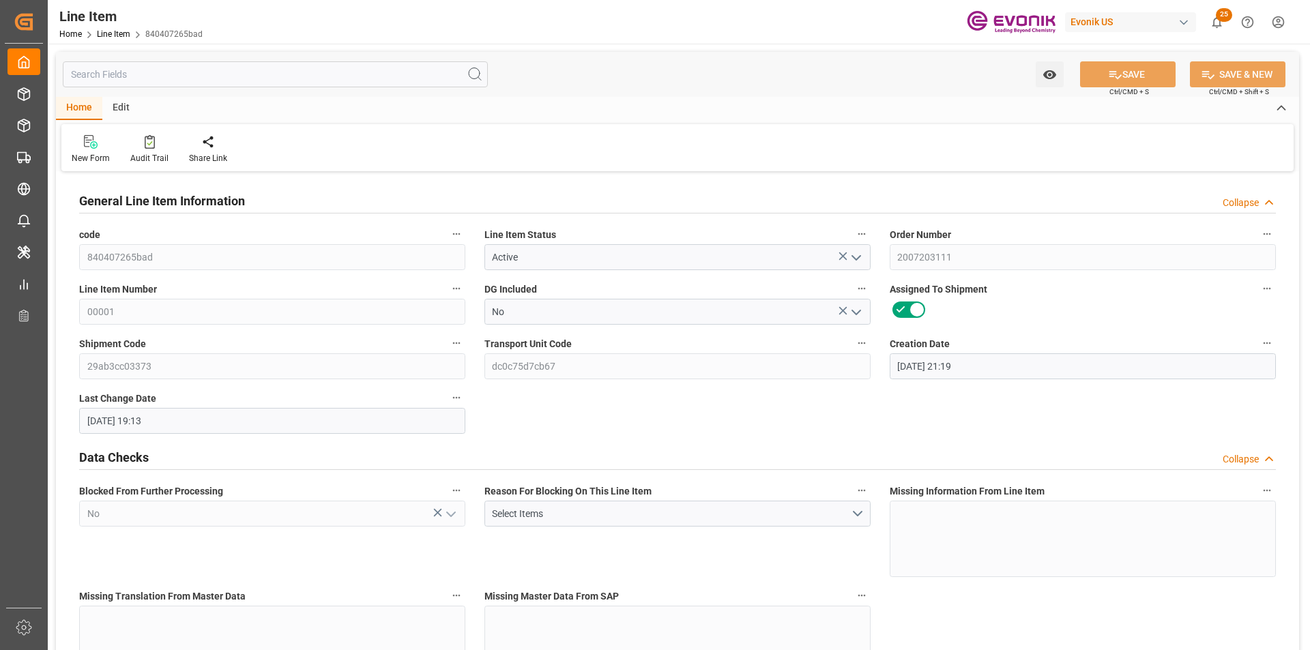
type input "10.10.2025 19:13"
type input "25.12.2025"
type input "21.10.2025"
type input "08.10.2025"
type input "14.10.2025"
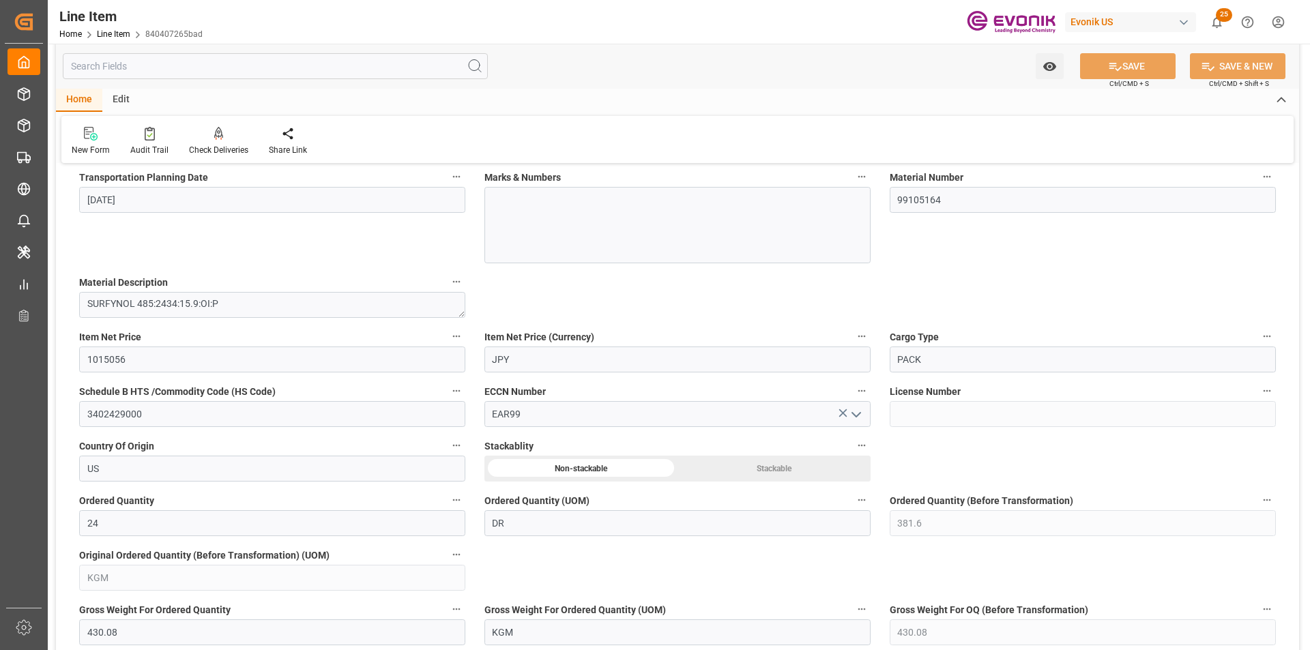
scroll to position [1023, 0]
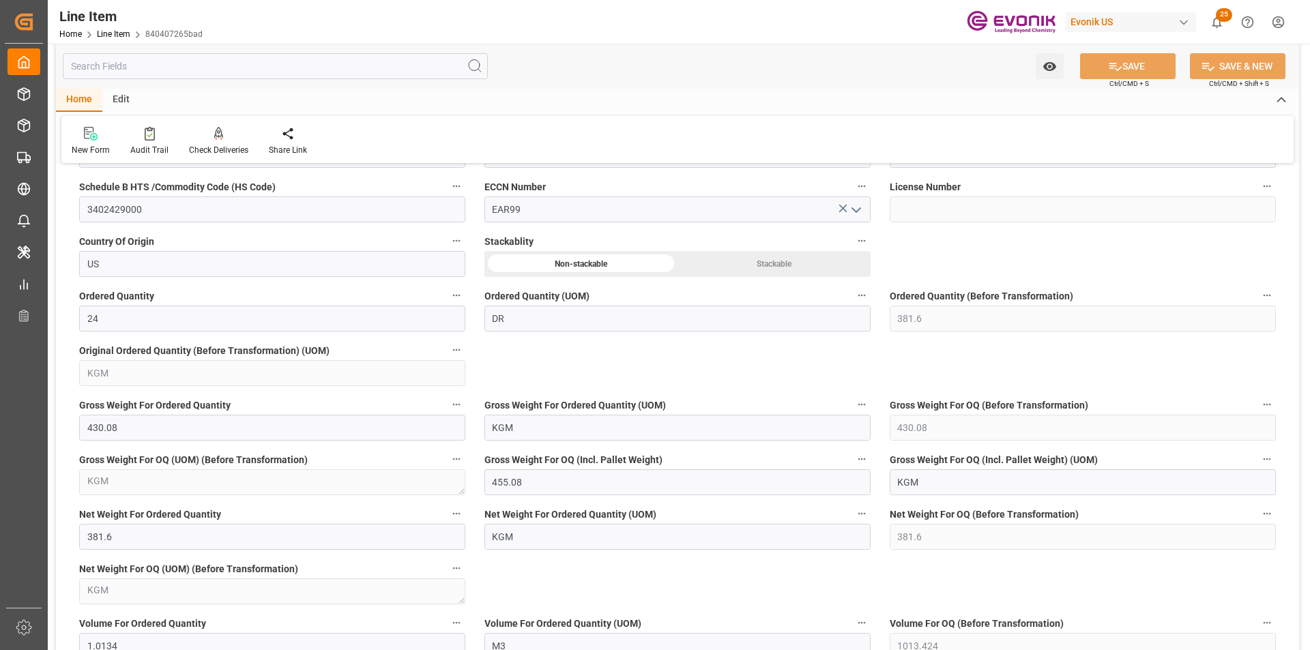
click at [177, 70] on input "text" at bounding box center [275, 66] width 425 height 26
type input "s"
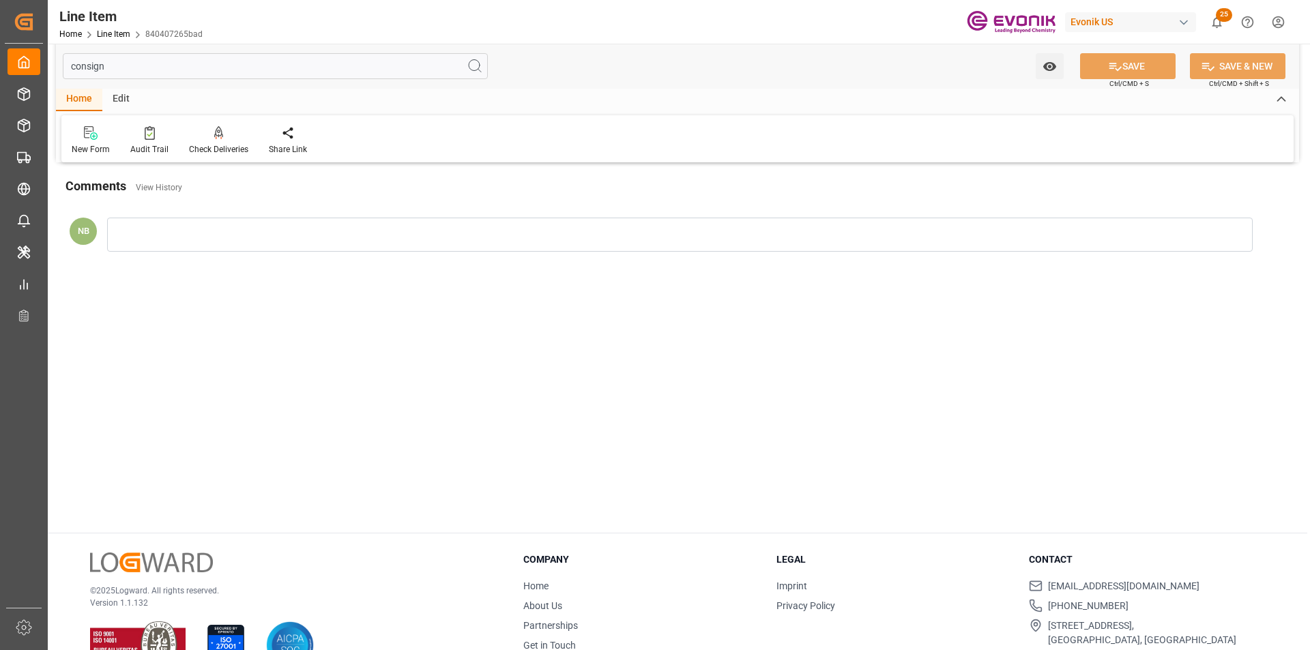
scroll to position [0, 0]
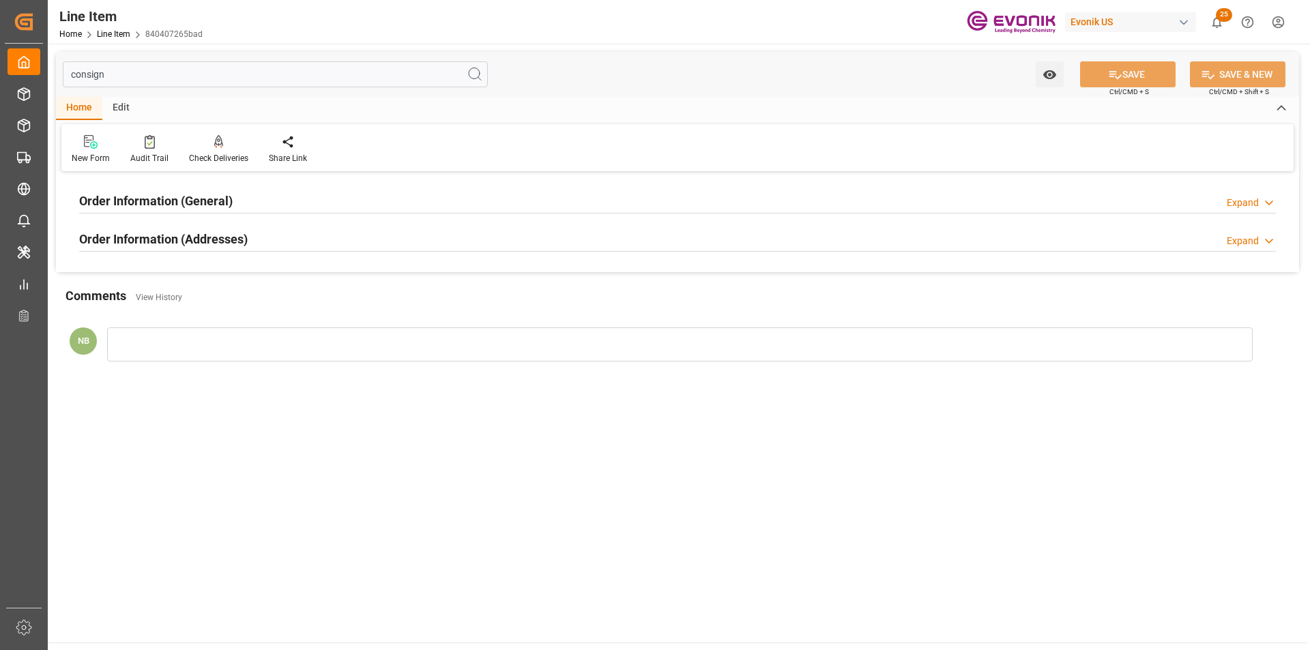
type input "consign"
click at [178, 241] on h2 "Order Information (Addresses)" at bounding box center [163, 239] width 169 height 18
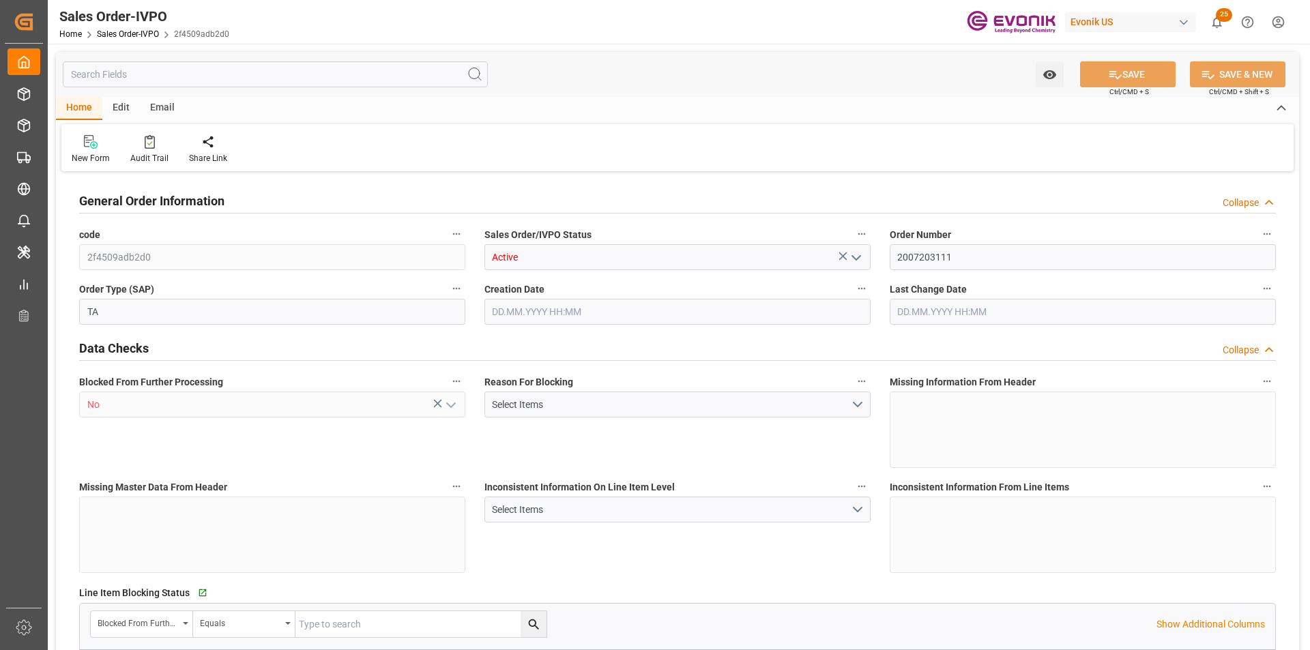
type input "JPUKB"
type input "0"
type input "1"
type input "455.08"
type input "[DATE] 21:19"
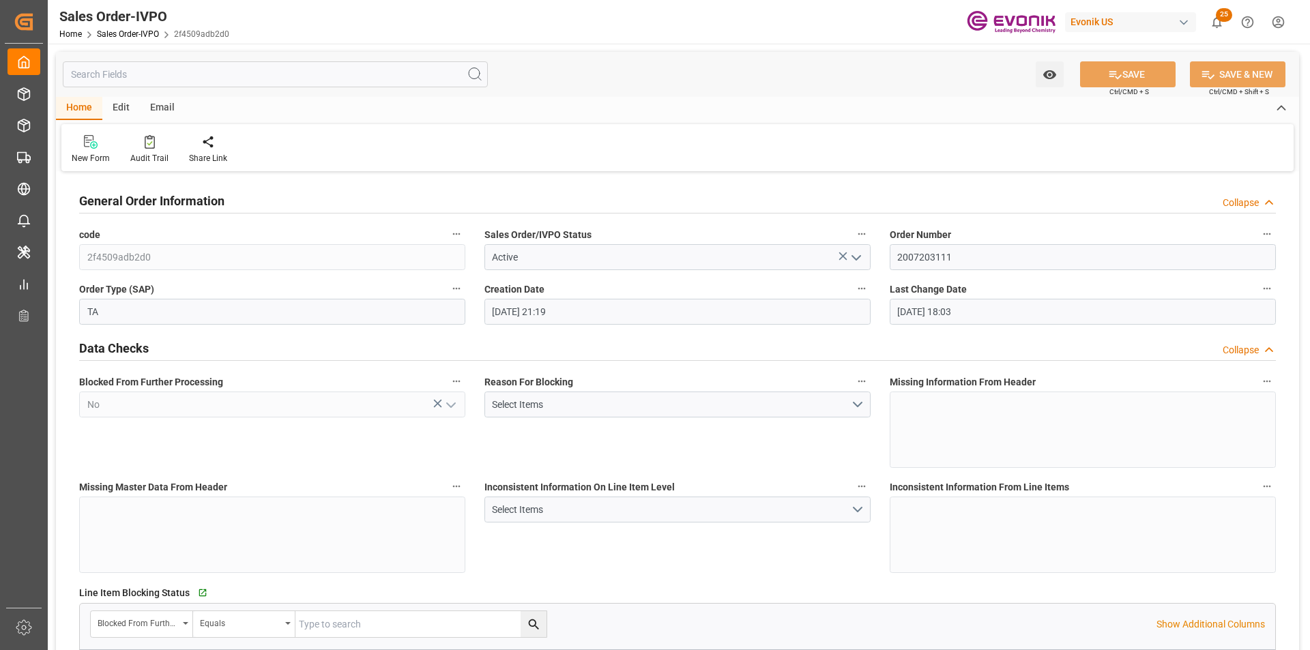
type input "[DATE] 18:03"
click at [147, 70] on input "text" at bounding box center [275, 74] width 425 height 26
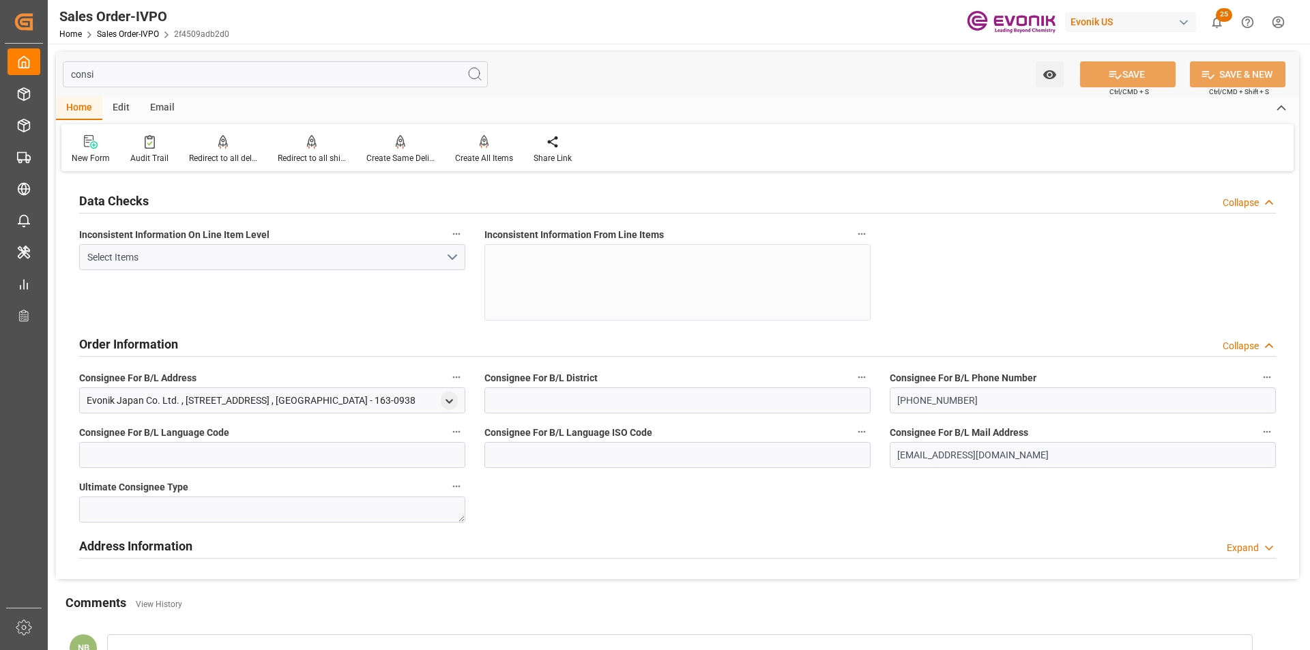
type input "consi"
click at [106, 81] on input "consi" at bounding box center [275, 74] width 425 height 26
drag, startPoint x: 110, startPoint y: 75, endPoint x: 67, endPoint y: 75, distance: 43.0
click at [67, 75] on input "consi" at bounding box center [275, 74] width 425 height 26
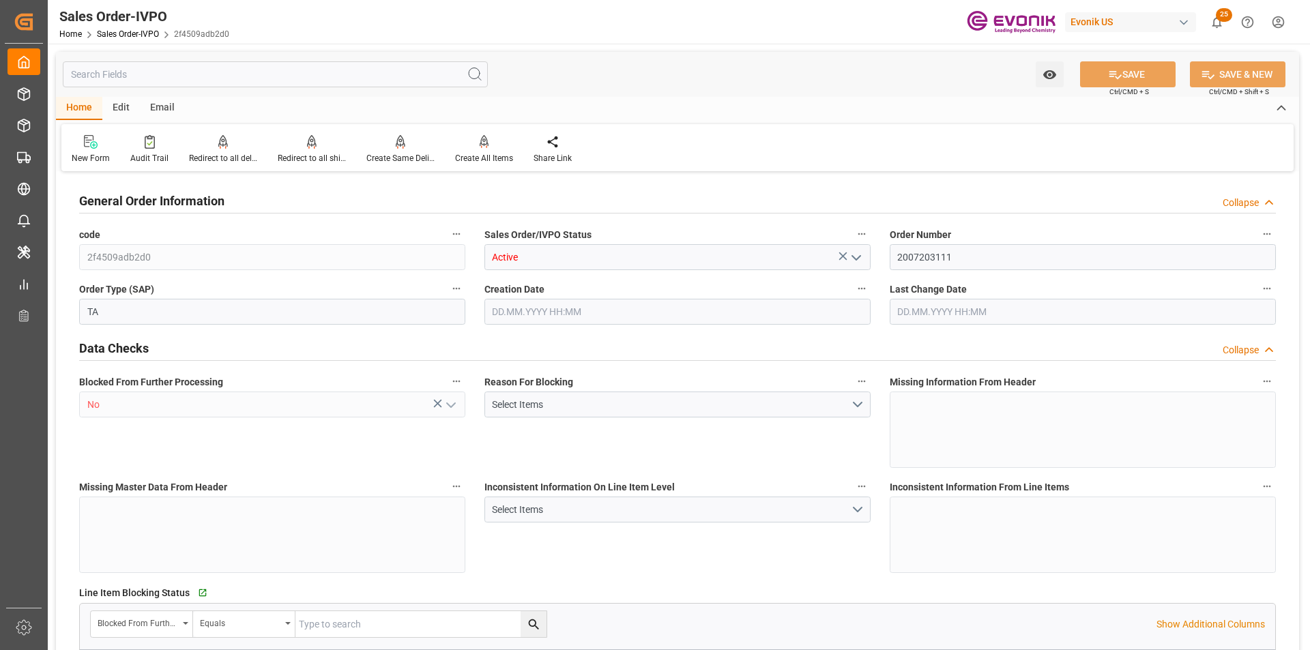
type input "JPUKB"
type input "0"
type input "1"
type input "455.08"
type input "[DATE] 21:19"
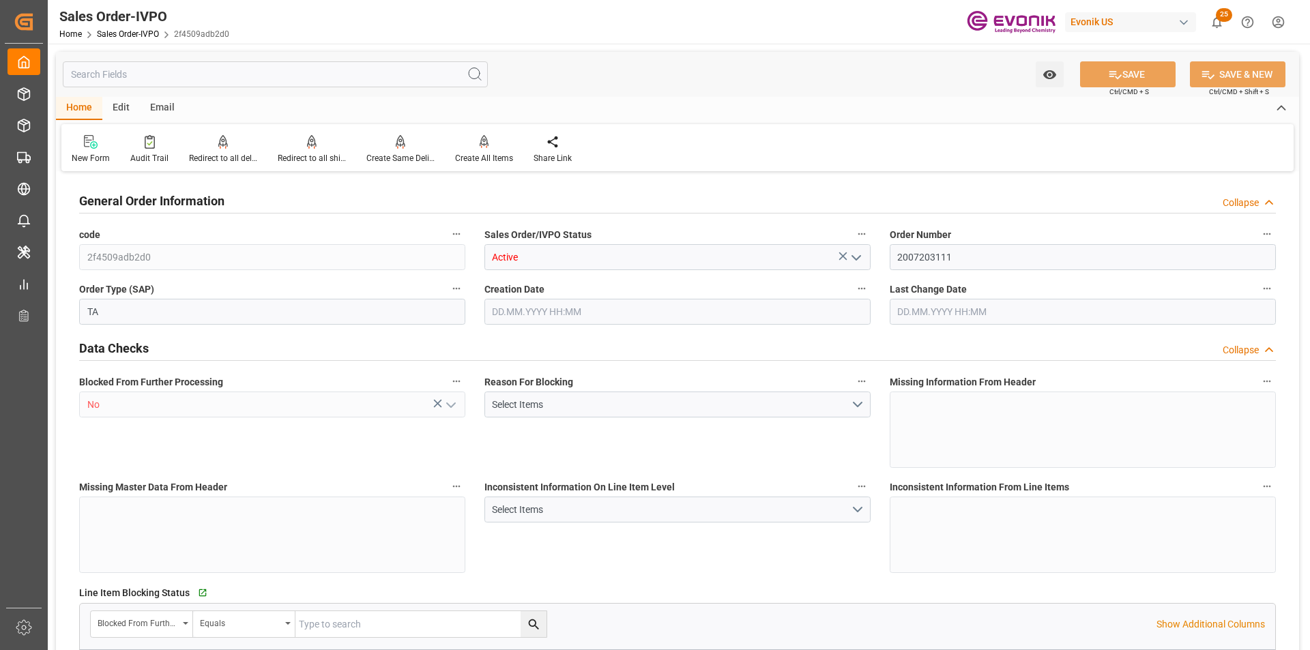
type input "[DATE] 18:03"
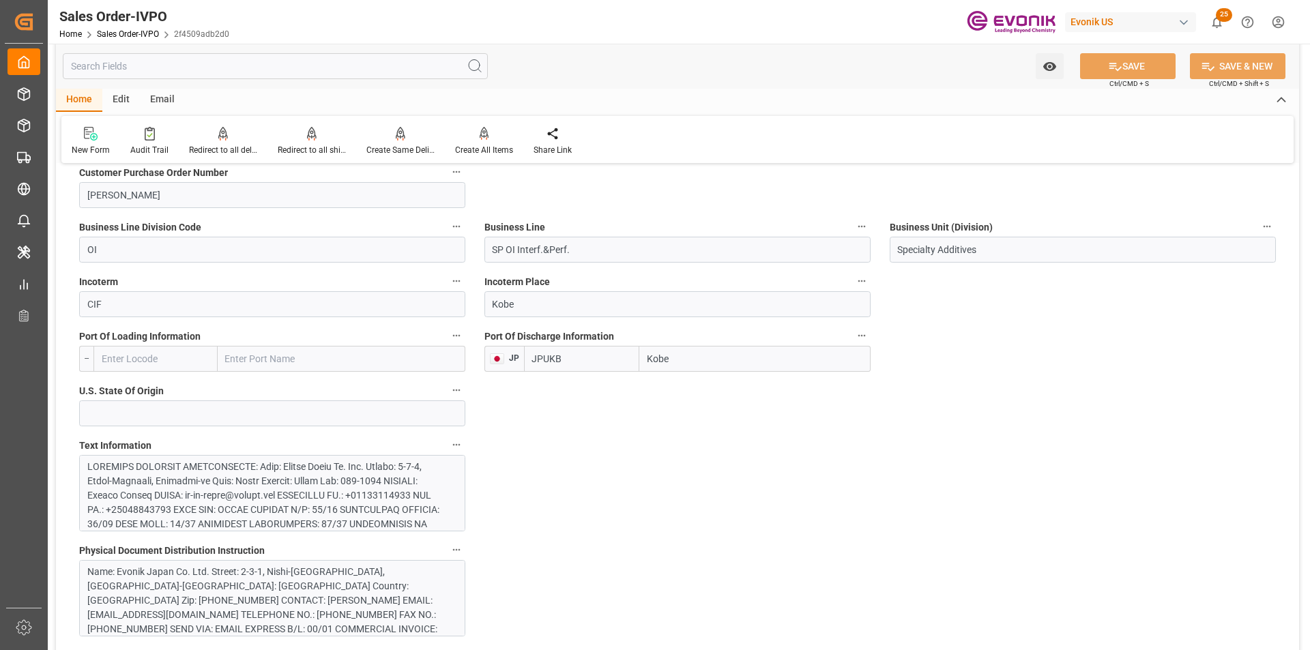
scroll to position [887, 0]
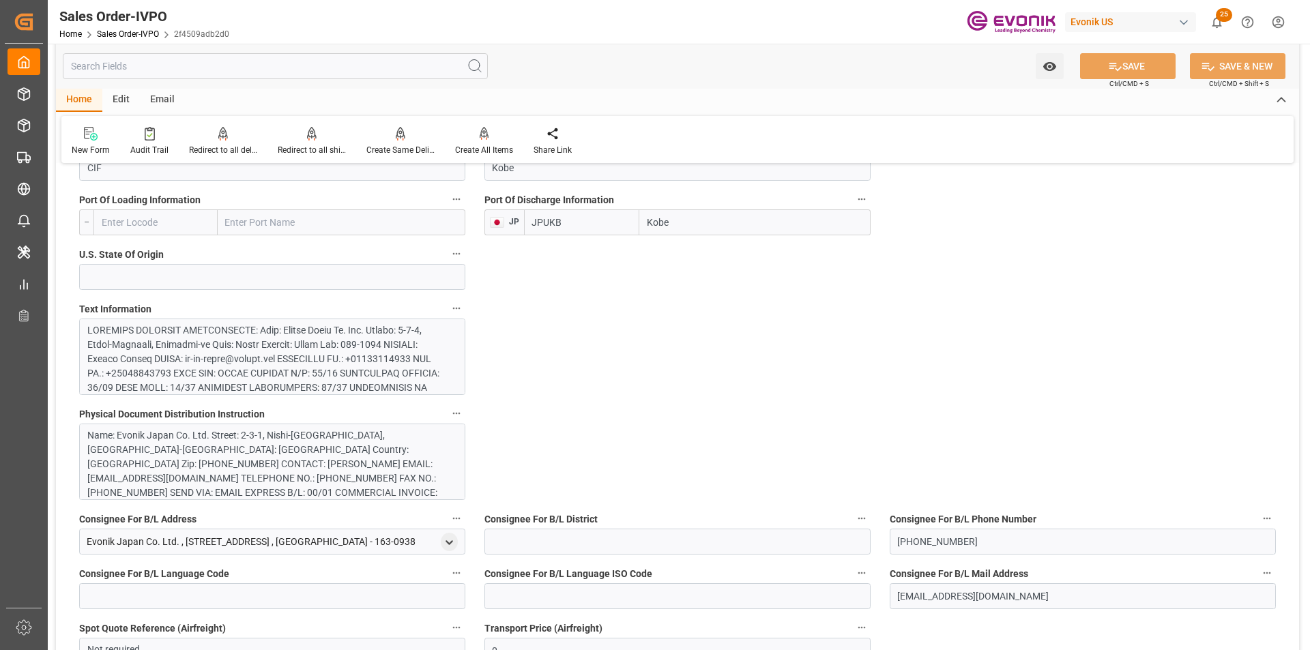
click at [285, 358] on div at bounding box center [267, 459] width 360 height 272
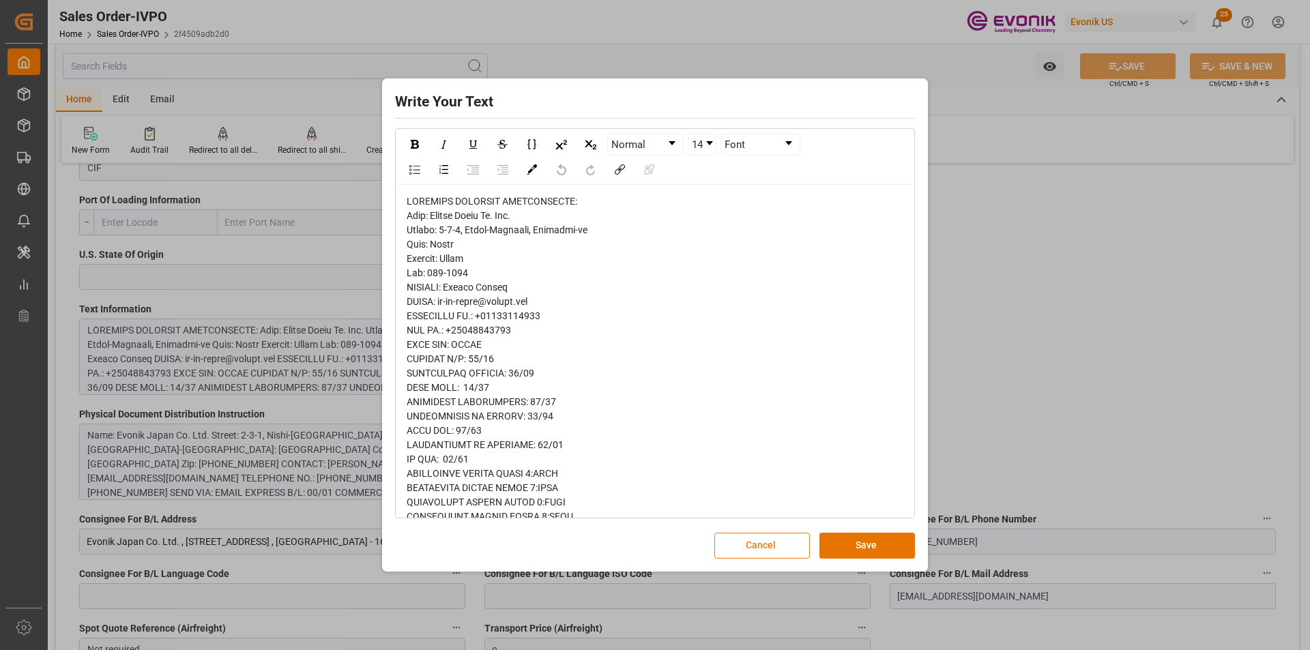
drag, startPoint x: 782, startPoint y: 546, endPoint x: 1083, endPoint y: 528, distance: 302.1
click at [784, 546] on button "Cancel" at bounding box center [762, 546] width 96 height 26
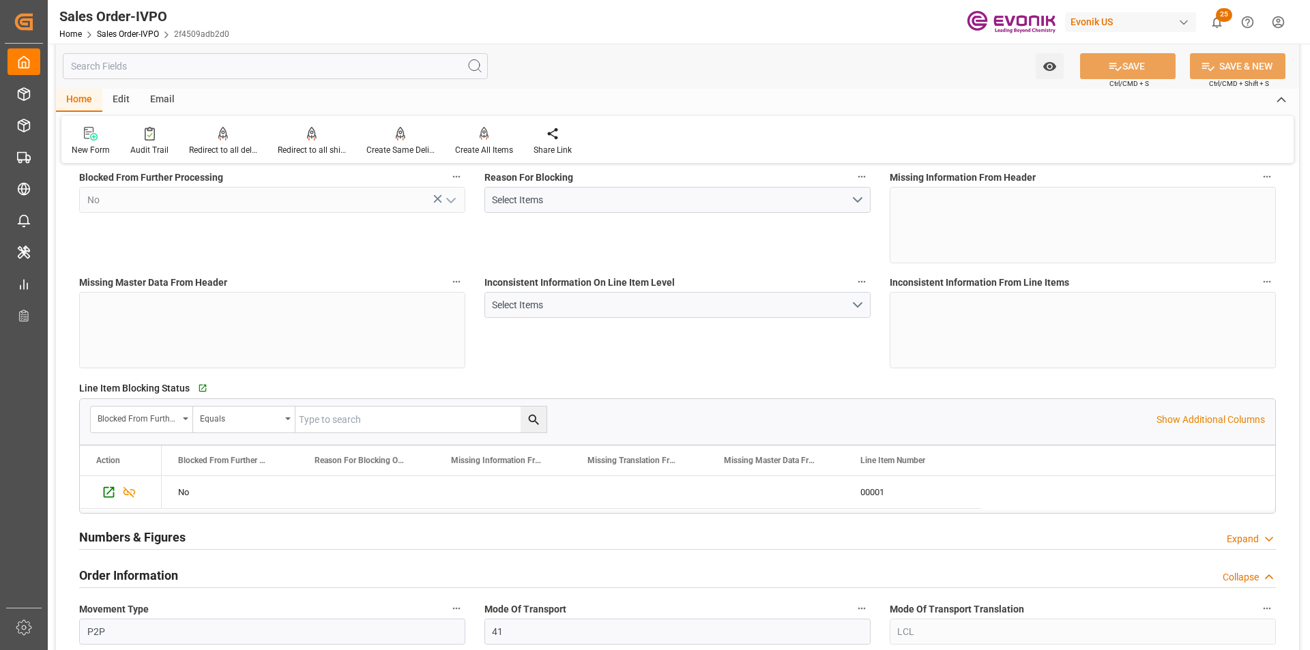
scroll to position [0, 0]
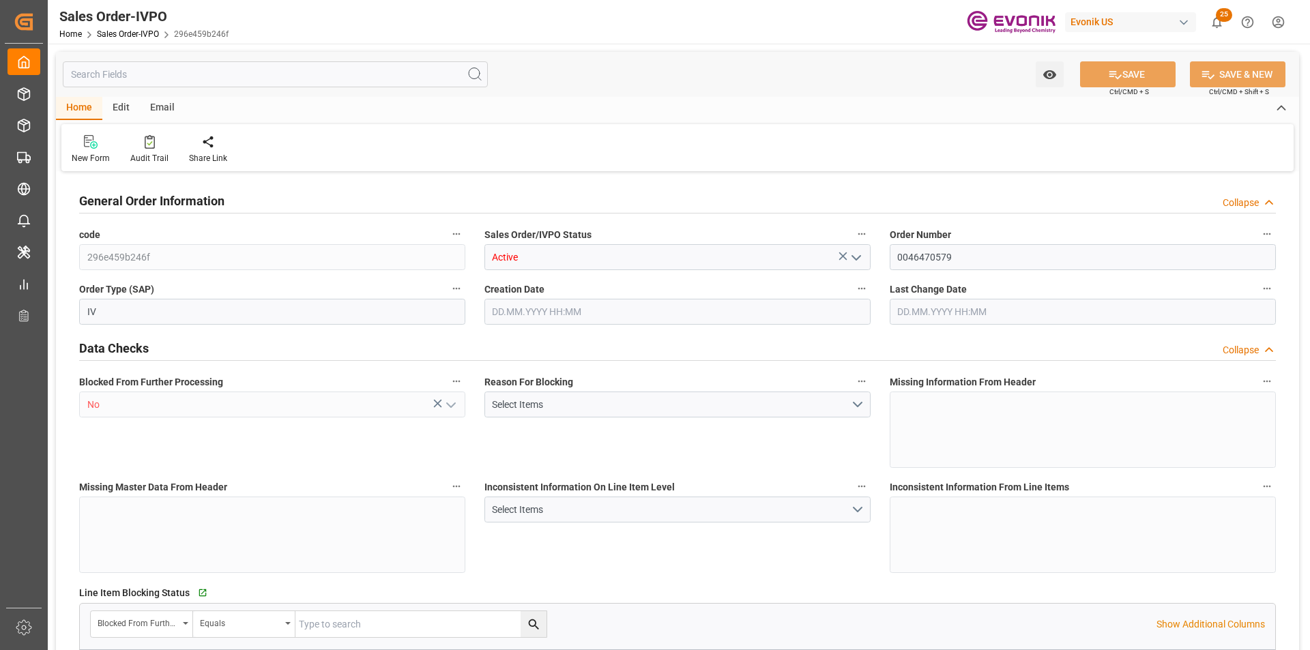
type input "BRSSZ"
type input "livia.leone@evonik.comTelephone No: 55 19 3475-3130"
type input "0"
type input "1"
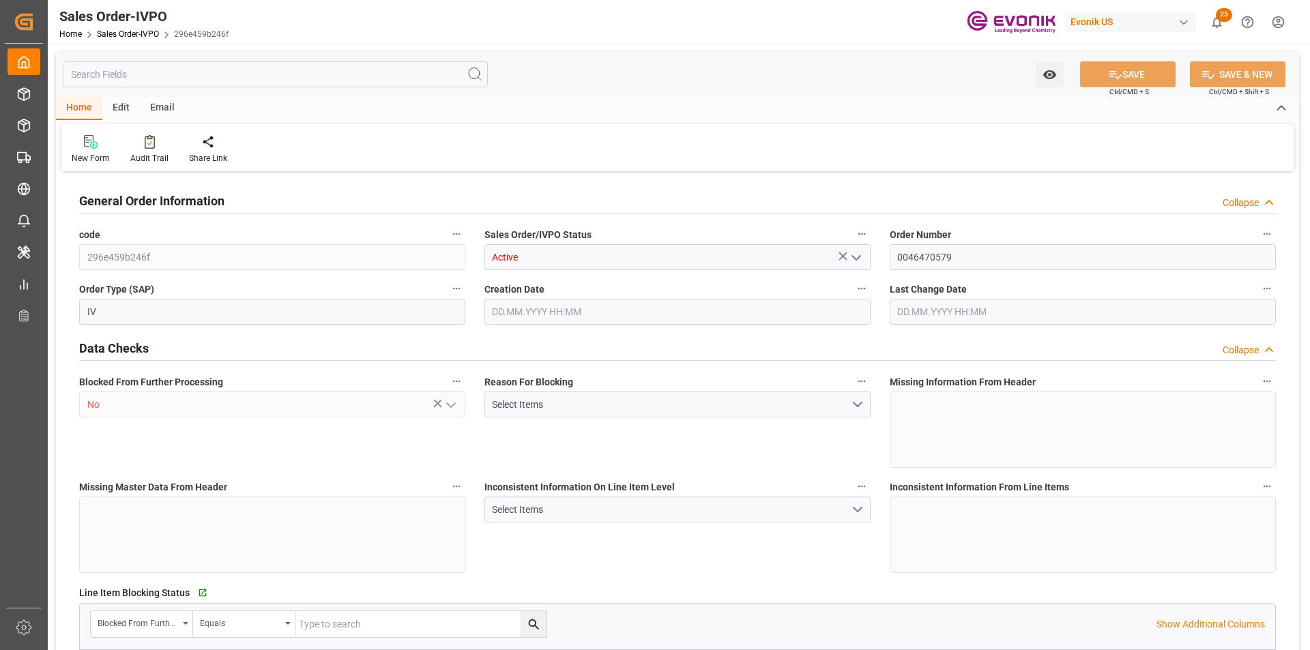
type input "1"
type input "12311.002"
type input "20.9163"
type input "17000"
type input "30"
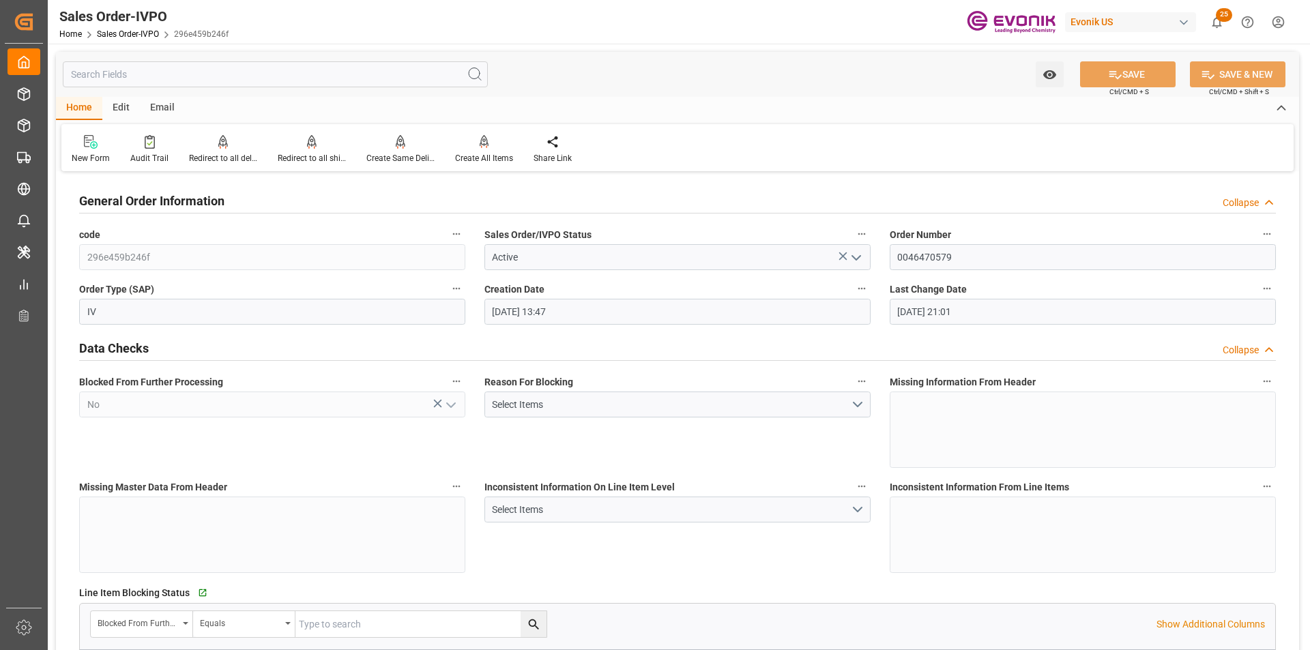
type input "28.08.2025 13:47"
type input "15.09.2025 21:01"
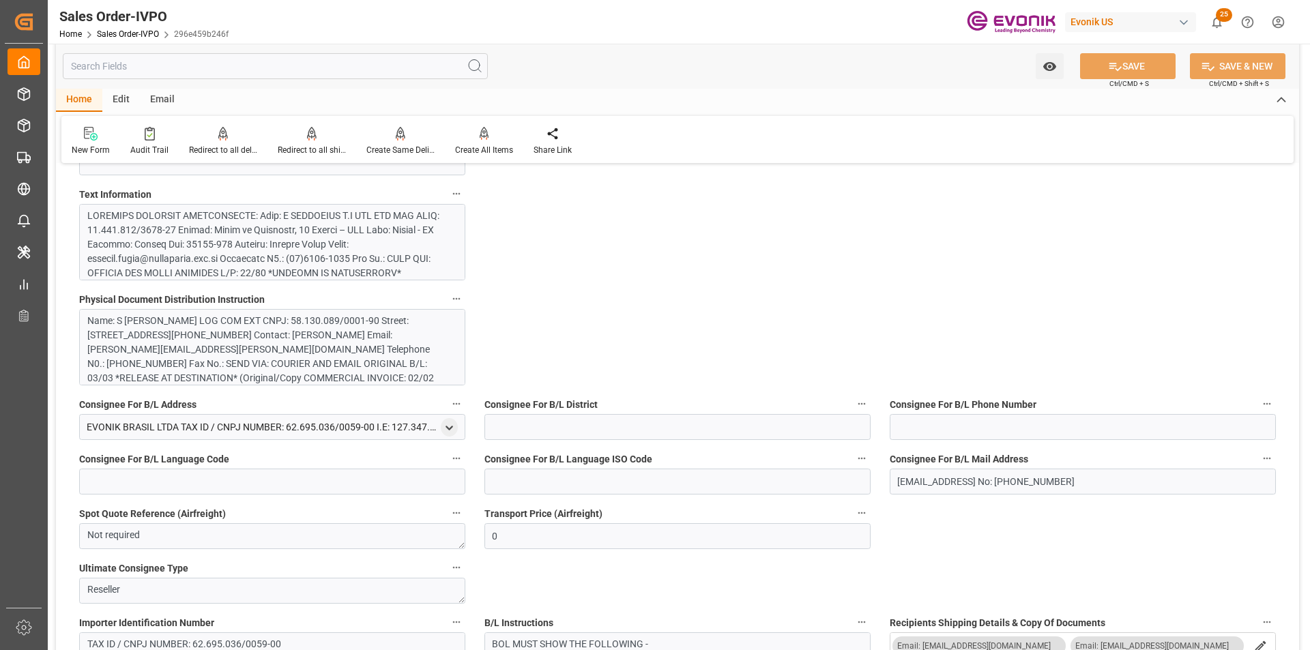
scroll to position [1060, 0]
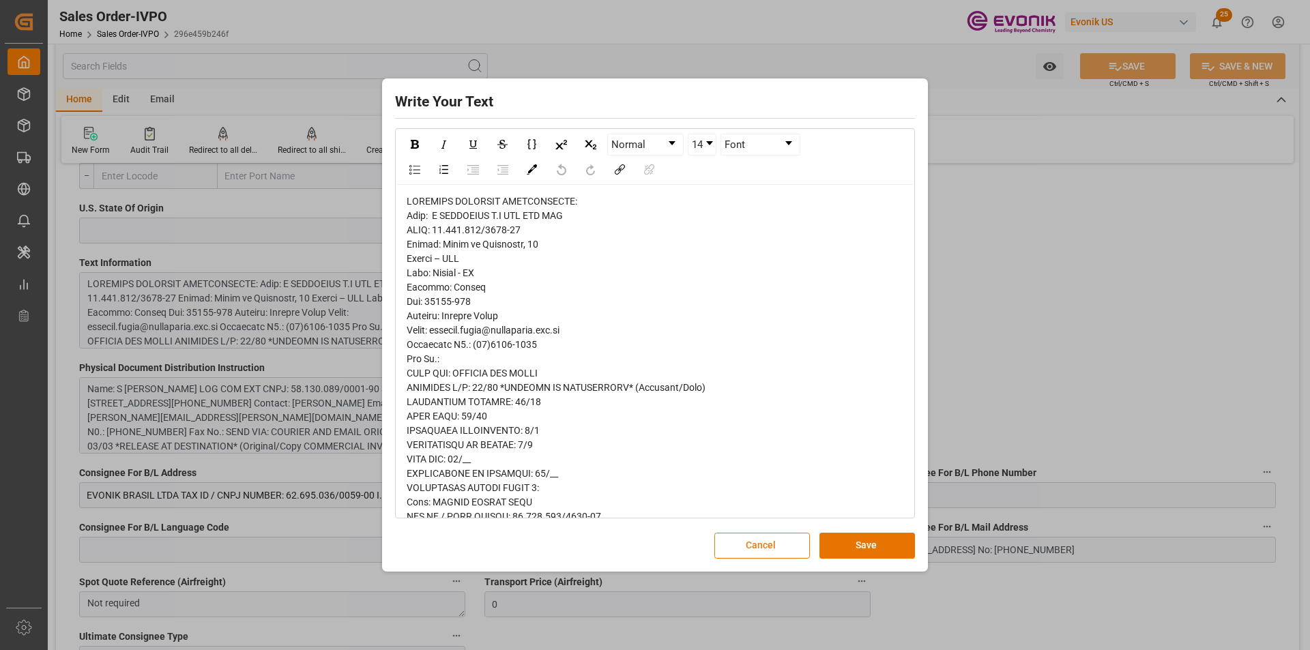
drag, startPoint x: 780, startPoint y: 545, endPoint x: 803, endPoint y: 535, distance: 25.4
click at [780, 544] on button "Cancel" at bounding box center [762, 546] width 96 height 26
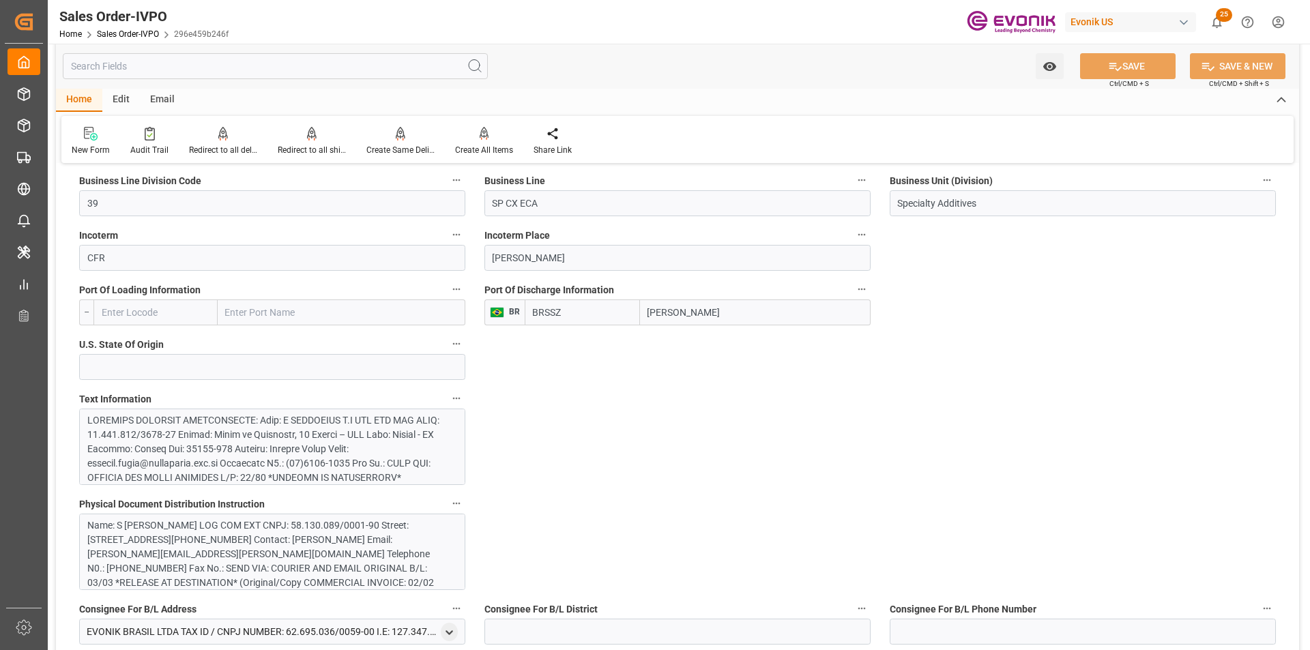
scroll to position [787, 0]
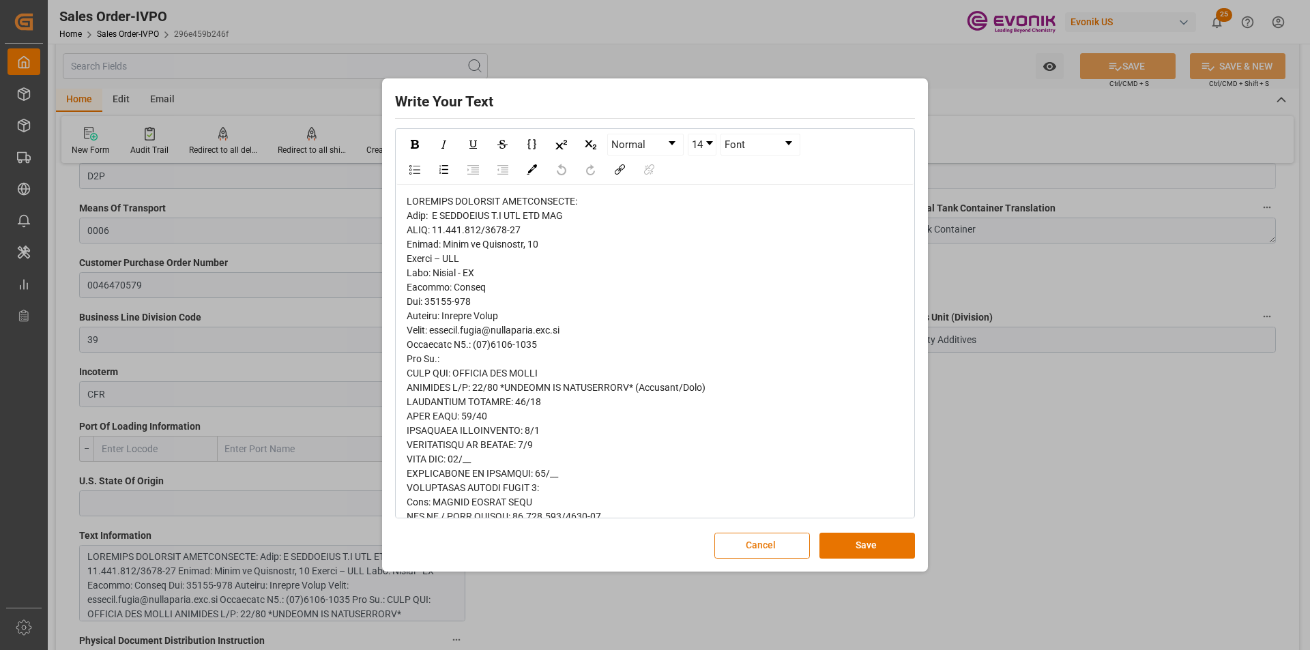
click at [774, 551] on button "Cancel" at bounding box center [762, 546] width 96 height 26
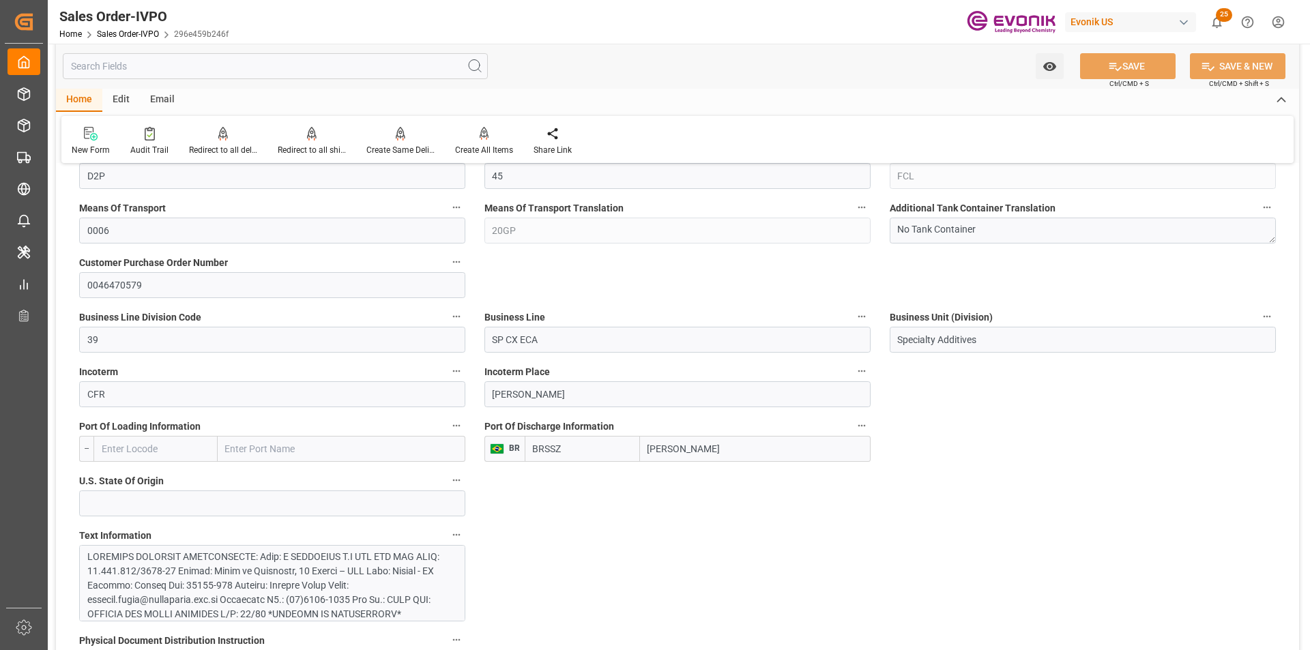
scroll to position [992, 0]
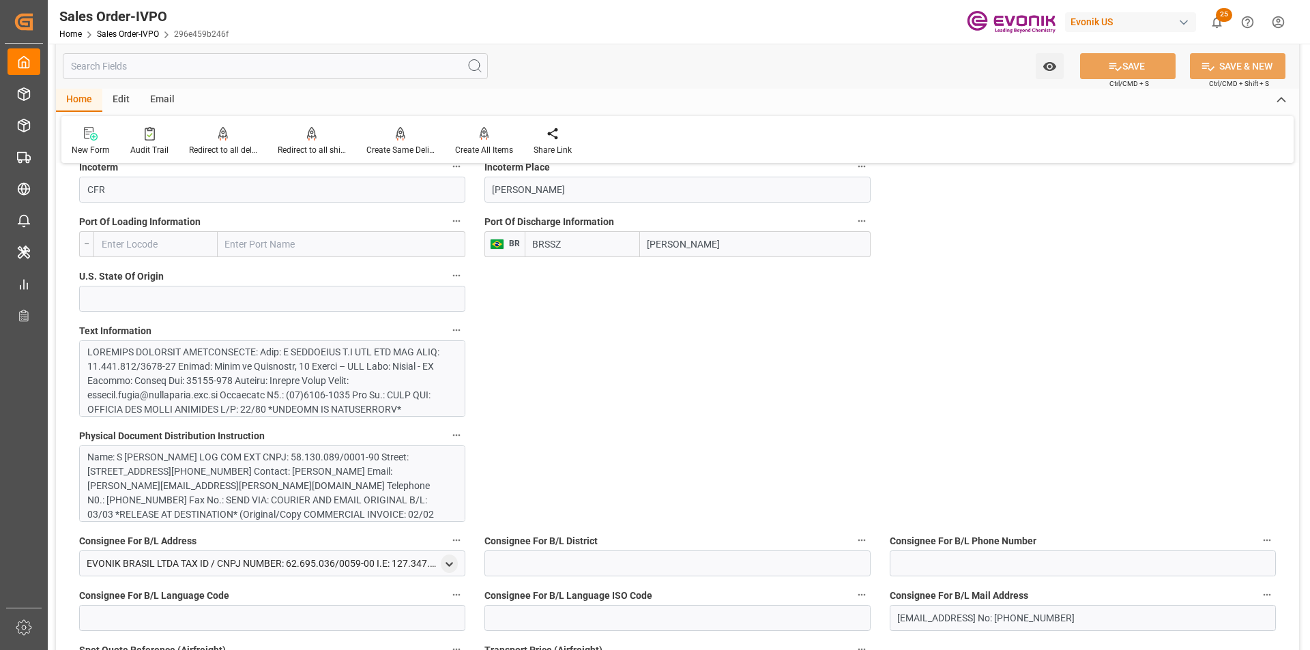
click at [294, 471] on div "Name: S MAGALHAES S.A LOG COM EXT CNPJ: 58.130.089/0001-90 Street: Praça da Rep…" at bounding box center [267, 500] width 360 height 100
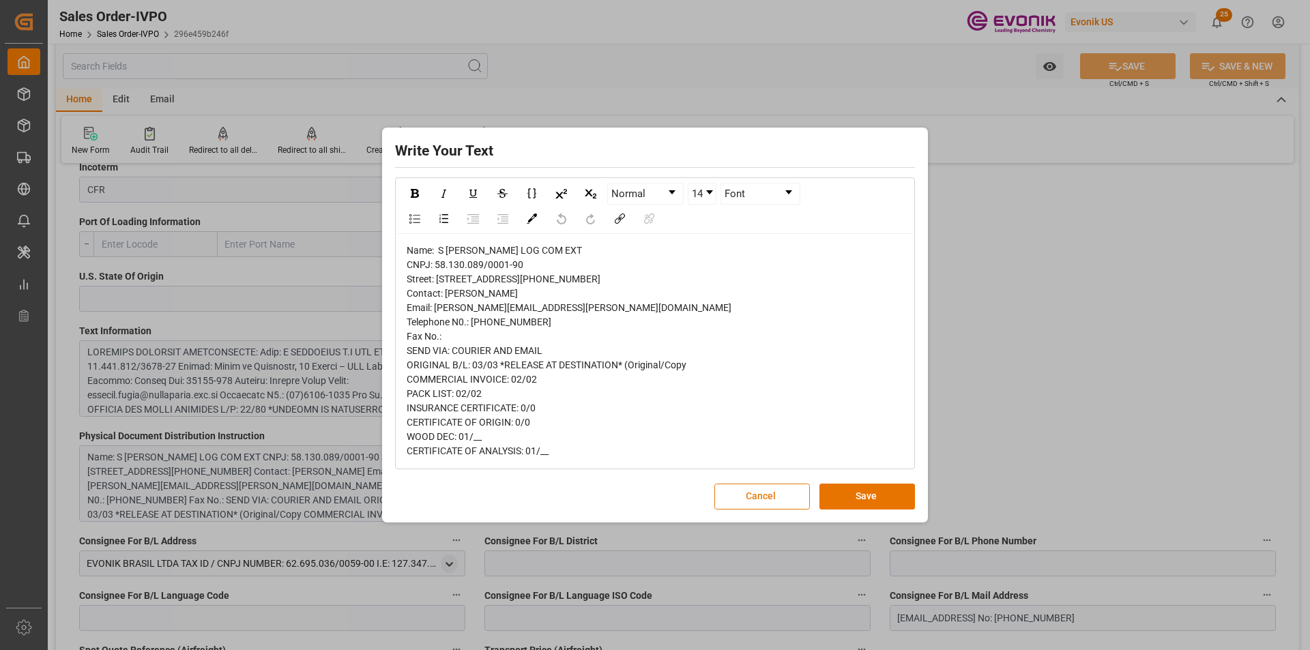
click at [736, 510] on button "Cancel" at bounding box center [762, 497] width 96 height 26
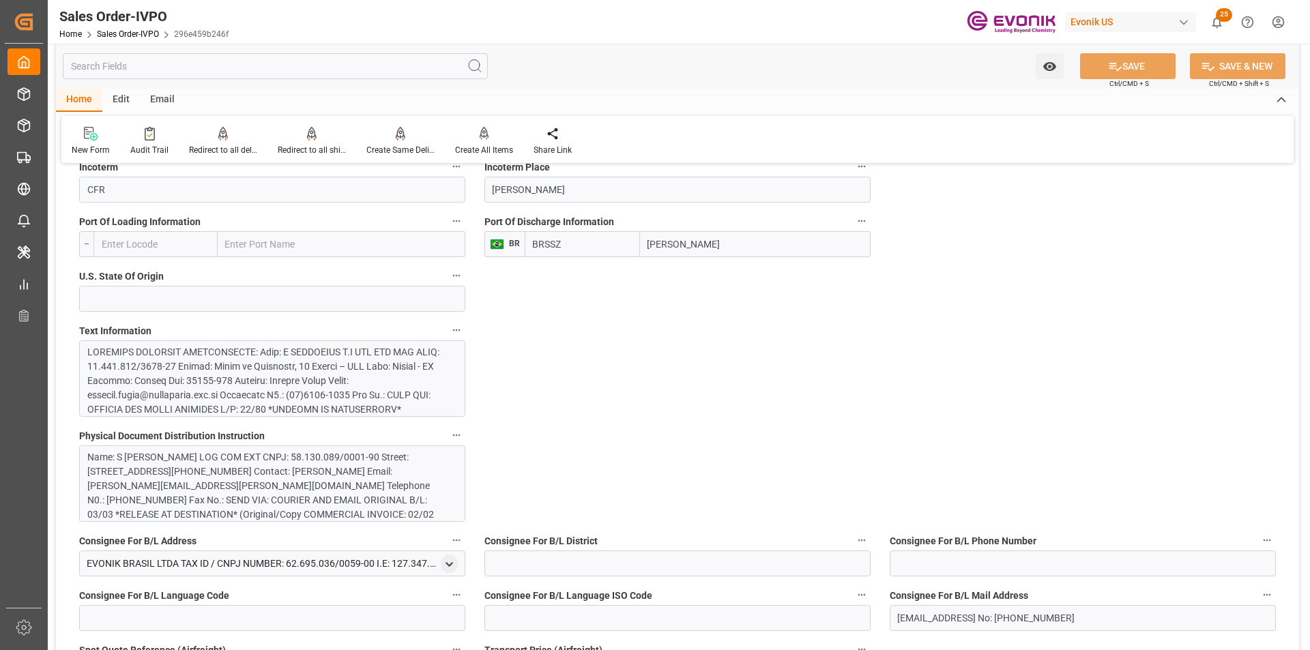
click at [332, 494] on div "Name: S MAGALHAES S.A LOG COM EXT CNPJ: 58.130.089/0001-90 Street: Praça da Rep…" at bounding box center [267, 500] width 360 height 100
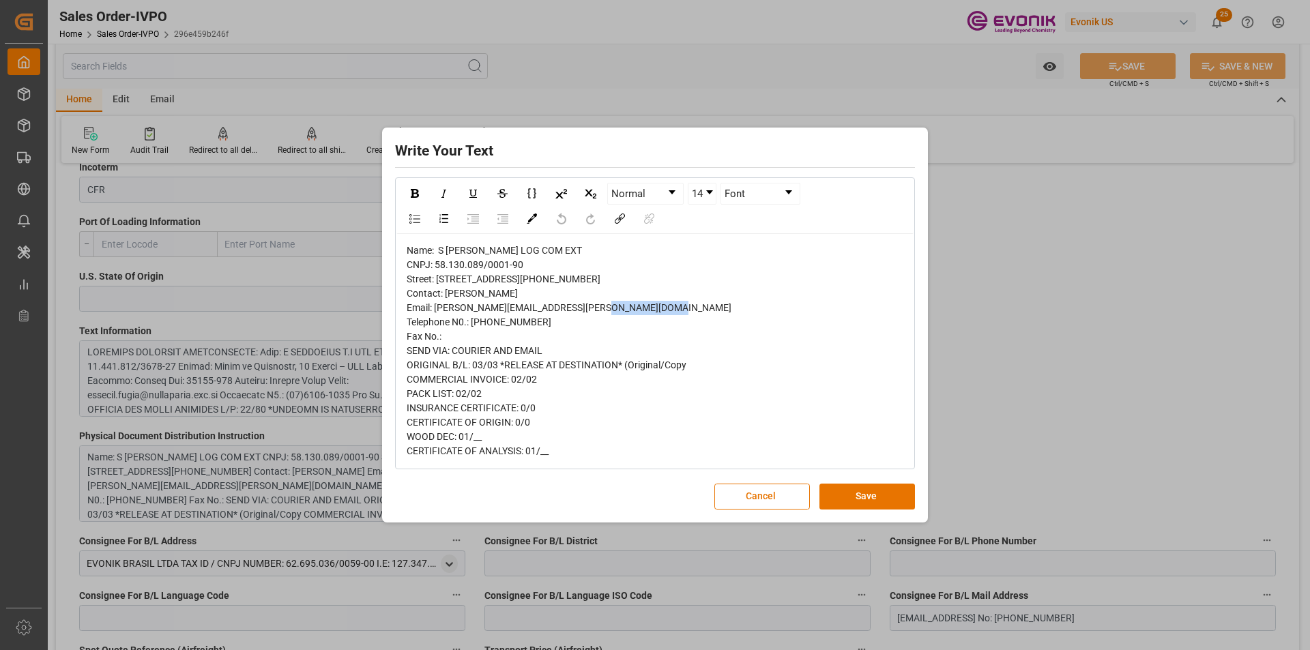
drag, startPoint x: 511, startPoint y: 321, endPoint x: 445, endPoint y: 328, distance: 65.9
click at [445, 328] on div "Name: S MAGALHAES S.A LOG COM EXT CNPJ: 58.130.089/0001-90 Street: Praça da Rep…" at bounding box center [655, 351] width 497 height 215
copy span "Vanessa Pinto"
drag, startPoint x: 585, startPoint y: 222, endPoint x: 465, endPoint y: 225, distance: 120.1
click at [443, 244] on div "Name: S MAGALHAES S.A LOG COM EXT CNPJ: 58.130.089/0001-90 Street: Praça da Rep…" at bounding box center [655, 351] width 497 height 215
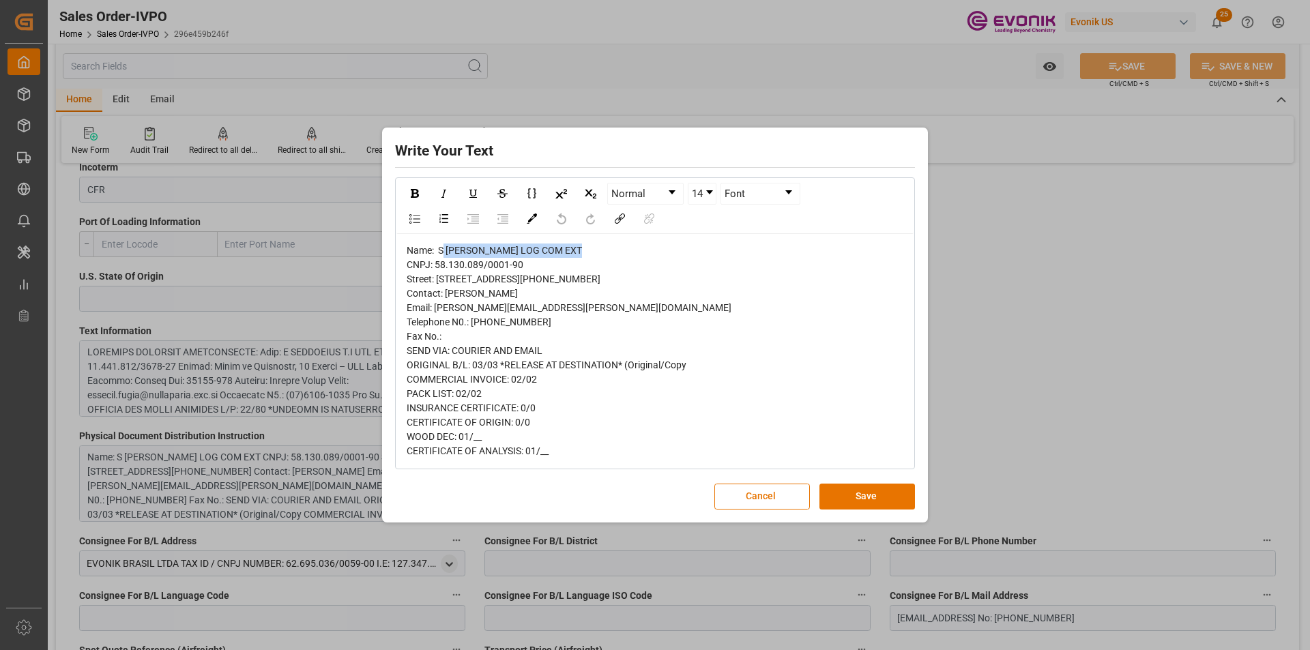
copy span "MAGALHAES S.A LOG COM EXT"
drag, startPoint x: 522, startPoint y: 235, endPoint x: 409, endPoint y: 240, distance: 113.4
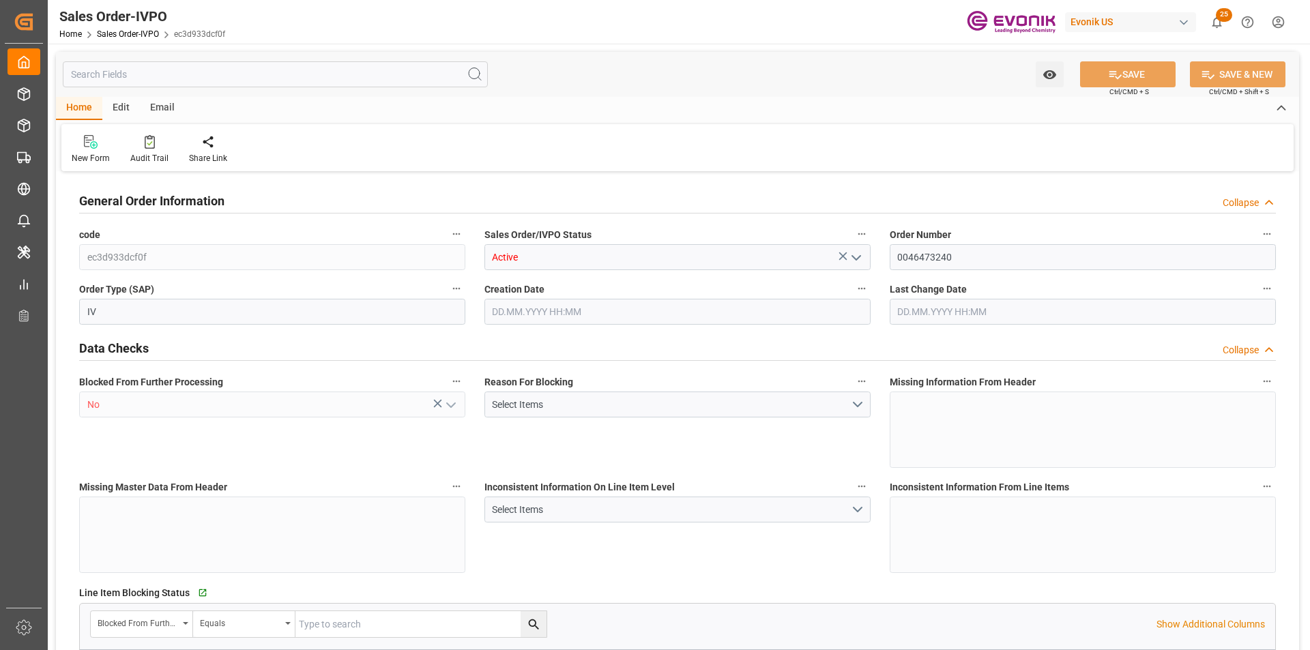
type input "BRSSZ"
type input "0"
type input "1"
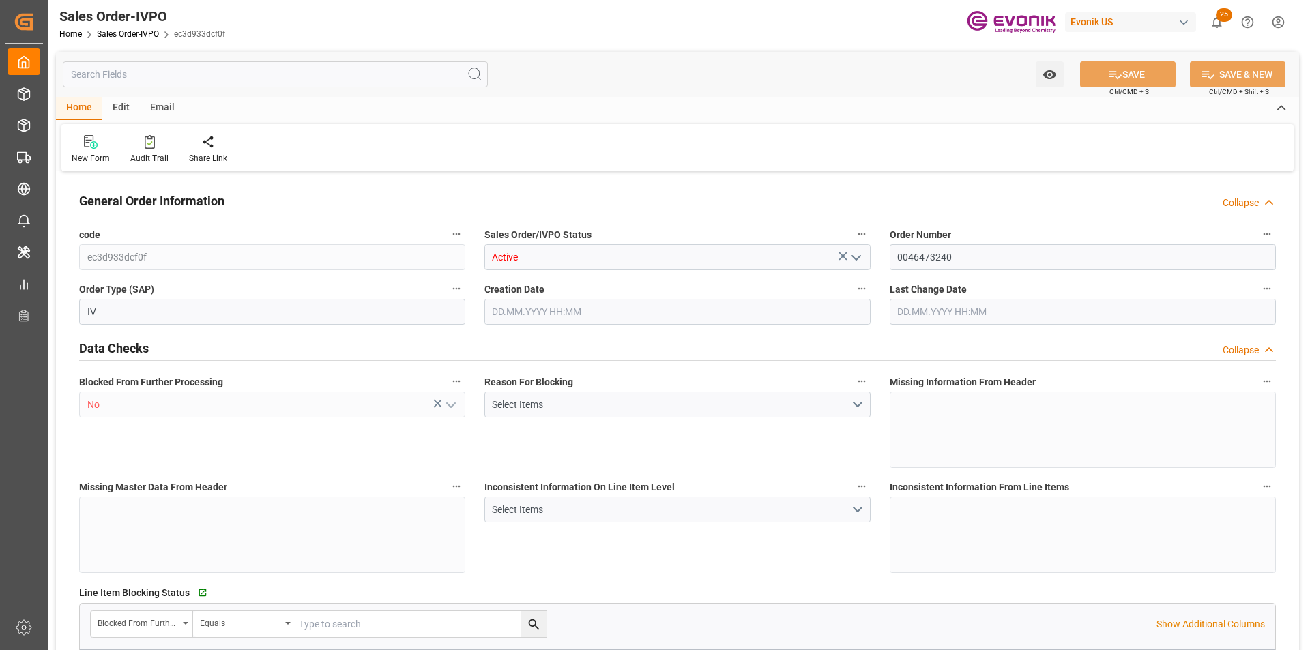
type input "5650.528"
type input "13.8959"
type input "17000"
type input "30"
type input "[DATE] 14:25"
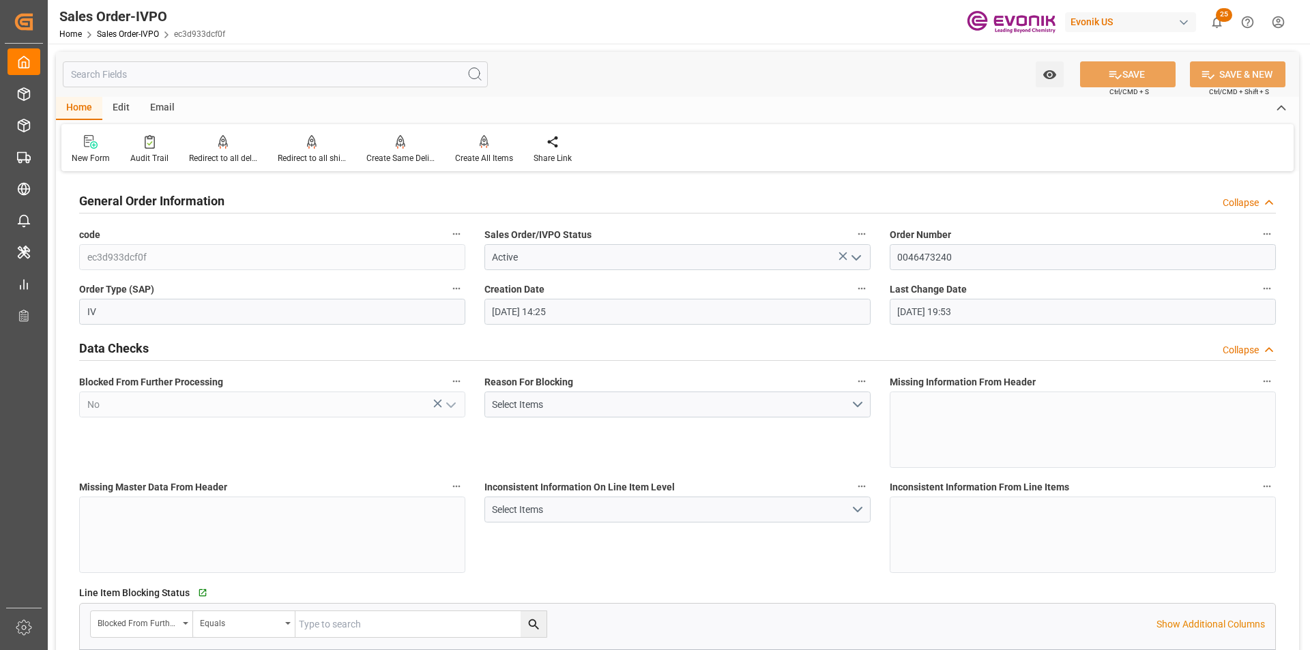
type input "[DATE] 19:53"
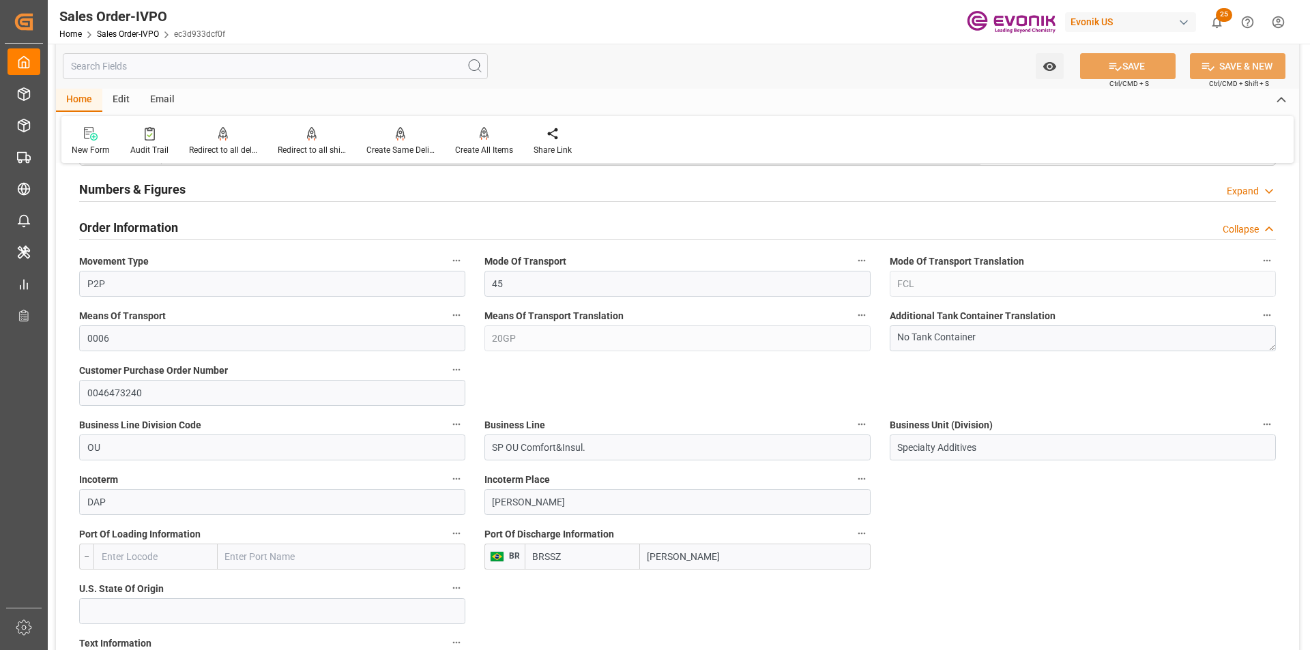
scroll to position [819, 0]
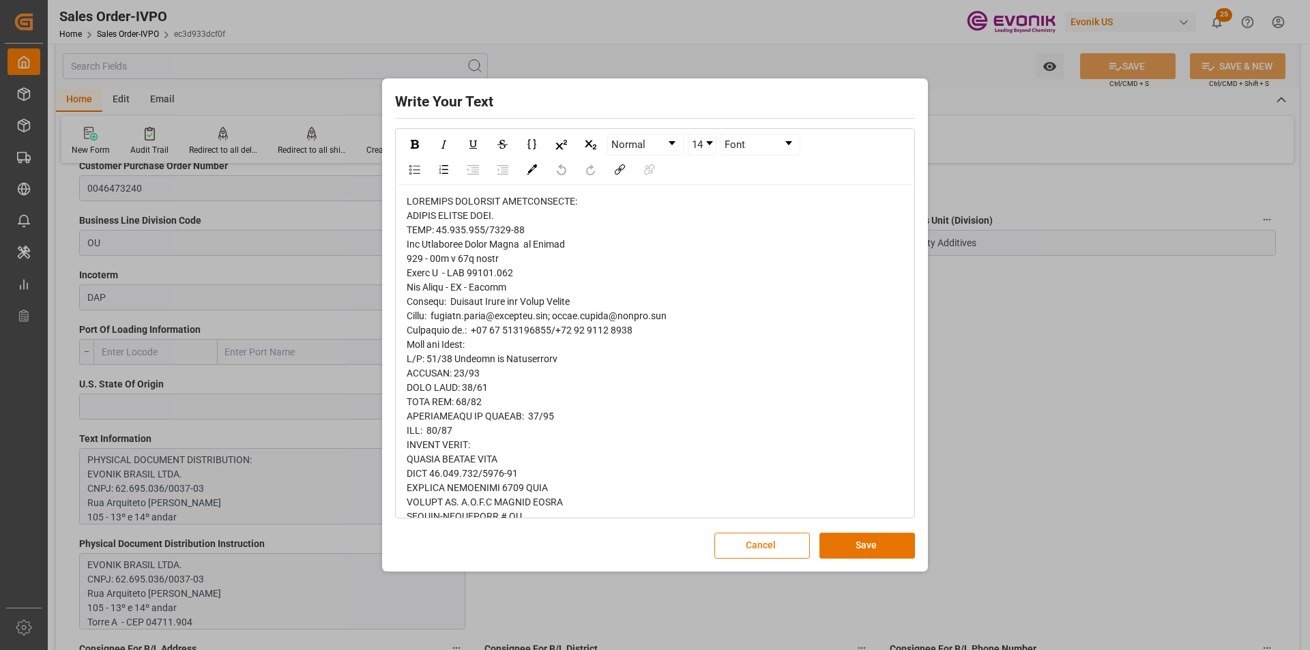
click at [781, 551] on button "Cancel" at bounding box center [762, 546] width 96 height 26
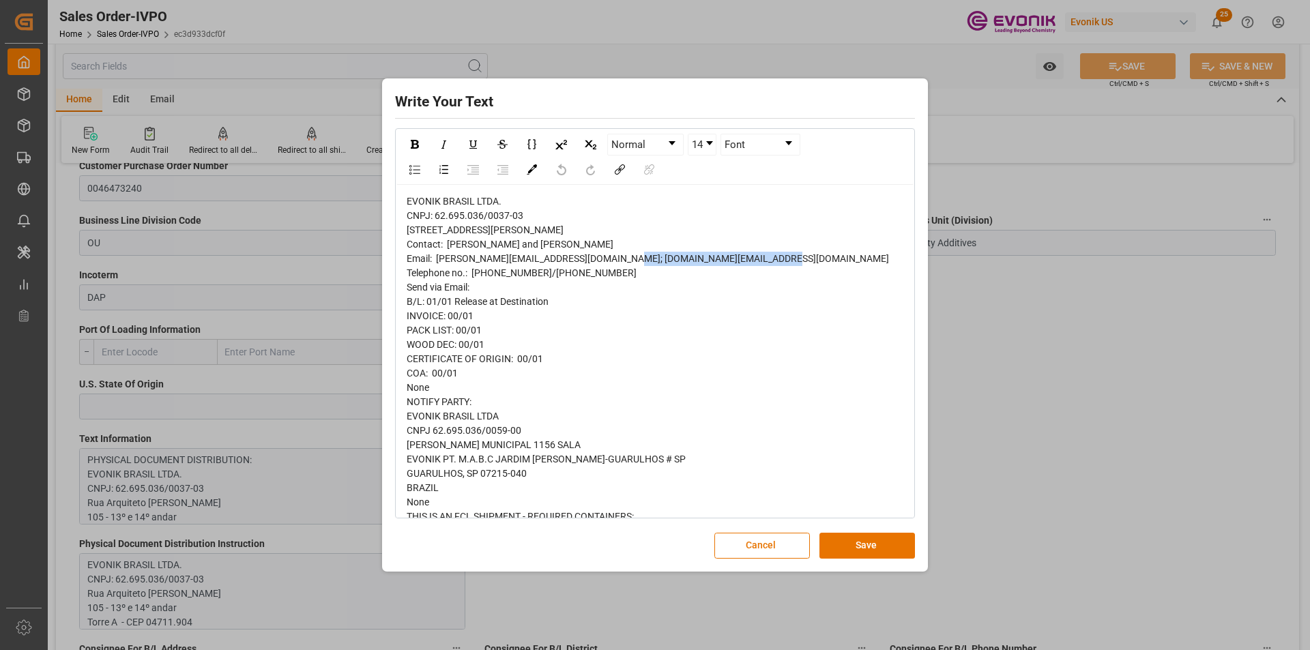
drag, startPoint x: 574, startPoint y: 290, endPoint x: 449, endPoint y: 291, distance: 124.9
click at [449, 291] on div "EVONIK BRASIL LTDA. CNPJ: 62.695.036/0037-03 [STREET_ADDRESS][PERSON_NAME] Cont…" at bounding box center [655, 430] width 497 height 473
copy span "[PERSON_NAME] and [PERSON_NAME]"
click at [479, 257] on span "EVONIK BRASIL LTDA. CNPJ: 62.695.036/0037-03 [STREET_ADDRESS][PERSON_NAME] Cont…" at bounding box center [648, 430] width 482 height 469
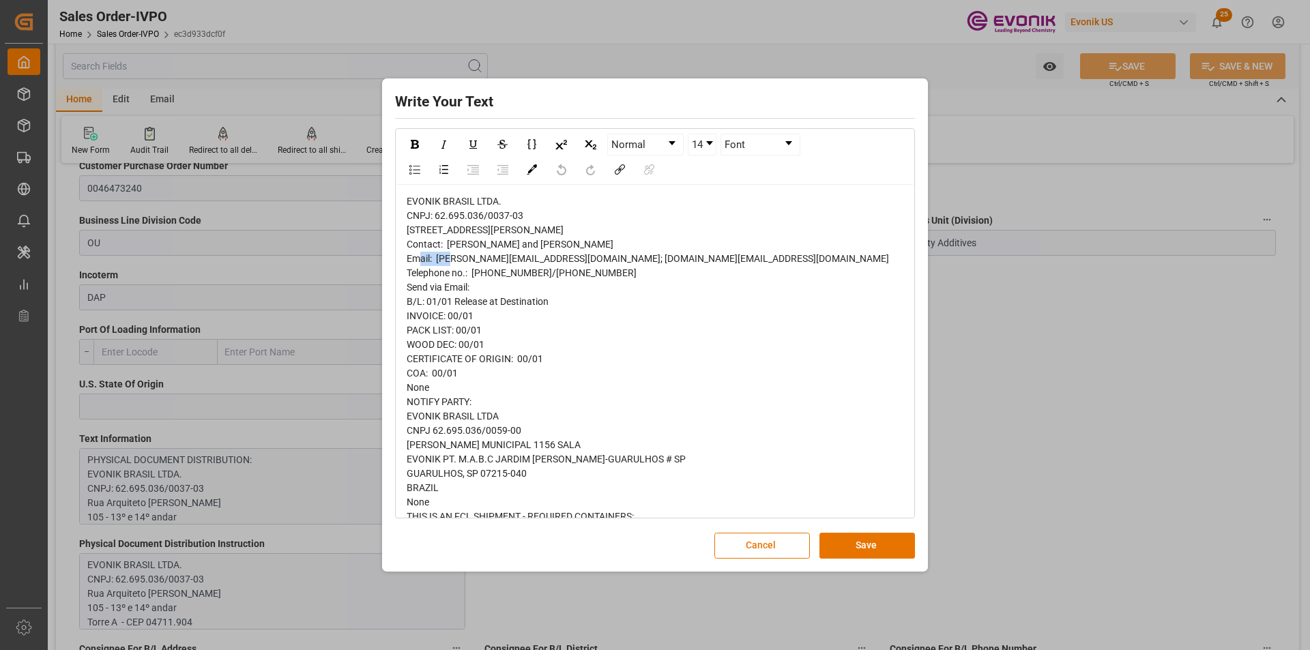
copy span "04711.904"
drag, startPoint x: 509, startPoint y: 204, endPoint x: 901, endPoint y: 299, distance: 403.7
click at [413, 203] on div "EVONIK BRASIL LTDA. CNPJ: 62.695.036/0037-03 [STREET_ADDRESS][PERSON_NAME] Cont…" at bounding box center [655, 430] width 497 height 473
copy span "VONIK BRASIL LTDA."
drag, startPoint x: 572, startPoint y: 225, endPoint x: 407, endPoint y: 226, distance: 165.1
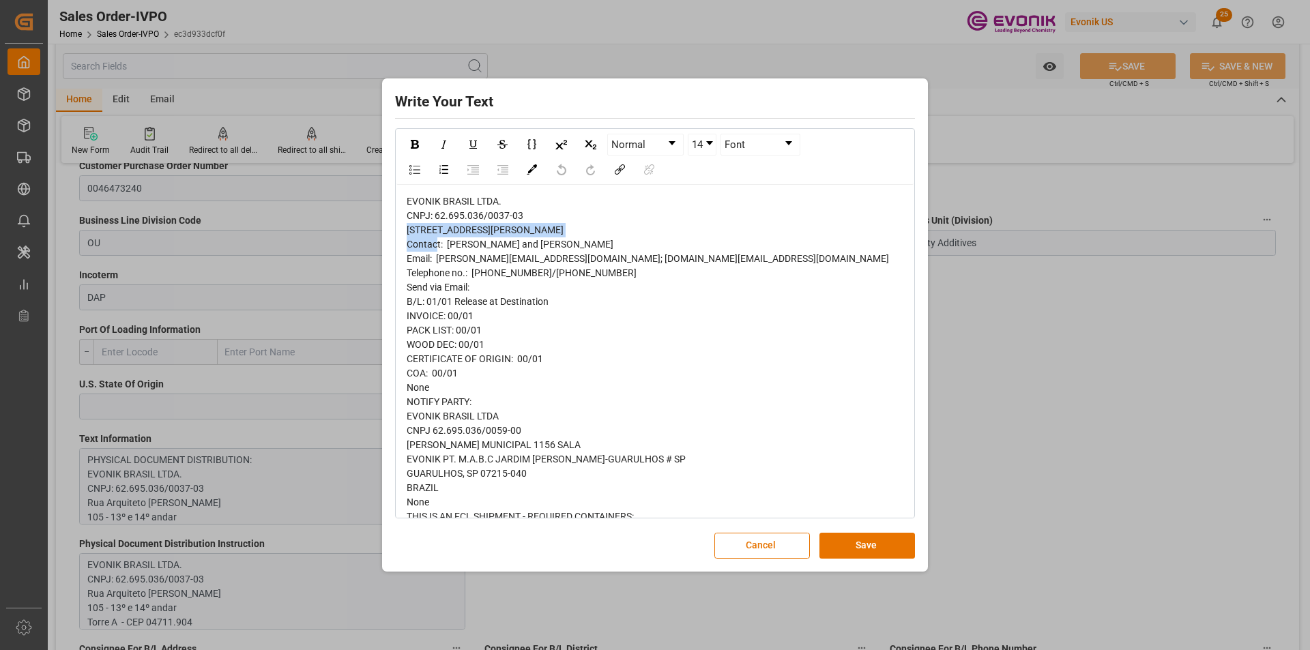
click at [407, 226] on div "EVONIK BRASIL LTDA. CNPJ: 62.695.036/0037-03 [STREET_ADDRESS][PERSON_NAME] Cont…" at bounding box center [655, 430] width 497 height 473
copy span "Rua Arquiteto [PERSON_NAME]"
drag, startPoint x: 497, startPoint y: 246, endPoint x: 407, endPoint y: 244, distance: 90.7
click at [407, 244] on div "EVONIK BRASIL LTDA. CNPJ: 62.695.036/0037-03 [STREET_ADDRESS][PERSON_NAME] Cont…" at bounding box center [655, 430] width 497 height 473
copy span "105 - 13º e 14º andar"
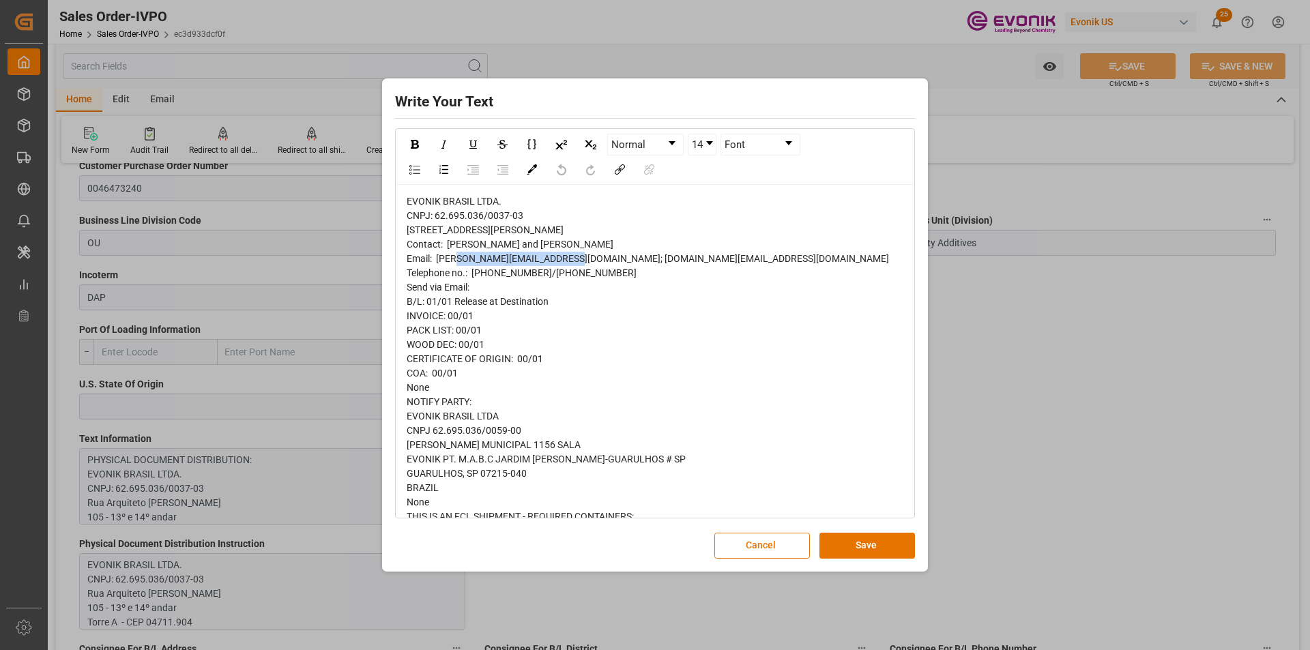
drag, startPoint x: 501, startPoint y: 274, endPoint x: 403, endPoint y: 271, distance: 99.0
click at [403, 271] on div "EVONIK BRASIL LTDA. CNPJ: 62.695.036/0037-03 [STREET_ADDRESS][PERSON_NAME] Cont…" at bounding box center [654, 431] width 517 height 492
copy span "[GEOGRAPHIC_DATA] - [GEOGRAPHIC_DATA] - [GEOGRAPHIC_DATA]"
drag, startPoint x: 553, startPoint y: 318, endPoint x: 510, endPoint y: 329, distance: 43.7
click at [495, 319] on span "EVONIK BRASIL LTDA. CNPJ: 62.695.036/0037-03 [STREET_ADDRESS][PERSON_NAME] Cont…" at bounding box center [648, 430] width 482 height 469
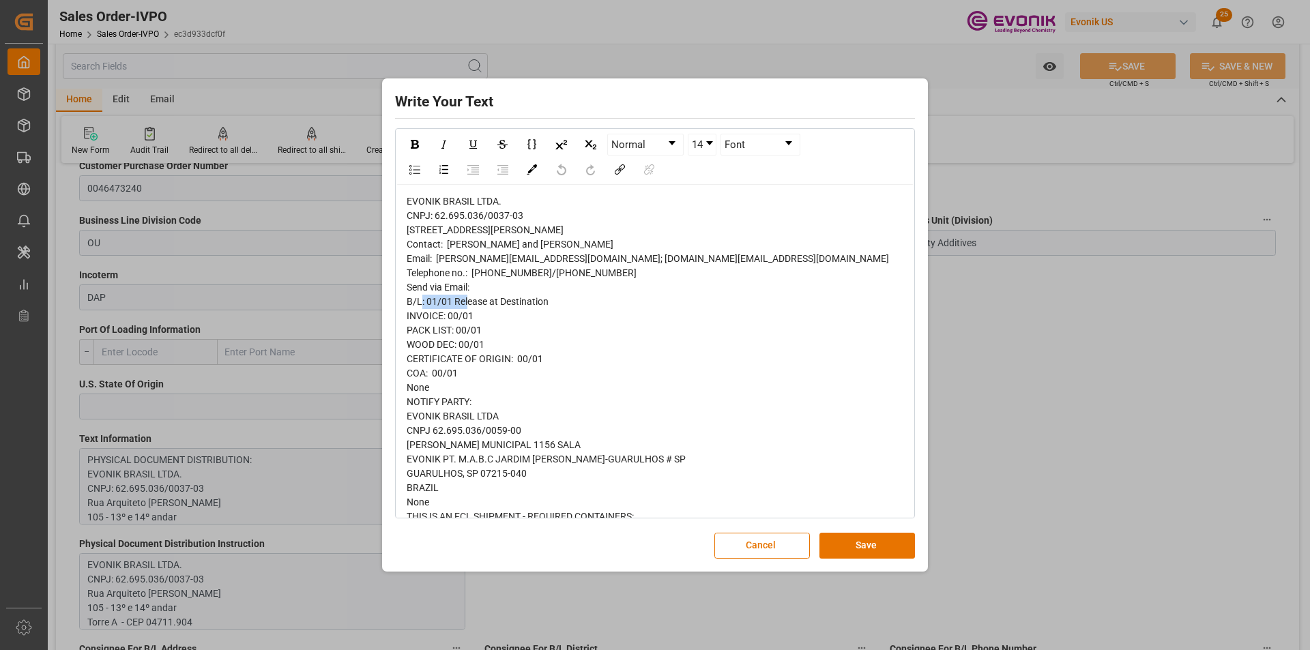
copy span "1 974203979"
drag, startPoint x: 678, startPoint y: 296, endPoint x: 559, endPoint y: 306, distance: 119.1
click at [559, 306] on div "EVONIK BRASIL LTDA. CNPJ: 62.695.036/0037-03 [STREET_ADDRESS][PERSON_NAME] Cont…" at bounding box center [655, 430] width 497 height 473
copy span "[PERSON_NAME][EMAIL_ADDRESS][DOMAIN_NAME]"
click at [764, 547] on button "Cancel" at bounding box center [762, 546] width 96 height 26
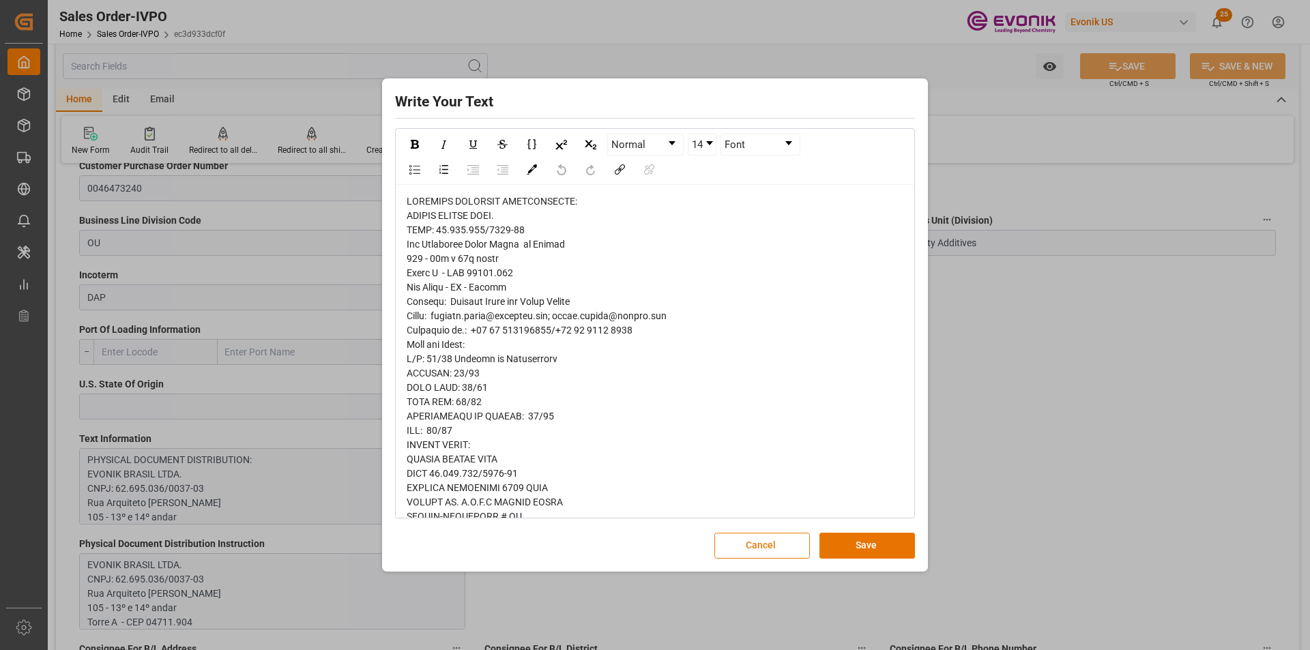
click at [771, 551] on button "Cancel" at bounding box center [762, 546] width 96 height 26
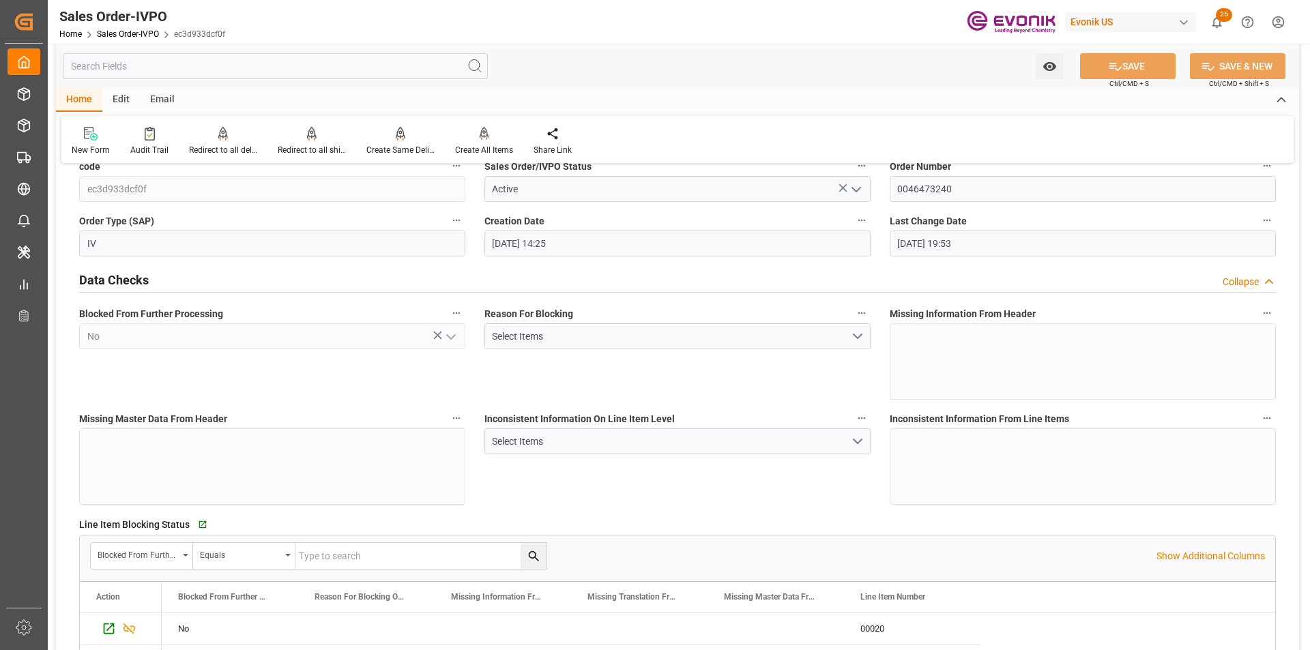
scroll to position [0, 0]
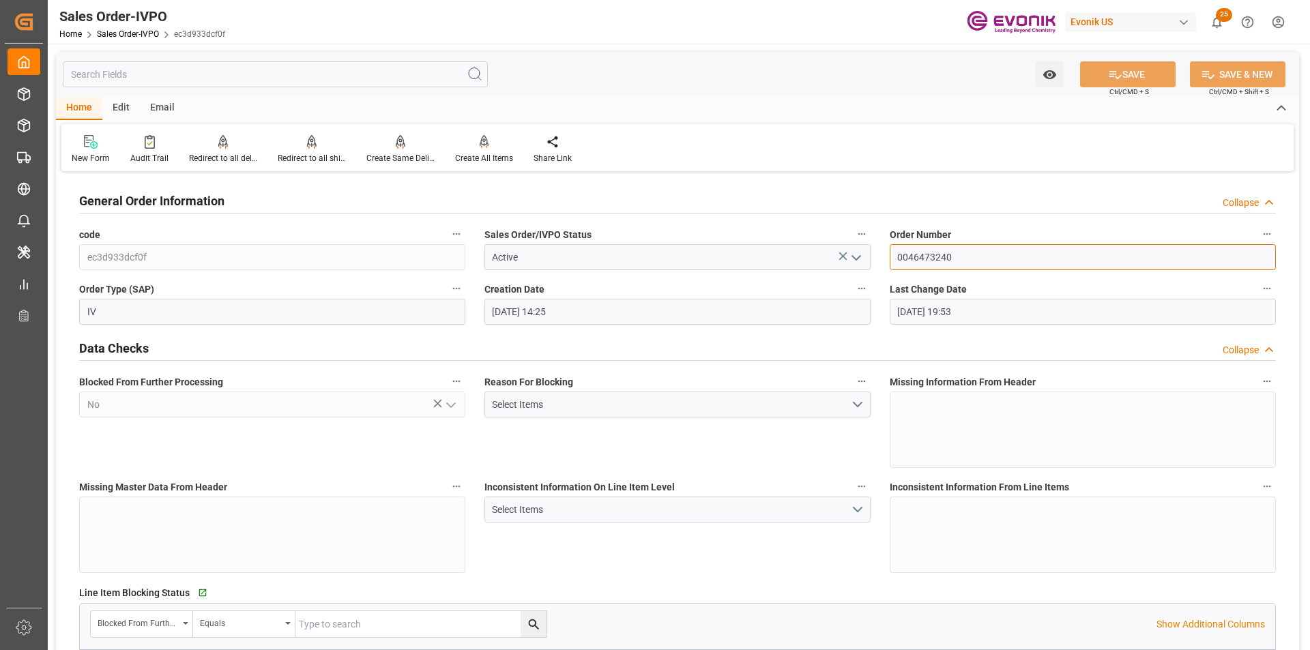
drag, startPoint x: 940, startPoint y: 260, endPoint x: 792, endPoint y: 254, distance: 148.2
type input "BEANR"
type input "0"
type input "1"
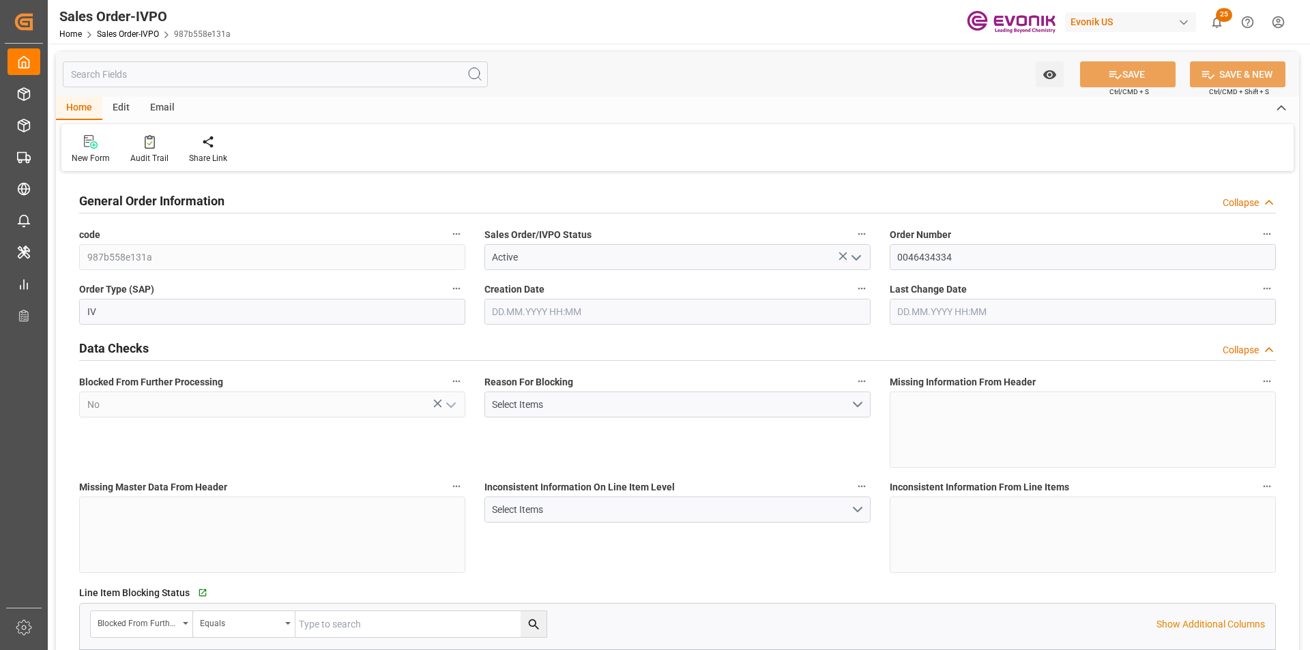
type input "2"
type input "21000"
type input "0"
type input "17000"
type input "30"
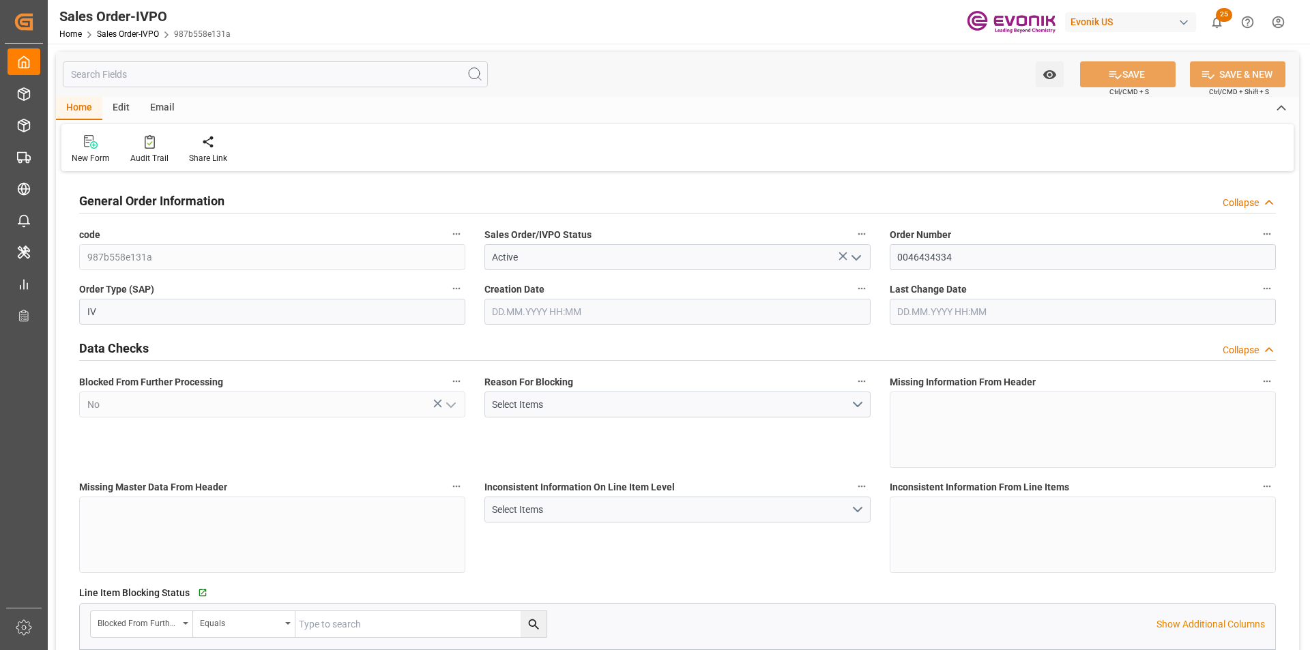
type input "[DATE] 14:16"
type input "[DATE] 18:29"
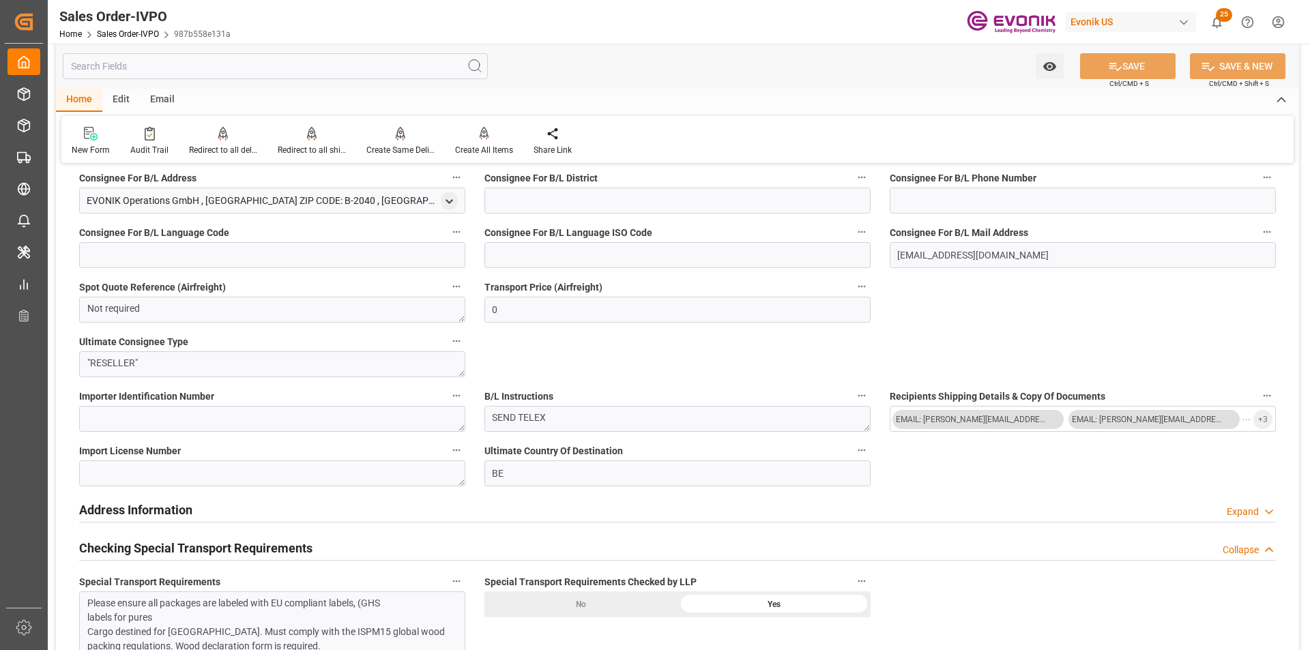
scroll to position [1501, 0]
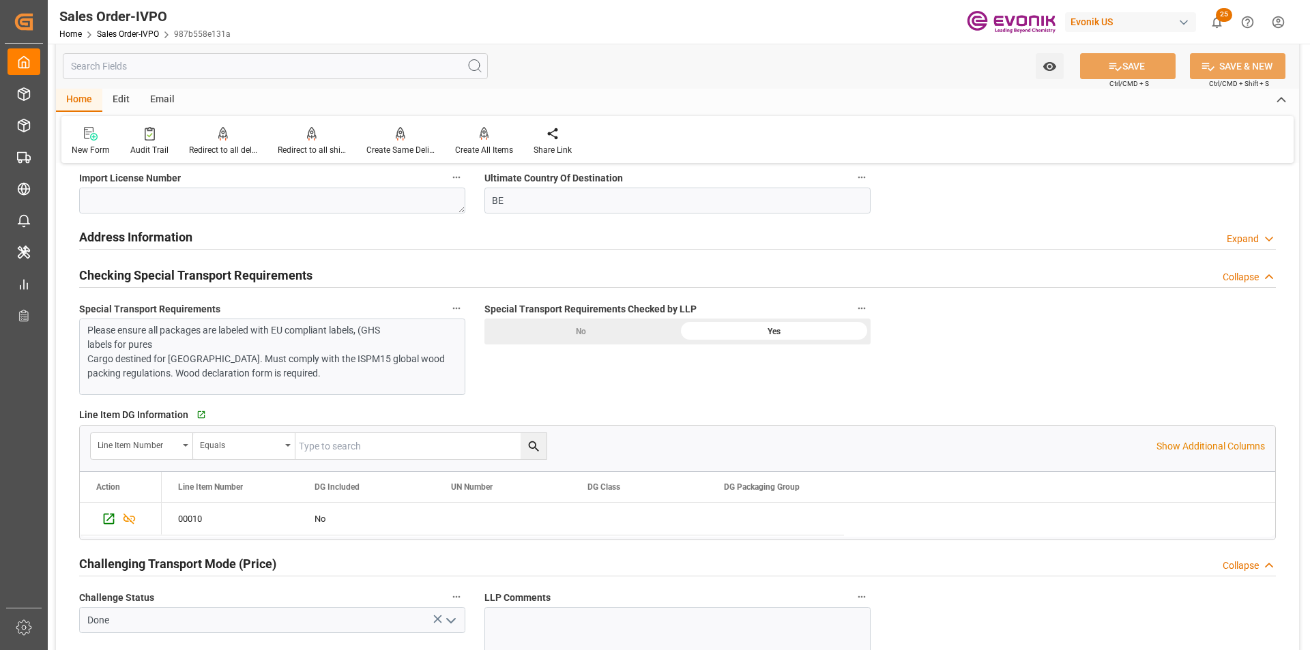
click at [287, 355] on p "Please ensure all packages are labeled with EU compliant labels, (GHS labels fo…" at bounding box center [267, 351] width 360 height 57
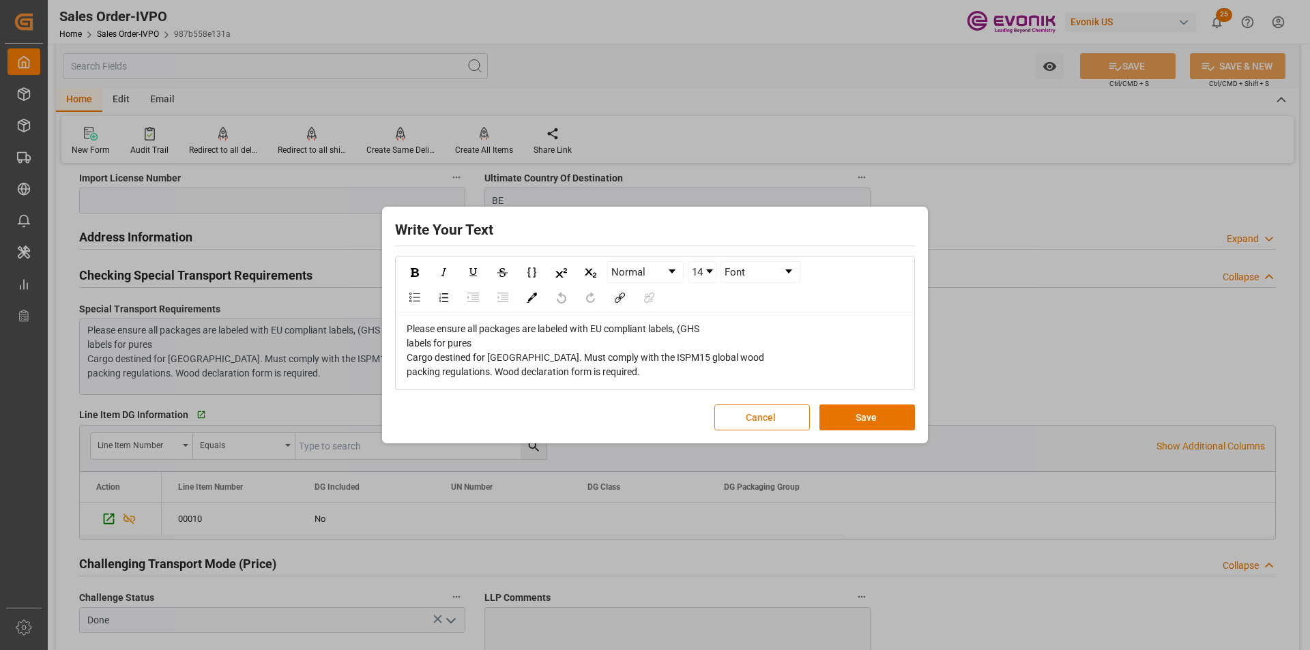
click at [734, 420] on button "Cancel" at bounding box center [762, 418] width 96 height 26
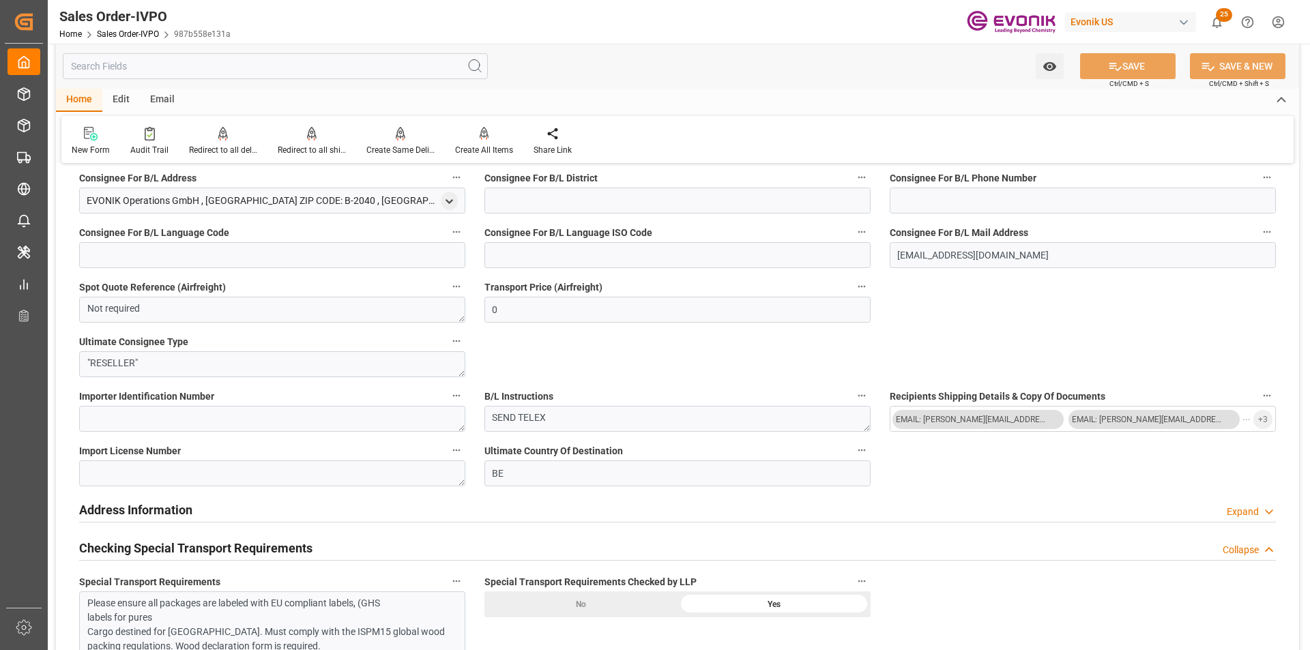
scroll to position [1092, 0]
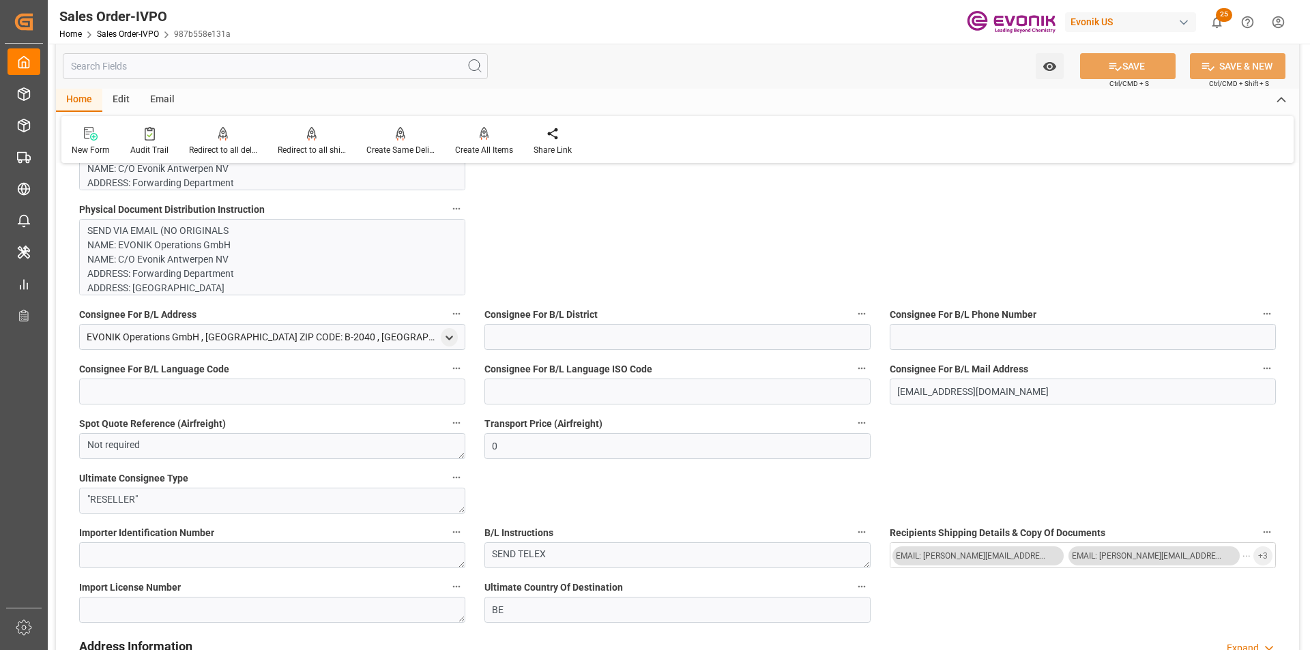
click at [237, 268] on p "SEND VIA EMAIL (NO ORIGINALS NAME: EVONIK Operations GmbH NAME: C/[GEOGRAPHIC_D…" at bounding box center [267, 338] width 360 height 229
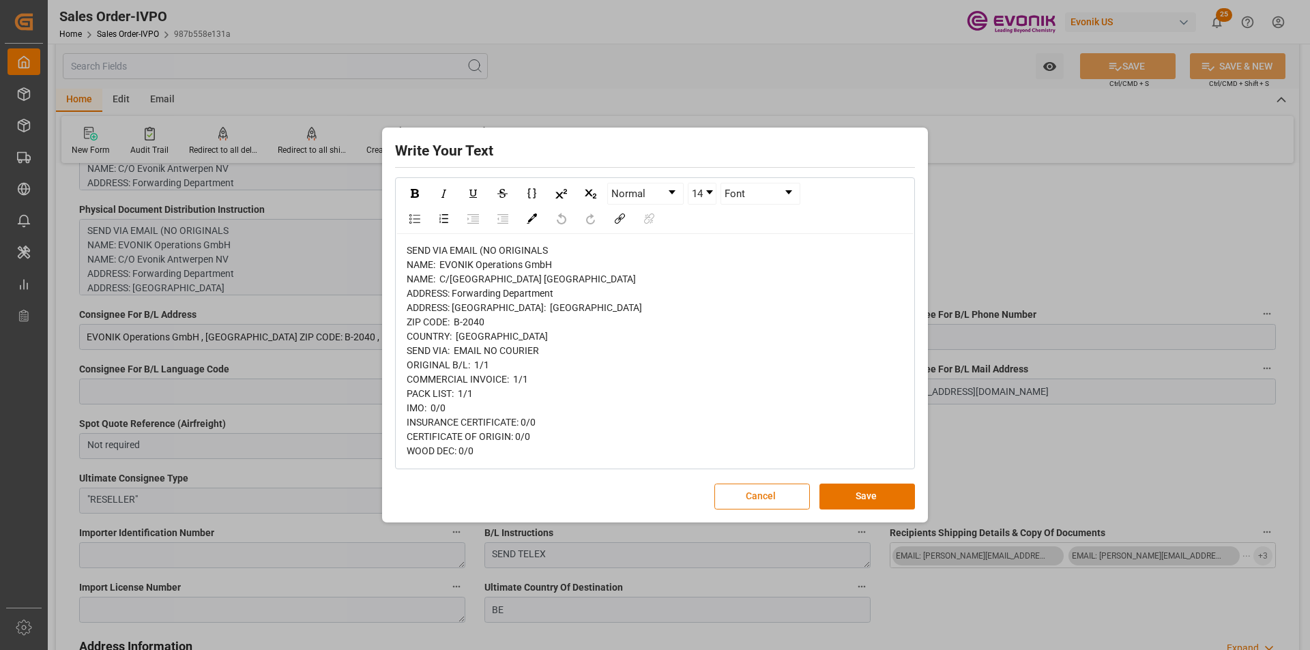
click at [761, 502] on button "Cancel" at bounding box center [762, 497] width 96 height 26
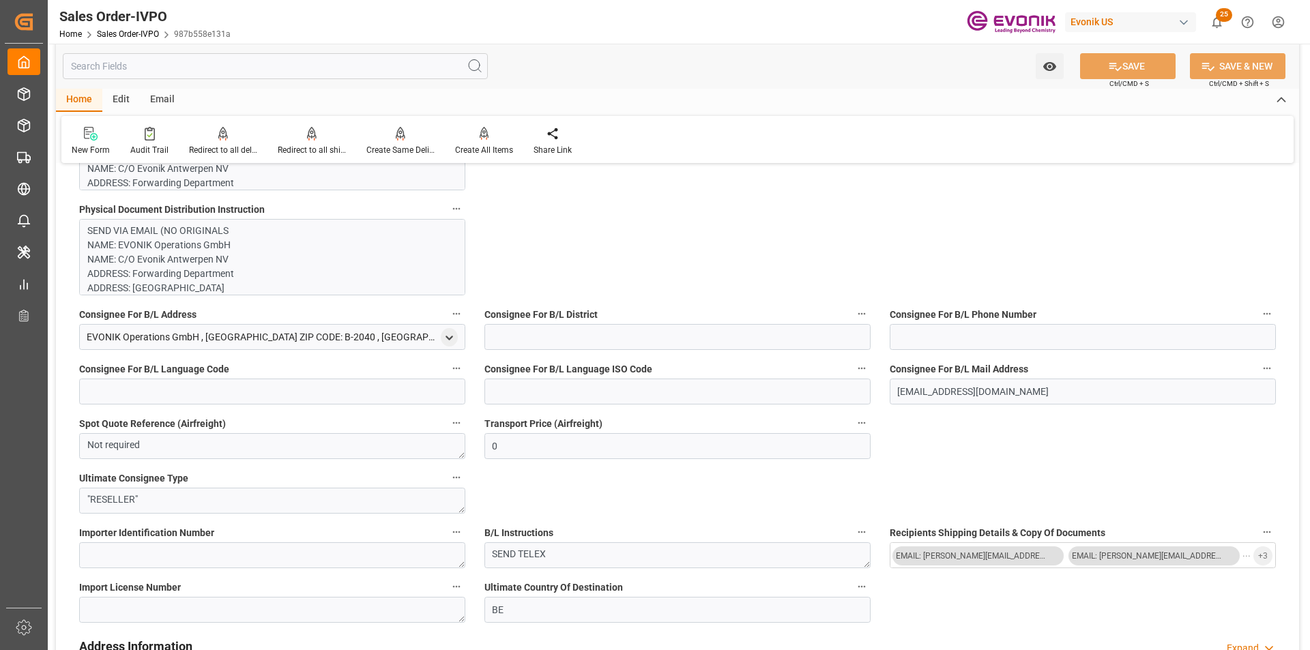
scroll to position [887, 0]
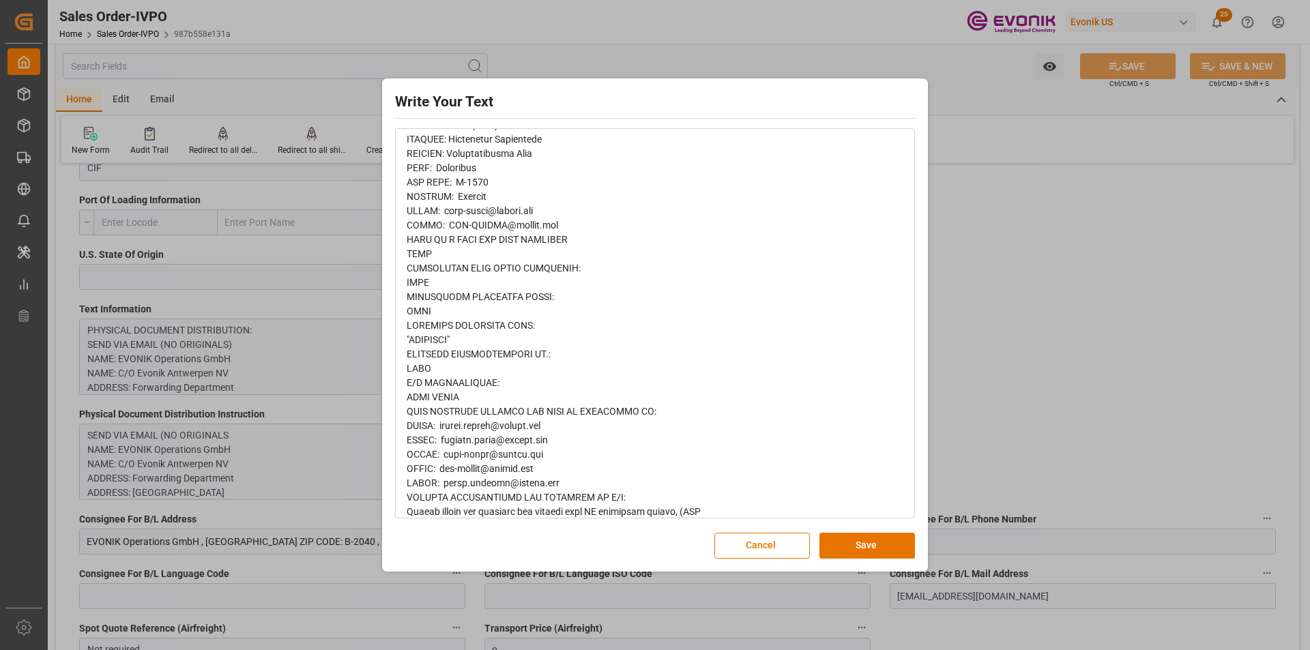
scroll to position [561, 0]
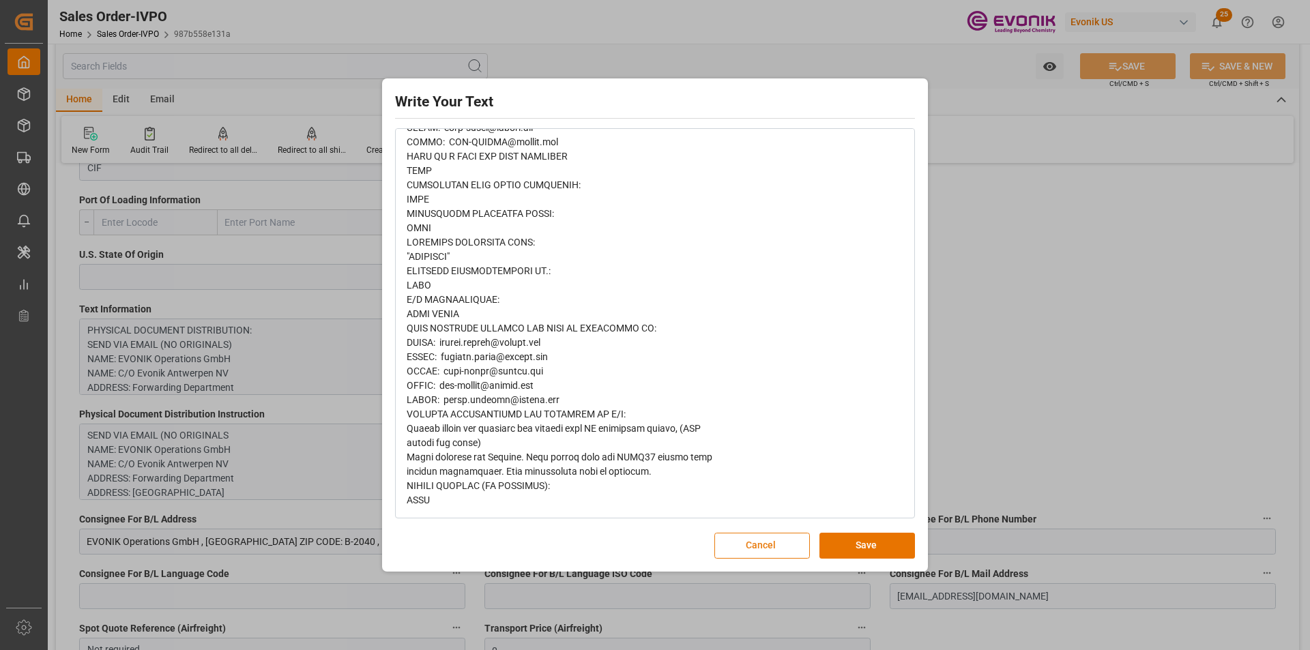
click at [771, 533] on button "Cancel" at bounding box center [762, 546] width 96 height 26
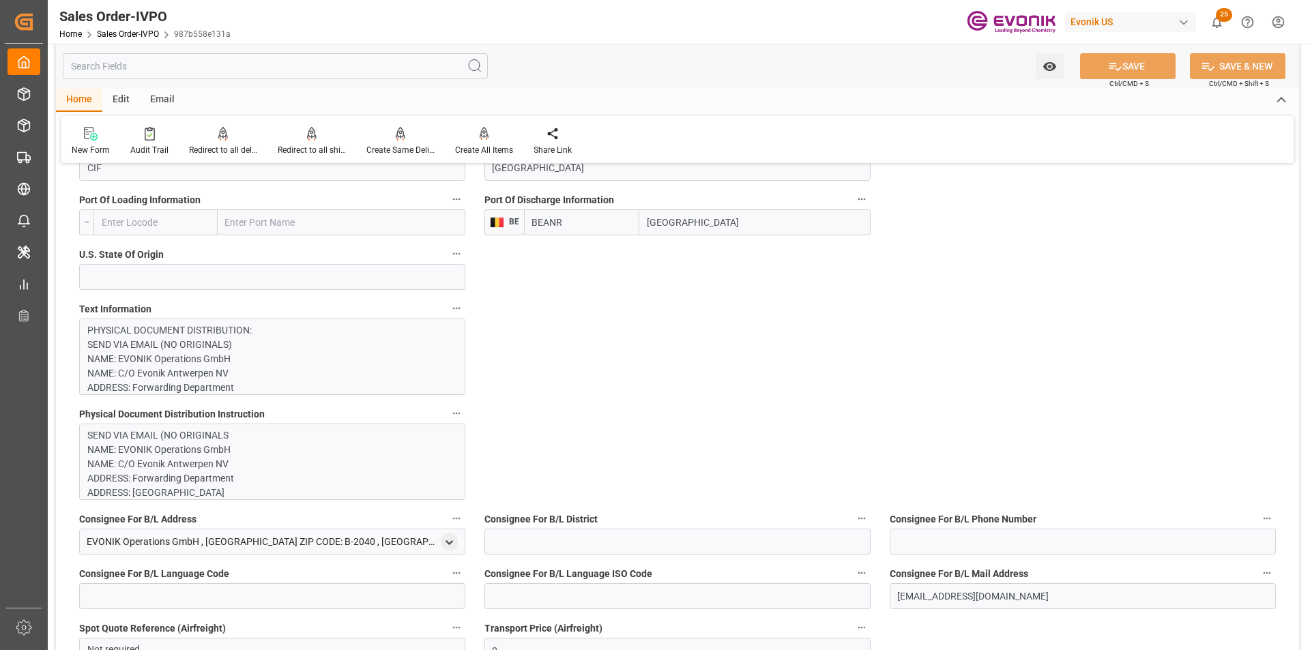
scroll to position [1160, 0]
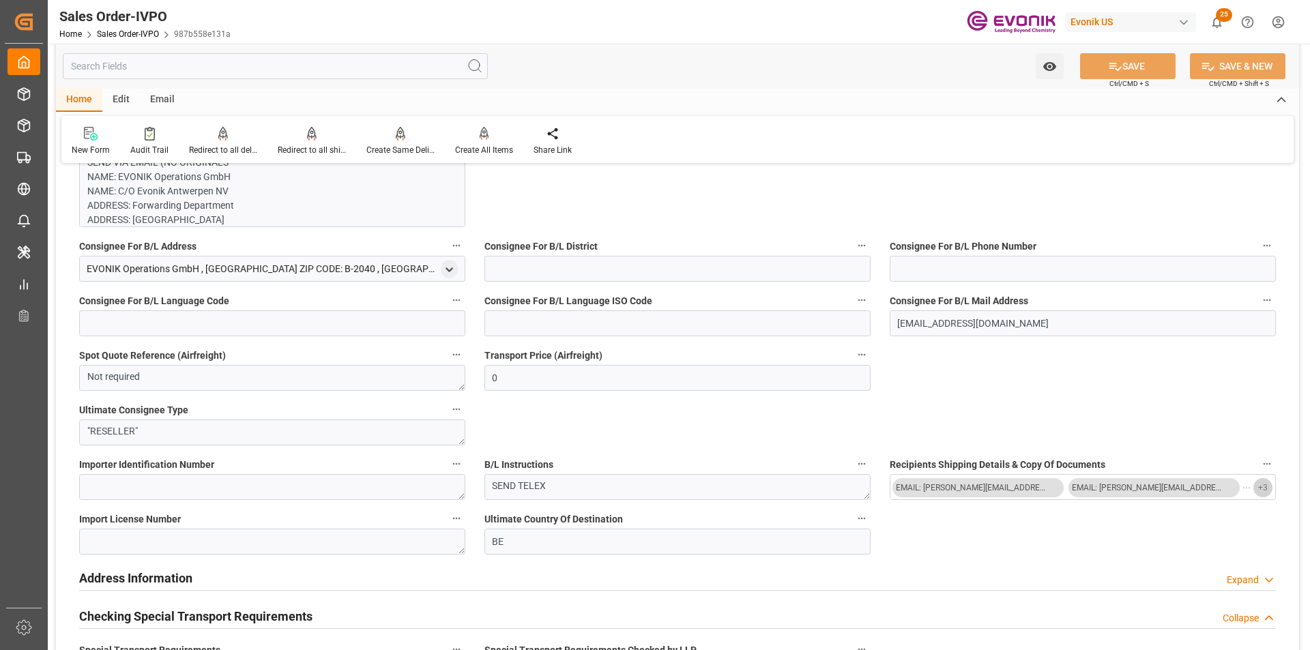
click at [1259, 486] on span "+ 3" at bounding box center [1263, 488] width 10 height 22
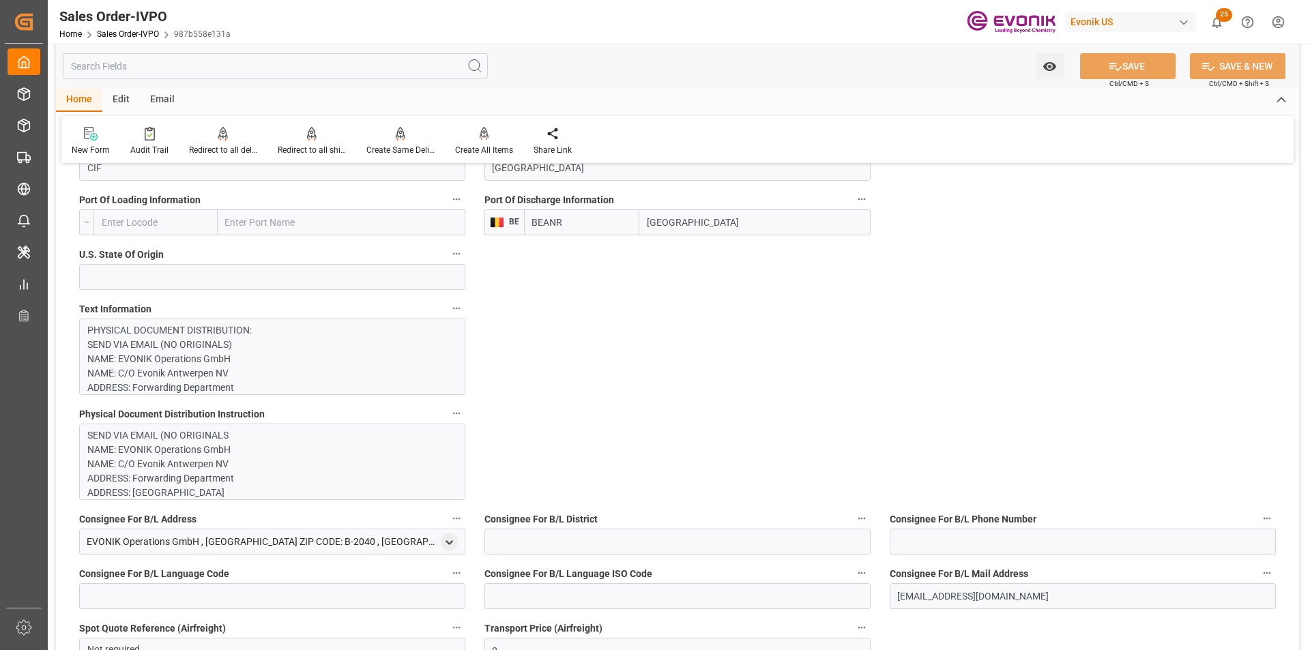
scroll to position [819, 0]
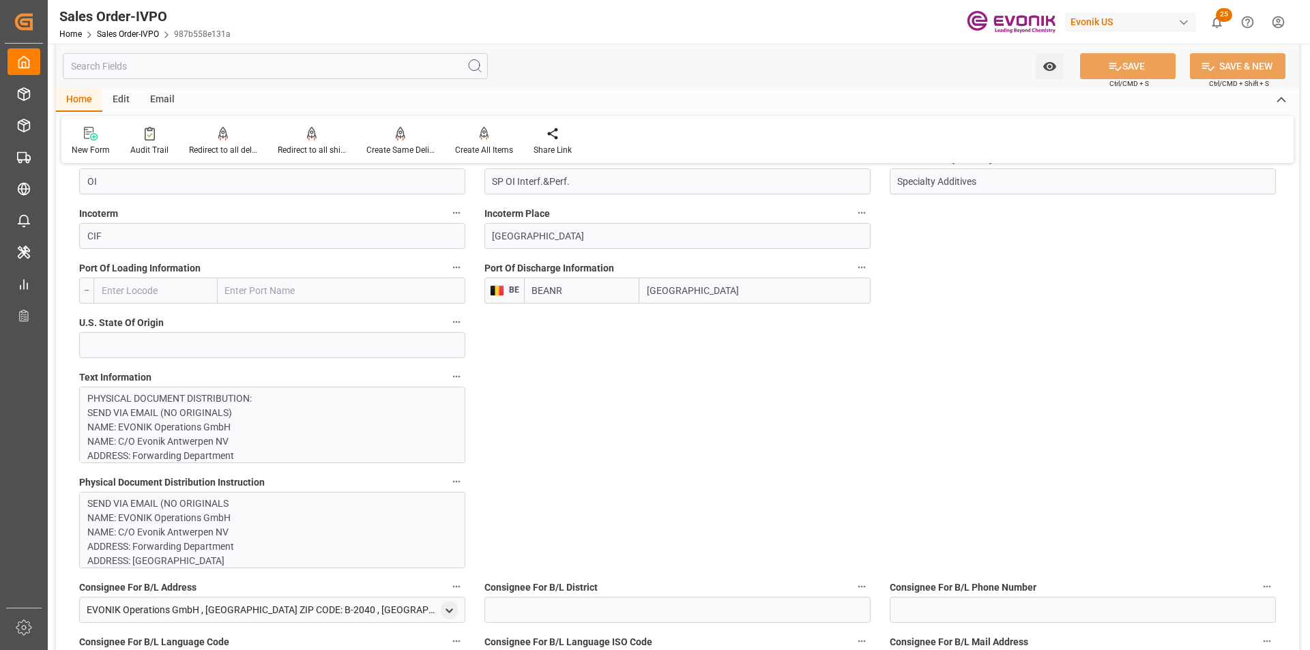
click at [254, 68] on input "text" at bounding box center [275, 66] width 425 height 26
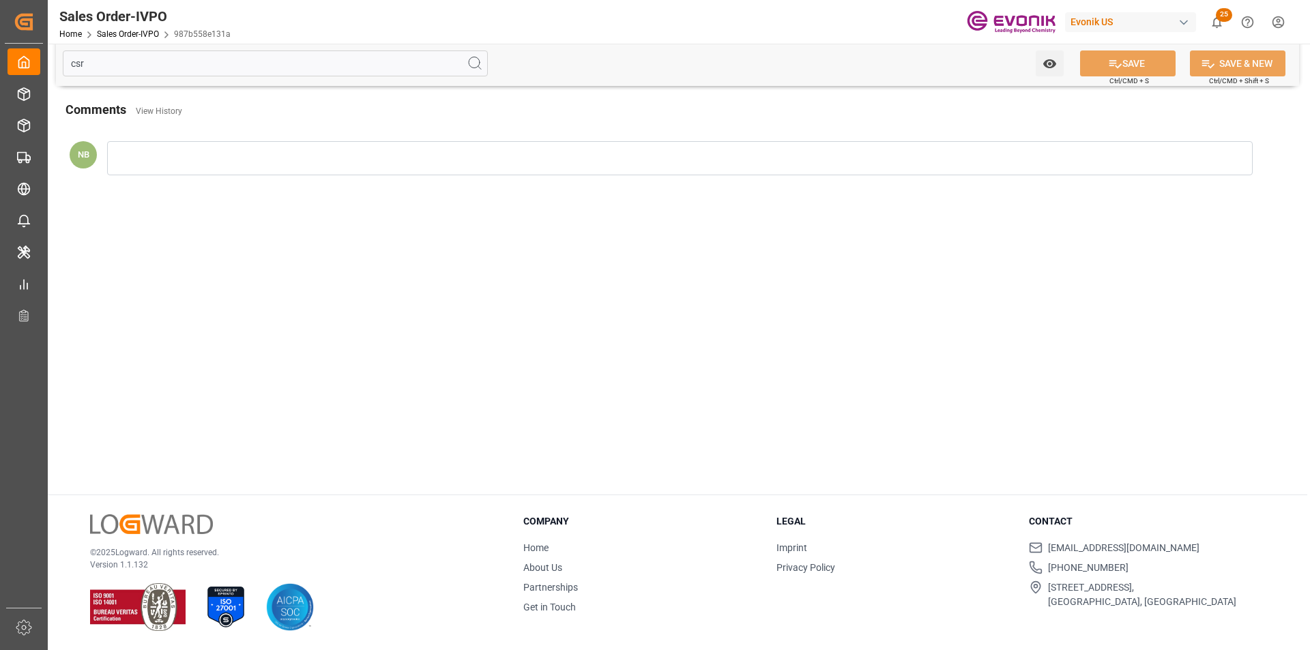
scroll to position [0, 0]
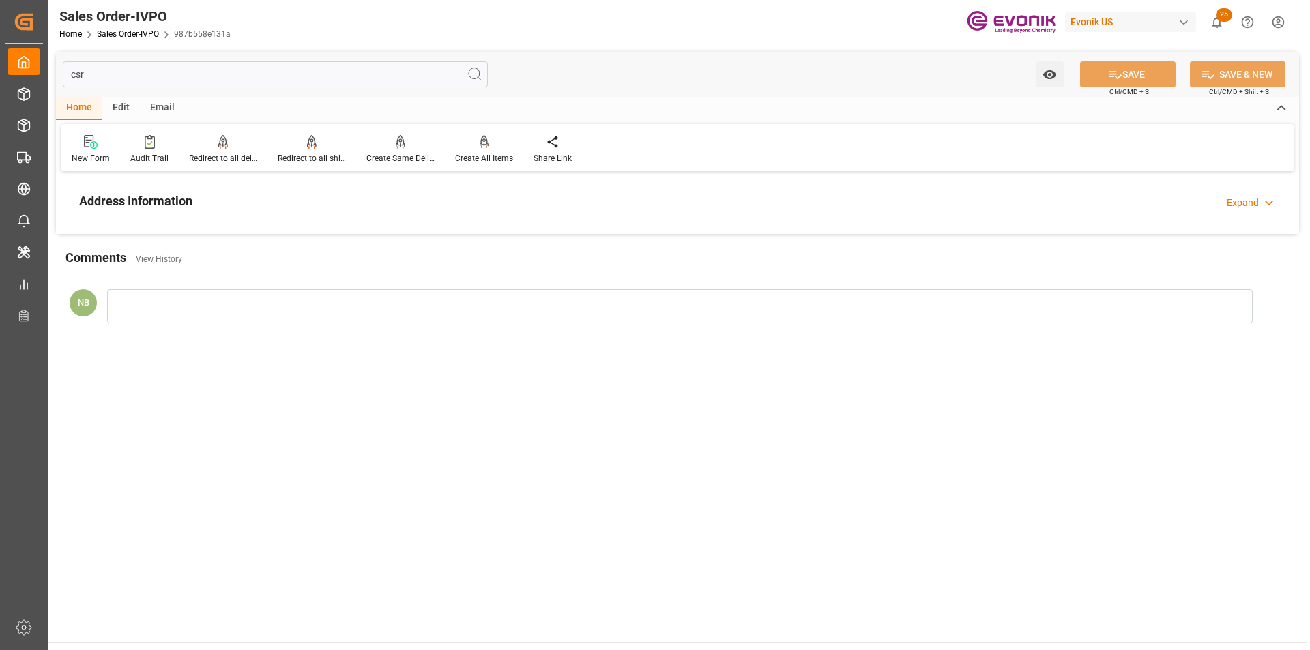
click at [588, 204] on div "Address Information Expand" at bounding box center [677, 200] width 1197 height 26
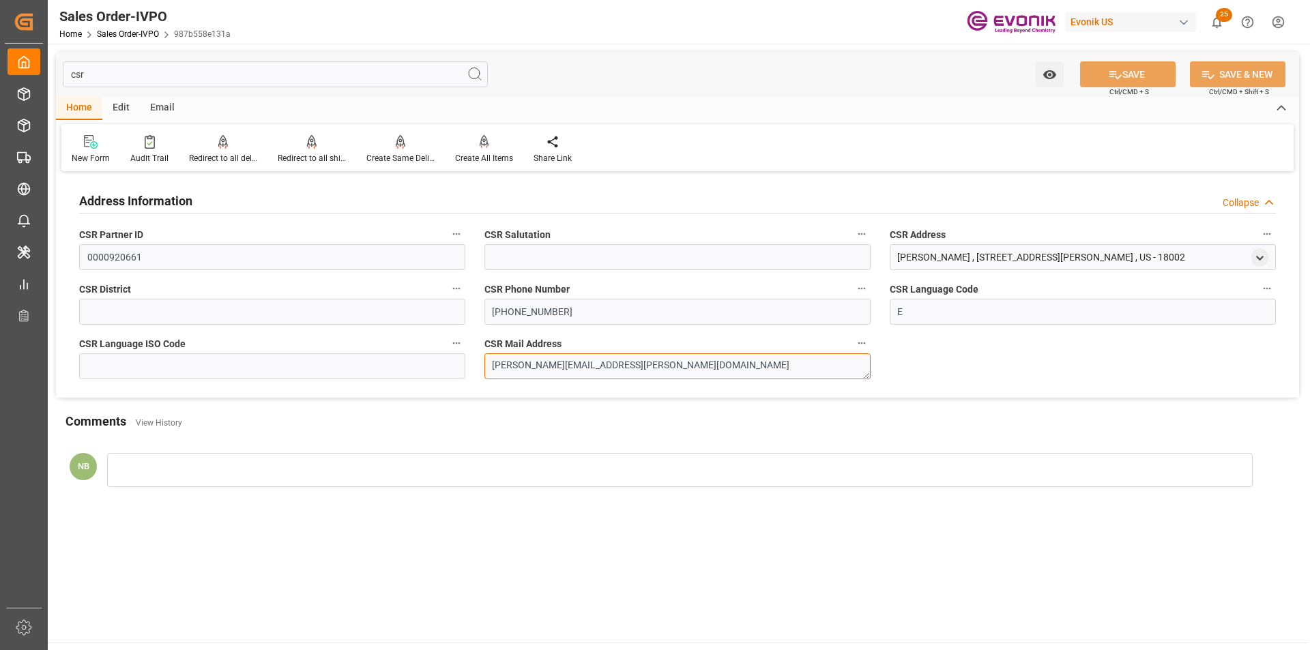
drag, startPoint x: 609, startPoint y: 367, endPoint x: 415, endPoint y: 363, distance: 193.8
click at [415, 363] on div "Address Information Collapse CSR Partner ID 0000920661 CSR Salutation CSR Addre…" at bounding box center [677, 286] width 1243 height 222
click at [196, 82] on input "csr" at bounding box center [275, 74] width 425 height 26
type input "c"
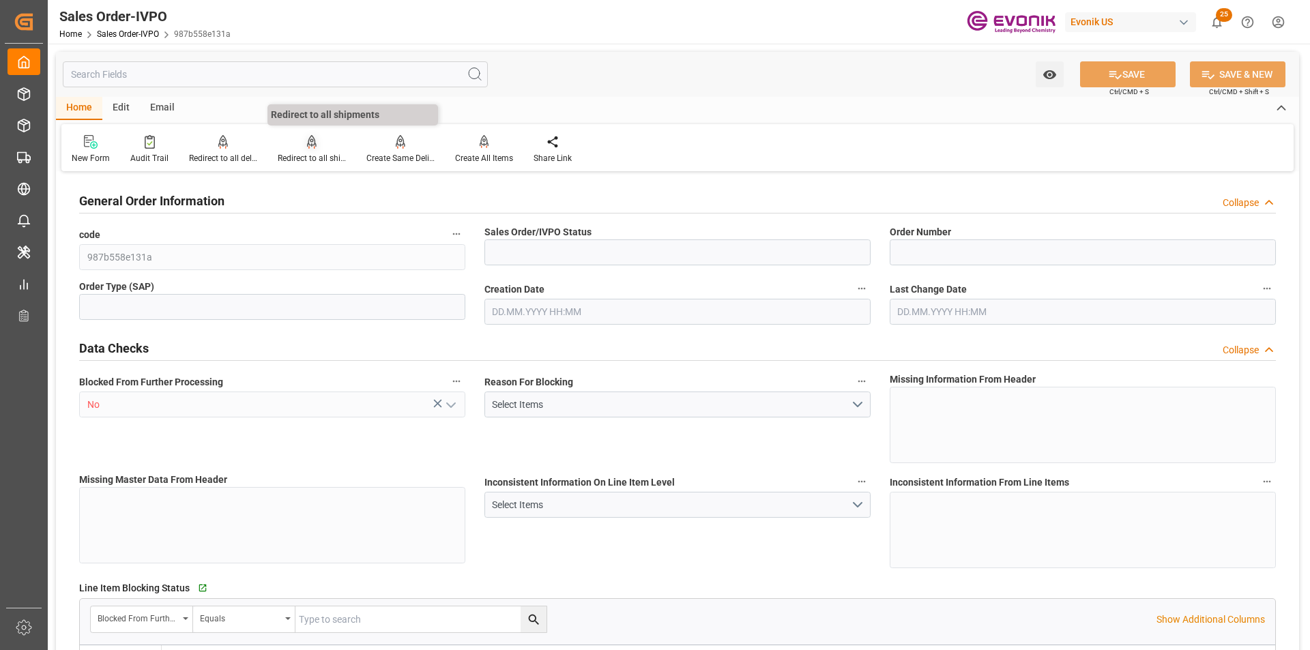
type input "Active"
type input "0046434334"
type input "IV"
type input "D2P"
type input "45"
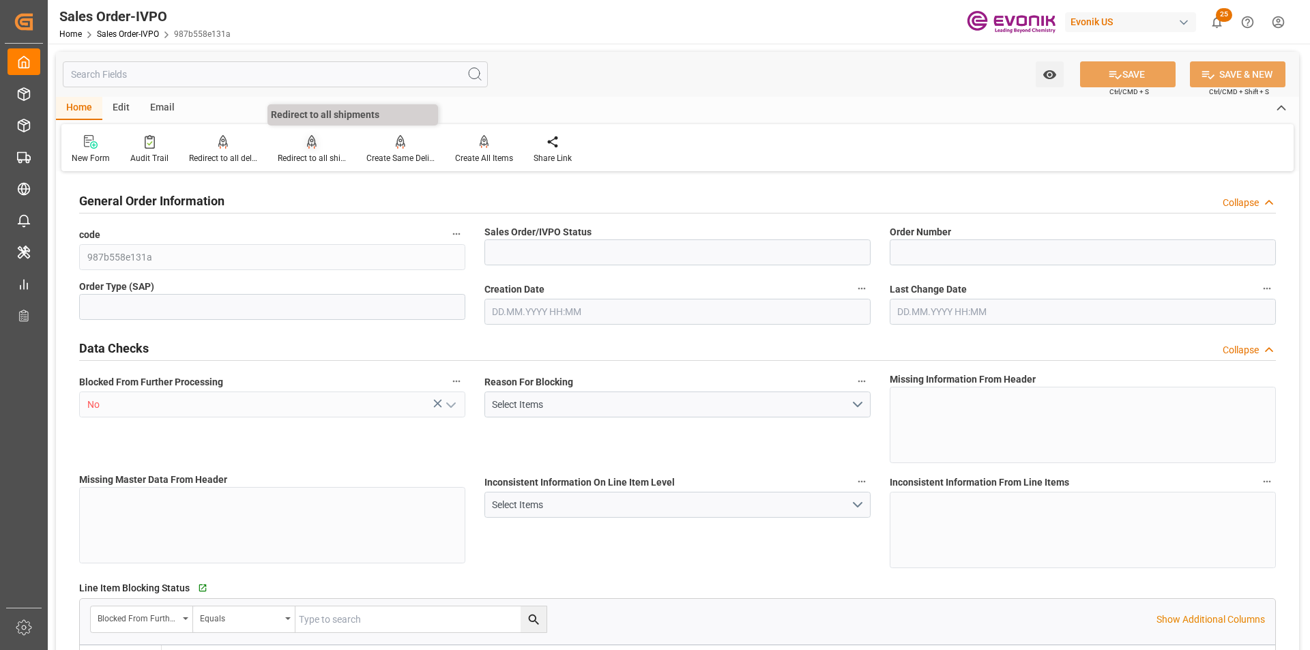
type input "FCL"
type input "0024"
type input "20TANK"
type input "SP OI Interf.&Perf."
type input "Specialty Additives"
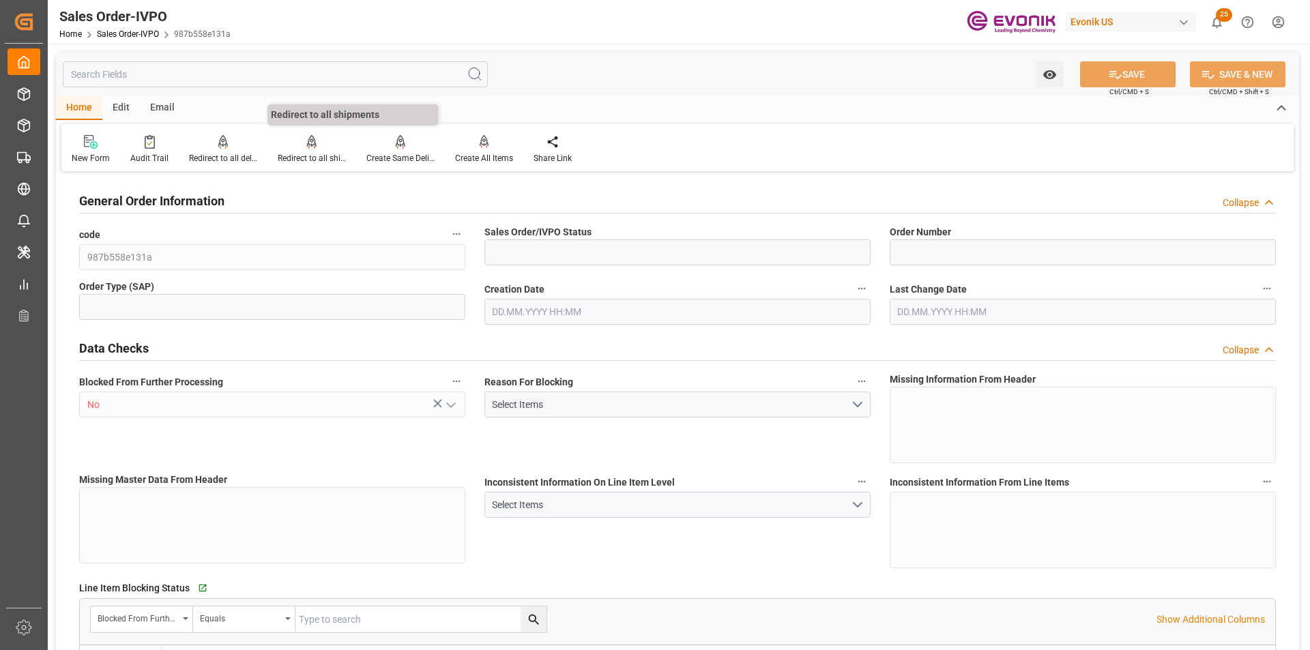
type input "0"
type input "1"
type input "2"
type input "0"
type input "17000"
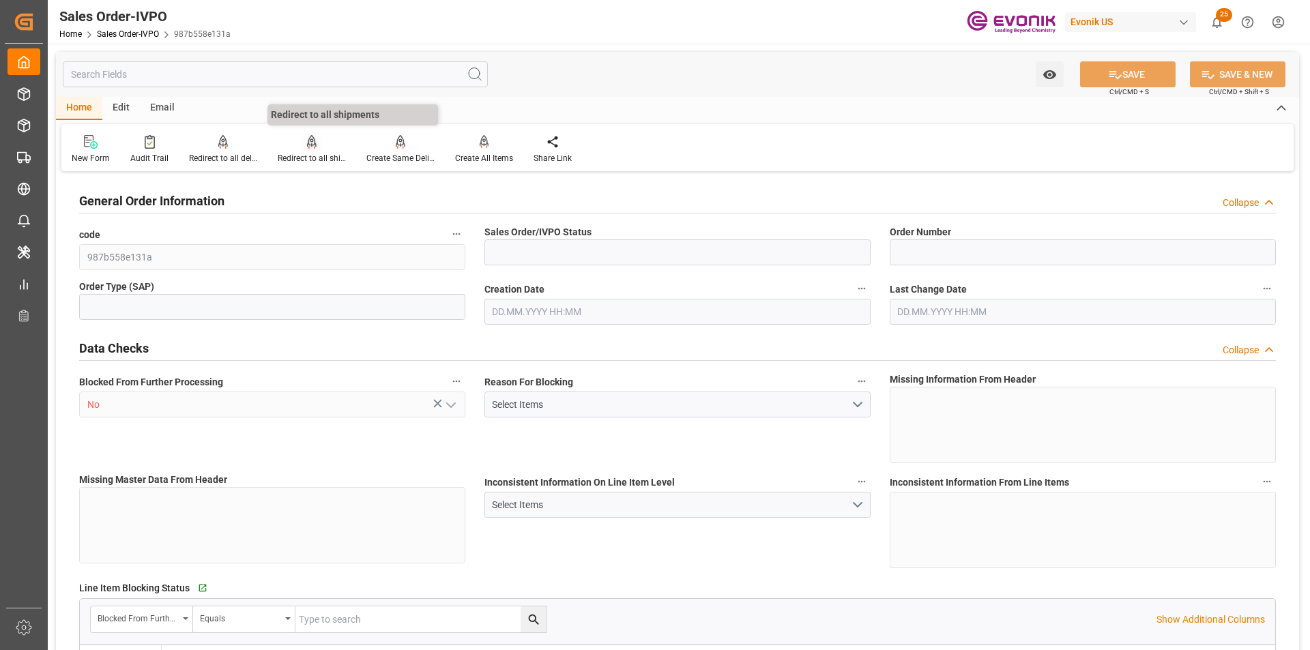
type input "30"
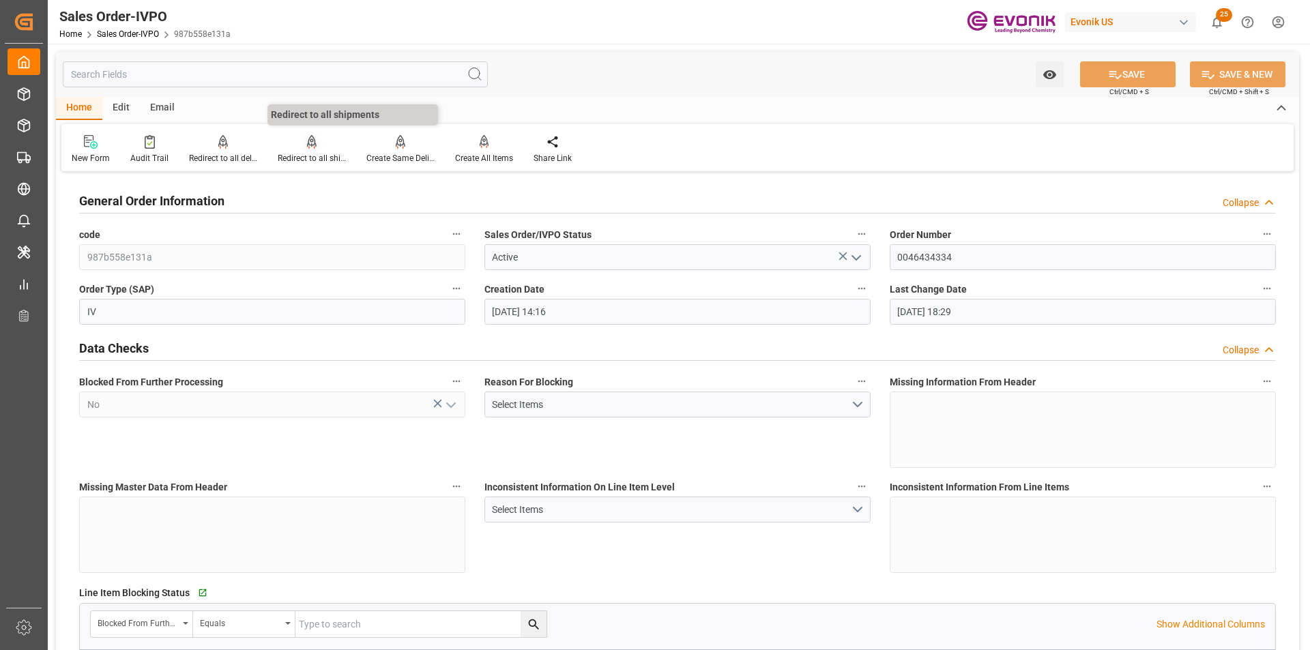
type input "[DATE] 14:16"
type input "[DATE] 18:29"
type input "21000"
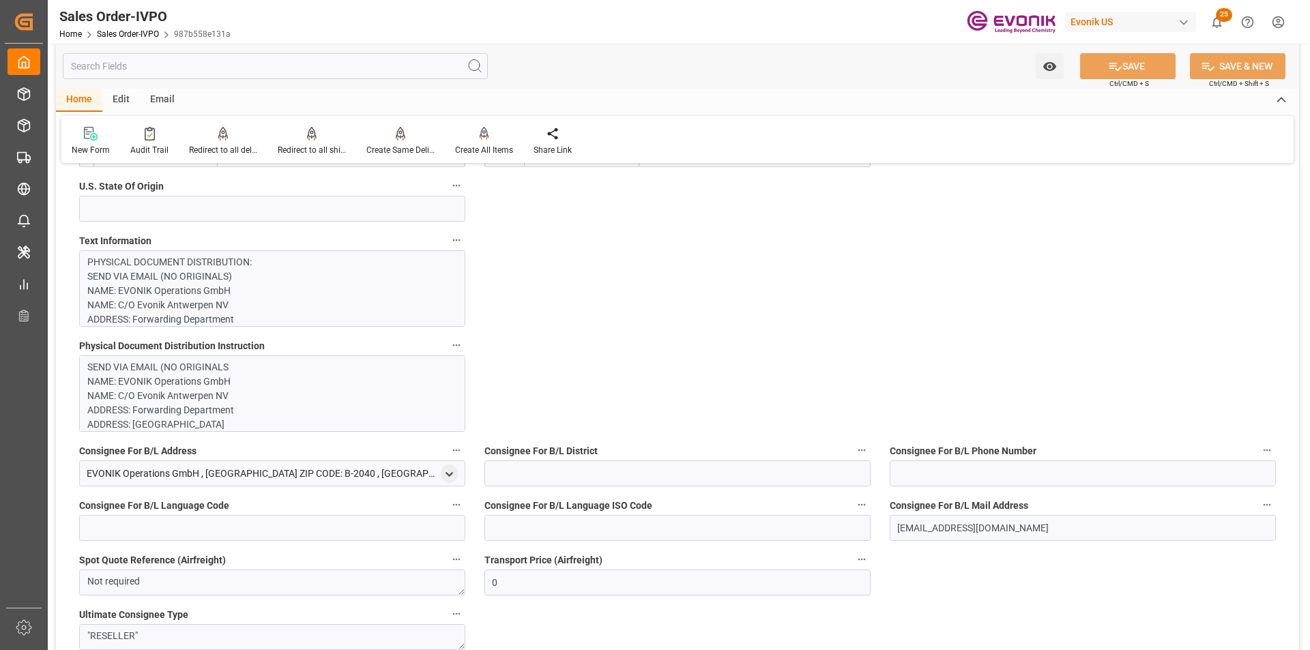
scroll to position [1228, 0]
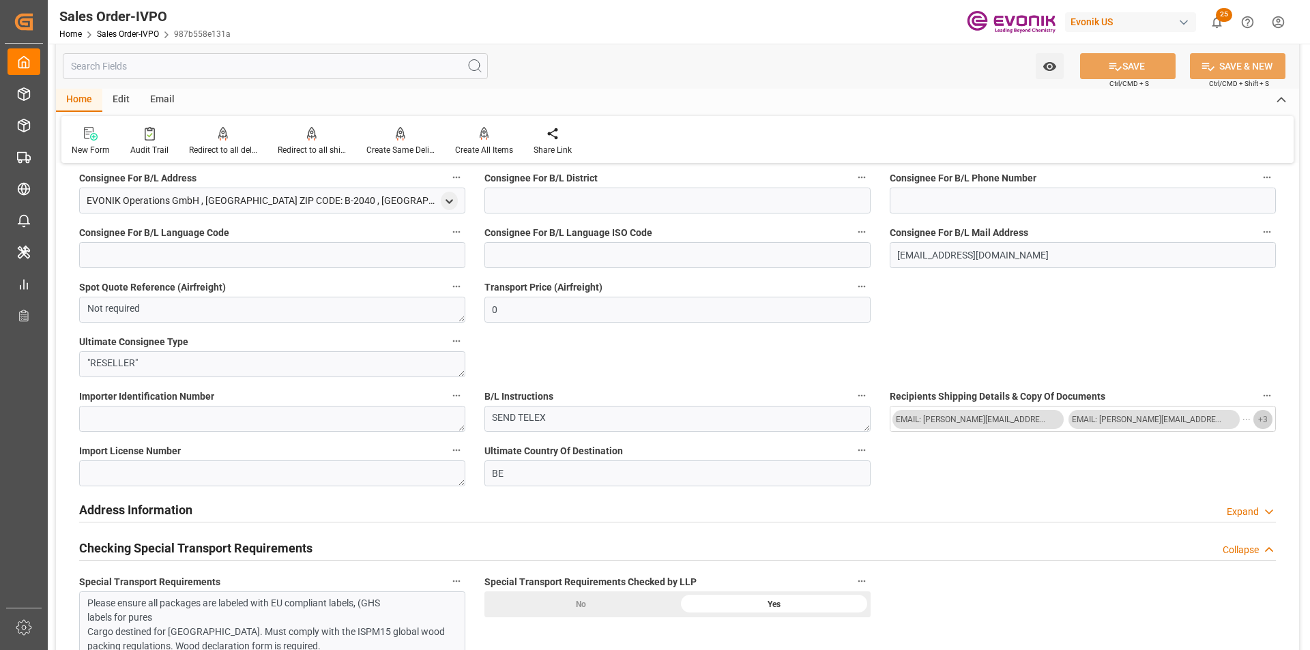
click at [1267, 421] on span "+ 3" at bounding box center [1263, 420] width 10 height 22
